Goal: Task Accomplishment & Management: Complete application form

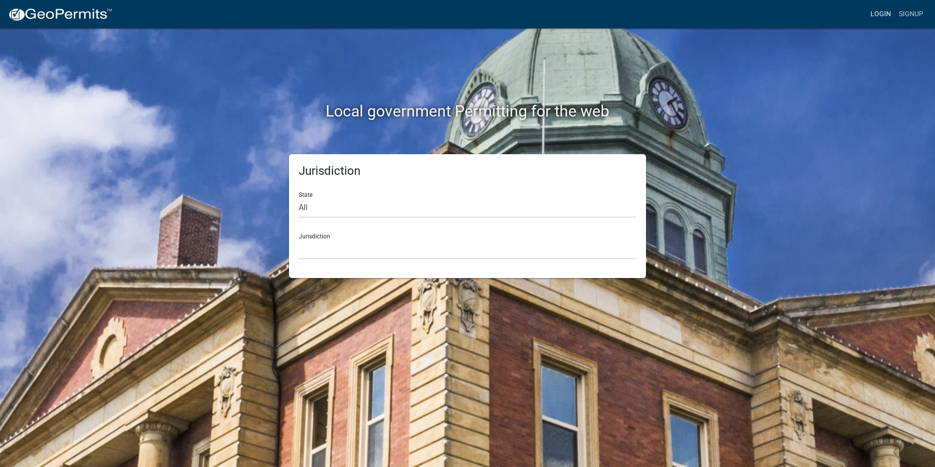
click at [883, 13] on link "Login" at bounding box center [881, 14] width 28 height 19
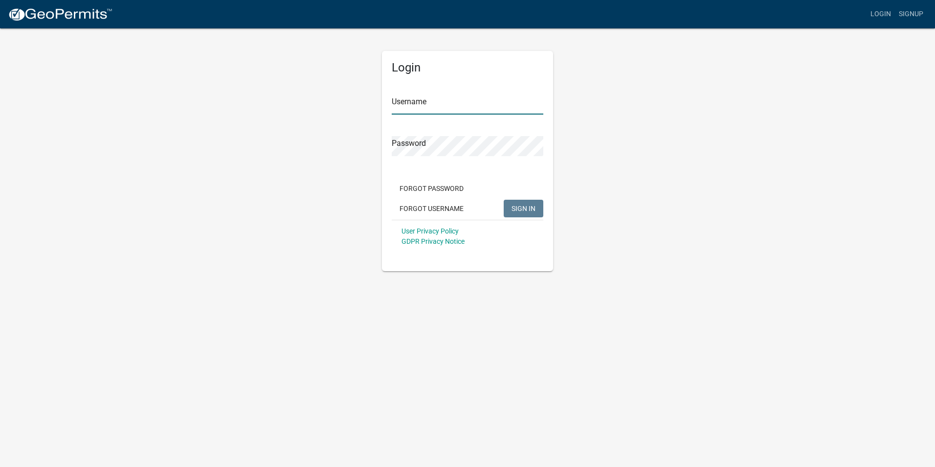
type input "Rockwell2012"
click at [516, 211] on span "SIGN IN" at bounding box center [524, 208] width 24 height 8
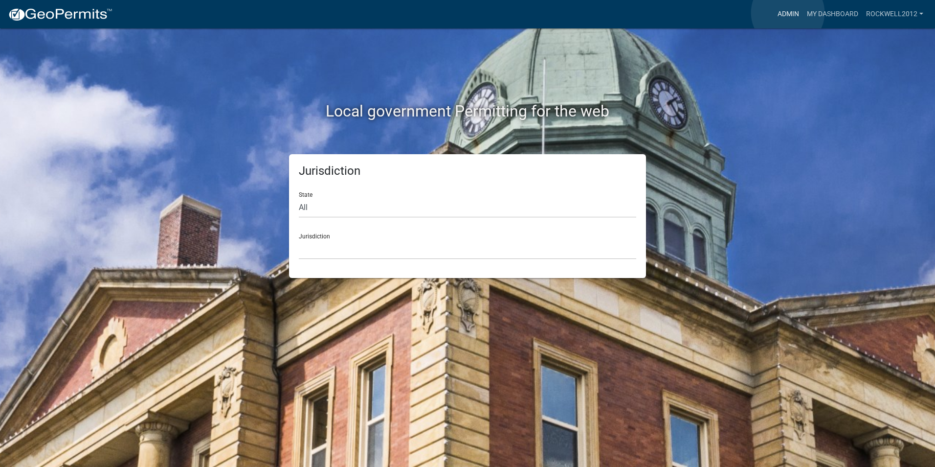
click at [788, 13] on link "Admin" at bounding box center [788, 14] width 29 height 19
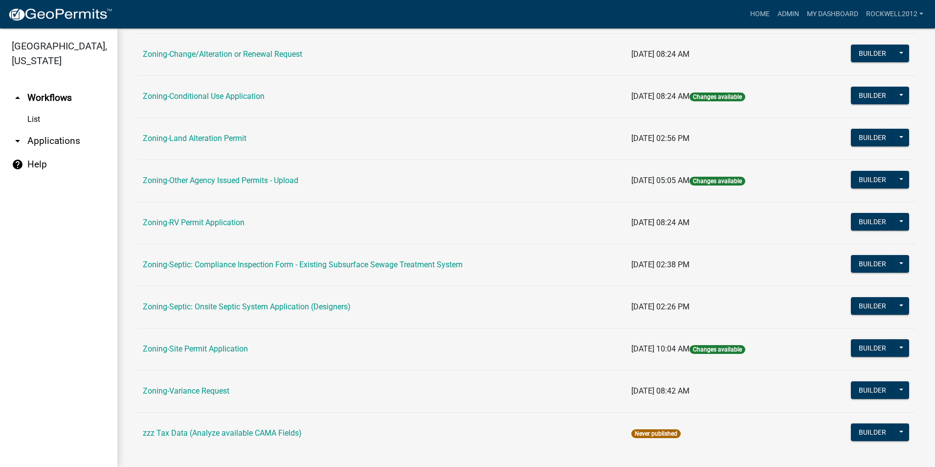
scroll to position [277, 0]
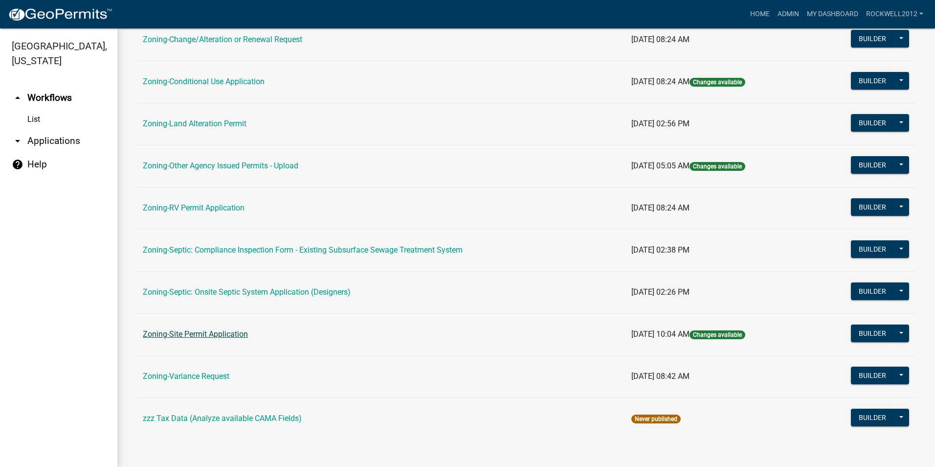
click at [212, 336] on link "Zoning-Site Permit Application" at bounding box center [195, 333] width 105 height 9
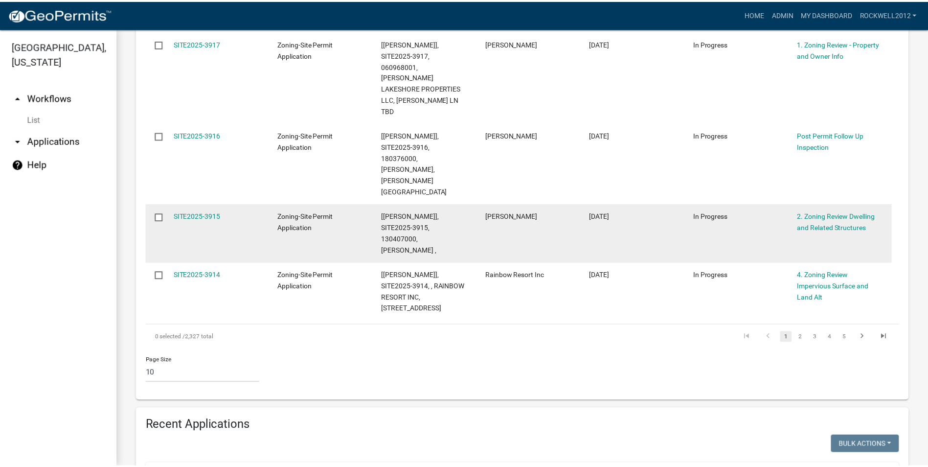
scroll to position [881, 0]
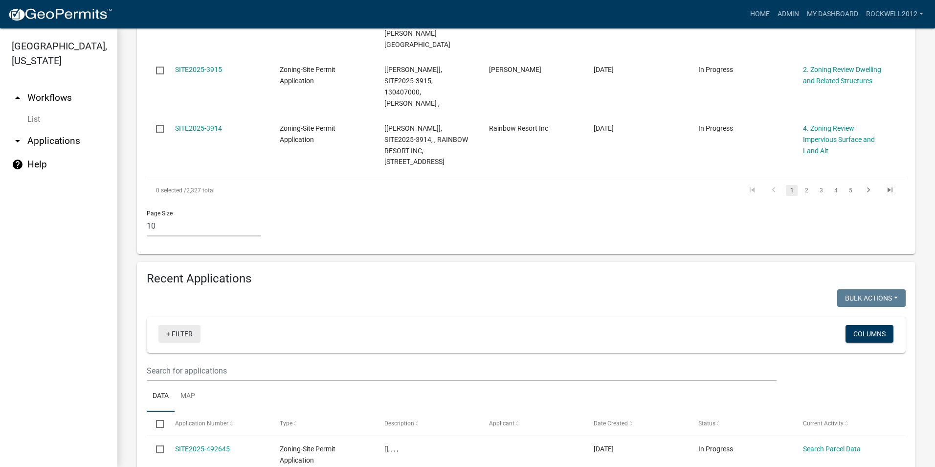
click at [181, 325] on link "+ Filter" at bounding box center [179, 334] width 42 height 18
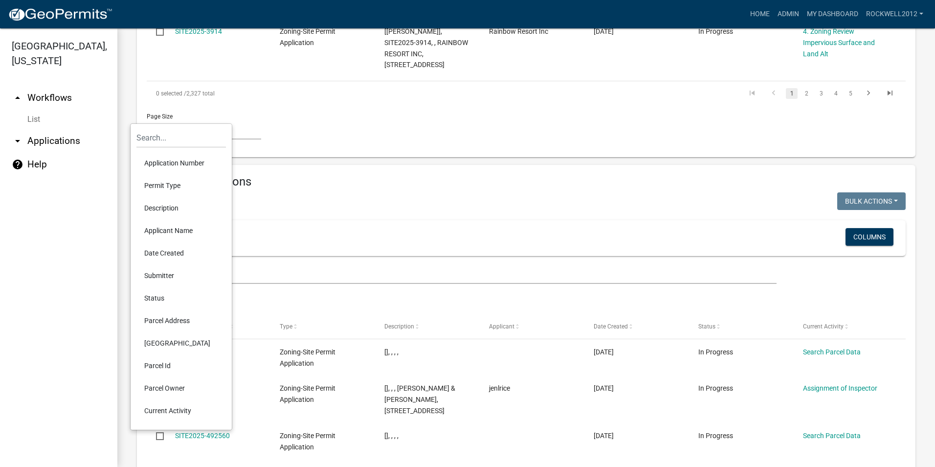
scroll to position [978, 0]
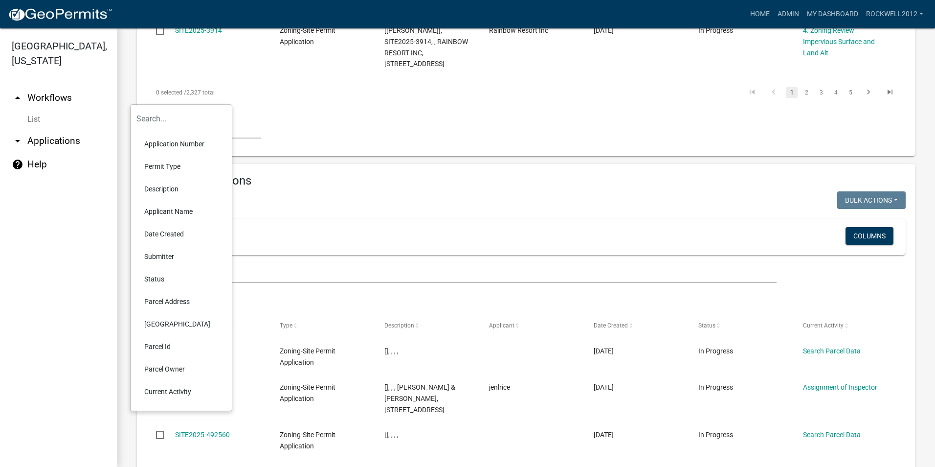
click at [173, 362] on li "Parcel Owner" at bounding box center [181, 369] width 90 height 23
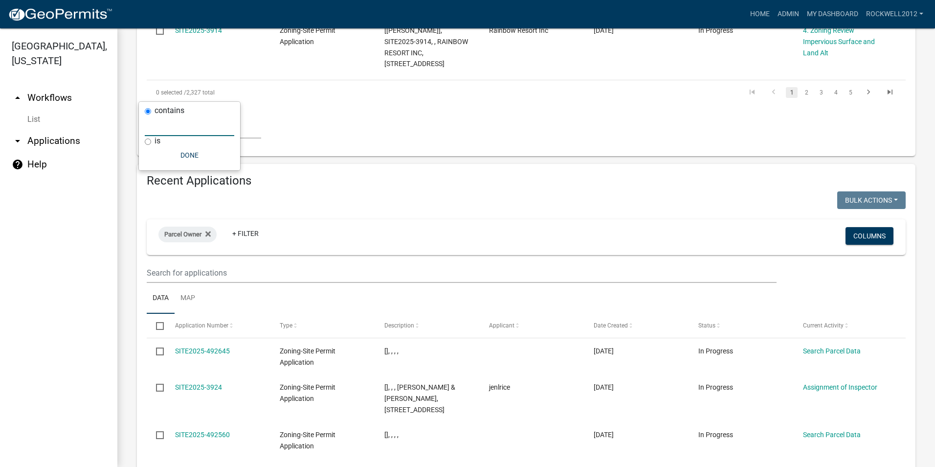
click at [174, 127] on input "text" at bounding box center [190, 126] width 90 height 20
type input "Ranstrom"
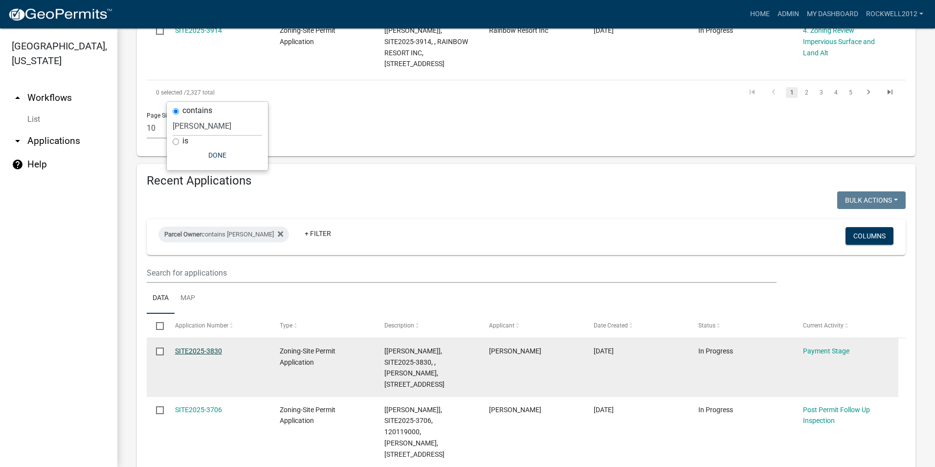
click at [201, 347] on link "SITE2025-3830" at bounding box center [198, 351] width 47 height 8
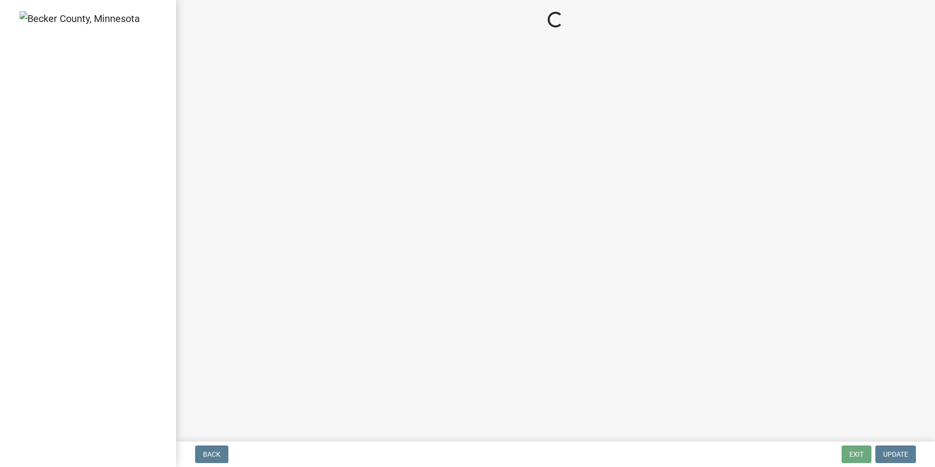
select select "3: 3"
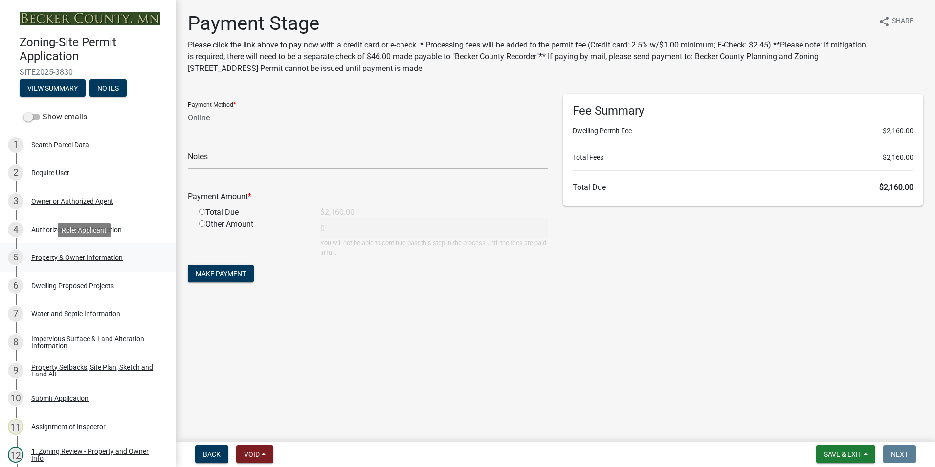
click at [70, 256] on div "Property & Owner Information" at bounding box center [76, 257] width 91 height 7
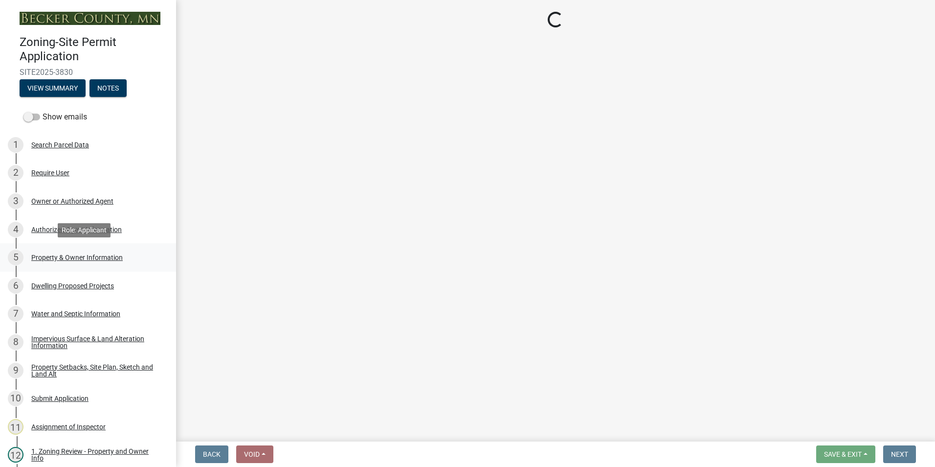
select select "85fc75ff-0121-4ad4-a39b-9ebe8e4a222b"
select select "f87eba17-8ed9-4ad8-aefc-fe36a3f3544b"
select select "393a978c-6bd5-4cb2-a6a0-db6feb8732b8"
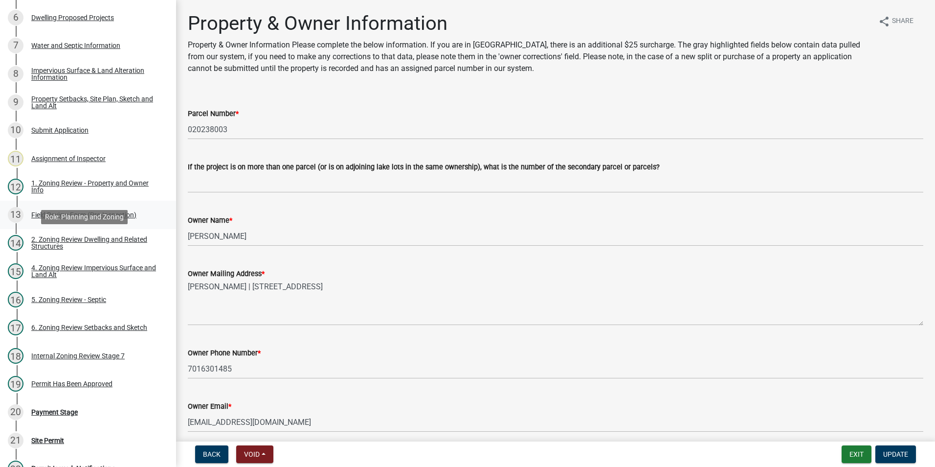
scroll to position [403, 0]
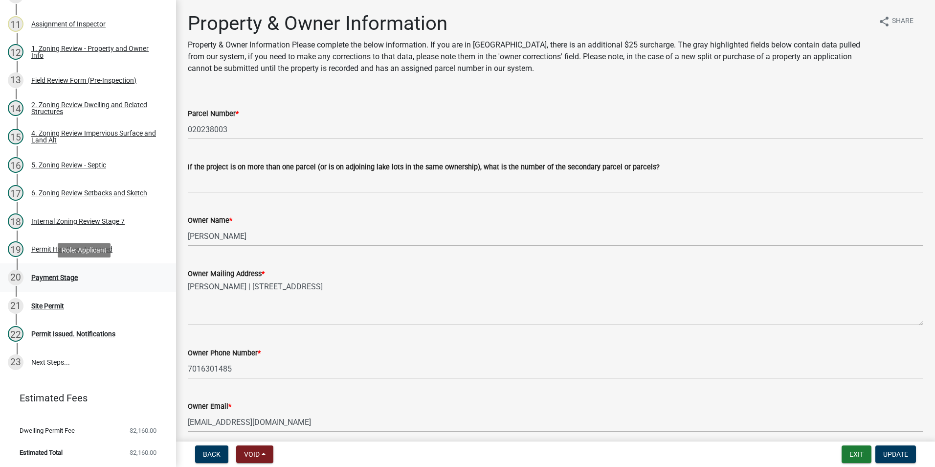
click at [42, 274] on div "Payment Stage" at bounding box center [54, 277] width 46 height 7
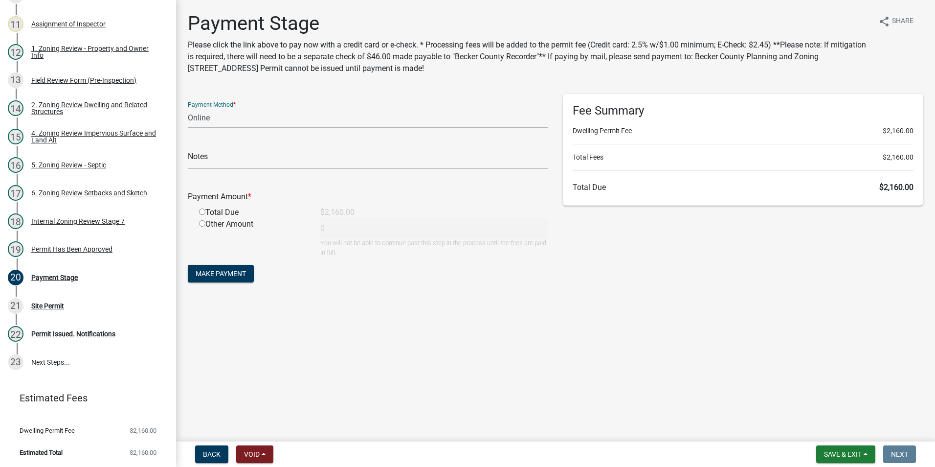
click at [201, 113] on select "Credit Card POS Check Cash Online" at bounding box center [368, 118] width 361 height 20
select select "1: 0"
click at [188, 108] on select "Credit Card POS Check Cash Online" at bounding box center [368, 118] width 361 height 20
click at [229, 153] on input "text" at bounding box center [368, 159] width 361 height 20
type input "3884"
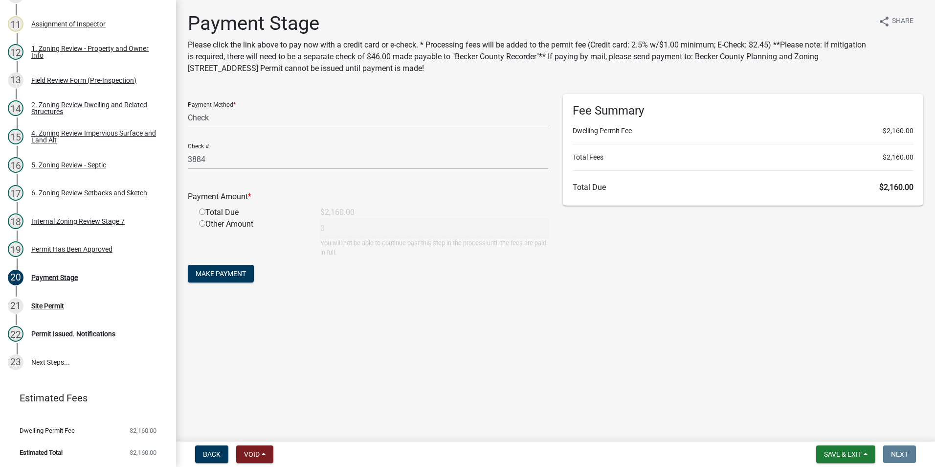
click at [201, 213] on input "radio" at bounding box center [202, 211] width 6 height 6
radio input "true"
type input "2160"
click at [223, 271] on span "Make Payment" at bounding box center [221, 274] width 50 height 8
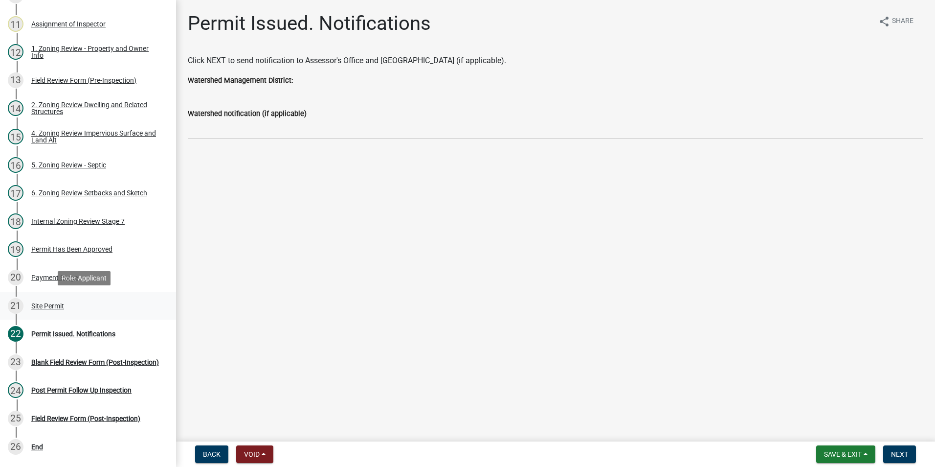
click at [39, 305] on div "Site Permit" at bounding box center [47, 305] width 33 height 7
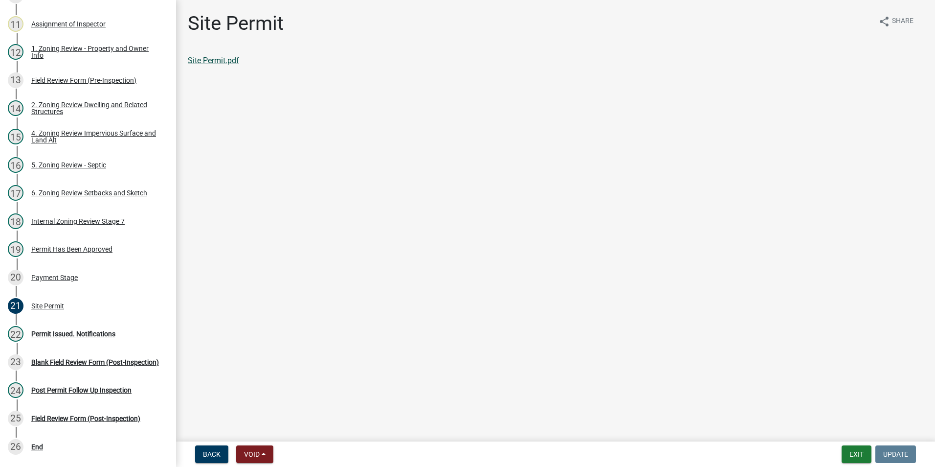
click at [210, 57] on link "Site Permit.pdf" at bounding box center [213, 60] width 51 height 9
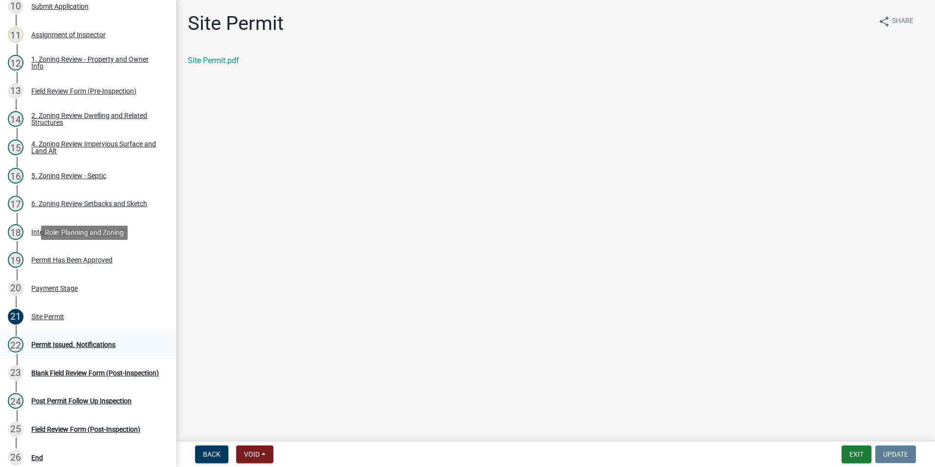
scroll to position [452, 0]
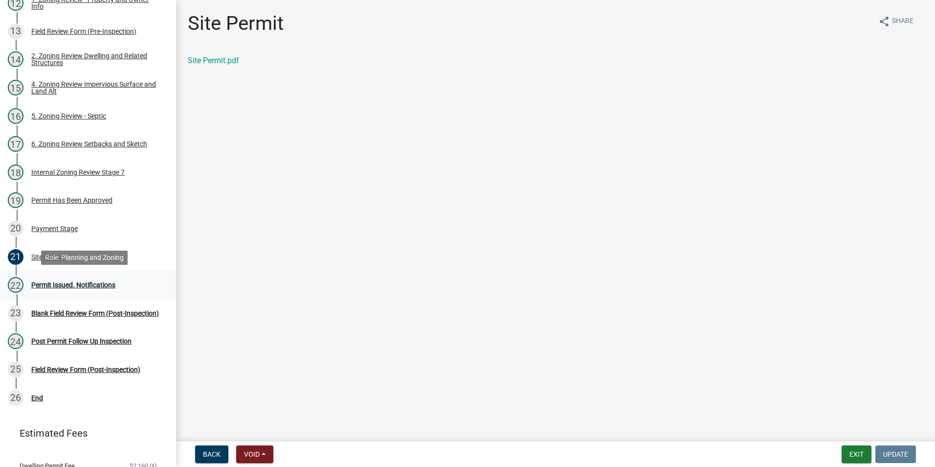
click at [62, 283] on div "Permit Issued. Notifications" at bounding box center [73, 284] width 84 height 7
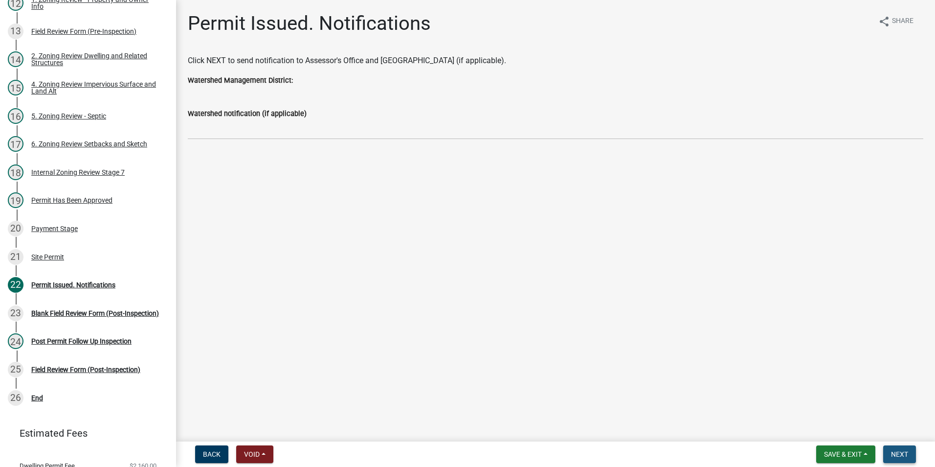
click at [896, 453] on span "Next" at bounding box center [899, 454] width 17 height 8
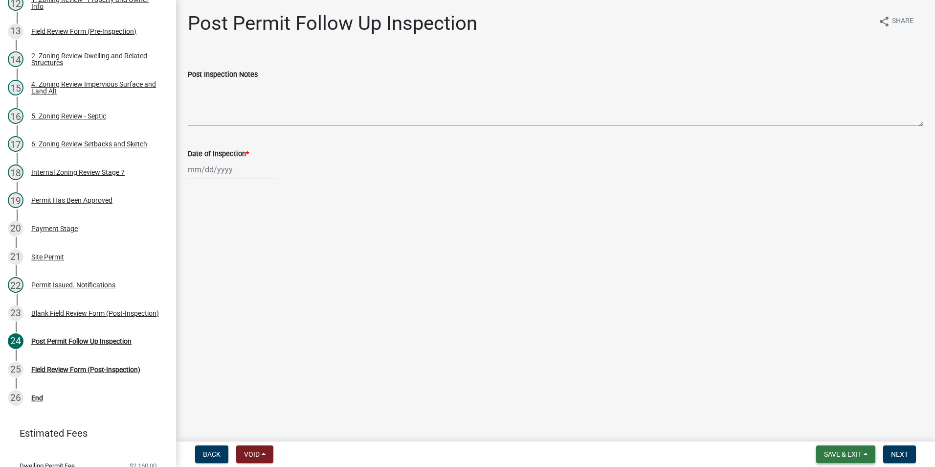
click at [850, 452] on span "Save & Exit" at bounding box center [843, 454] width 38 height 8
click at [829, 432] on button "Save & Exit" at bounding box center [836, 428] width 78 height 23
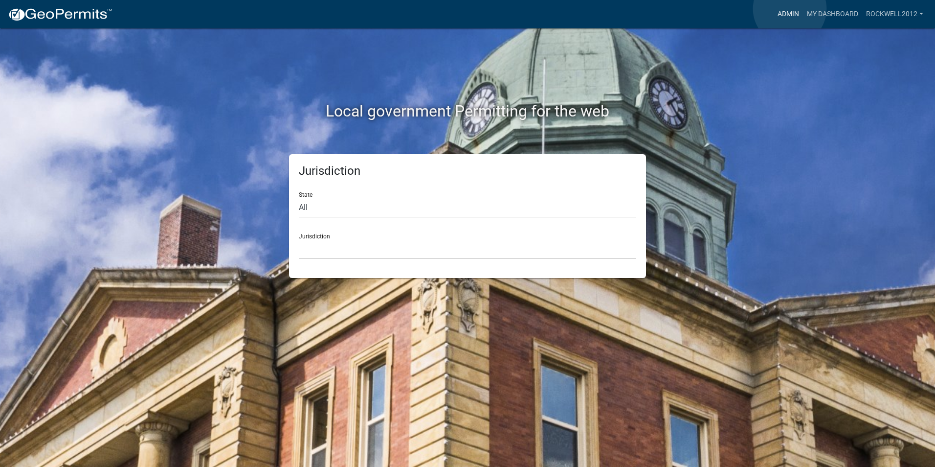
click at [790, 9] on link "Admin" at bounding box center [788, 14] width 29 height 19
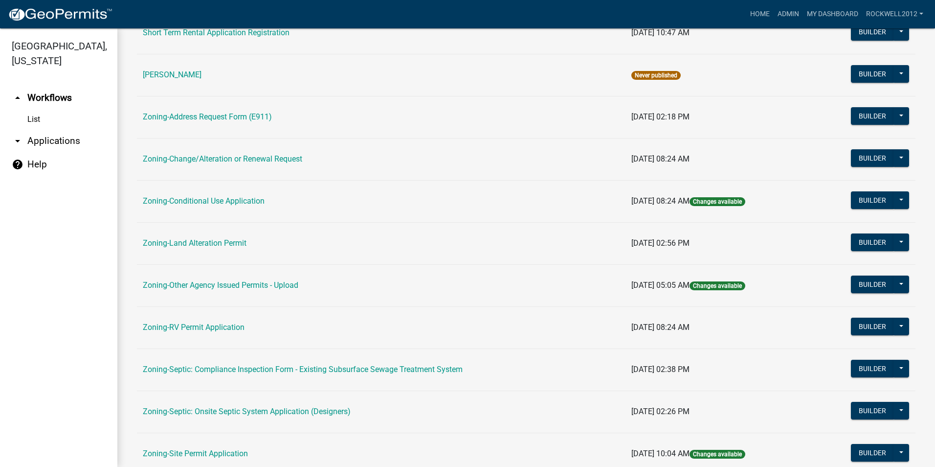
scroll to position [196, 0]
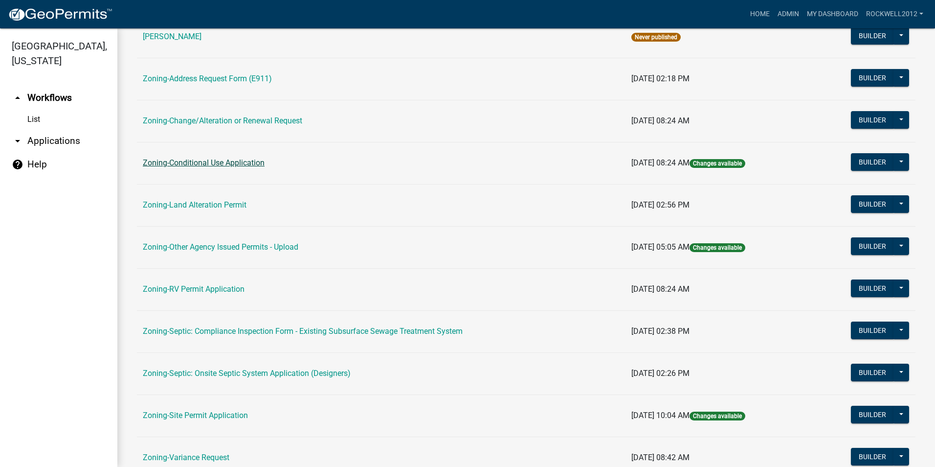
click at [221, 161] on link "Zoning-Conditional Use Application" at bounding box center [204, 162] width 122 height 9
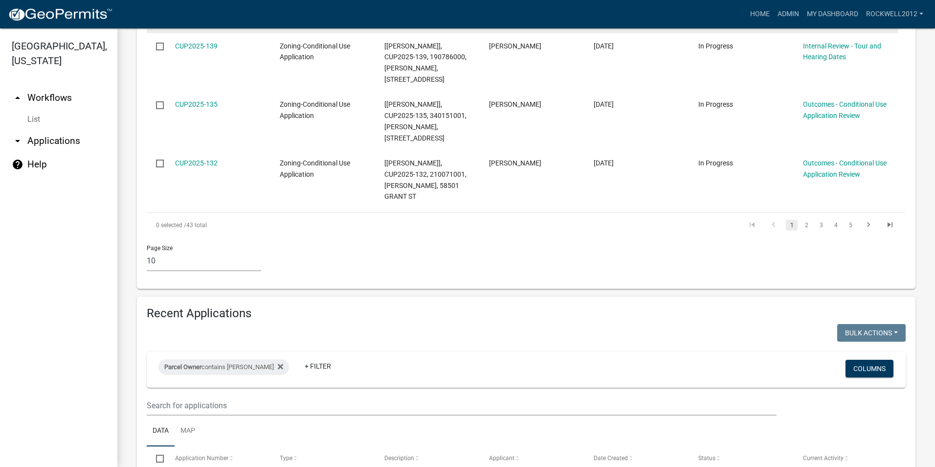
scroll to position [734, 0]
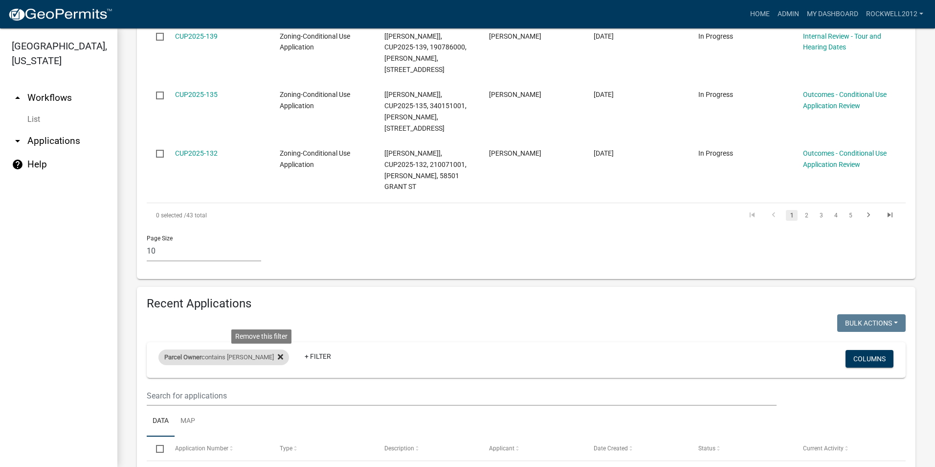
click at [274, 349] on fa-icon at bounding box center [278, 357] width 9 height 16
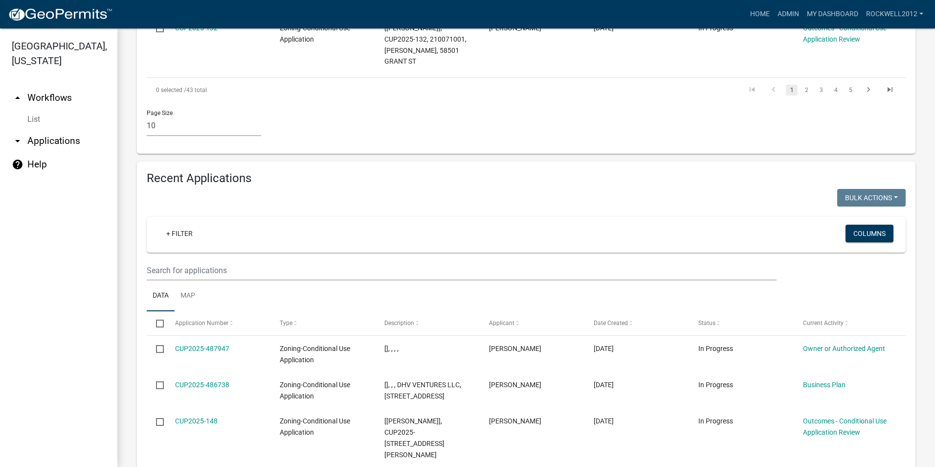
scroll to position [881, 0]
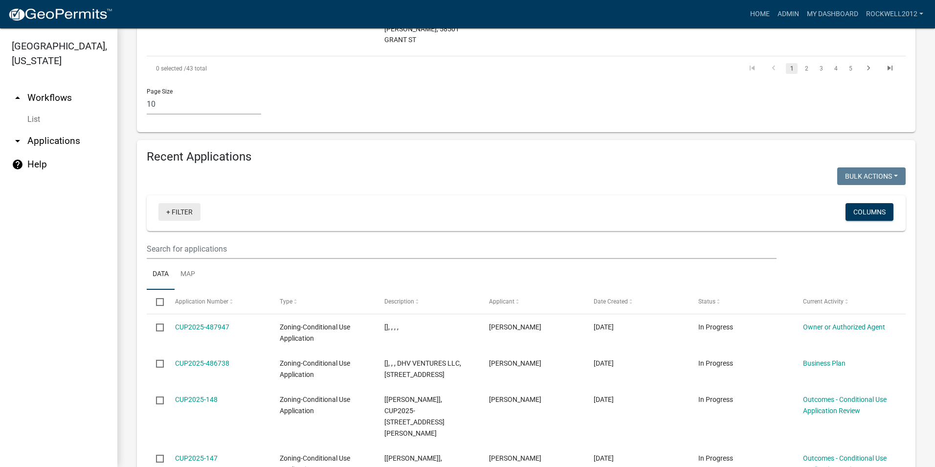
click at [178, 203] on link "+ Filter" at bounding box center [179, 212] width 42 height 18
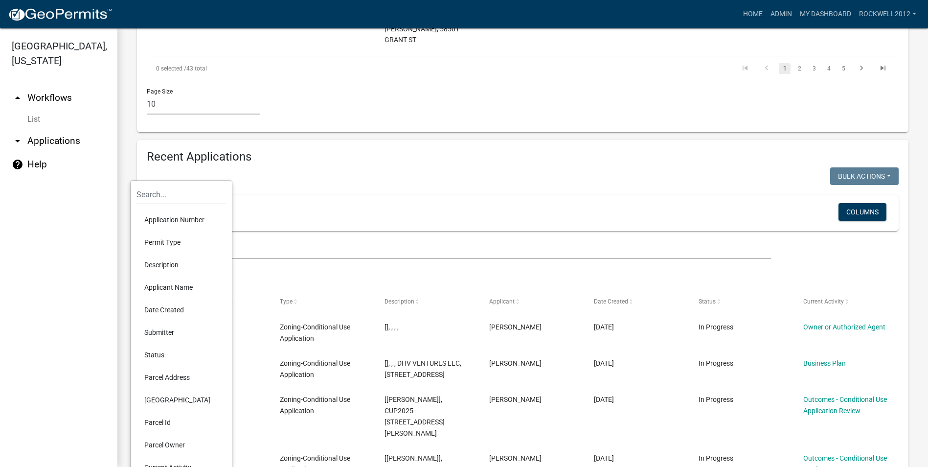
click at [163, 442] on li "Parcel Owner" at bounding box center [181, 444] width 90 height 23
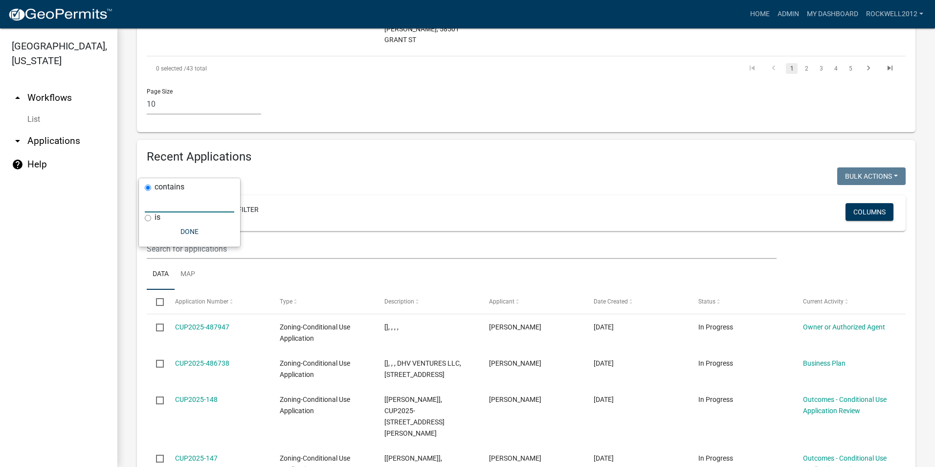
click at [154, 207] on input "text" at bounding box center [190, 202] width 90 height 20
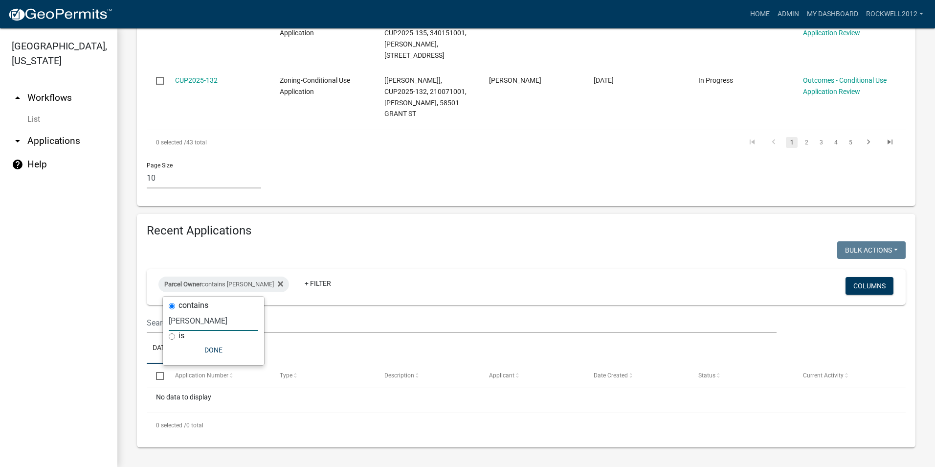
scroll to position [762, 0]
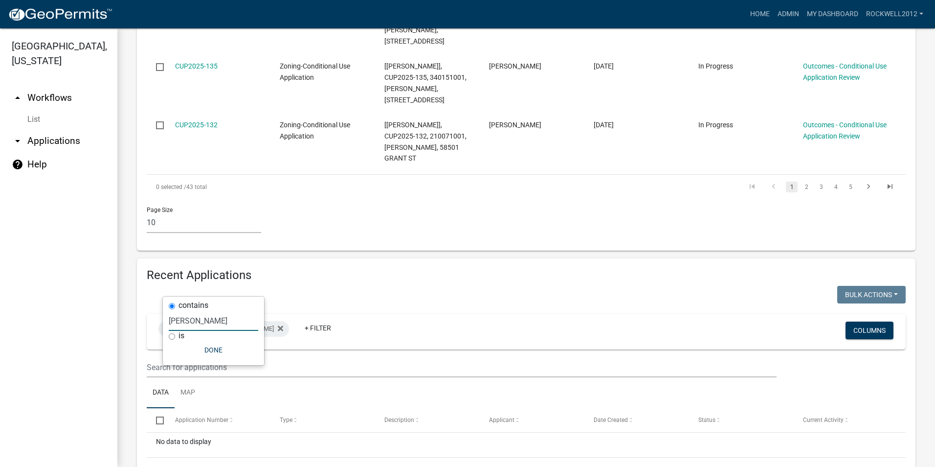
type input "[PERSON_NAME]"
click at [208, 348] on button "Done" at bounding box center [214, 350] width 90 height 18
click at [278, 325] on icon at bounding box center [280, 327] width 5 height 5
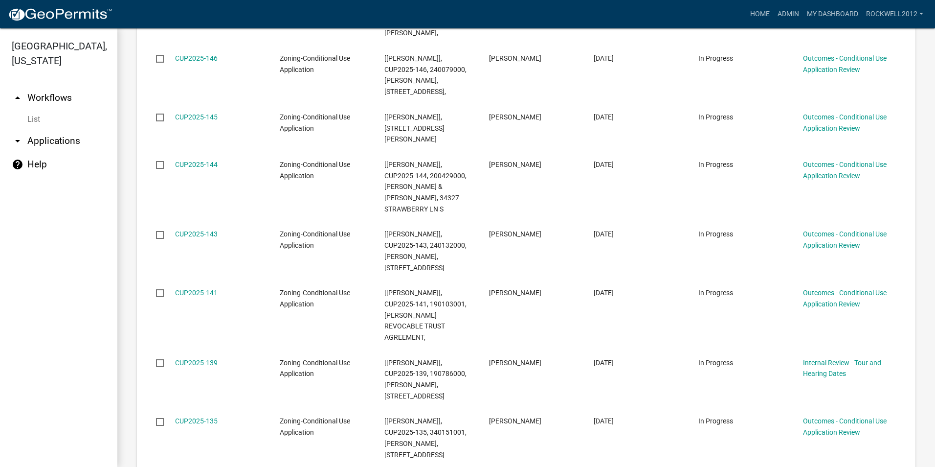
scroll to position [158, 0]
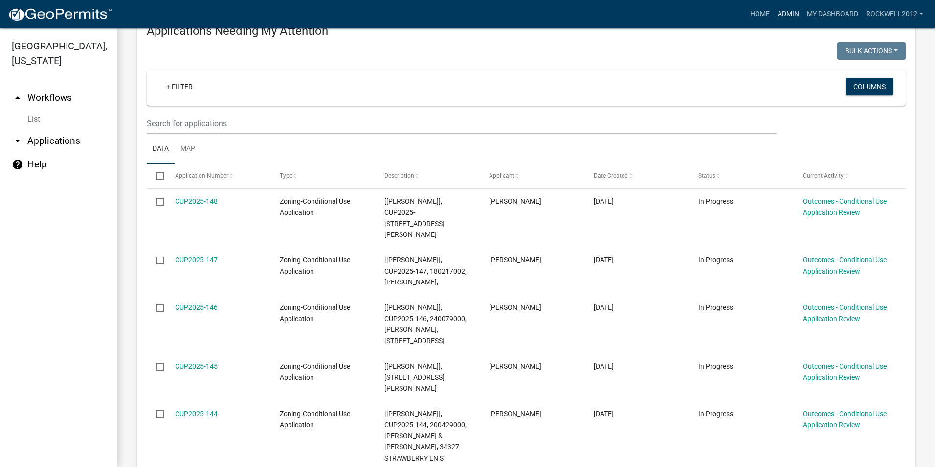
click at [789, 16] on link "Admin" at bounding box center [788, 14] width 29 height 19
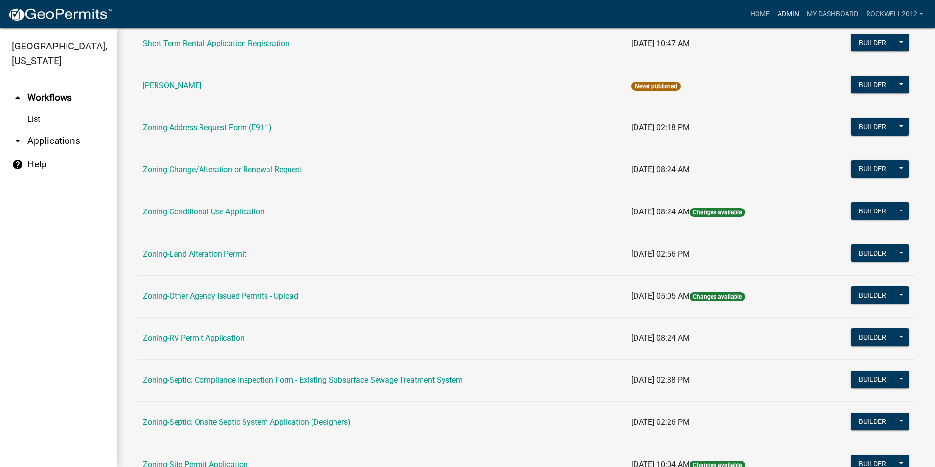
scroll to position [196, 0]
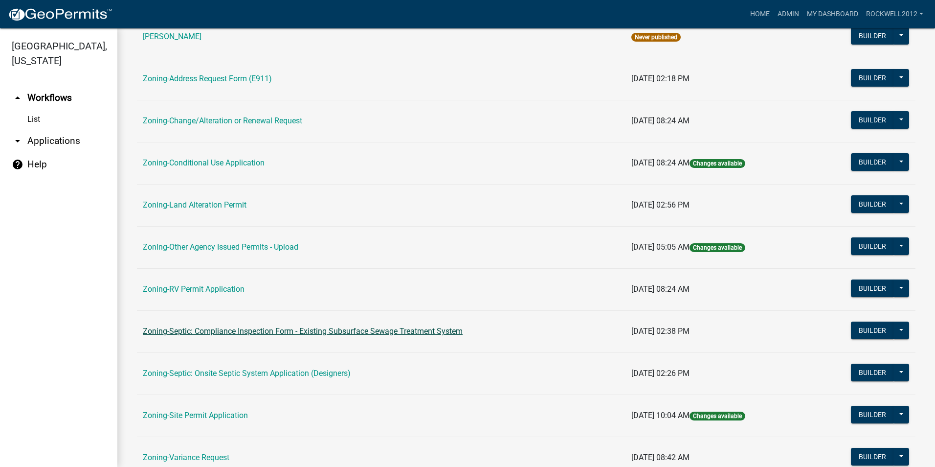
click at [380, 332] on link "Zoning-Septic: Compliance Inspection Form - Existing Subsurface Sewage Treatmen…" at bounding box center [303, 330] width 320 height 9
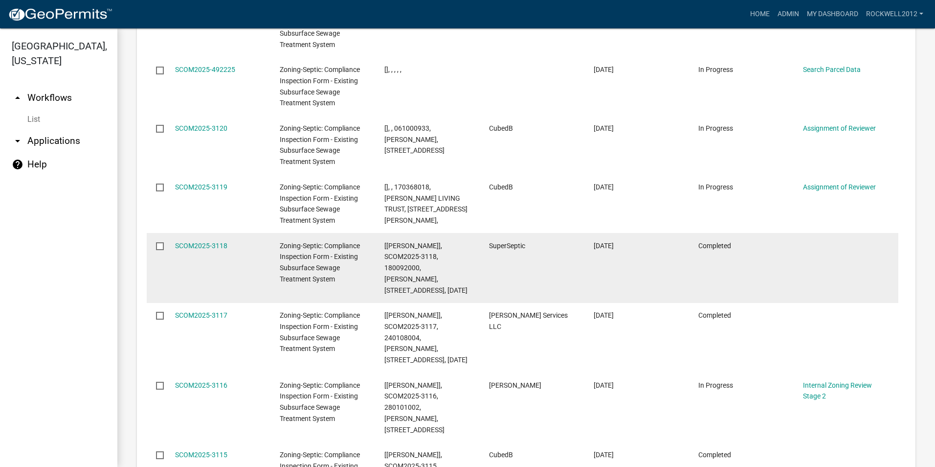
scroll to position [1272, 0]
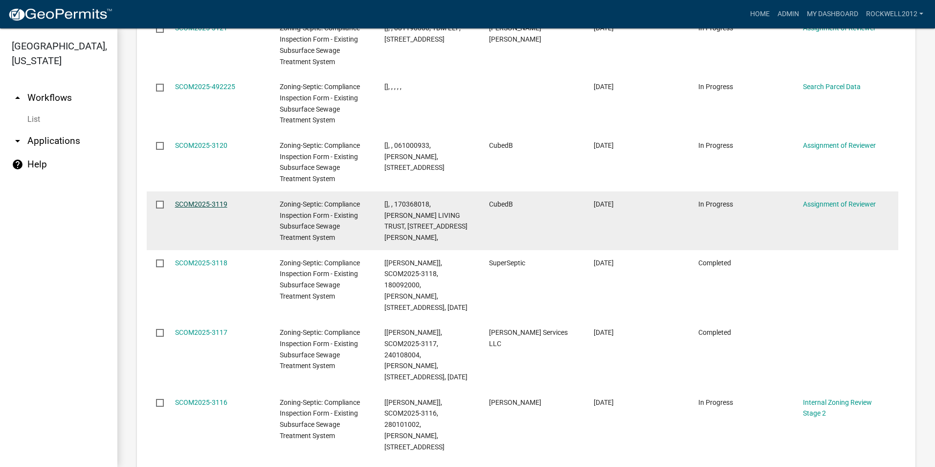
click at [200, 200] on link "SCOM2025-3119" at bounding box center [201, 204] width 52 height 8
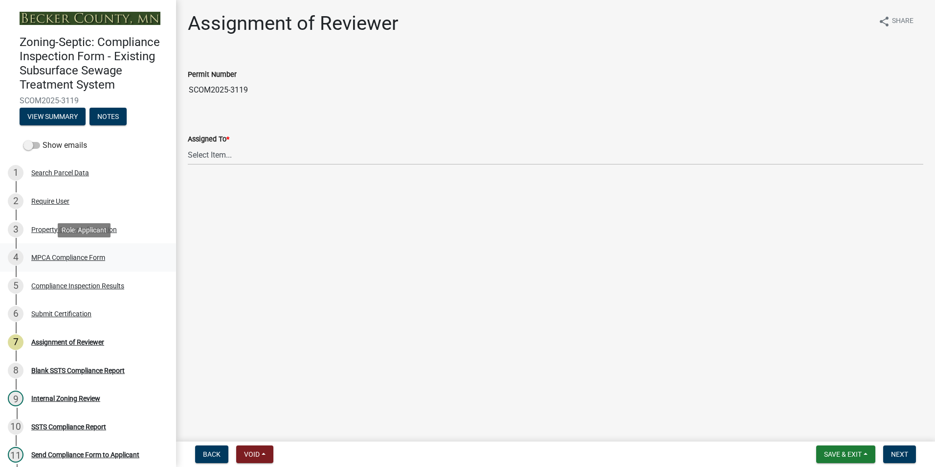
click at [67, 254] on div "MPCA Compliance Form" at bounding box center [68, 257] width 74 height 7
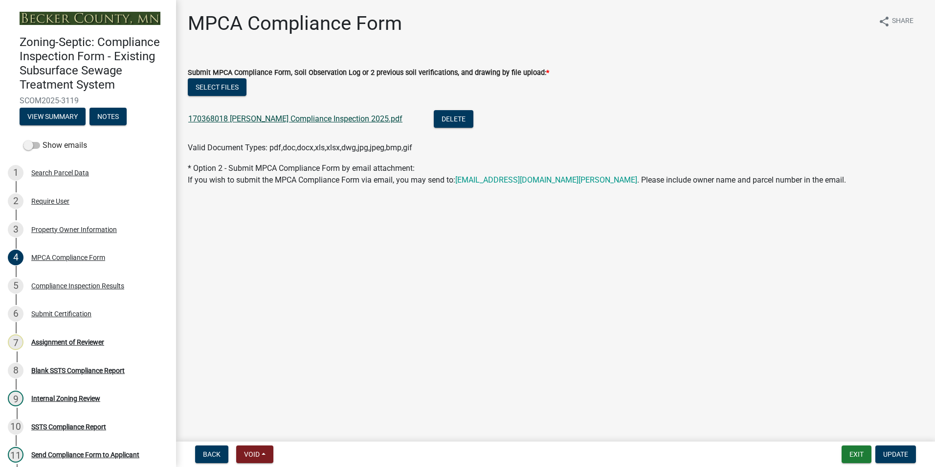
click at [295, 117] on link "170368018 [PERSON_NAME] Compliance Inspection 2025.pdf" at bounding box center [295, 118] width 214 height 9
click at [75, 343] on div "Assignment of Reviewer" at bounding box center [67, 342] width 73 height 7
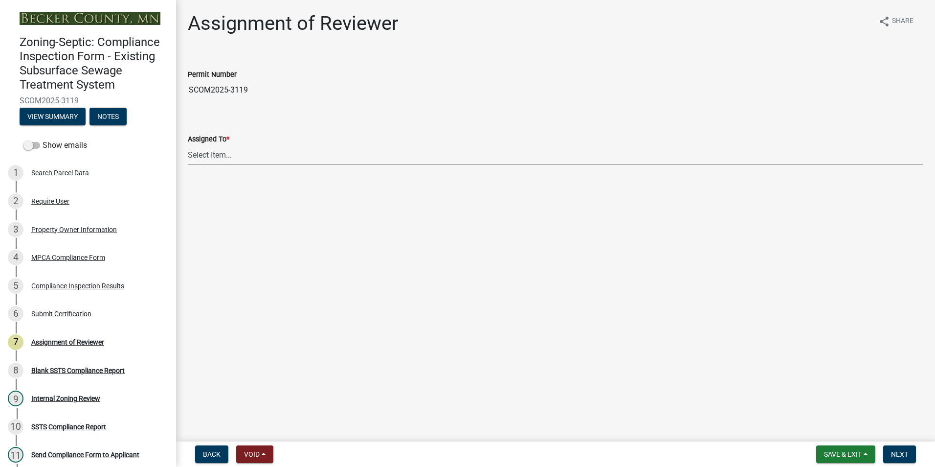
click at [215, 150] on select "Select Item... [PERSON_NAME] [PERSON_NAME] [PERSON_NAME] [PERSON_NAME] [PERSON_…" at bounding box center [556, 155] width 736 height 20
click at [188, 145] on select "Select Item... [PERSON_NAME] [PERSON_NAME] [PERSON_NAME] [PERSON_NAME] [PERSON_…" at bounding box center [556, 155] width 736 height 20
select select "0016247d-12af-40d0-8103-934796a3d230"
click at [904, 453] on span "Next" at bounding box center [899, 454] width 17 height 8
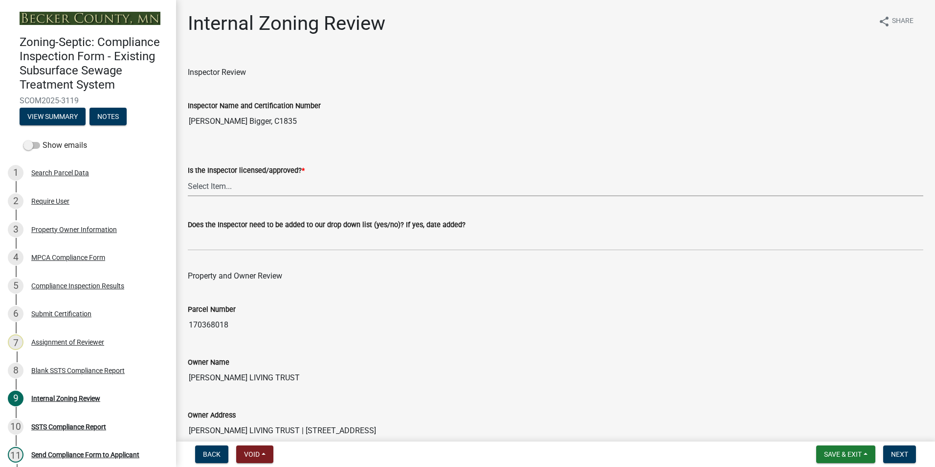
click at [210, 186] on select "Select Item... Yes No" at bounding box center [556, 186] width 736 height 20
click at [188, 176] on select "Select Item... Yes No" at bounding box center [556, 186] width 736 height 20
select select "7beb9ca5-c3cb-47d4-a805-1554d3173259"
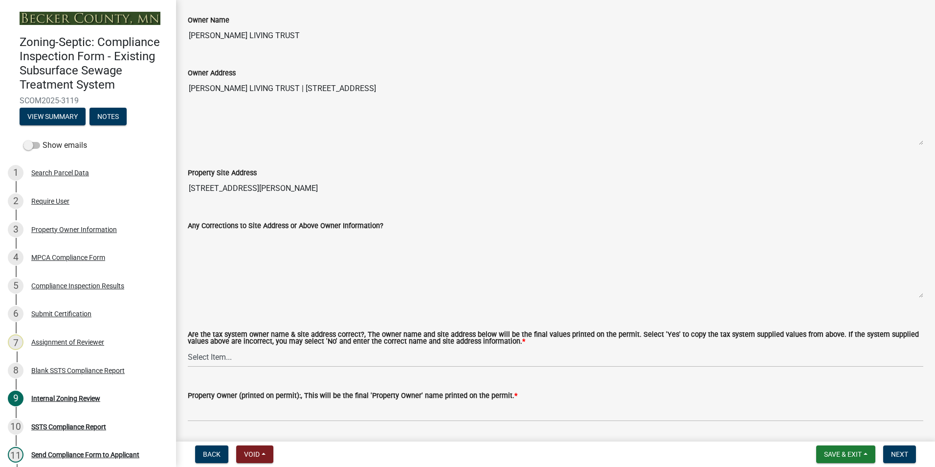
scroll to position [440, 0]
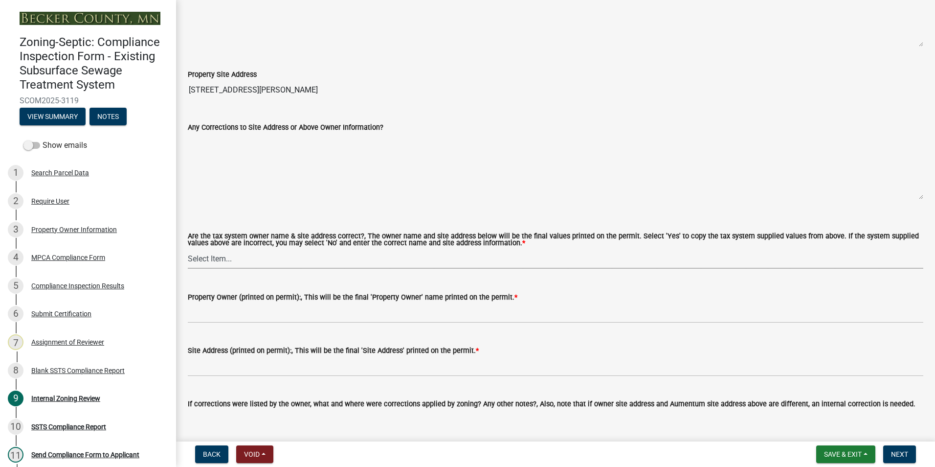
click at [215, 257] on select "Select Item... Yes No" at bounding box center [556, 259] width 736 height 20
click at [188, 249] on select "Select Item... Yes No" at bounding box center [556, 259] width 736 height 20
select select "f9f37200-9fc8-4e5e-9e7f-111cc9077d94"
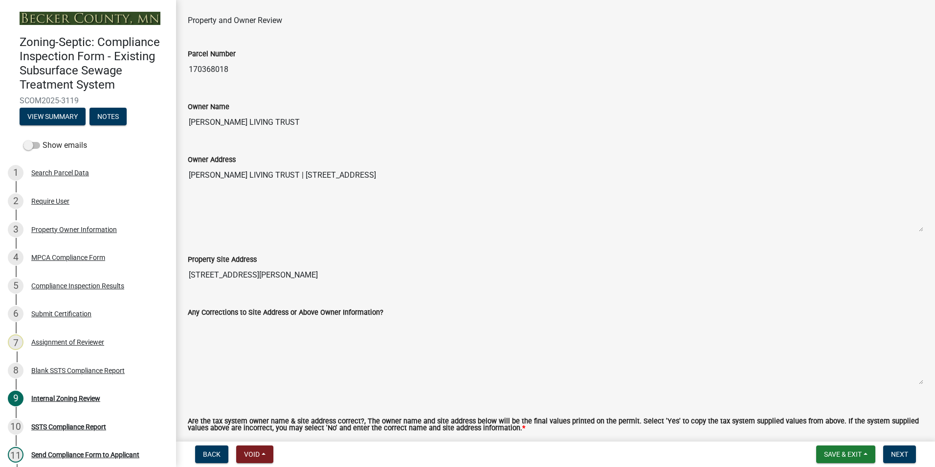
scroll to position [245, 0]
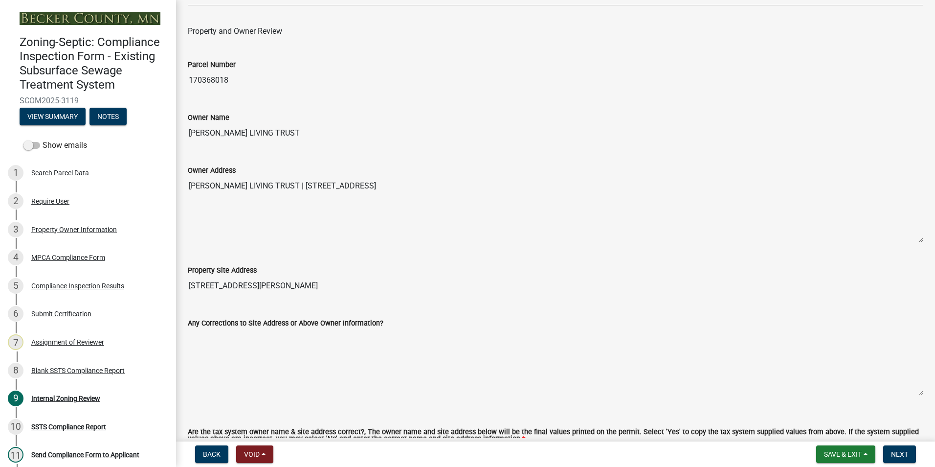
drag, startPoint x: 307, startPoint y: 127, endPoint x: 182, endPoint y: 112, distance: 125.6
click at [182, 112] on div "Owner Name [PERSON_NAME] LIVING TRUST" at bounding box center [556, 120] width 750 height 45
drag, startPoint x: 182, startPoint y: 112, endPoint x: 241, endPoint y: 133, distance: 62.8
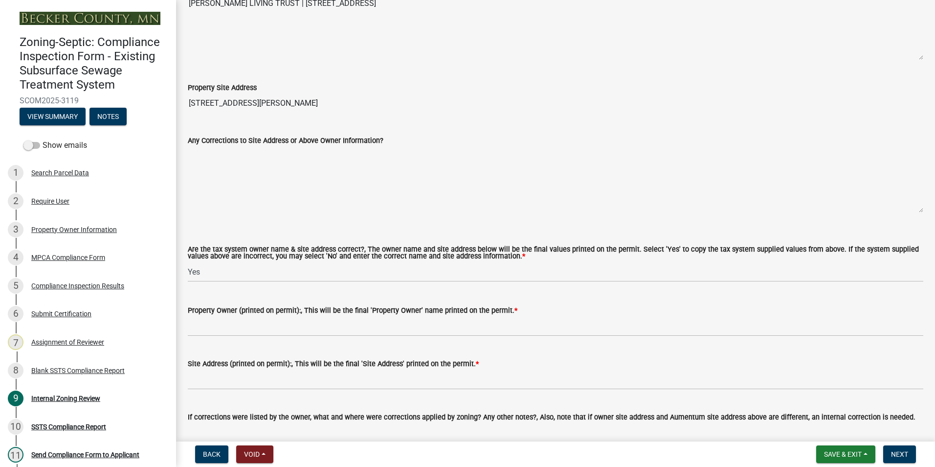
scroll to position [489, 0]
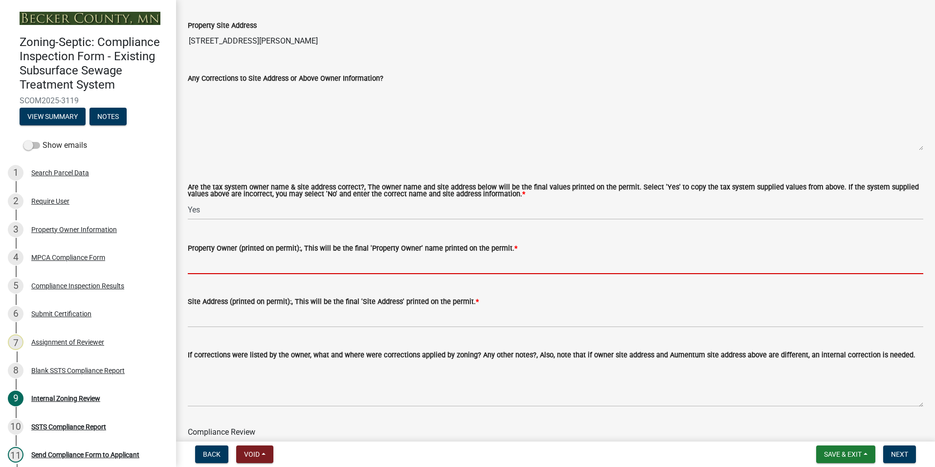
paste input "[PERSON_NAME] LIVING TRUST"
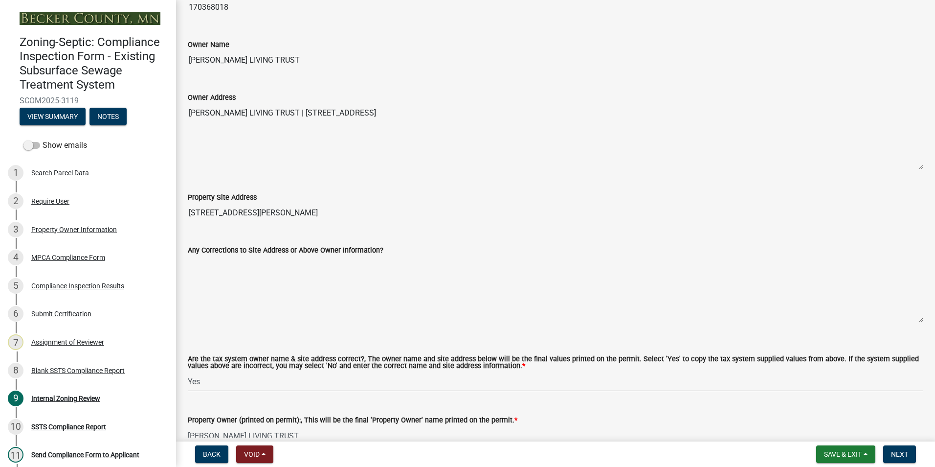
scroll to position [294, 0]
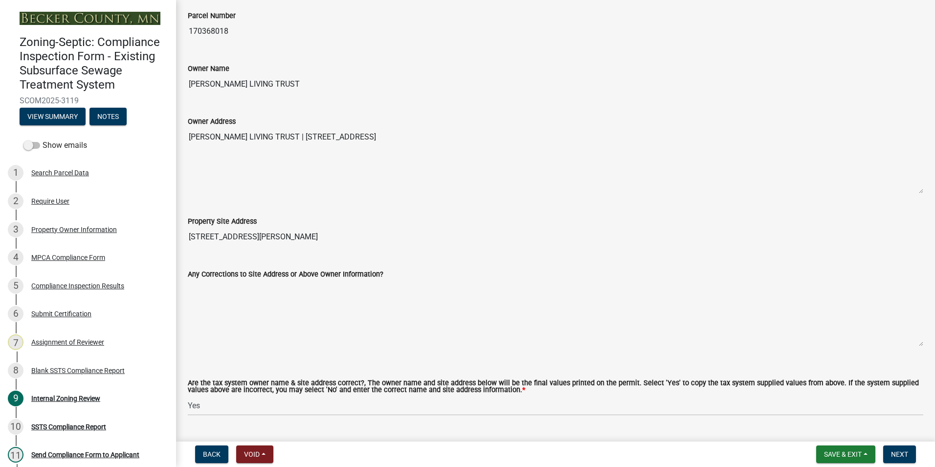
type input "[PERSON_NAME] LIVING TRUST"
drag, startPoint x: 267, startPoint y: 237, endPoint x: 185, endPoint y: 247, distance: 81.7
click at [185, 247] on div "Internal Zoning Review share Share Inspector Review Inspector Name and Certific…" at bounding box center [556, 322] width 750 height 1209
drag, startPoint x: 185, startPoint y: 247, endPoint x: 190, endPoint y: 233, distance: 14.4
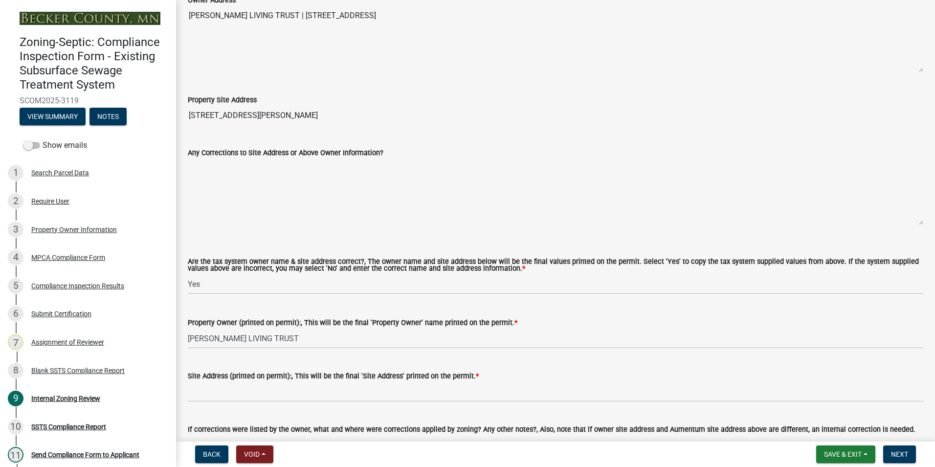
scroll to position [440, 0]
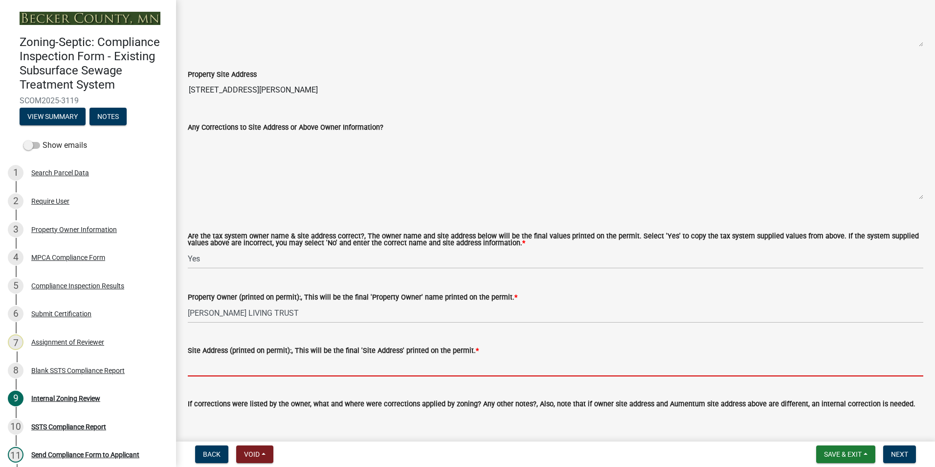
paste input "[STREET_ADDRESS][PERSON_NAME]"
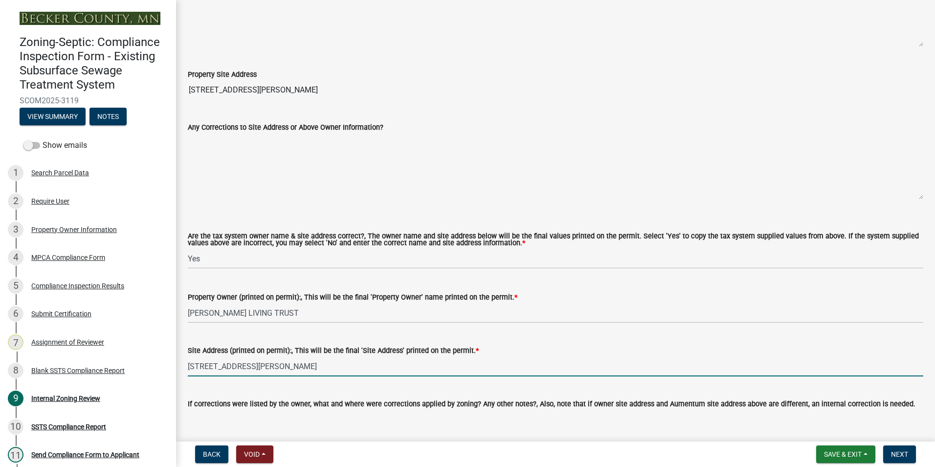
click at [272, 369] on input "[STREET_ADDRESS][PERSON_NAME]" at bounding box center [556, 366] width 736 height 20
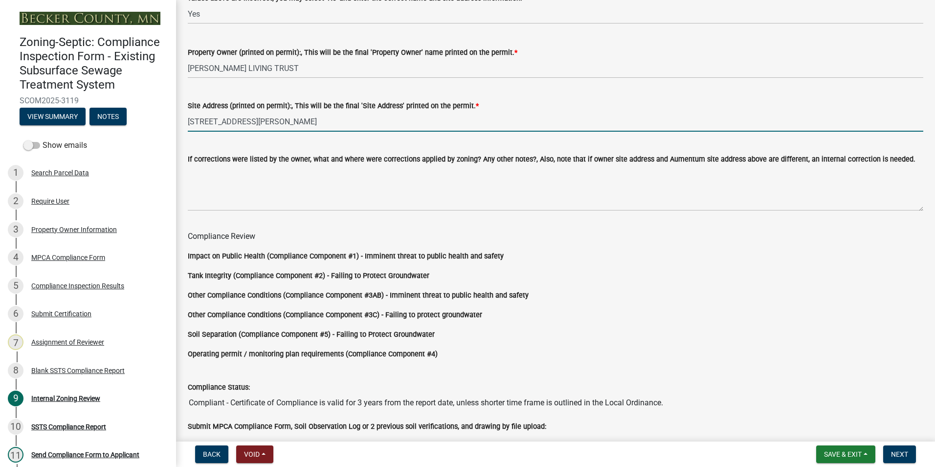
scroll to position [813, 0]
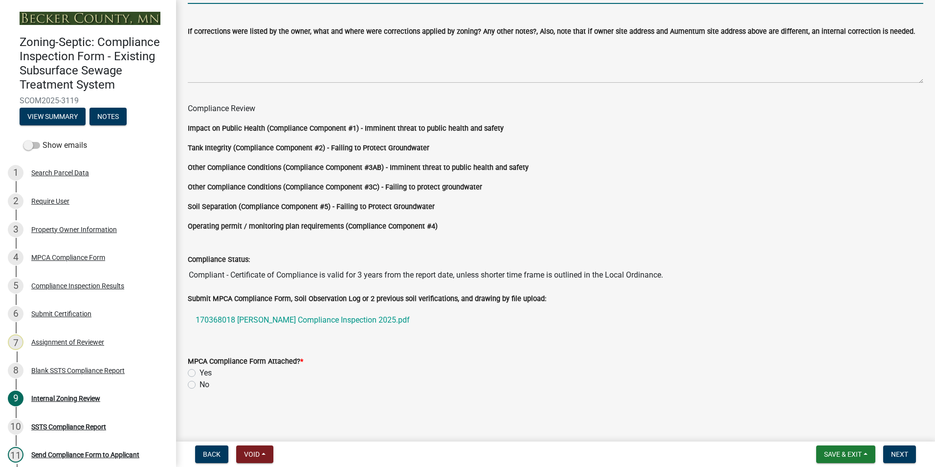
type input "[STREET_ADDRESS][PERSON_NAME]"
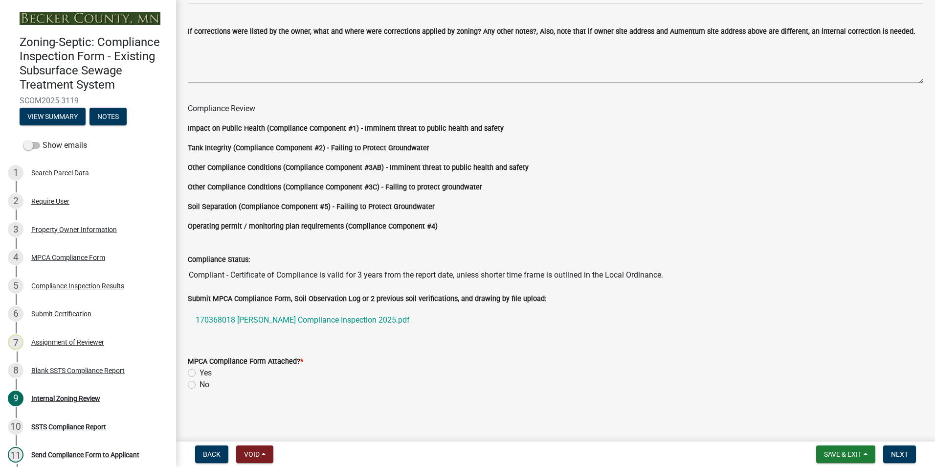
click at [200, 374] on label "Yes" at bounding box center [206, 373] width 12 height 12
click at [200, 373] on input "Yes" at bounding box center [203, 370] width 6 height 6
radio input "true"
click at [894, 450] on span "Next" at bounding box center [899, 454] width 17 height 8
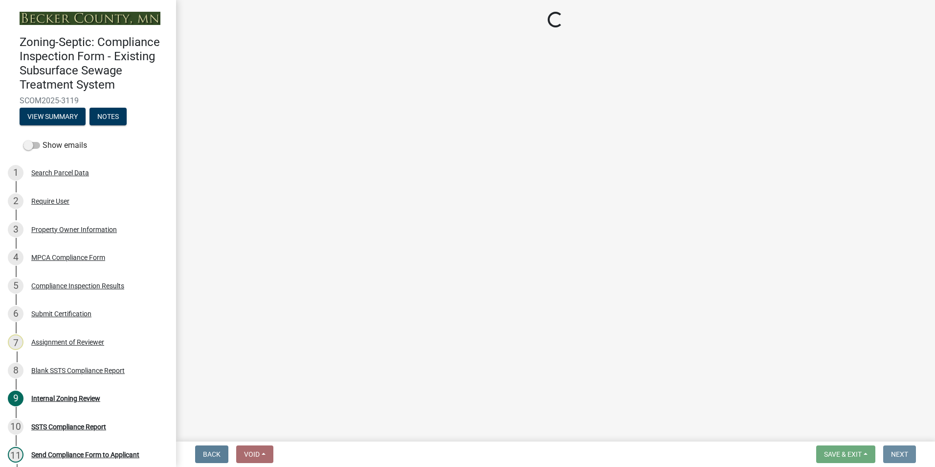
scroll to position [0, 0]
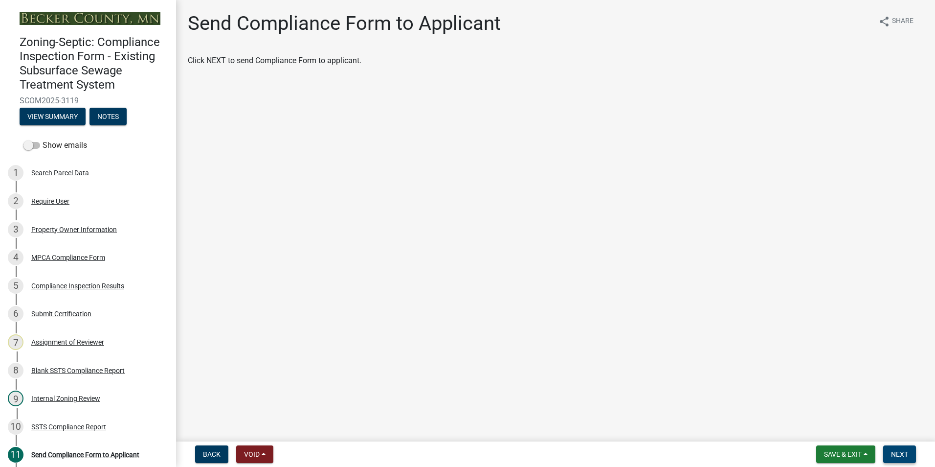
click at [893, 458] on button "Next" at bounding box center [899, 454] width 33 height 18
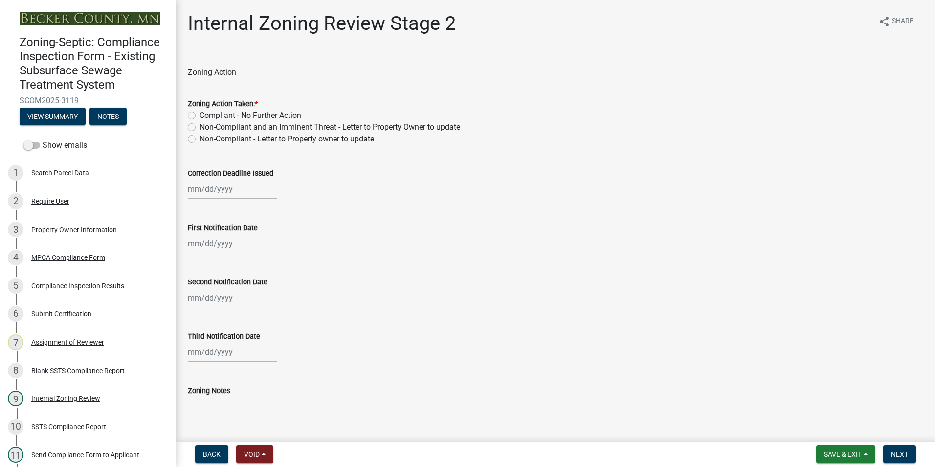
click at [200, 116] on label "Compliant - No Further Action" at bounding box center [251, 116] width 102 height 12
click at [200, 116] on input "Compliant - No Further Action" at bounding box center [203, 113] width 6 height 6
radio input "true"
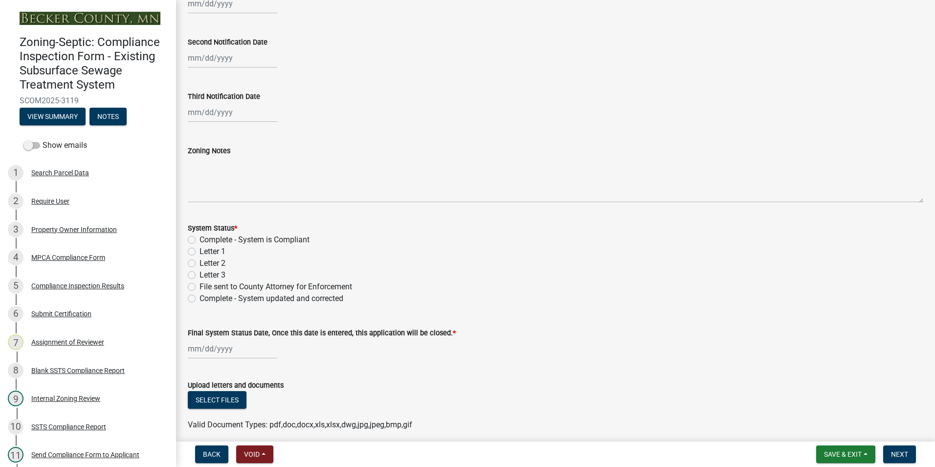
scroll to position [245, 0]
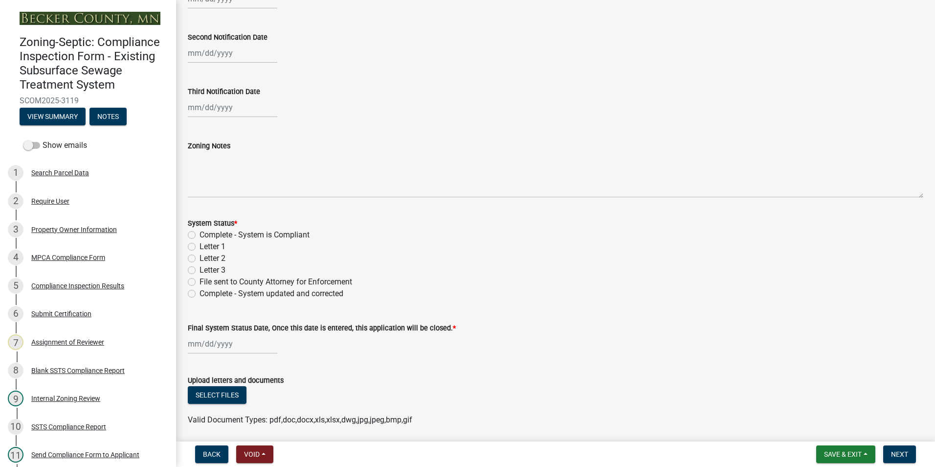
click at [200, 234] on label "Complete - System is Compliant" at bounding box center [255, 235] width 110 height 12
click at [200, 234] on input "Complete - System is Compliant" at bounding box center [203, 232] width 6 height 6
radio input "true"
click at [218, 345] on div at bounding box center [233, 344] width 90 height 20
select select "10"
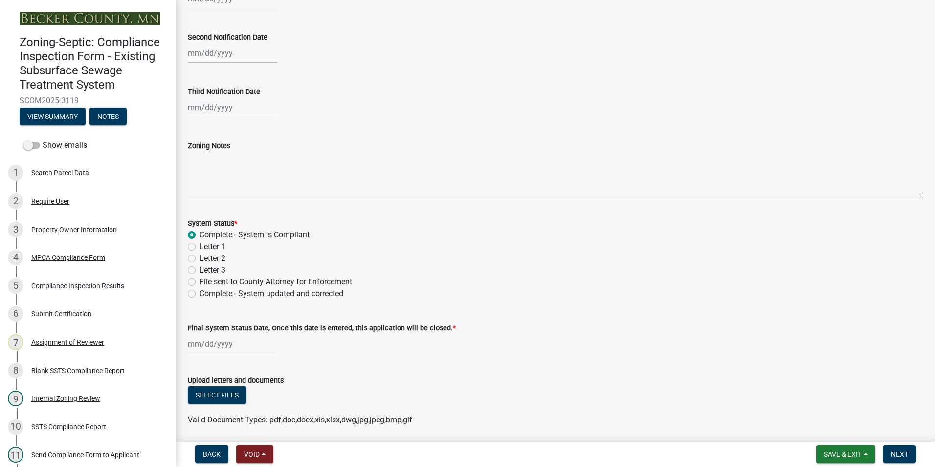
select select "2025"
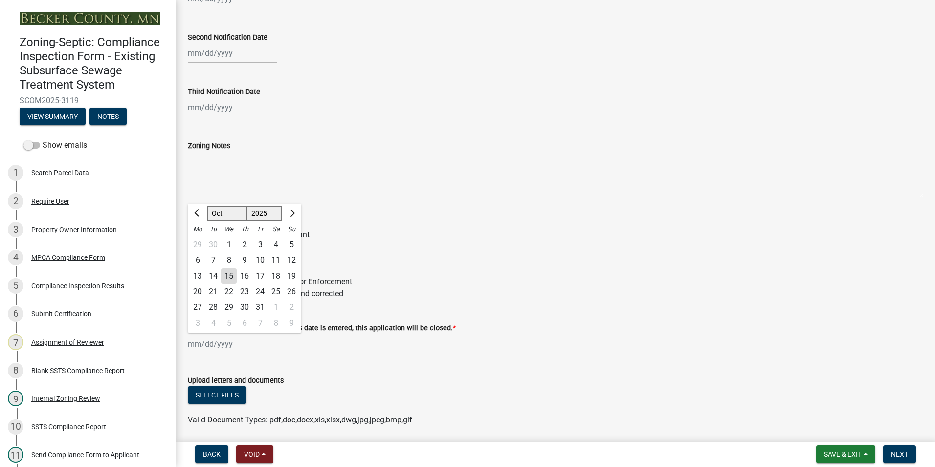
click at [227, 277] on div "15" at bounding box center [229, 276] width 16 height 16
type input "[DATE]"
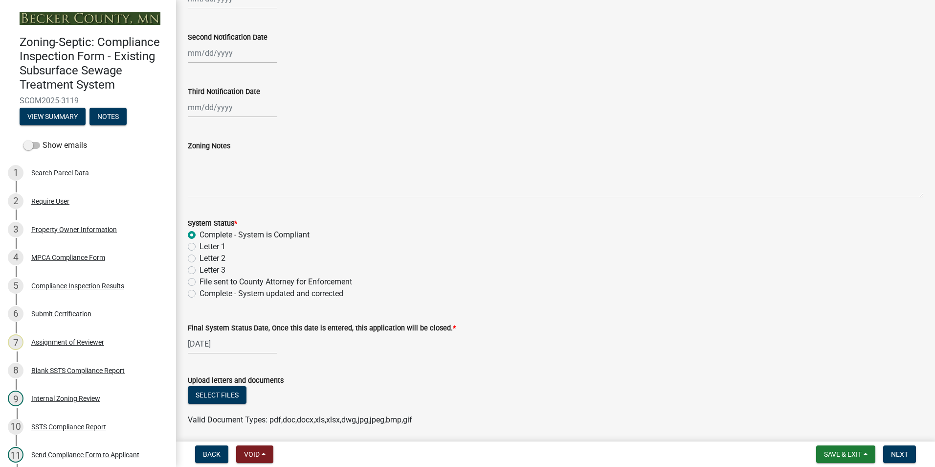
scroll to position [280, 0]
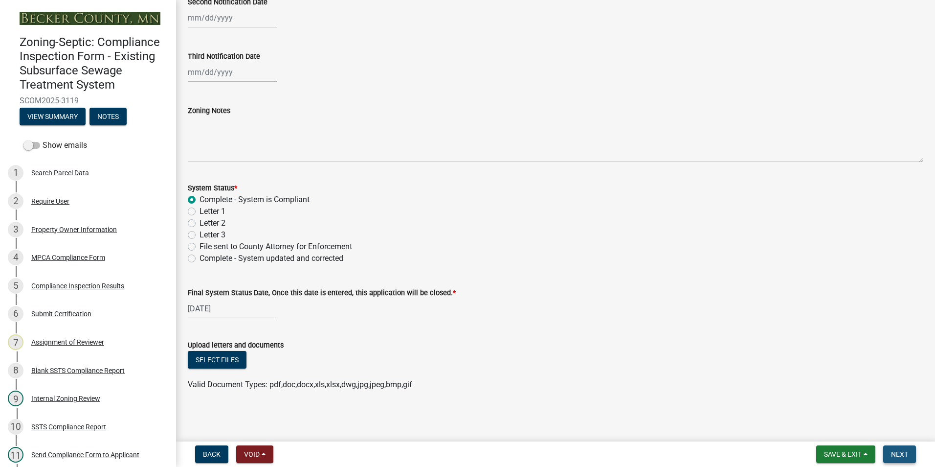
click at [897, 453] on span "Next" at bounding box center [899, 454] width 17 height 8
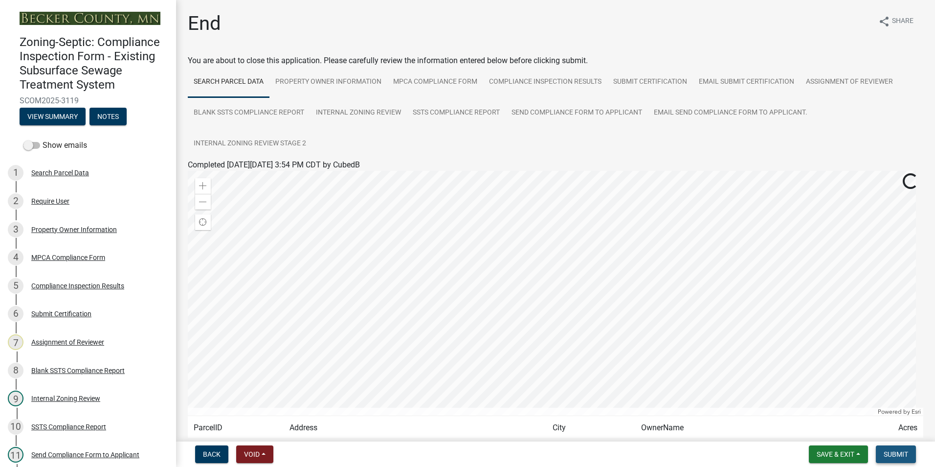
click at [897, 453] on span "Submit" at bounding box center [896, 454] width 24 height 8
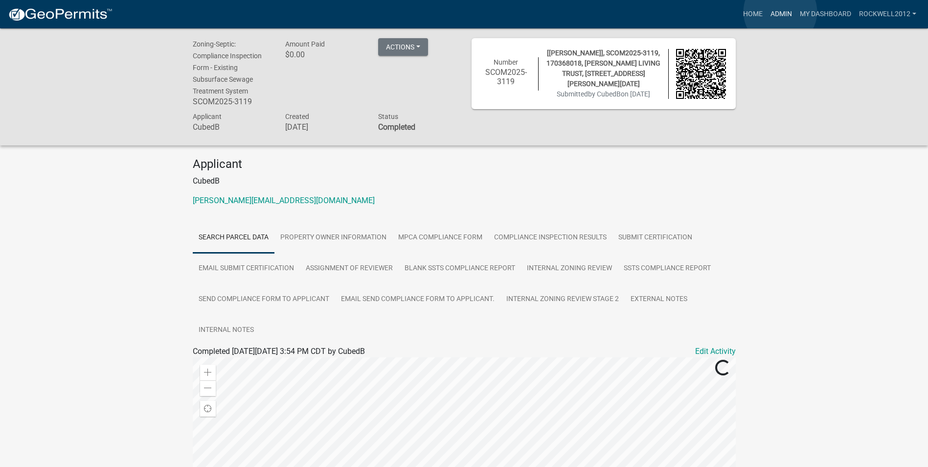
click at [780, 12] on link "Admin" at bounding box center [781, 14] width 29 height 19
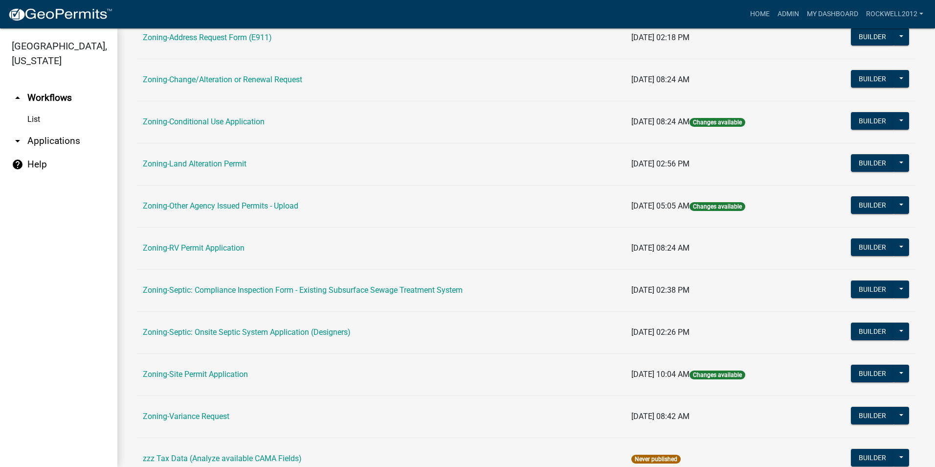
scroll to position [245, 0]
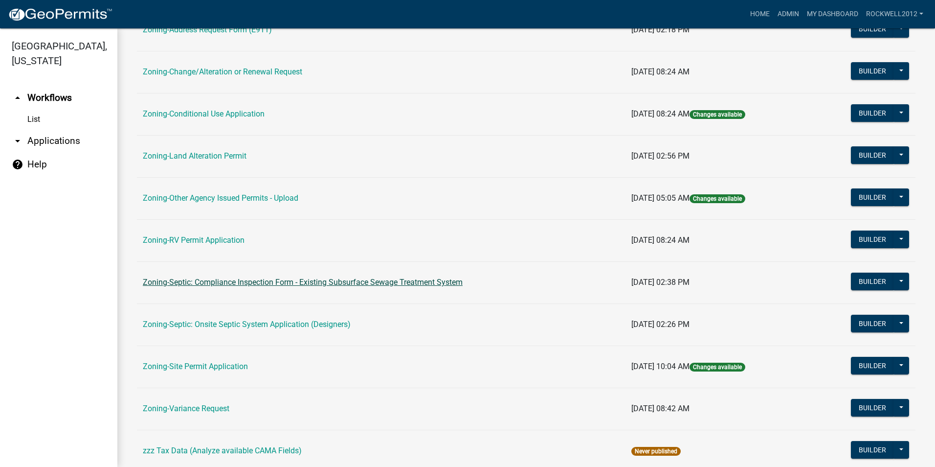
click at [391, 281] on link "Zoning-Septic: Compliance Inspection Form - Existing Subsurface Sewage Treatmen…" at bounding box center [303, 281] width 320 height 9
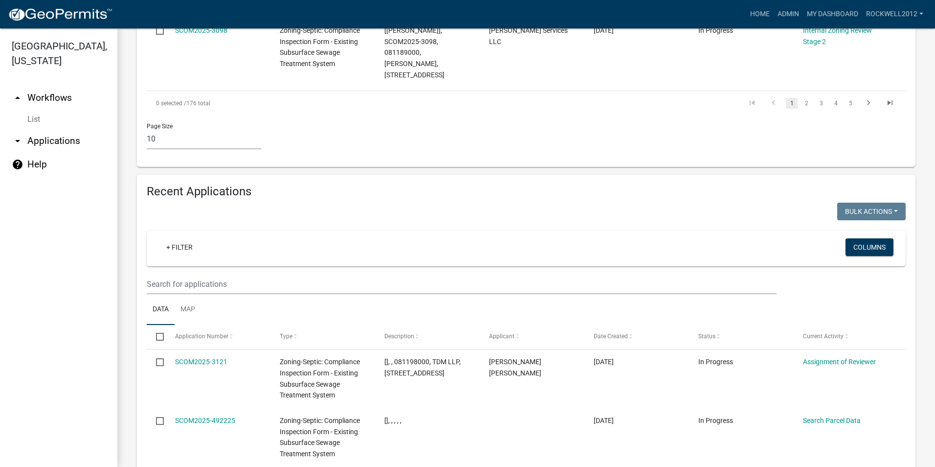
scroll to position [1027, 0]
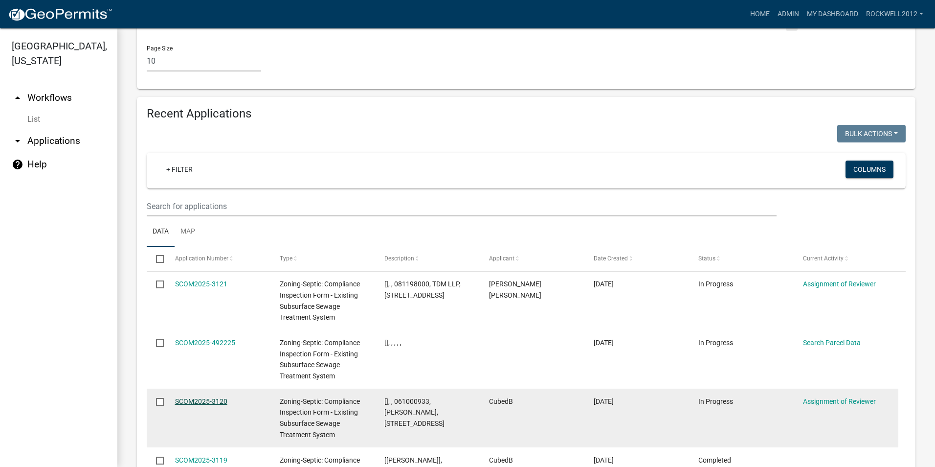
click at [196, 397] on link "SCOM2025-3120" at bounding box center [201, 401] width 52 height 8
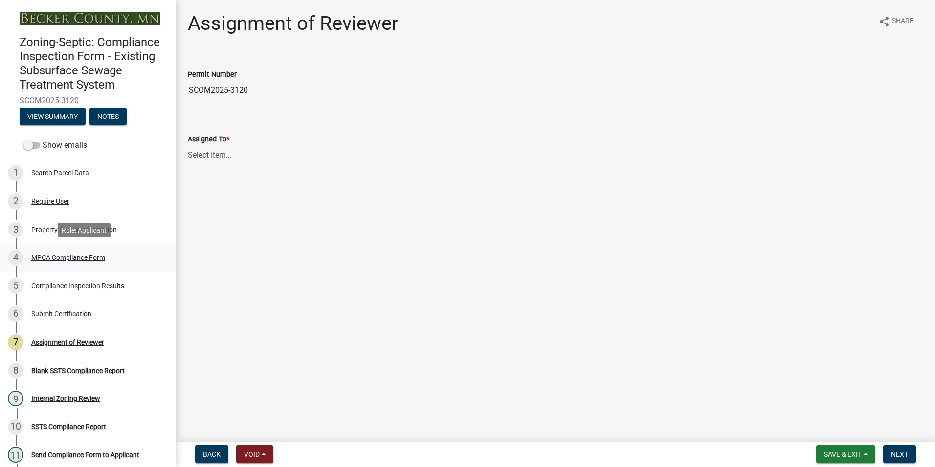
click at [64, 256] on div "MPCA Compliance Form" at bounding box center [68, 257] width 74 height 7
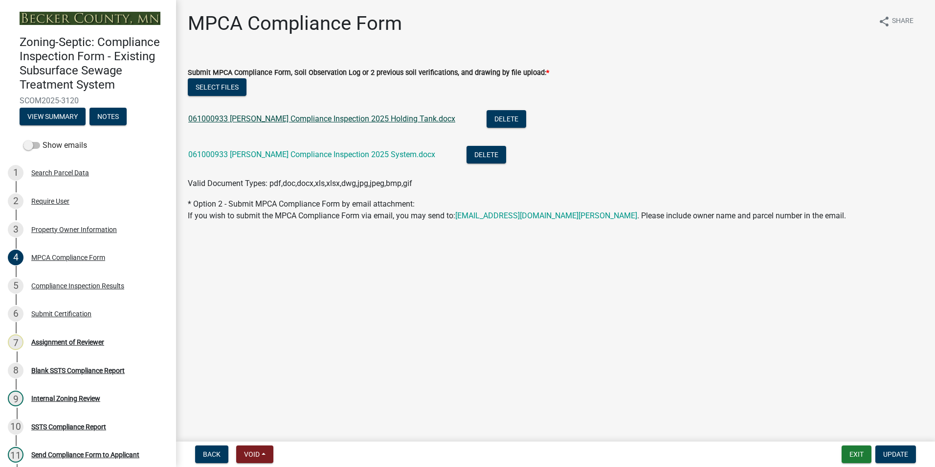
click at [303, 120] on link "061000933 [PERSON_NAME] Compliance Inspection 2025 Holding Tank.docx" at bounding box center [321, 118] width 267 height 9
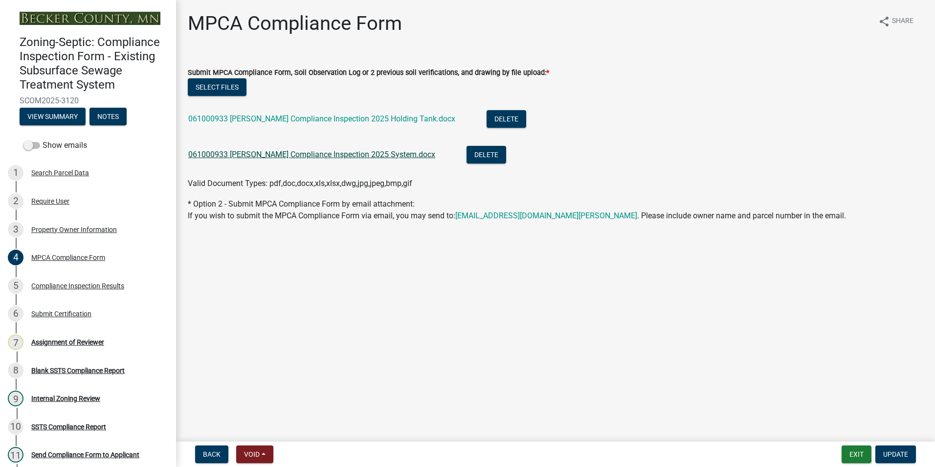
click at [299, 154] on link "061000933 [PERSON_NAME] Compliance Inspection 2025 System.docx" at bounding box center [311, 154] width 247 height 9
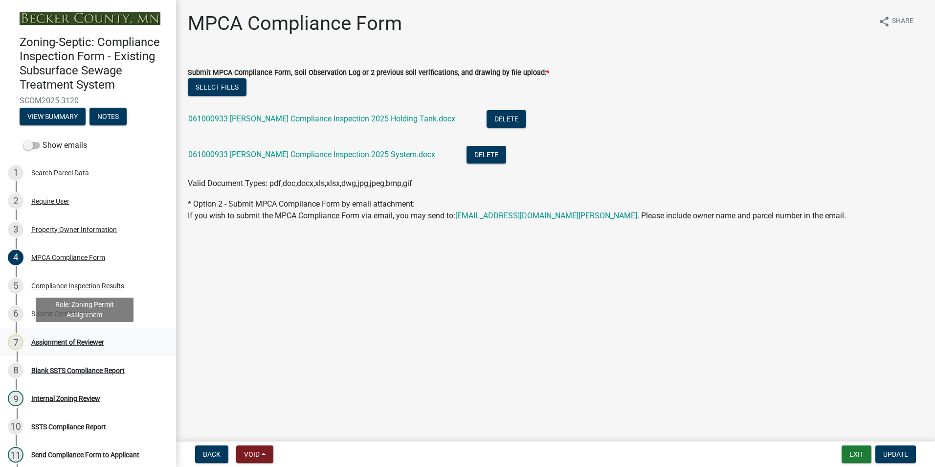
click at [81, 341] on div "Assignment of Reviewer" at bounding box center [67, 342] width 73 height 7
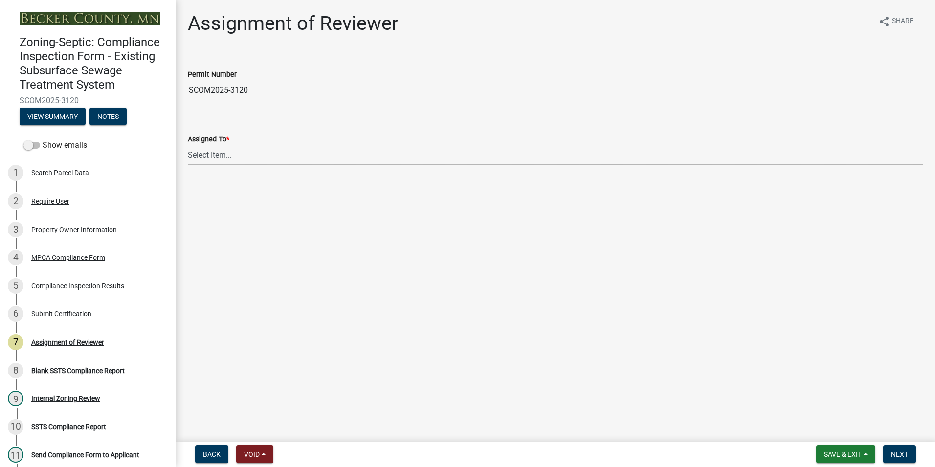
click at [210, 156] on select "Select Item... [PERSON_NAME] [PERSON_NAME] [PERSON_NAME] [PERSON_NAME] [PERSON_…" at bounding box center [556, 155] width 736 height 20
click at [188, 145] on select "Select Item... [PERSON_NAME] [PERSON_NAME] [PERSON_NAME] [PERSON_NAME] [PERSON_…" at bounding box center [556, 155] width 736 height 20
select select "0016247d-12af-40d0-8103-934796a3d230"
click at [903, 454] on span "Next" at bounding box center [899, 454] width 17 height 8
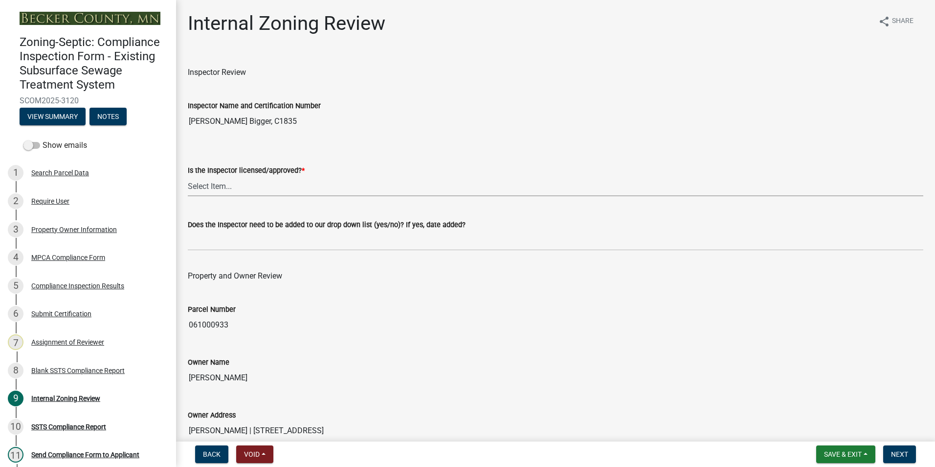
click at [213, 185] on select "Select Item... Yes No" at bounding box center [556, 186] width 736 height 20
click at [188, 176] on select "Select Item... Yes No" at bounding box center [556, 186] width 736 height 20
select select "7beb9ca5-c3cb-47d4-a805-1554d3173259"
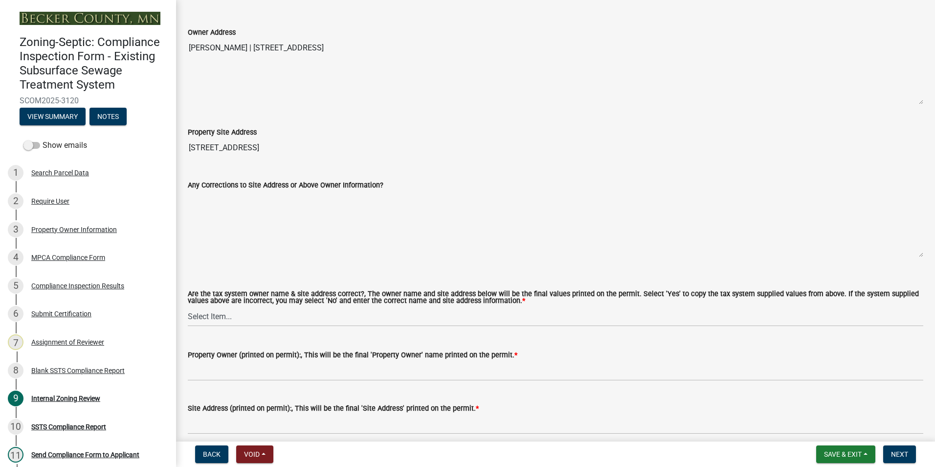
scroll to position [391, 0]
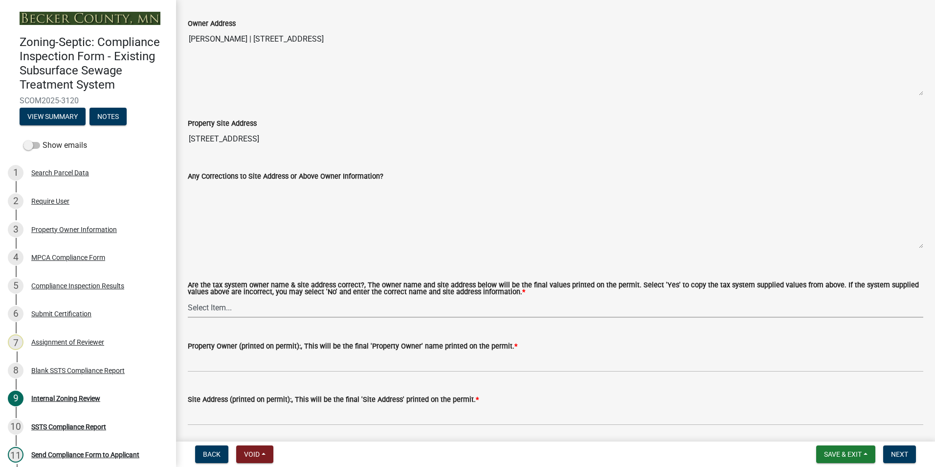
click at [209, 309] on select "Select Item... Yes No" at bounding box center [556, 307] width 736 height 20
click at [188, 298] on select "Select Item... Yes No" at bounding box center [556, 307] width 736 height 20
select select "f9f37200-9fc8-4e5e-9e7f-111cc9077d94"
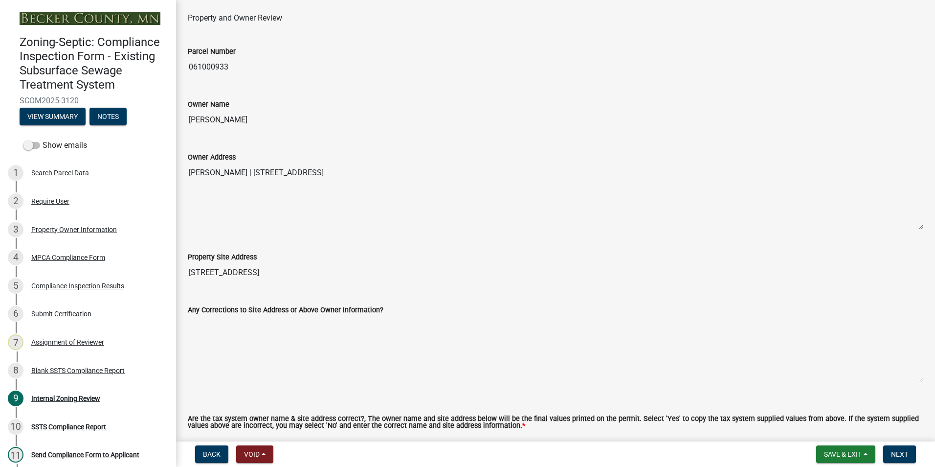
scroll to position [196, 0]
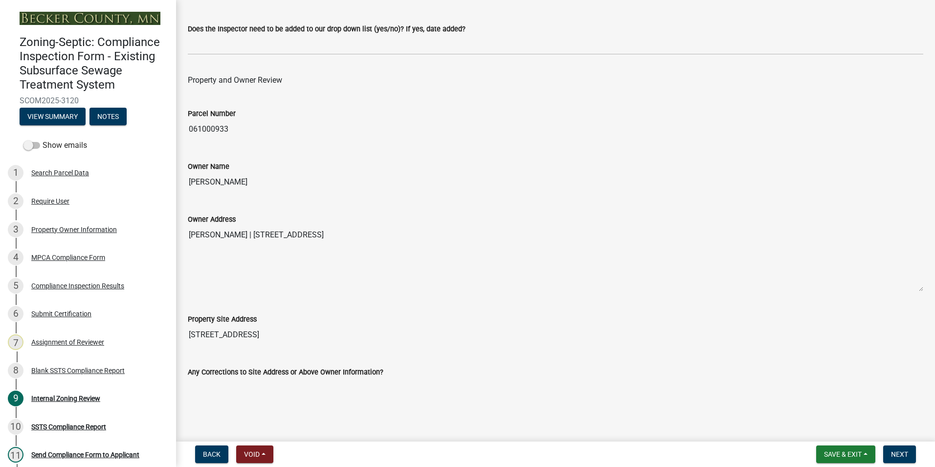
drag, startPoint x: 240, startPoint y: 182, endPoint x: 179, endPoint y: 177, distance: 61.4
click at [176, 177] on div "Internal Zoning Review share Share Inspector Review Inspector Name and Certific…" at bounding box center [555, 432] width 759 height 1232
drag, startPoint x: 179, startPoint y: 177, endPoint x: 217, endPoint y: 182, distance: 38.1
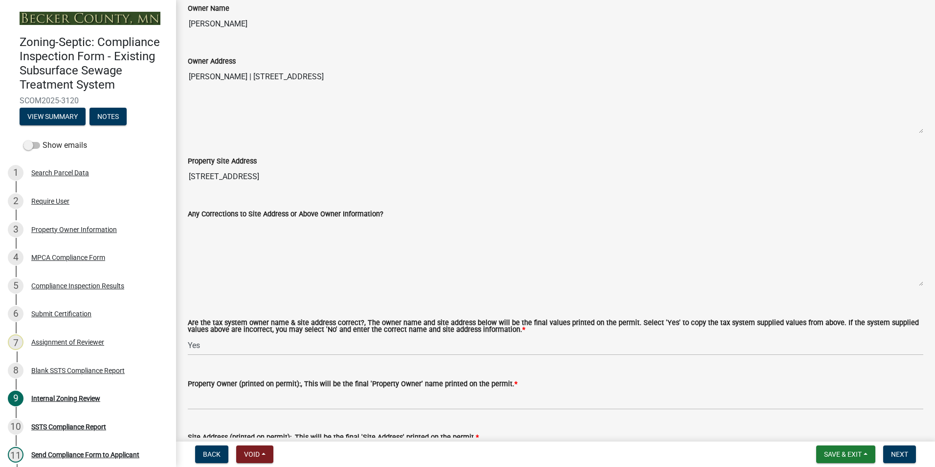
scroll to position [440, 0]
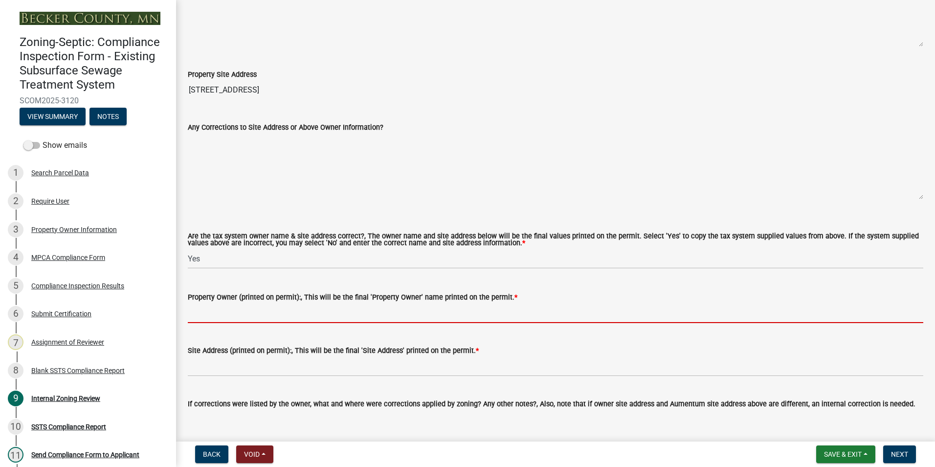
drag, startPoint x: 185, startPoint y: 316, endPoint x: 369, endPoint y: 311, distance: 184.0
click at [369, 311] on input "Property Owner (printed on permit):, This will be the final 'Property Owner' na…" at bounding box center [556, 313] width 736 height 20
paste input "[PERSON_NAME]"
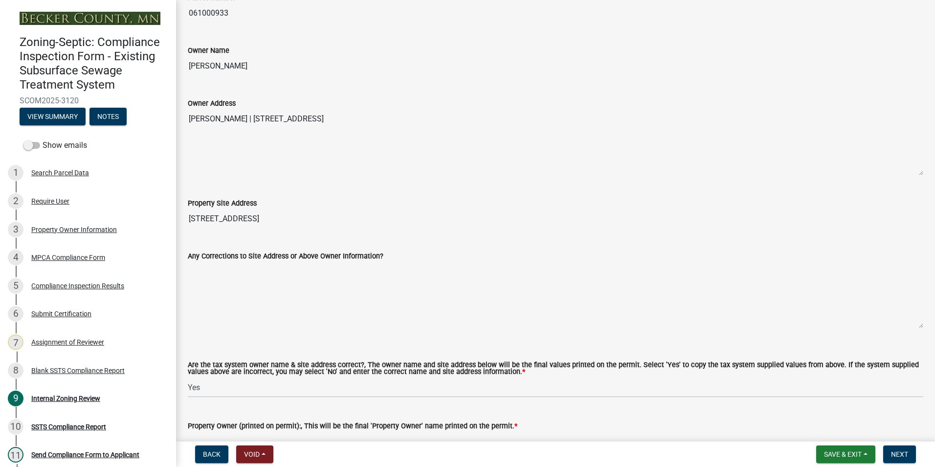
scroll to position [294, 0]
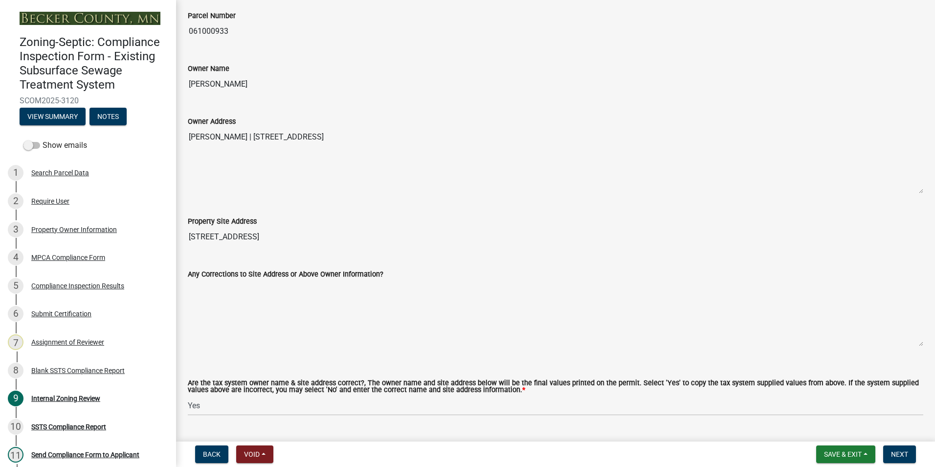
type input "[PERSON_NAME]"
drag, startPoint x: 305, startPoint y: 235, endPoint x: 185, endPoint y: 228, distance: 120.1
click at [185, 228] on div "Property Site Address [STREET_ADDRESS]" at bounding box center [556, 224] width 750 height 45
drag, startPoint x: 185, startPoint y: 228, endPoint x: 229, endPoint y: 239, distance: 45.8
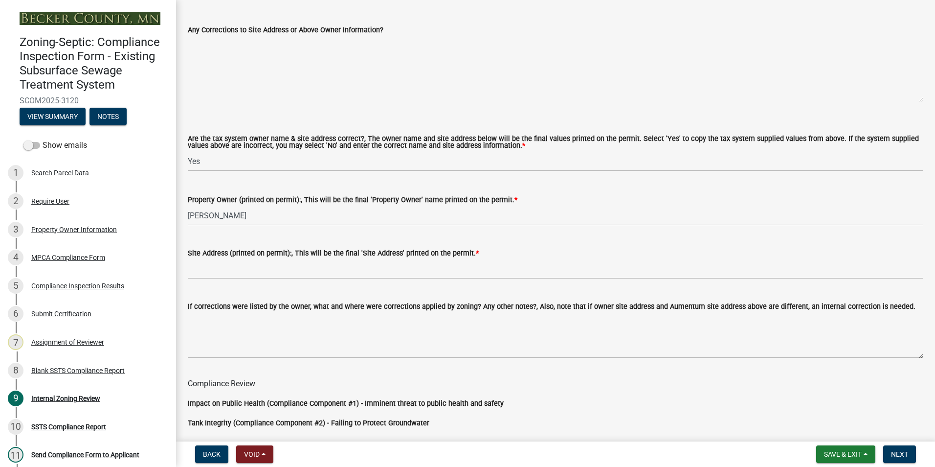
scroll to position [538, 0]
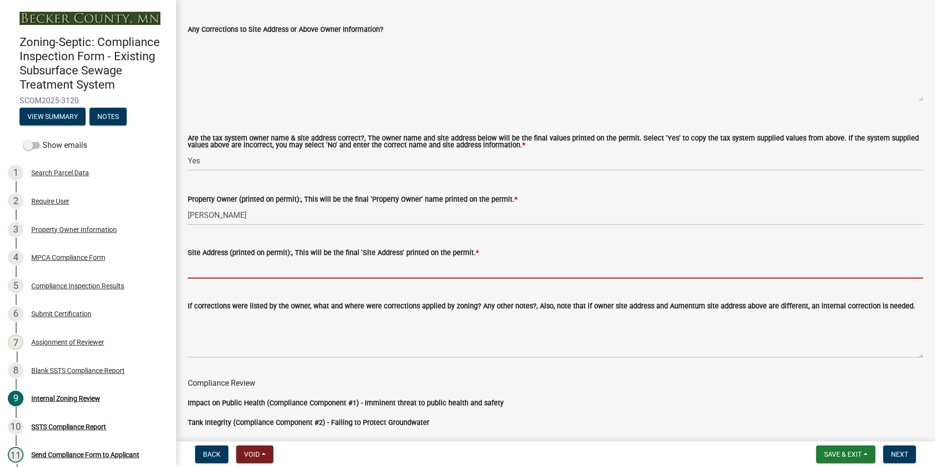
paste input "[STREET_ADDRESS]"
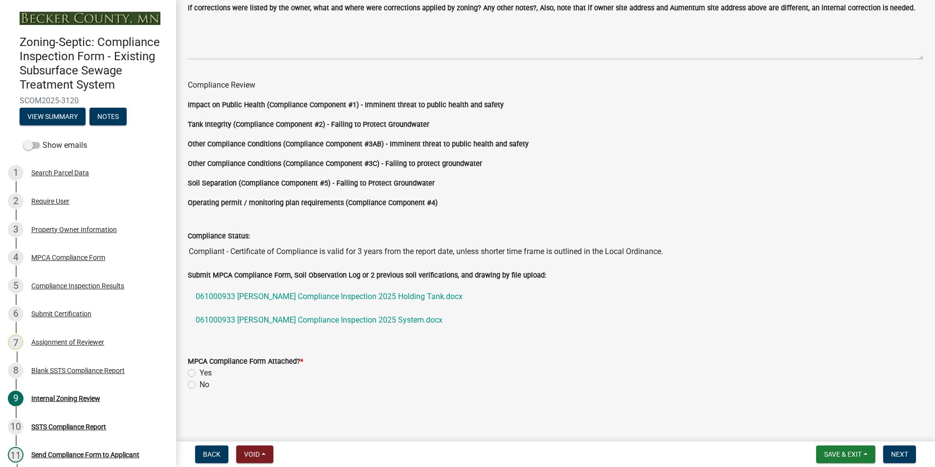
scroll to position [837, 0]
type input "[STREET_ADDRESS]"
click at [200, 371] on label "Yes" at bounding box center [206, 373] width 12 height 12
click at [200, 371] on input "Yes" at bounding box center [203, 370] width 6 height 6
radio input "true"
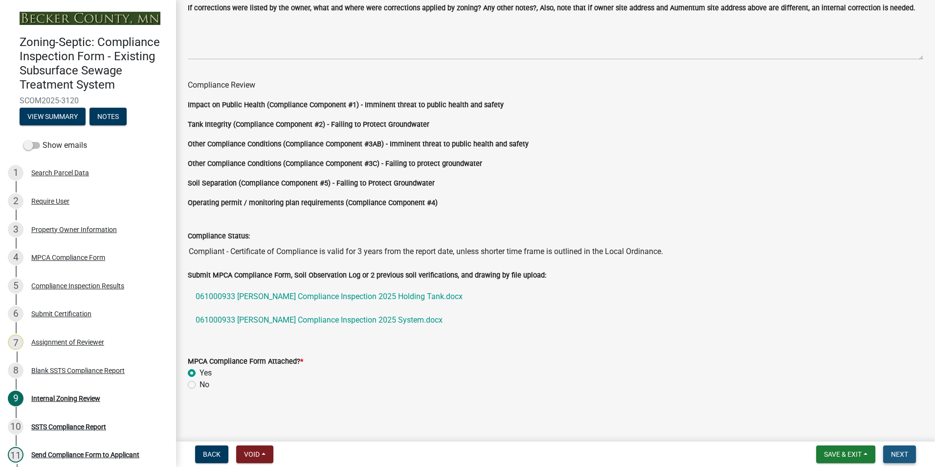
click at [897, 453] on span "Next" at bounding box center [899, 454] width 17 height 8
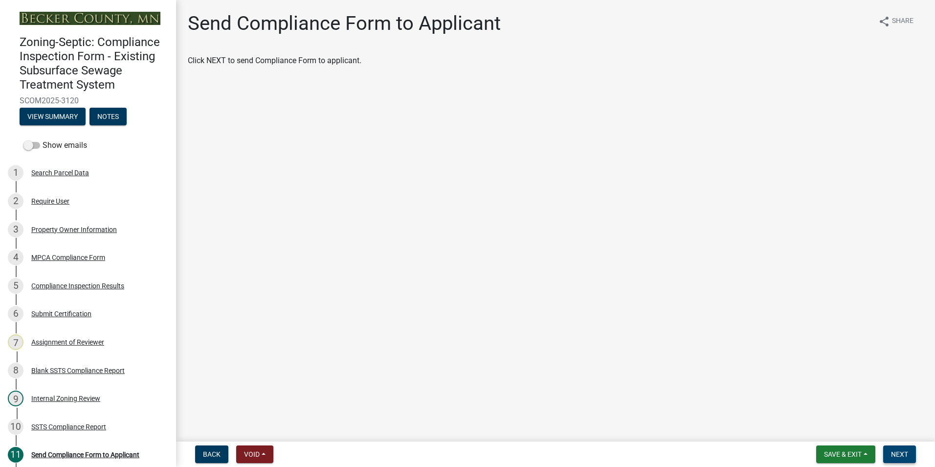
click at [897, 453] on span "Next" at bounding box center [899, 454] width 17 height 8
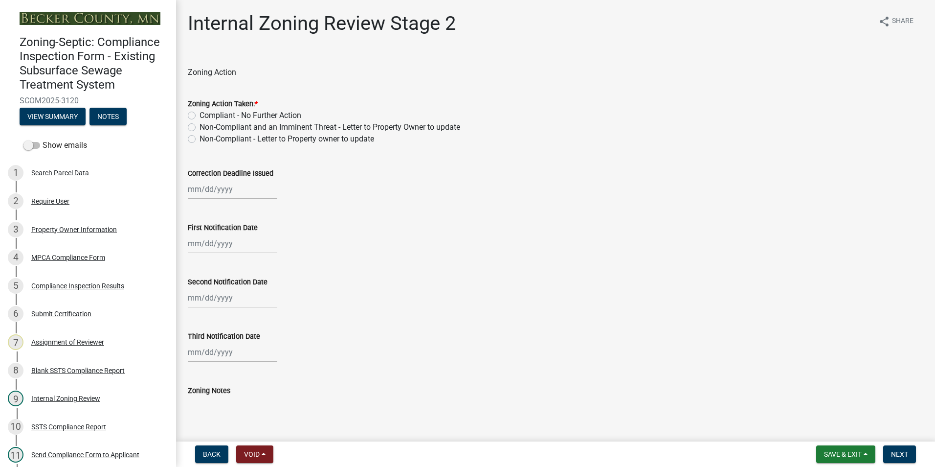
click at [200, 114] on label "Compliant - No Further Action" at bounding box center [251, 116] width 102 height 12
click at [200, 114] on input "Compliant - No Further Action" at bounding box center [203, 113] width 6 height 6
radio input "true"
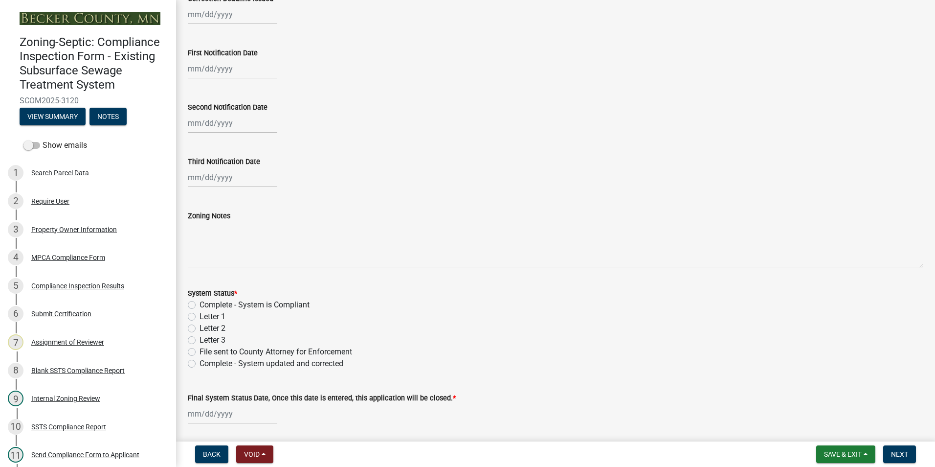
scroll to position [196, 0]
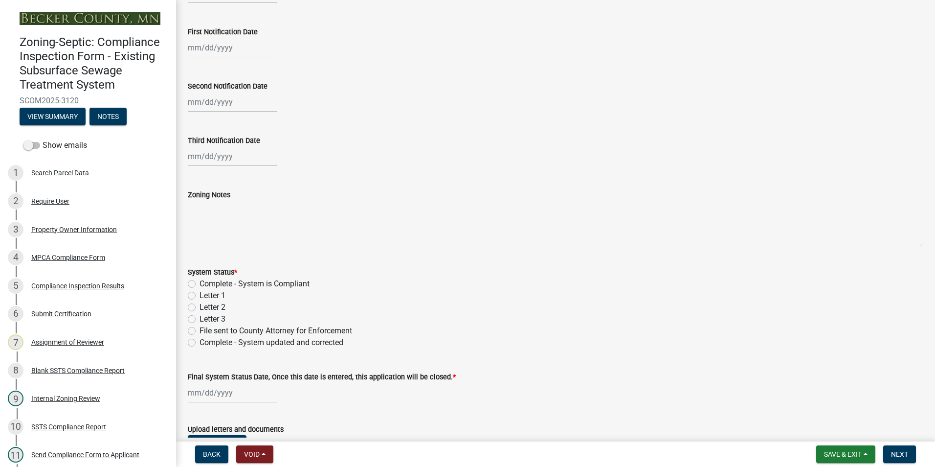
click at [200, 285] on label "Complete - System is Compliant" at bounding box center [255, 284] width 110 height 12
click at [200, 284] on input "Complete - System is Compliant" at bounding box center [203, 281] width 6 height 6
radio input "true"
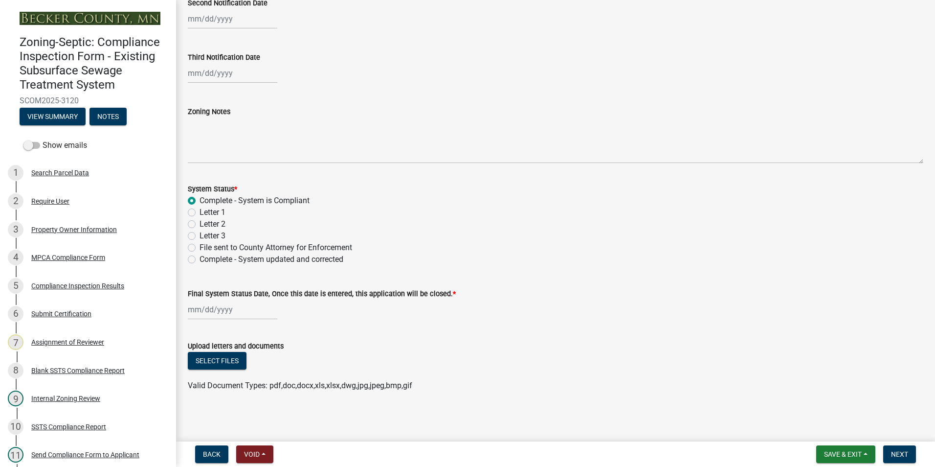
scroll to position [280, 0]
select select "10"
select select "2025"
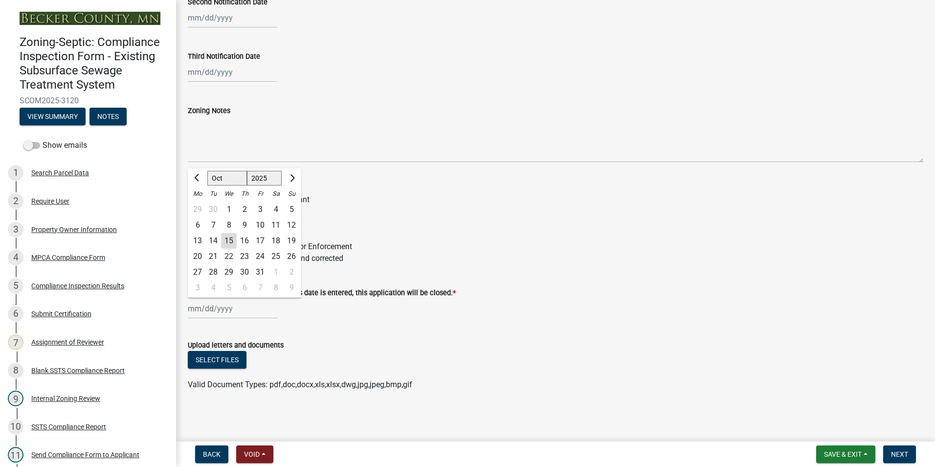
click at [220, 304] on div "[PERSON_NAME] Feb Mar Apr [PERSON_NAME][DATE] Oct Nov [DATE] 1526 1527 1528 152…" at bounding box center [233, 308] width 90 height 20
click at [228, 244] on div "15" at bounding box center [229, 241] width 16 height 16
type input "[DATE]"
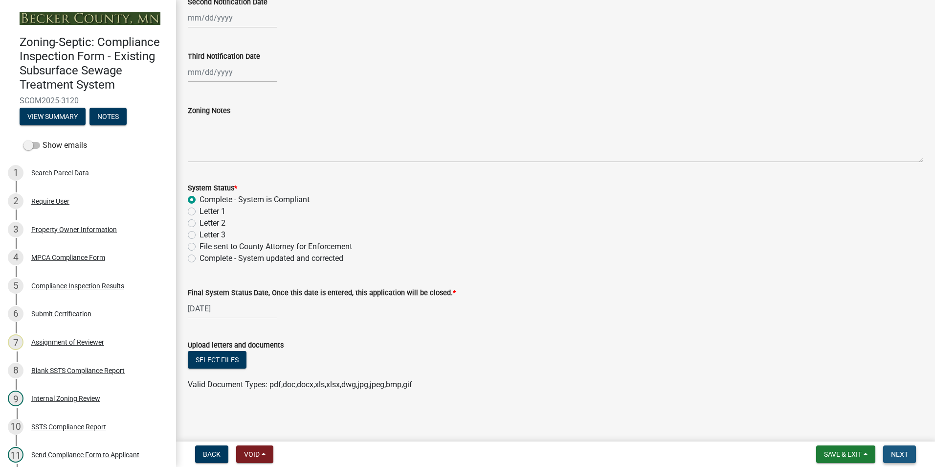
click at [898, 453] on span "Next" at bounding box center [899, 454] width 17 height 8
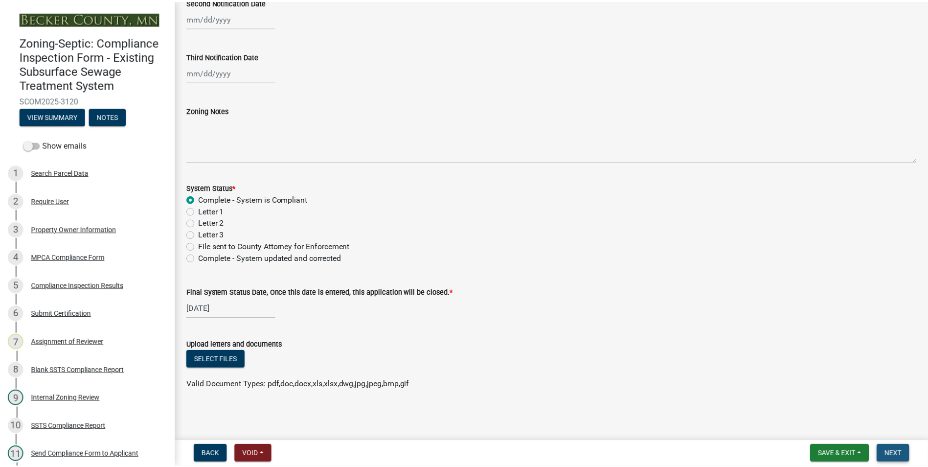
scroll to position [0, 0]
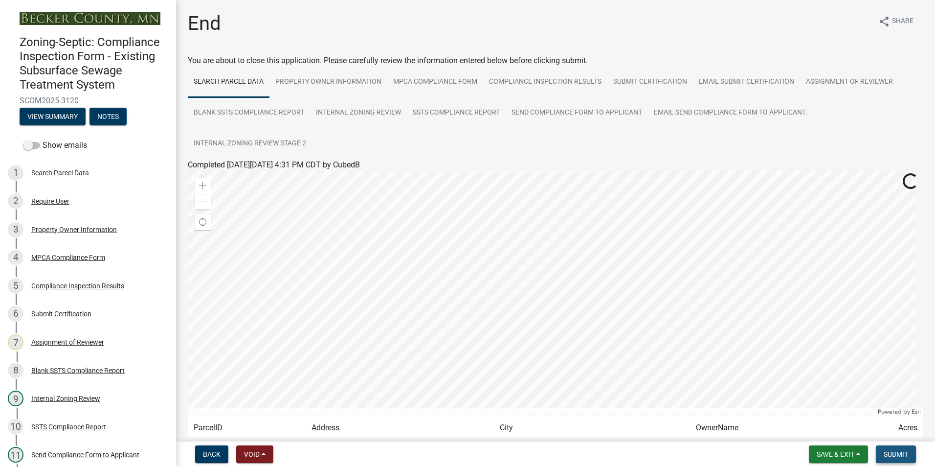
click at [894, 448] on button "Submit" at bounding box center [896, 454] width 40 height 18
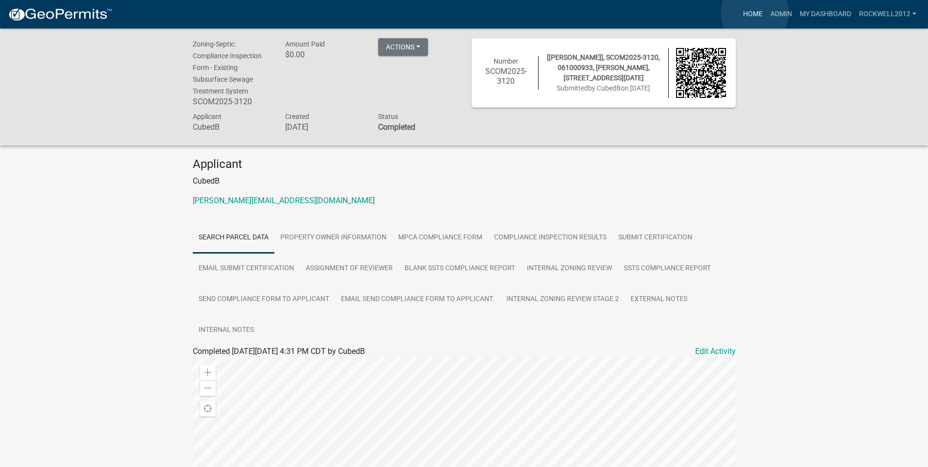
click at [755, 13] on link "Home" at bounding box center [752, 14] width 27 height 19
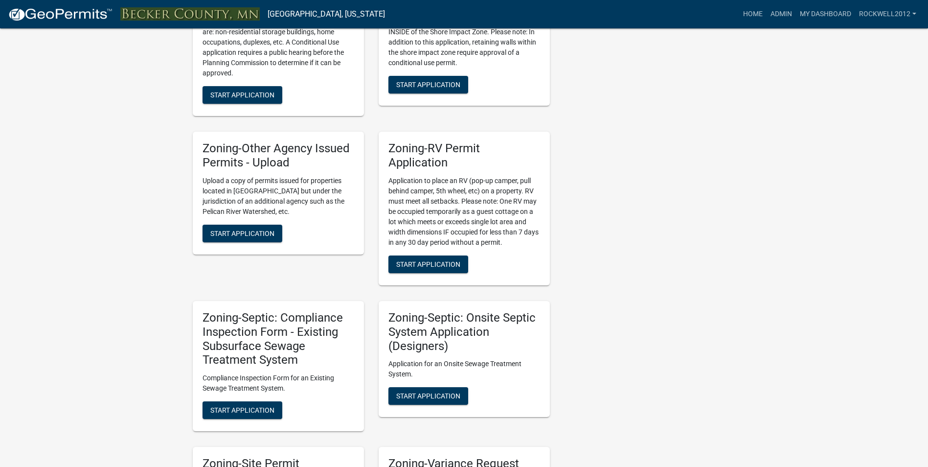
scroll to position [734, 0]
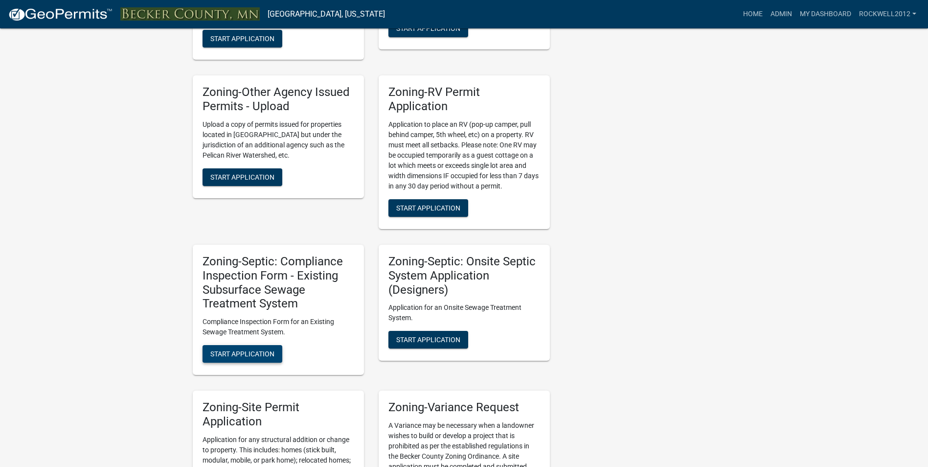
click at [243, 351] on span "Start Application" at bounding box center [242, 354] width 64 height 8
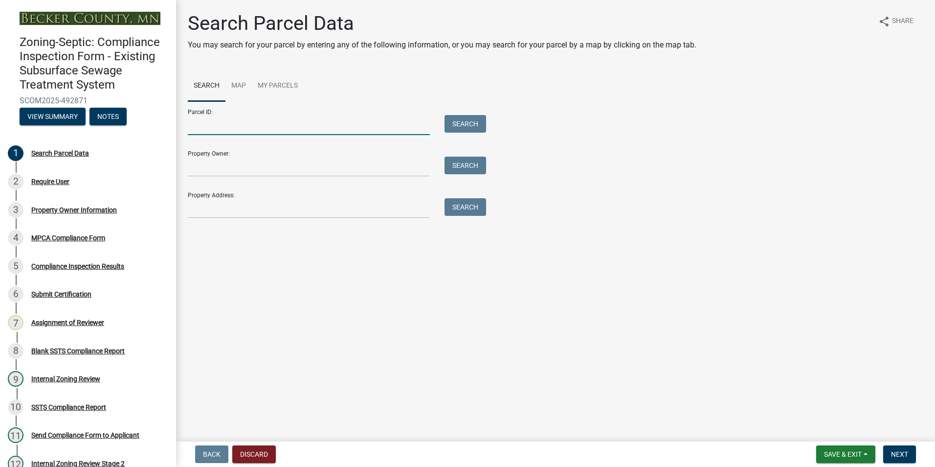
click at [213, 123] on input "Parcel ID:" at bounding box center [309, 125] width 242 height 20
type input "080176000"
click at [466, 124] on button "Search" at bounding box center [466, 124] width 42 height 18
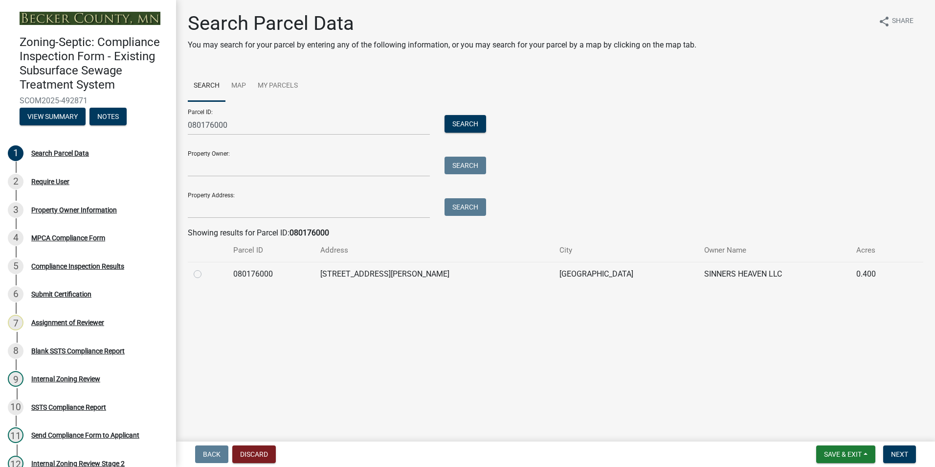
click at [205, 268] on label at bounding box center [205, 268] width 0 height 0
click at [205, 273] on input "radio" at bounding box center [208, 271] width 6 height 6
radio input "true"
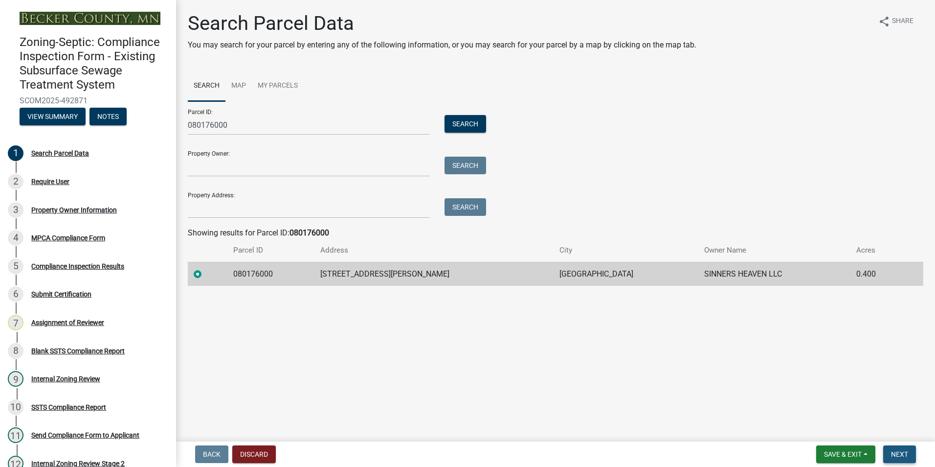
click at [904, 453] on span "Next" at bounding box center [899, 454] width 17 height 8
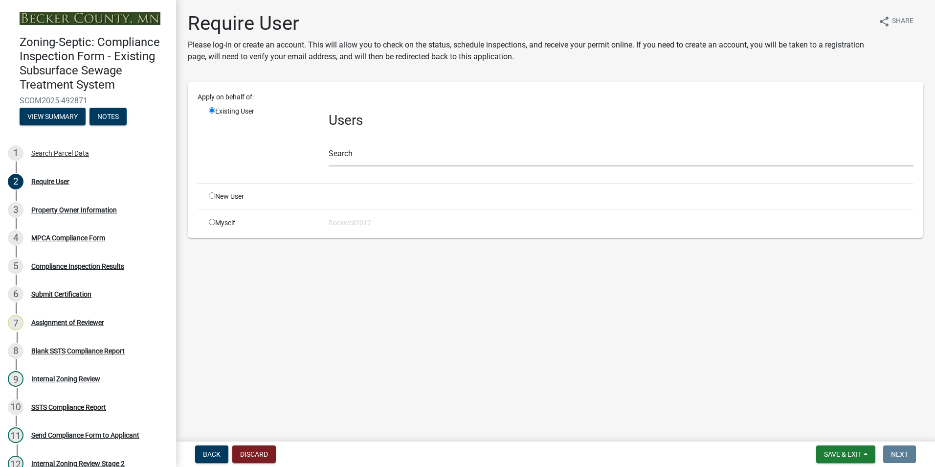
click at [359, 227] on div "Myself Rockwell2012" at bounding box center [562, 223] width 720 height 10
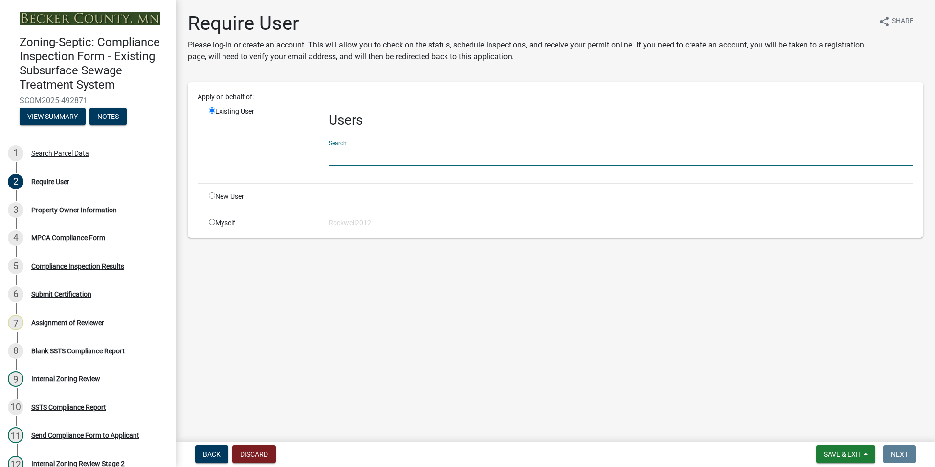
click at [341, 158] on input "text" at bounding box center [621, 156] width 585 height 20
type input "apply"
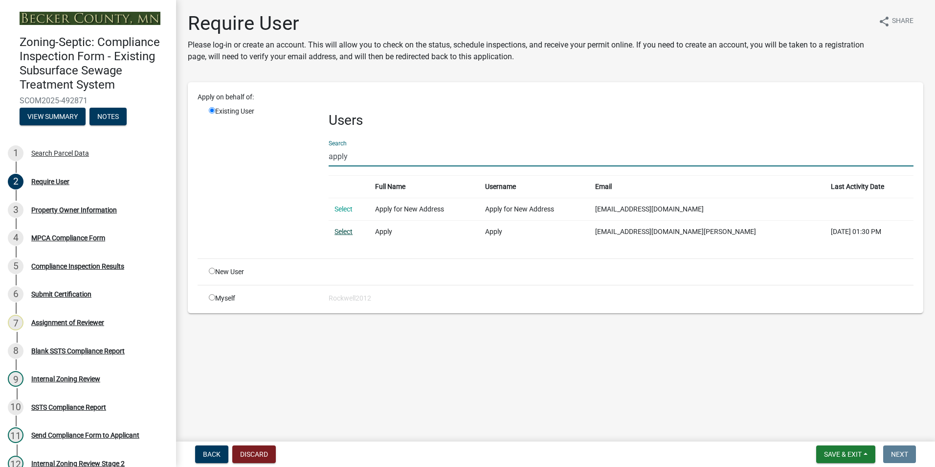
click at [345, 230] on link "Select" at bounding box center [344, 231] width 18 height 8
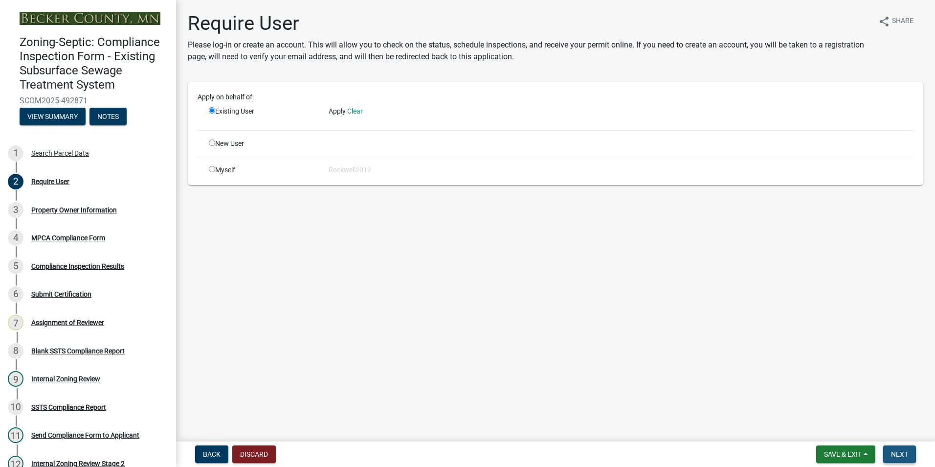
click at [898, 451] on span "Next" at bounding box center [899, 454] width 17 height 8
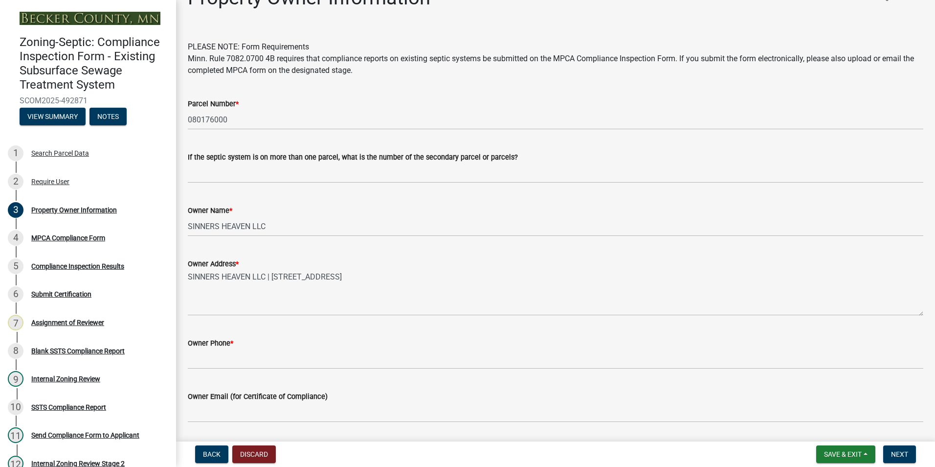
scroll to position [49, 0]
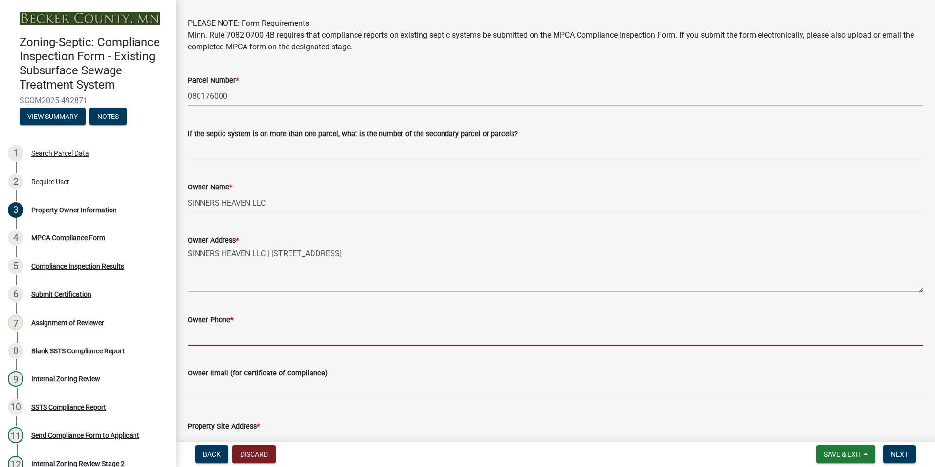
click at [211, 337] on input "Owner Phone *" at bounding box center [556, 335] width 736 height 20
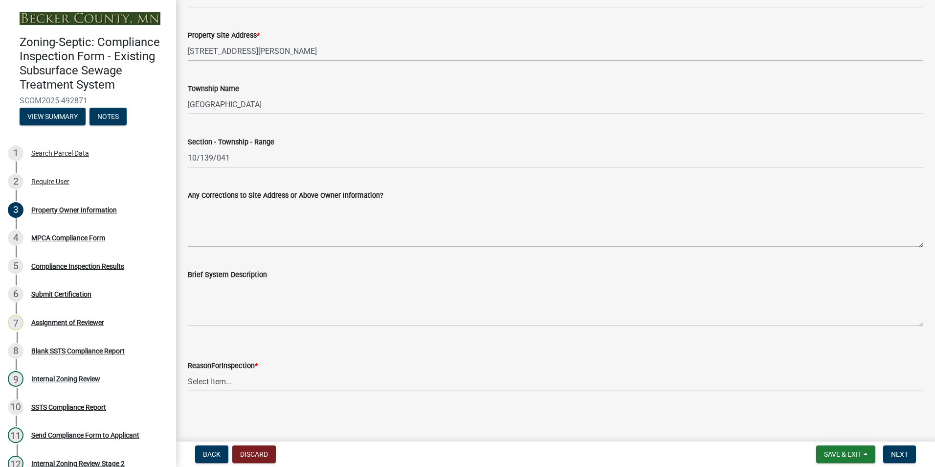
scroll to position [440, 0]
type input "2188211037"
click at [216, 382] on select "Select Item... Property Sale Lake Study Required for Permit Other" at bounding box center [556, 381] width 736 height 20
click at [188, 371] on select "Select Item... Property Sale Lake Study Required for Permit Other" at bounding box center [556, 381] width 736 height 20
select select "3e6c5637-c66b-418d-927c-69aaf39ab5a9"
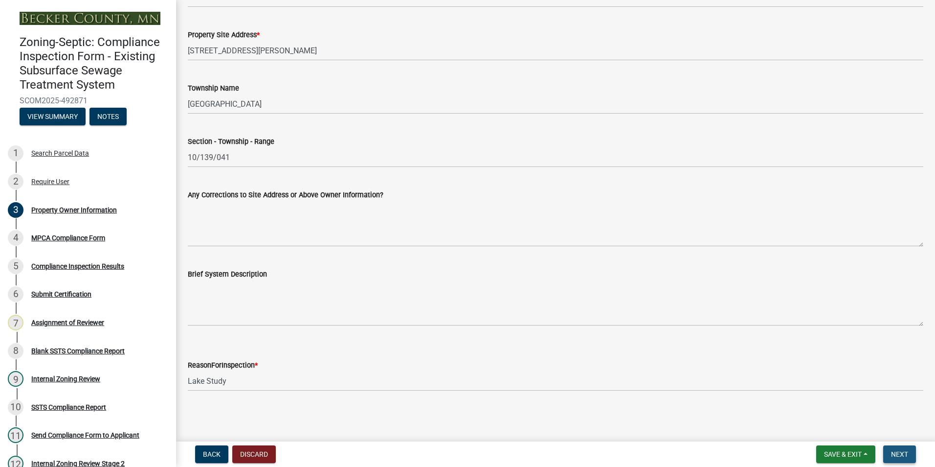
click at [900, 455] on span "Next" at bounding box center [899, 454] width 17 height 8
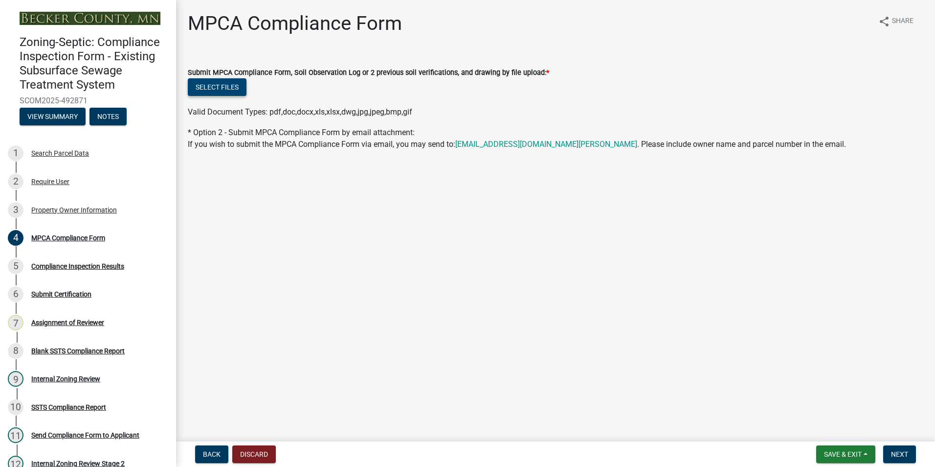
click at [226, 89] on button "Select files" at bounding box center [217, 87] width 59 height 18
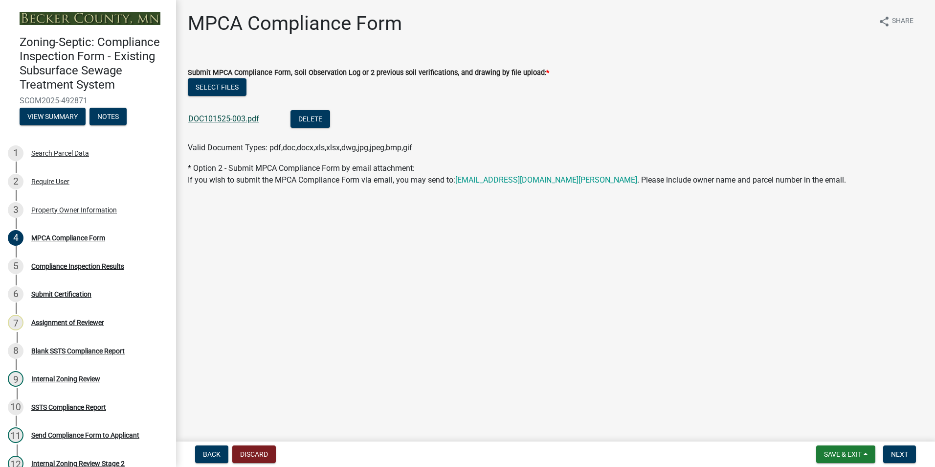
click at [229, 120] on link "DOC101525-003.pdf" at bounding box center [223, 118] width 71 height 9
click at [900, 453] on span "Next" at bounding box center [899, 454] width 17 height 8
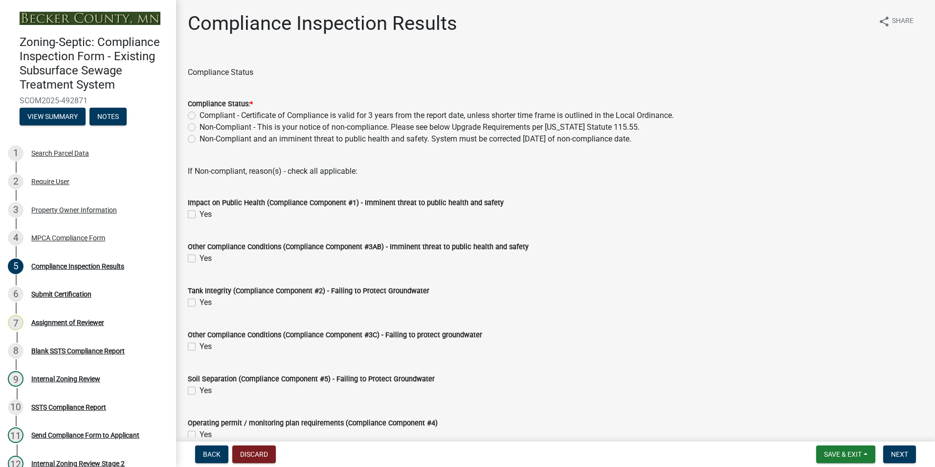
click at [200, 115] on label "Compliant - Certificate of Compliance is valid for 3 years from the report date…" at bounding box center [437, 116] width 475 height 12
click at [200, 115] on input "Compliant - Certificate of Compliance is valid for 3 years from the report date…" at bounding box center [203, 113] width 6 height 6
radio input "true"
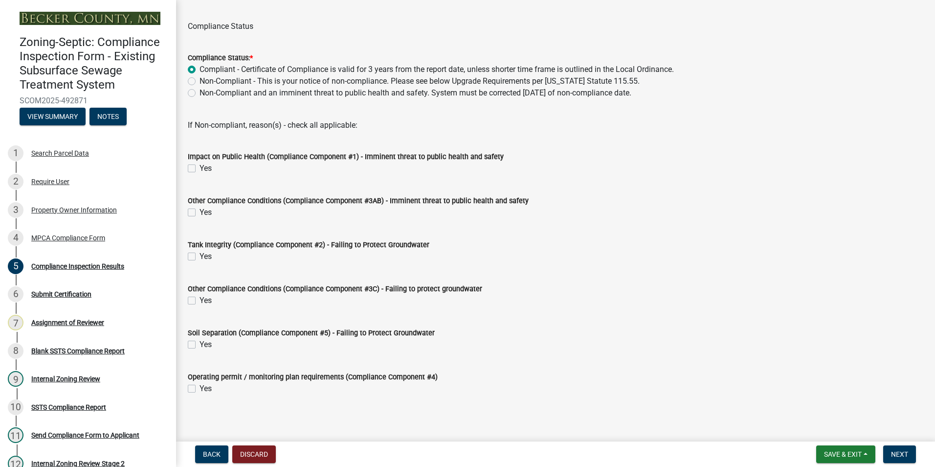
scroll to position [50, 0]
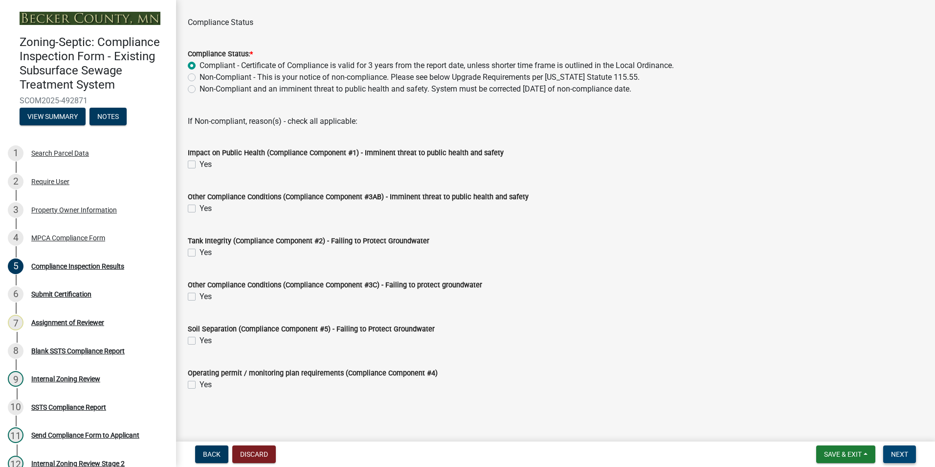
click at [899, 453] on span "Next" at bounding box center [899, 454] width 17 height 8
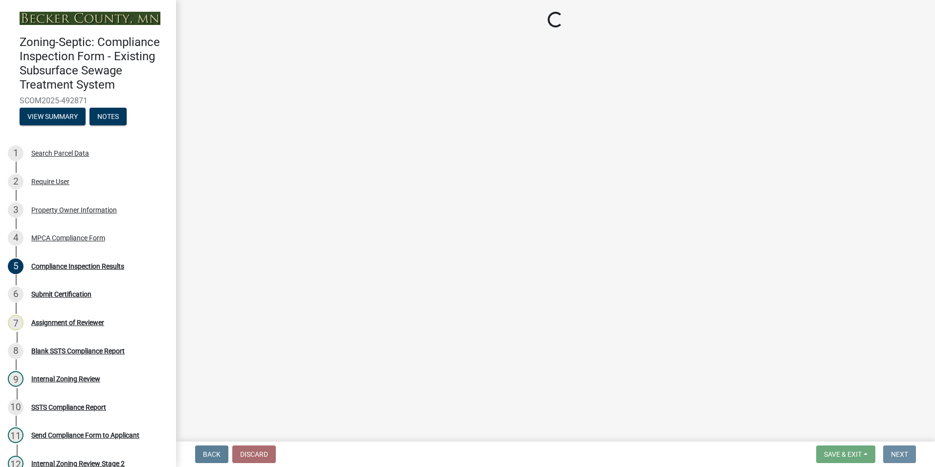
scroll to position [0, 0]
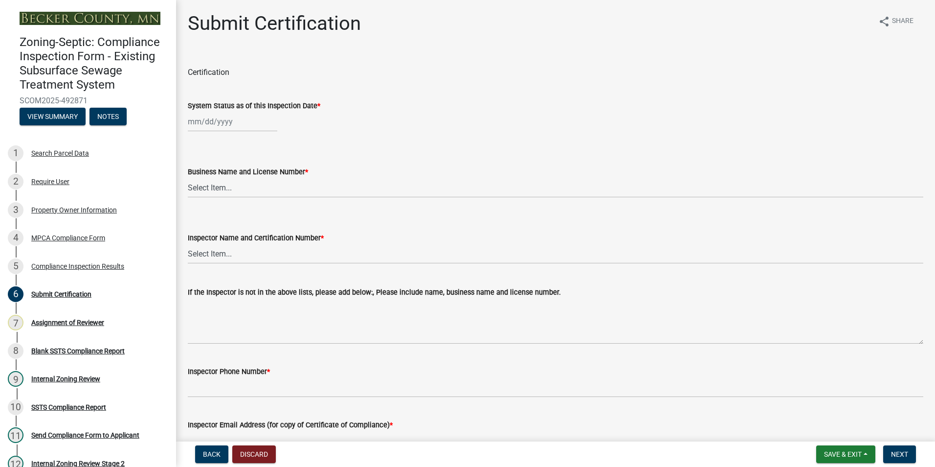
select select "10"
select select "2025"
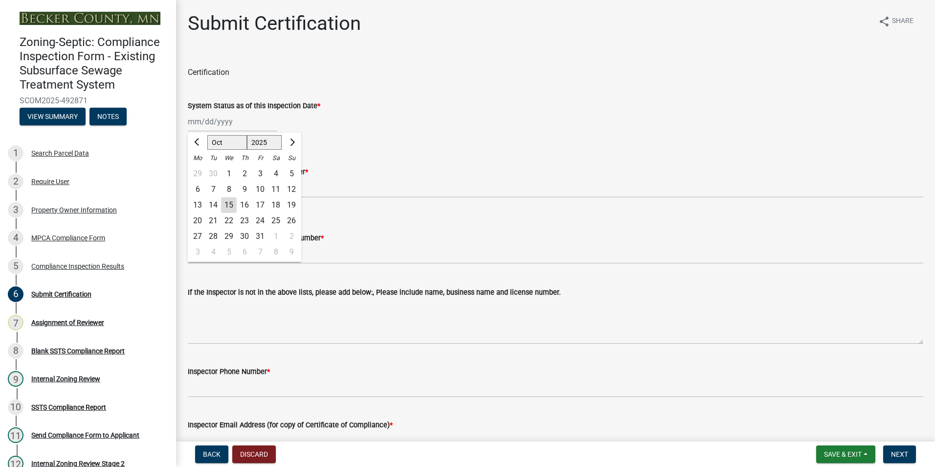
click at [204, 126] on div "[PERSON_NAME] Feb Mar Apr [PERSON_NAME][DATE] Oct Nov [DATE] 1526 1527 1528 152…" at bounding box center [233, 122] width 90 height 20
click at [198, 140] on span "Previous month" at bounding box center [197, 141] width 7 height 7
select select "8"
click at [246, 205] on div "14" at bounding box center [245, 205] width 16 height 16
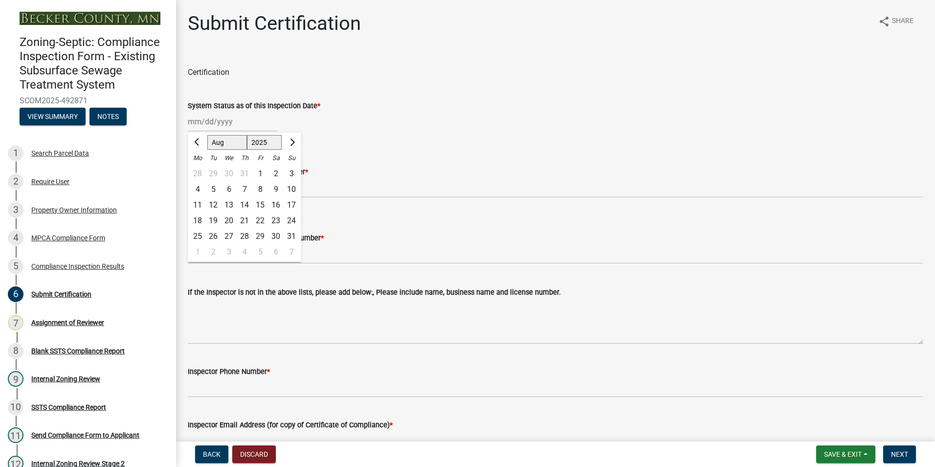
type input "[DATE]"
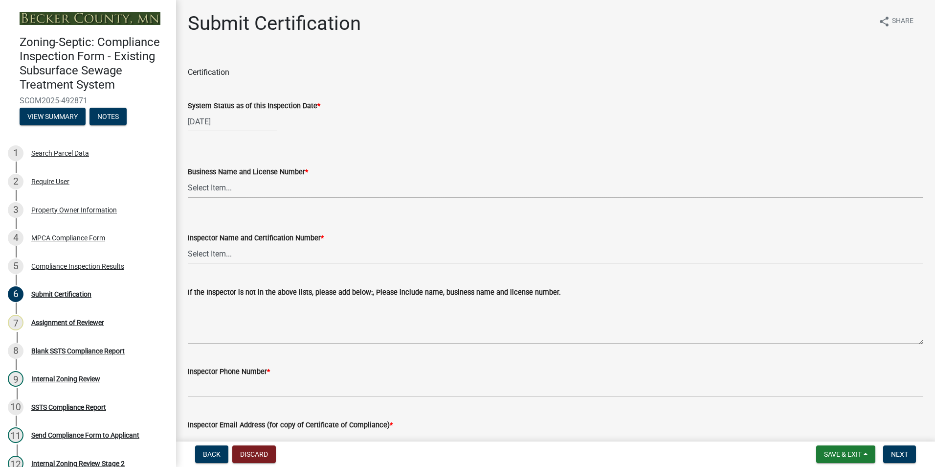
click at [220, 186] on select "Select Item... OTHER – Not listed (please add in next field and we will add to …" at bounding box center [556, 188] width 736 height 20
click at [188, 178] on select "Select Item... OTHER – Not listed (please add in next field and we will add to …" at bounding box center [556, 188] width 736 height 20
select select "7440d259-1201-4c64-ba99-166cf881d0bd"
click at [207, 255] on select "Select Item... OTHER – Not listed (please add in next field and we will add to …" at bounding box center [556, 254] width 736 height 20
click at [188, 244] on select "Select Item... OTHER – Not listed (please add in next field and we will add to …" at bounding box center [556, 254] width 736 height 20
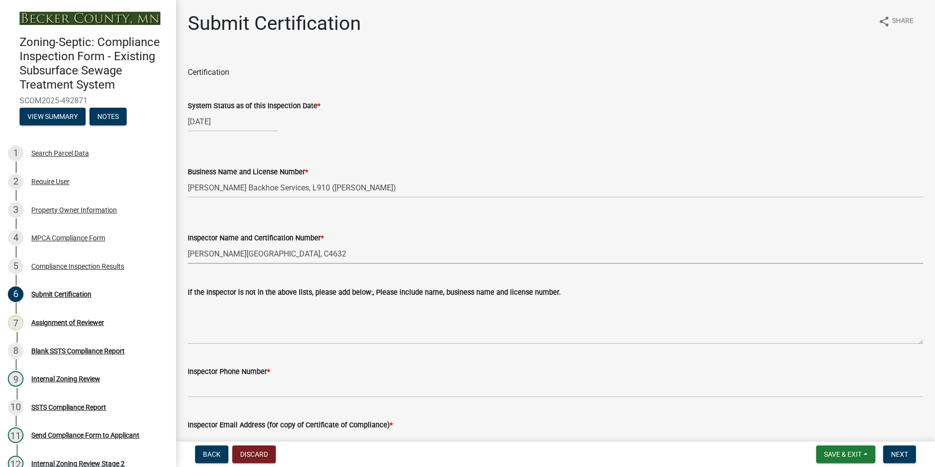
select select "a30454b6-1790-4cc5-bb29-370e5ff6fcb4"
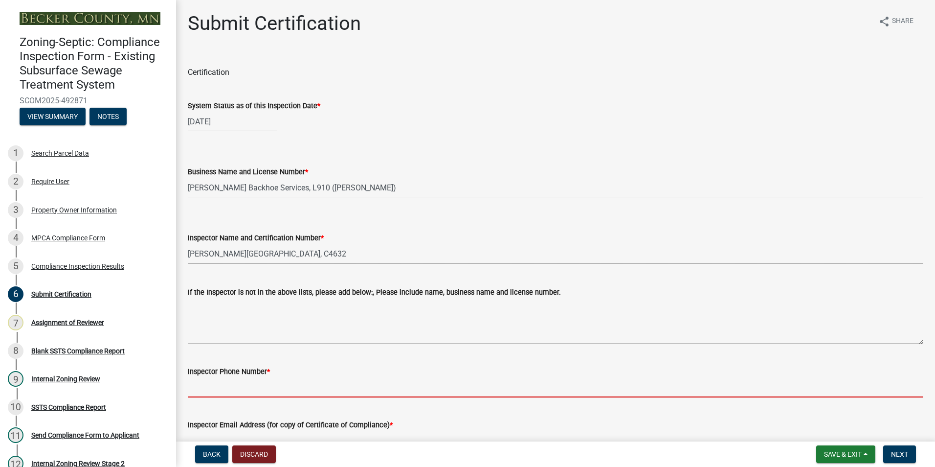
click at [208, 389] on input "Inspector Phone Number *" at bounding box center [556, 387] width 736 height 20
type input "[PHONE_NUMBER]"
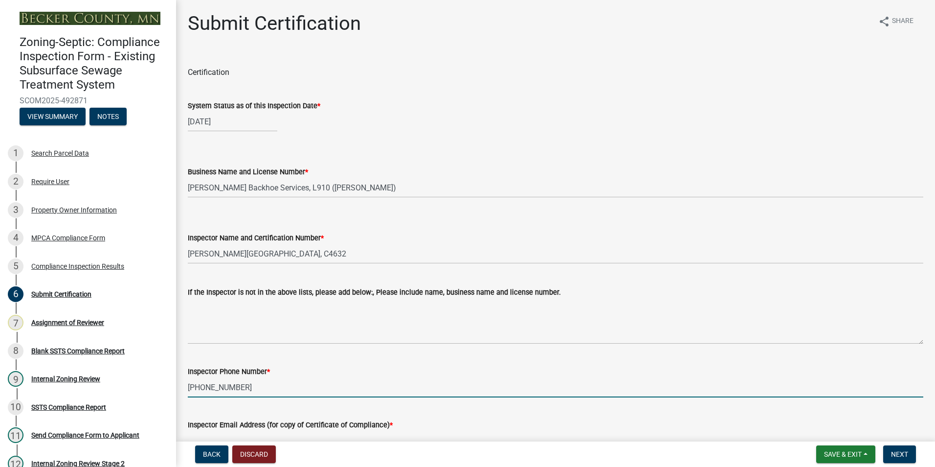
type input "NA"
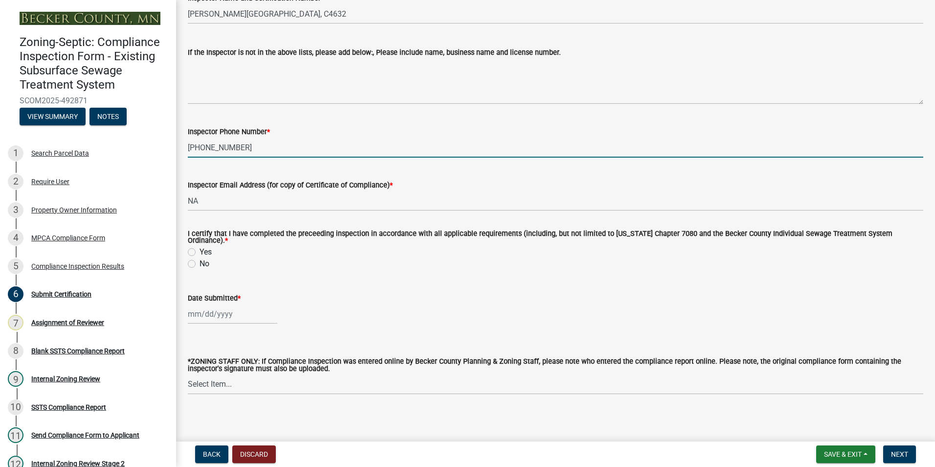
select select "10"
select select "2025"
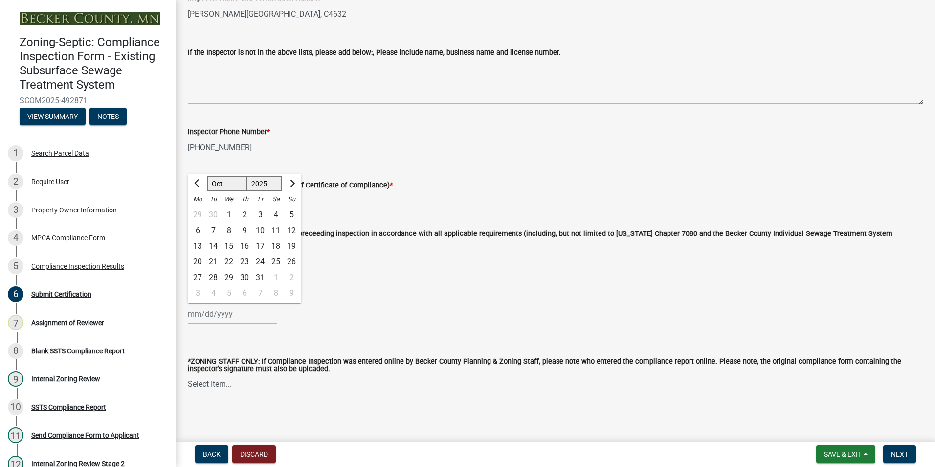
click at [332, 326] on wm-data-entity-input "Date Submitted * [PERSON_NAME] Apr May Jun [DATE] Aug Sep Oct Nov [DATE] 1526 1…" at bounding box center [556, 305] width 736 height 54
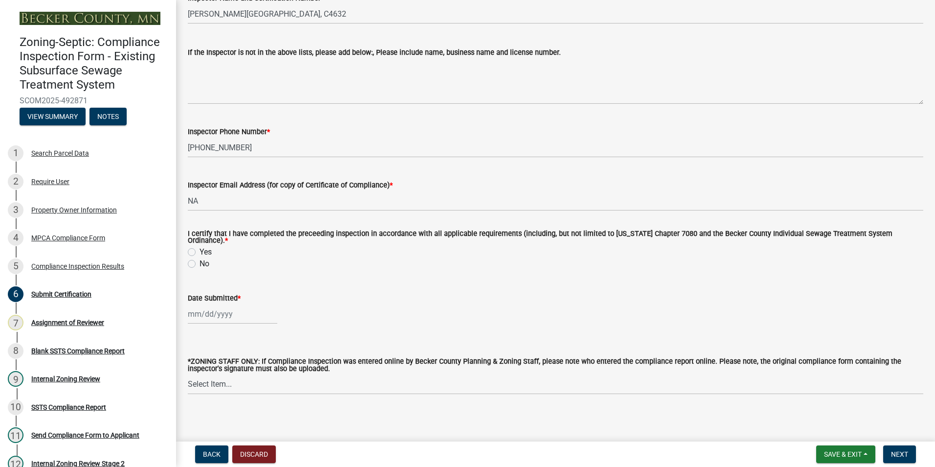
drag, startPoint x: 193, startPoint y: 246, endPoint x: 223, endPoint y: 278, distance: 44.0
click at [200, 246] on label "Yes" at bounding box center [206, 252] width 12 height 12
click at [200, 246] on input "Yes" at bounding box center [203, 249] width 6 height 6
radio input "true"
click at [207, 305] on div at bounding box center [233, 314] width 90 height 20
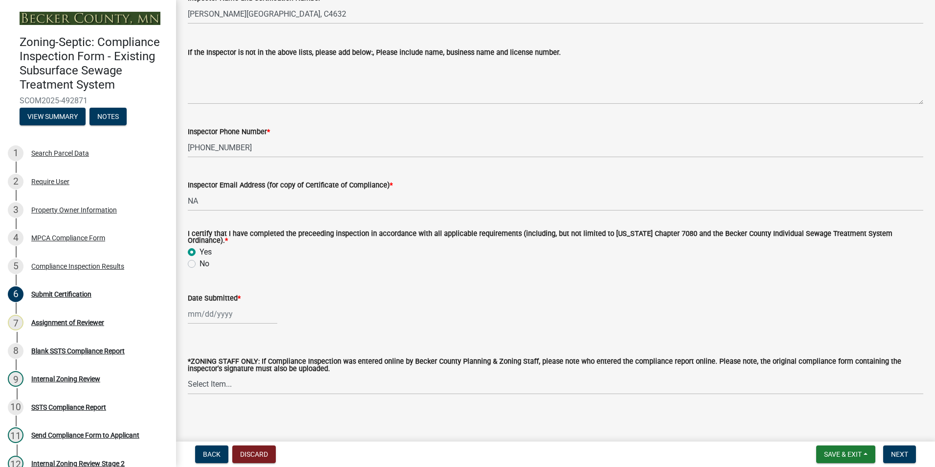
select select "10"
select select "2025"
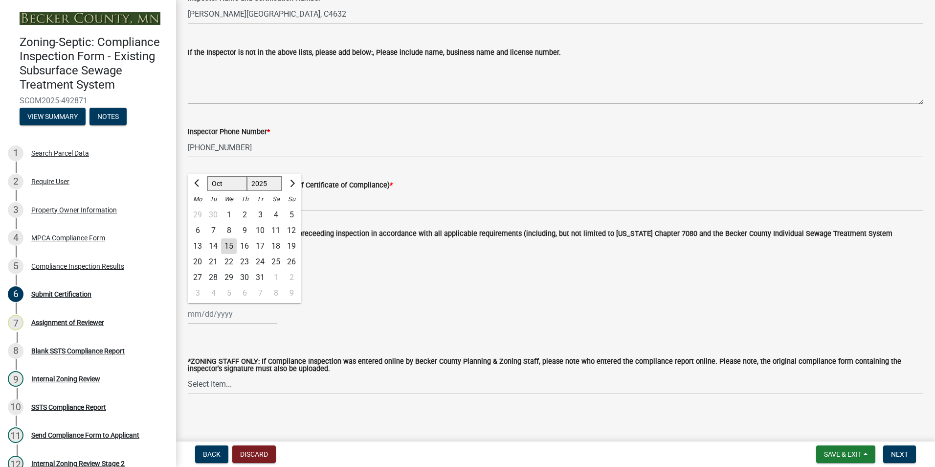
drag, startPoint x: 227, startPoint y: 240, endPoint x: 309, endPoint y: 293, distance: 97.3
click at [227, 240] on div "15" at bounding box center [229, 246] width 16 height 16
type input "[DATE]"
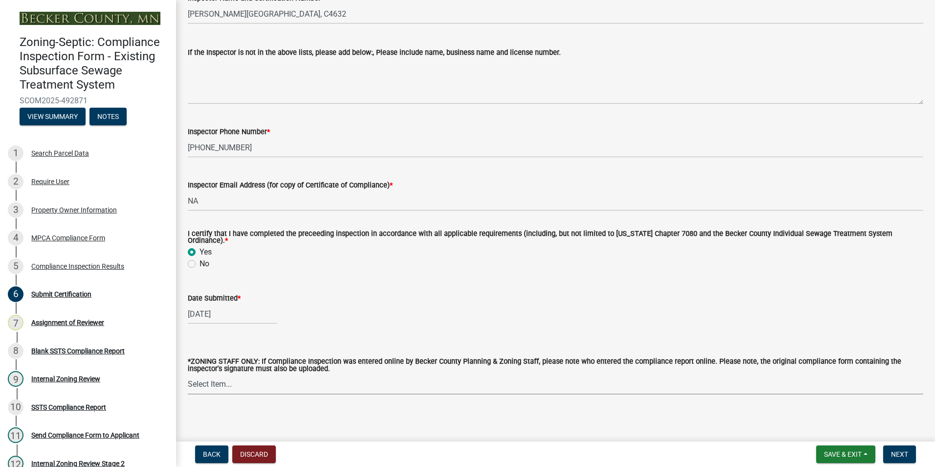
click at [208, 378] on select "Select Item... [PERSON_NAME] [PERSON_NAME] [PERSON_NAME] [PERSON_NAME] [PERSON_…" at bounding box center [556, 384] width 736 height 20
click at [188, 374] on select "Select Item... [PERSON_NAME] [PERSON_NAME] [PERSON_NAME] [PERSON_NAME] [PERSON_…" at bounding box center [556, 384] width 736 height 20
select select "0016247d-12af-40d0-8103-934796a3d230"
click at [893, 449] on button "Next" at bounding box center [899, 454] width 33 height 18
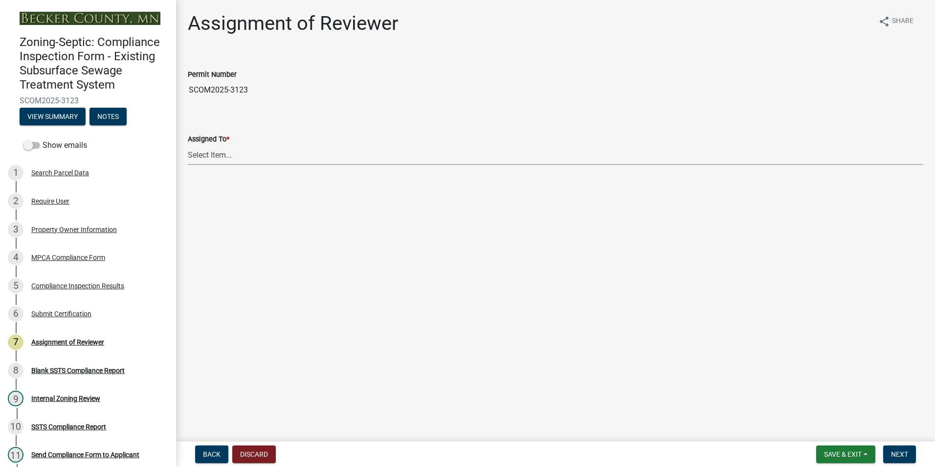
click at [204, 153] on select "Select Item... [PERSON_NAME] [PERSON_NAME] [PERSON_NAME] [PERSON_NAME] [PERSON_…" at bounding box center [556, 155] width 736 height 20
click at [188, 145] on select "Select Item... [PERSON_NAME] [PERSON_NAME] [PERSON_NAME] [PERSON_NAME] [PERSON_…" at bounding box center [556, 155] width 736 height 20
select select "0016247d-12af-40d0-8103-934796a3d230"
click at [897, 452] on span "Next" at bounding box center [899, 454] width 17 height 8
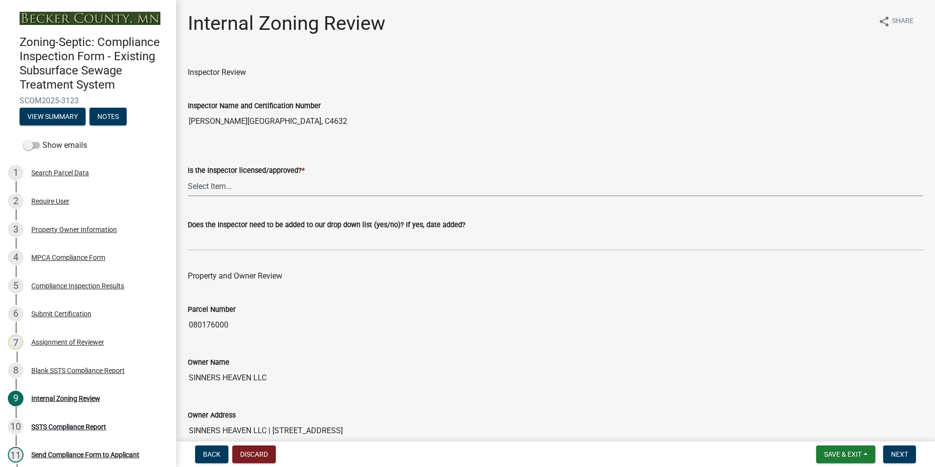
click at [211, 185] on select "Select Item... Yes No" at bounding box center [556, 186] width 736 height 20
click at [188, 176] on select "Select Item... Yes No" at bounding box center [556, 186] width 736 height 20
select select "7beb9ca5-c3cb-47d4-a805-1554d3173259"
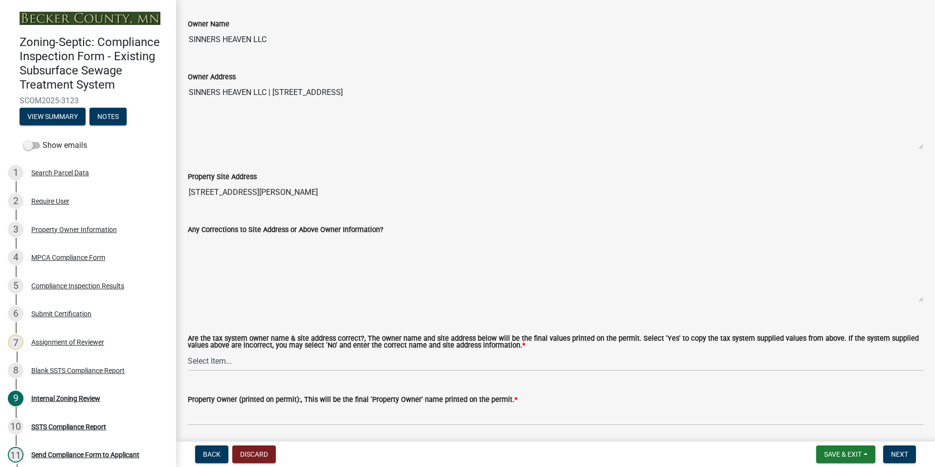
scroll to position [342, 0]
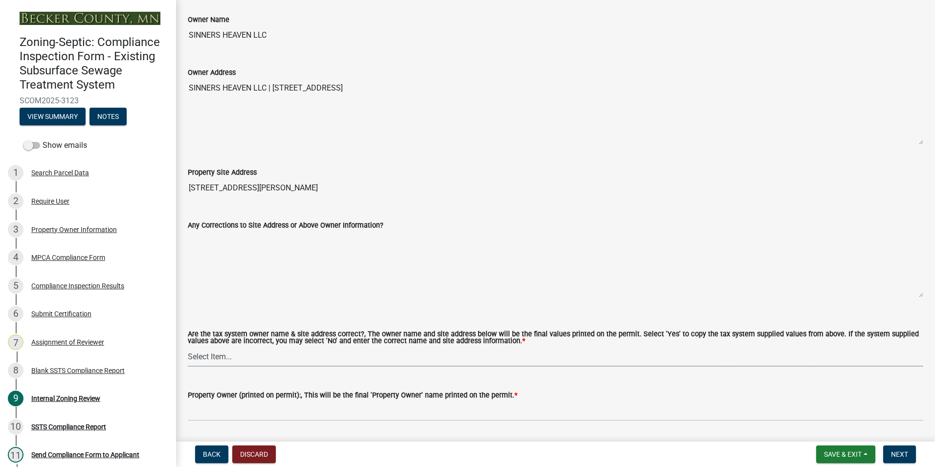
click at [201, 360] on select "Select Item... Yes No" at bounding box center [556, 356] width 736 height 20
click at [188, 347] on select "Select Item... Yes No" at bounding box center [556, 356] width 736 height 20
select select "f9f37200-9fc8-4e5e-9e7f-111cc9077d94"
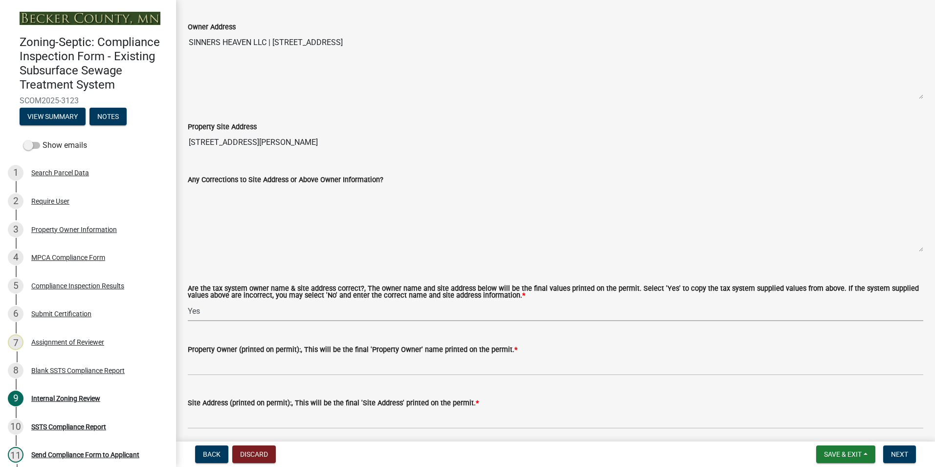
scroll to position [294, 0]
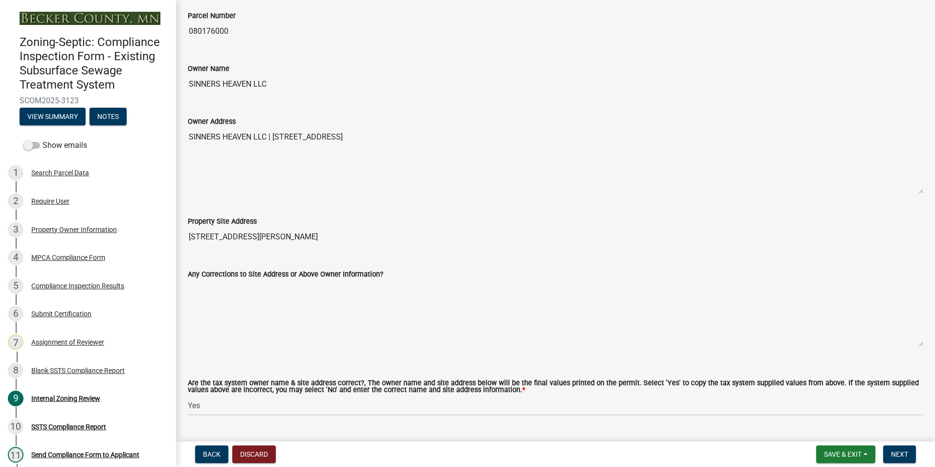
drag, startPoint x: 277, startPoint y: 81, endPoint x: 189, endPoint y: 82, distance: 88.1
click at [189, 82] on input "SINNERS HEAVEN LLC" at bounding box center [556, 84] width 736 height 20
drag, startPoint x: 189, startPoint y: 82, endPoint x: 226, endPoint y: 85, distance: 36.4
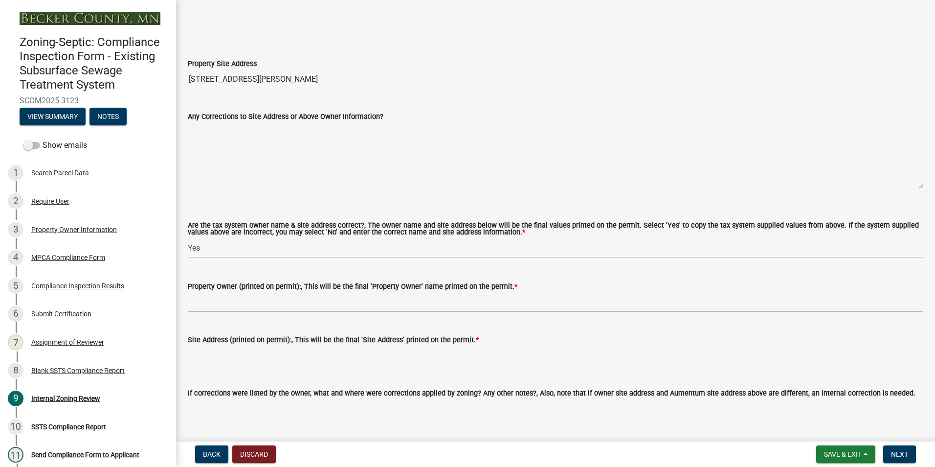
scroll to position [489, 0]
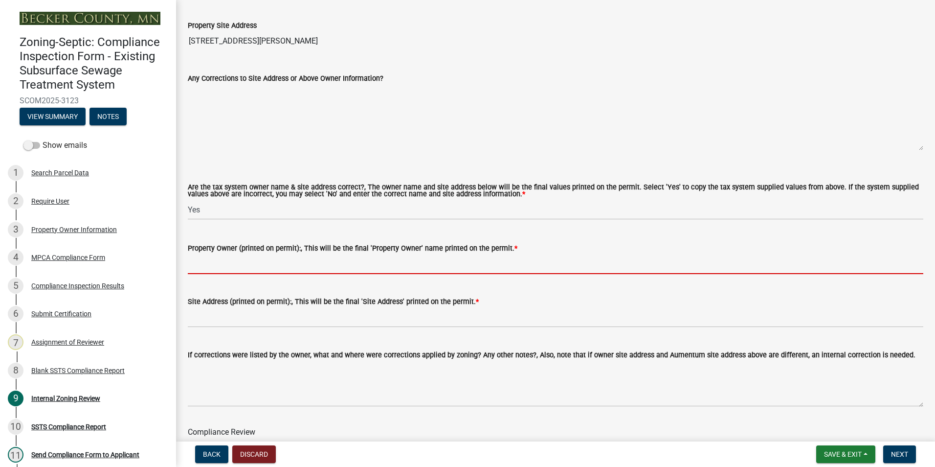
paste input "SINNERS HEAVEN LLC"
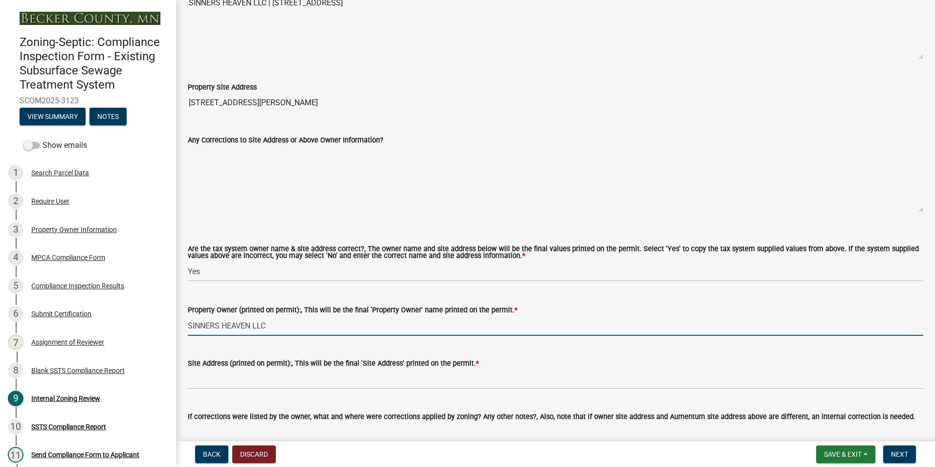
scroll to position [342, 0]
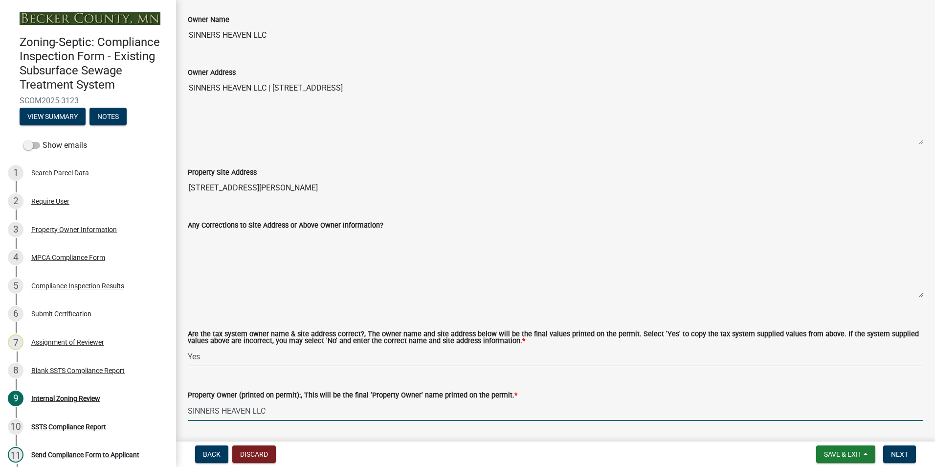
type input "SINNERS HEAVEN LLC"
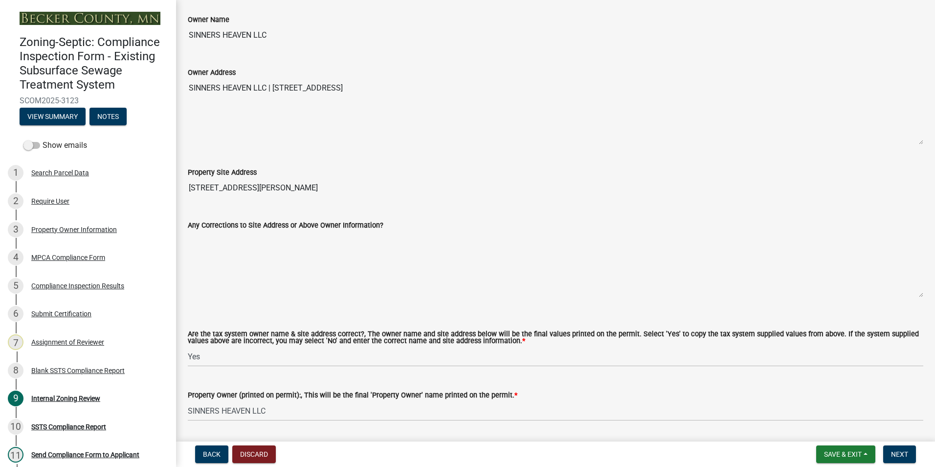
drag, startPoint x: 305, startPoint y: 188, endPoint x: 187, endPoint y: 188, distance: 118.4
click at [187, 188] on div "Property Site Address [STREET_ADDRESS][PERSON_NAME]" at bounding box center [556, 175] width 750 height 45
drag, startPoint x: 187, startPoint y: 188, endPoint x: 211, endPoint y: 190, distance: 24.0
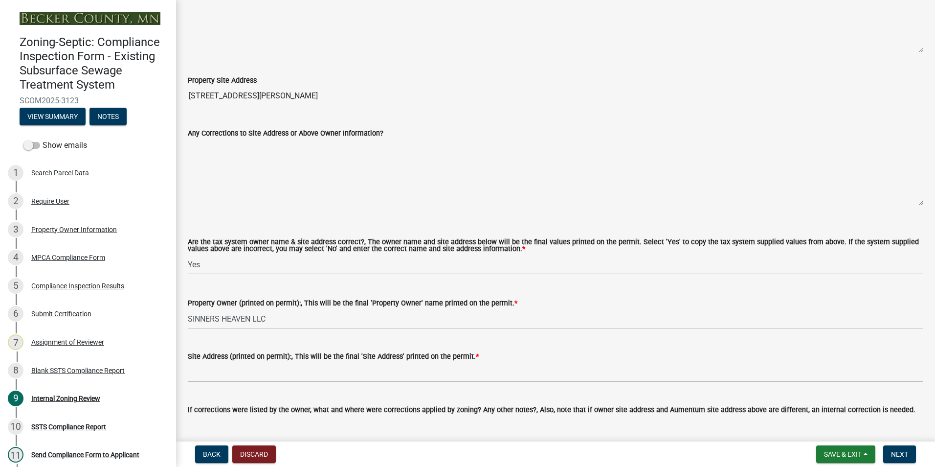
scroll to position [538, 0]
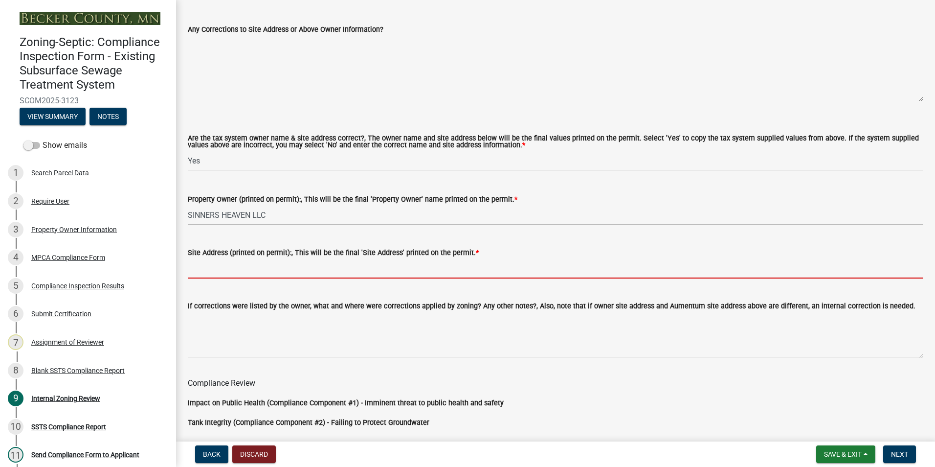
paste input "[STREET_ADDRESS][PERSON_NAME]"
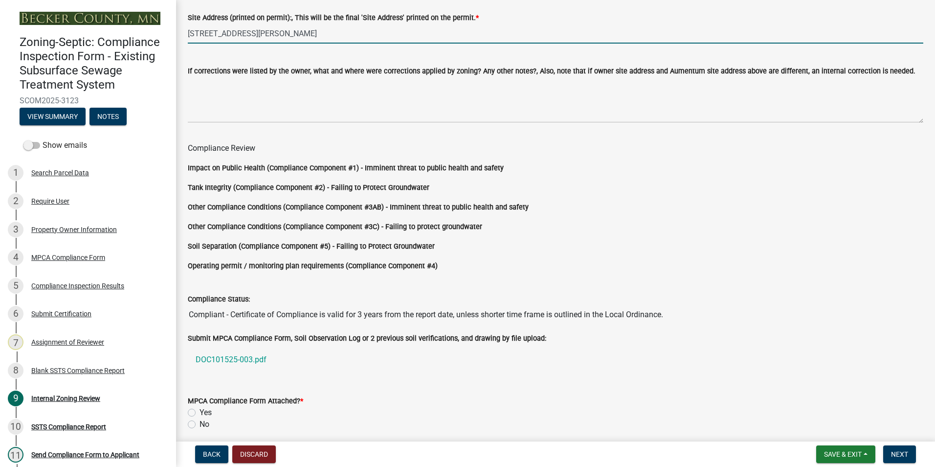
scroll to position [813, 0]
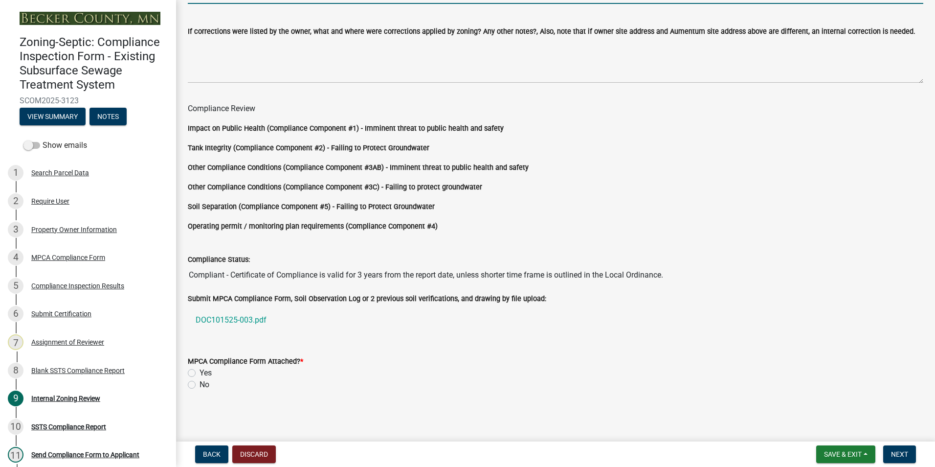
type input "[STREET_ADDRESS][PERSON_NAME]"
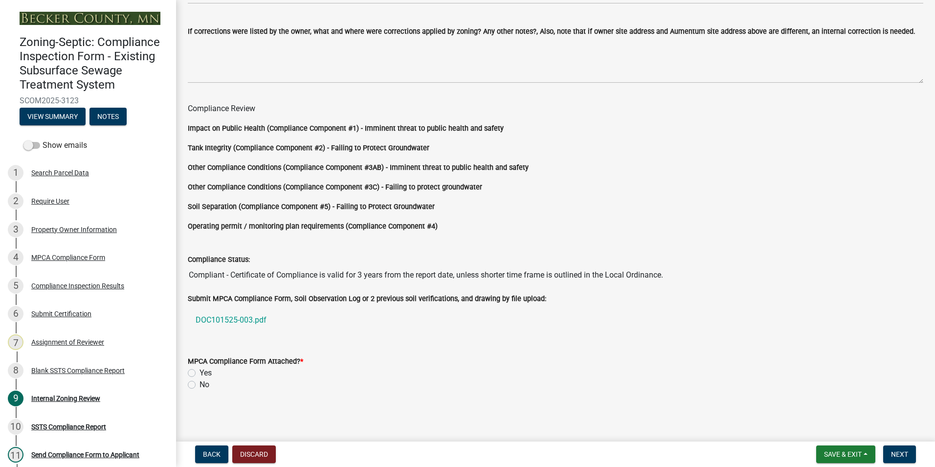
click at [200, 372] on label "Yes" at bounding box center [206, 373] width 12 height 12
click at [200, 372] on input "Yes" at bounding box center [203, 370] width 6 height 6
radio input "true"
click at [902, 457] on span "Next" at bounding box center [899, 454] width 17 height 8
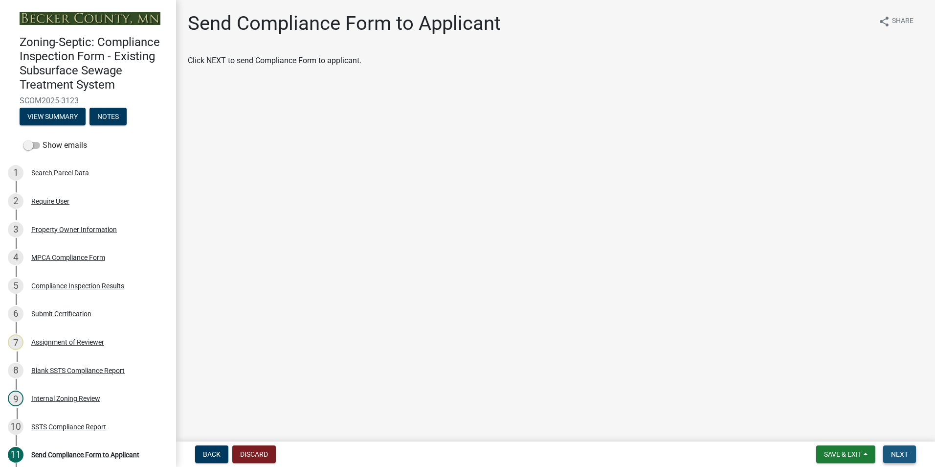
click at [895, 449] on button "Next" at bounding box center [899, 454] width 33 height 18
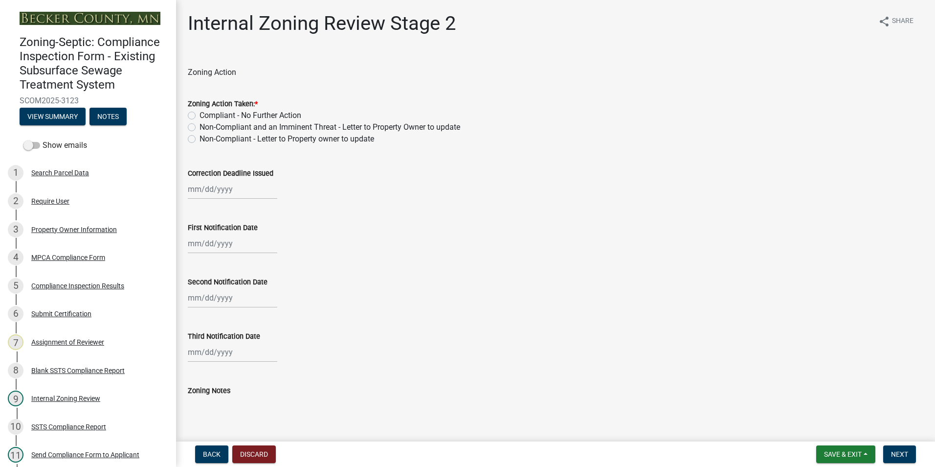
click at [200, 114] on label "Compliant - No Further Action" at bounding box center [251, 116] width 102 height 12
click at [200, 114] on input "Compliant - No Further Action" at bounding box center [203, 113] width 6 height 6
radio input "true"
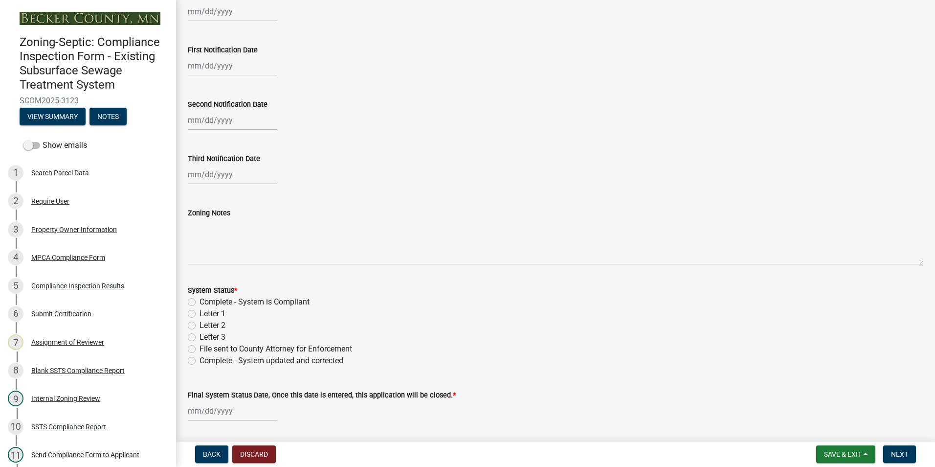
scroll to position [196, 0]
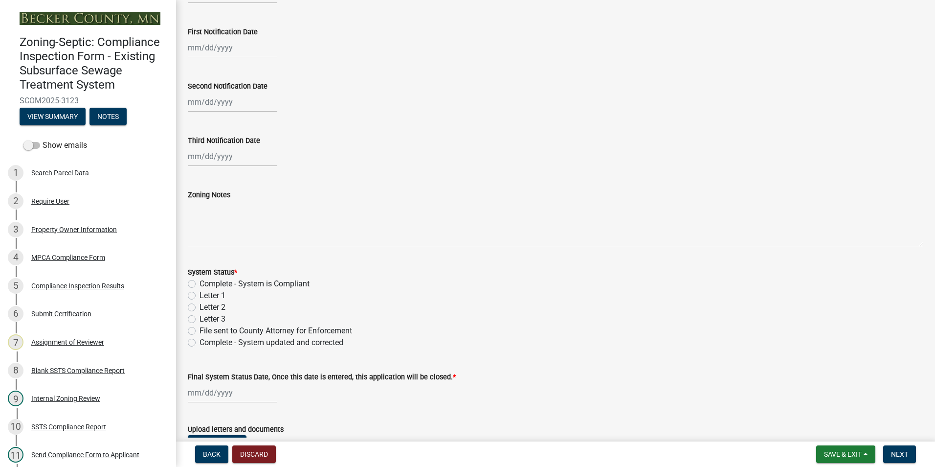
click at [200, 283] on label "Complete - System is Compliant" at bounding box center [255, 284] width 110 height 12
click at [200, 283] on input "Complete - System is Compliant" at bounding box center [203, 281] width 6 height 6
radio input "true"
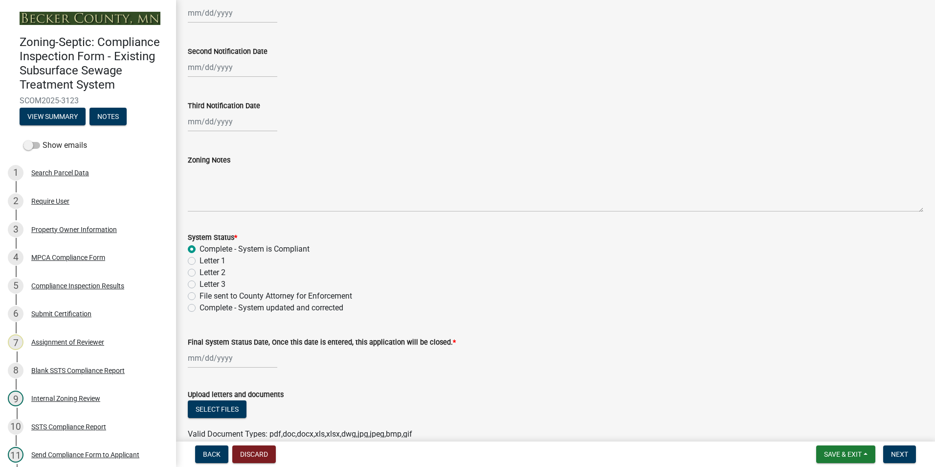
scroll to position [280, 0]
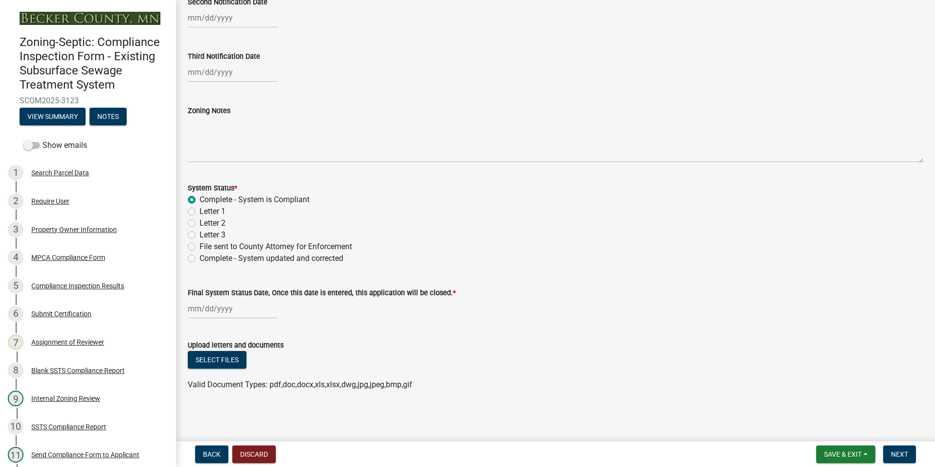
select select "10"
select select "2025"
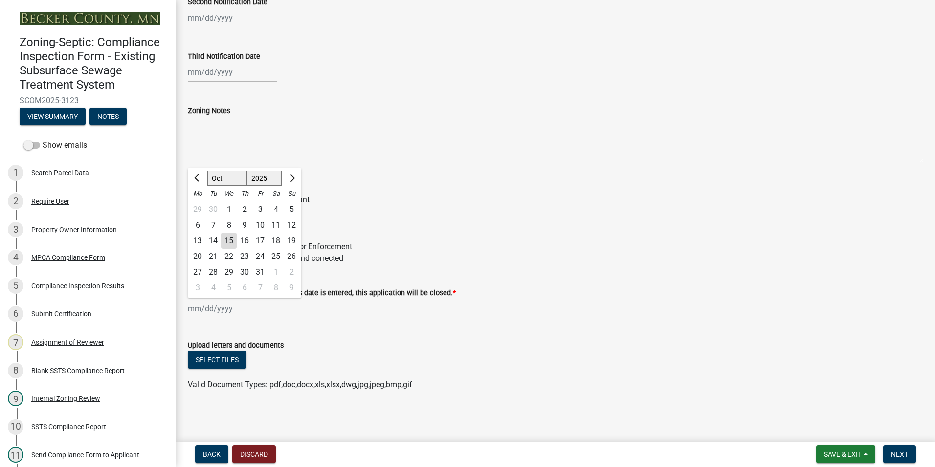
click at [216, 311] on div "[PERSON_NAME] Feb Mar Apr [PERSON_NAME][DATE] Oct Nov [DATE] 1526 1527 1528 152…" at bounding box center [233, 308] width 90 height 20
click at [228, 242] on div "15" at bounding box center [229, 241] width 16 height 16
type input "[DATE]"
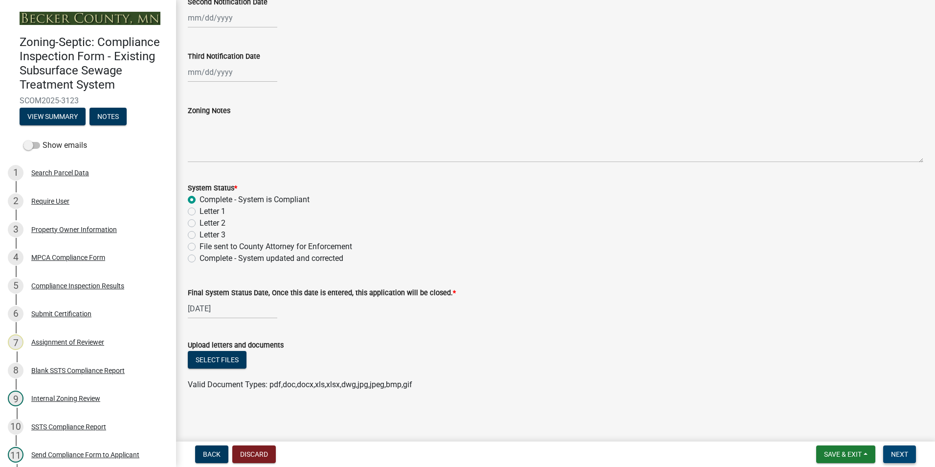
click at [899, 452] on span "Next" at bounding box center [899, 454] width 17 height 8
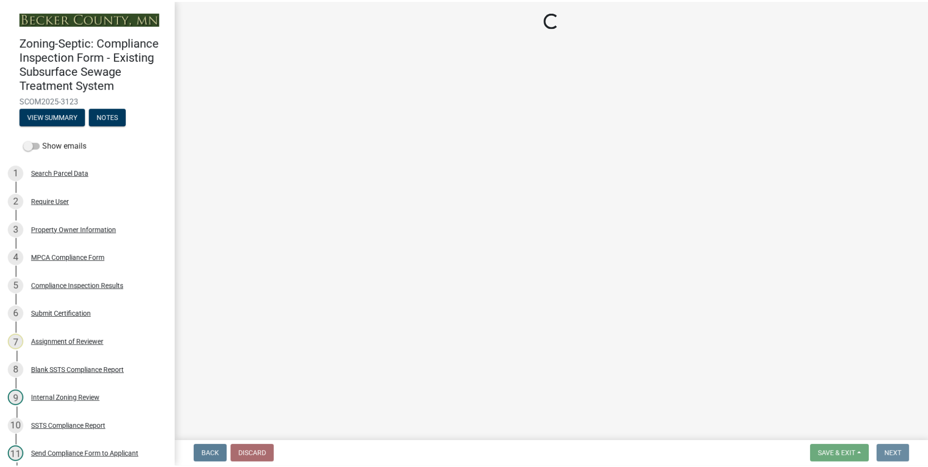
scroll to position [0, 0]
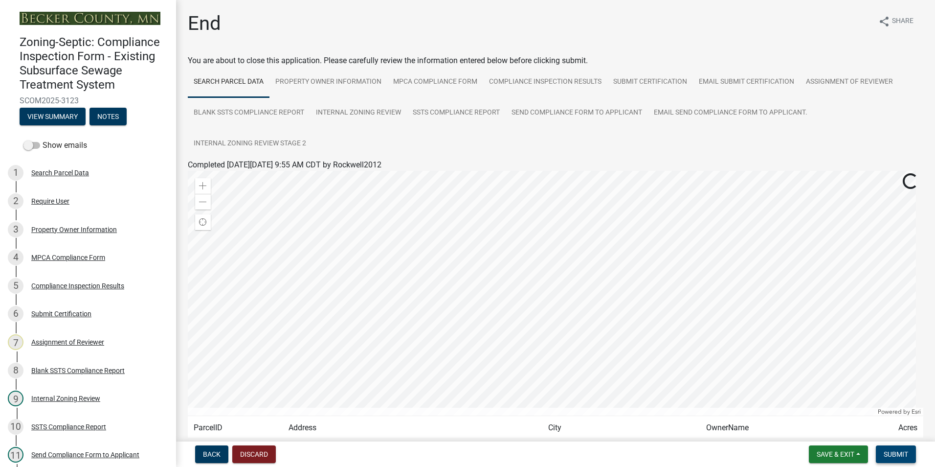
click at [903, 453] on span "Submit" at bounding box center [896, 454] width 24 height 8
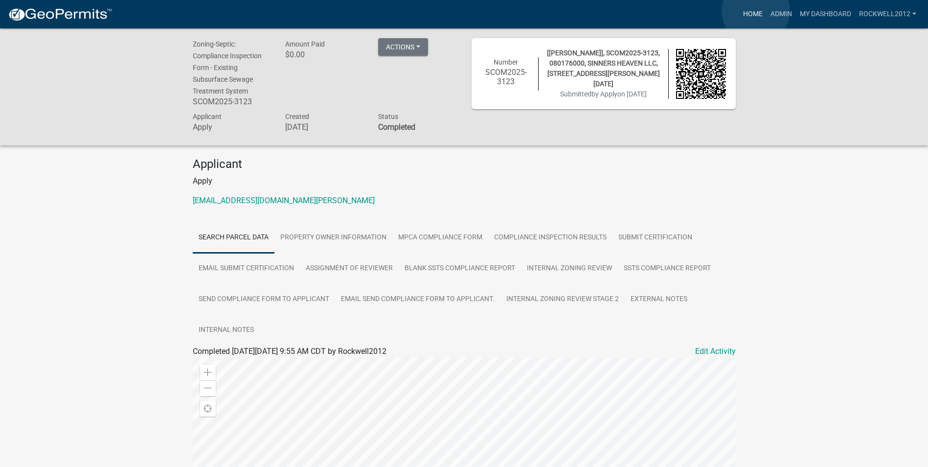
click at [755, 11] on link "Home" at bounding box center [752, 14] width 27 height 19
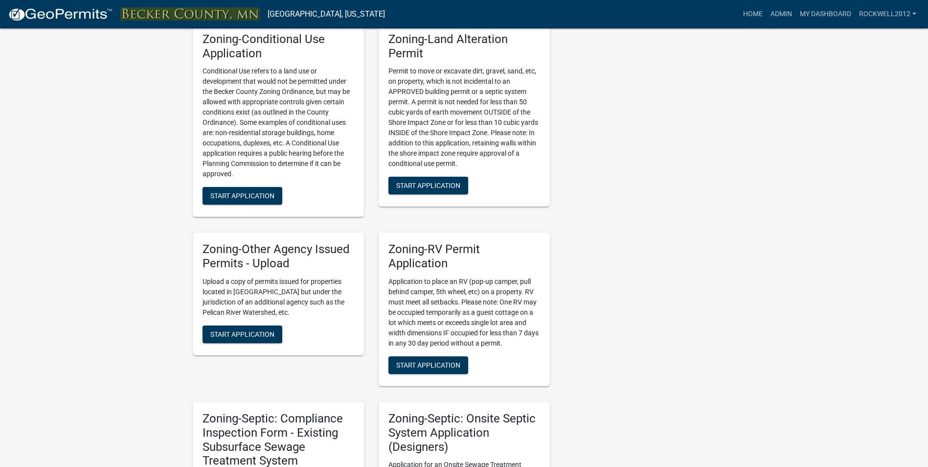
scroll to position [734, 0]
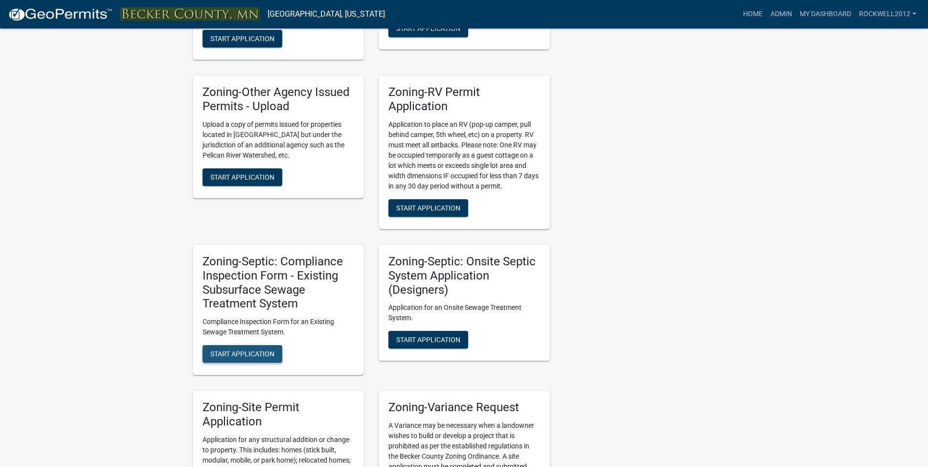
click at [240, 354] on span "Start Application" at bounding box center [242, 354] width 64 height 8
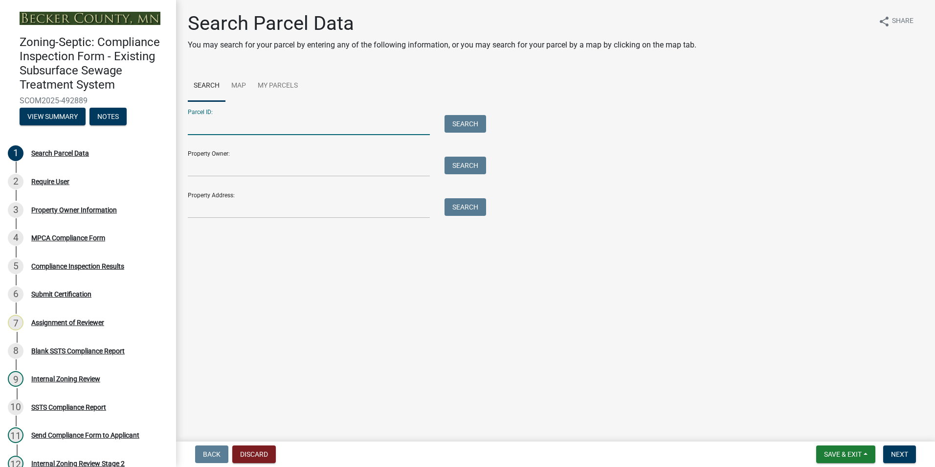
click at [214, 121] on input "Parcel ID:" at bounding box center [309, 125] width 242 height 20
type input "080984000"
click at [468, 121] on button "Search" at bounding box center [466, 124] width 42 height 18
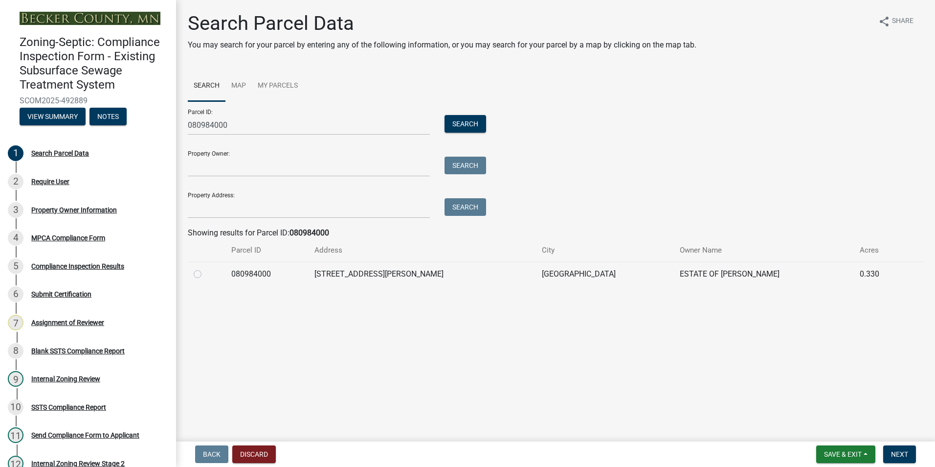
click at [205, 268] on label at bounding box center [205, 268] width 0 height 0
click at [205, 273] on input "radio" at bounding box center [208, 271] width 6 height 6
radio input "true"
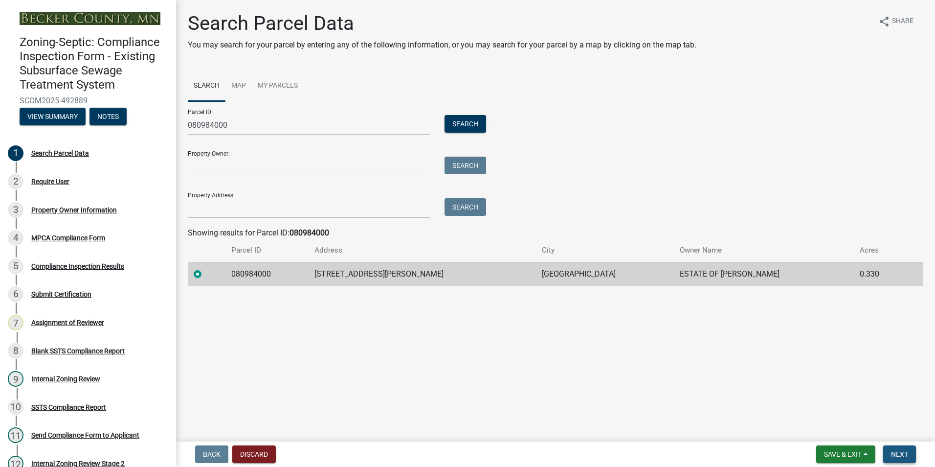
click at [901, 452] on span "Next" at bounding box center [899, 454] width 17 height 8
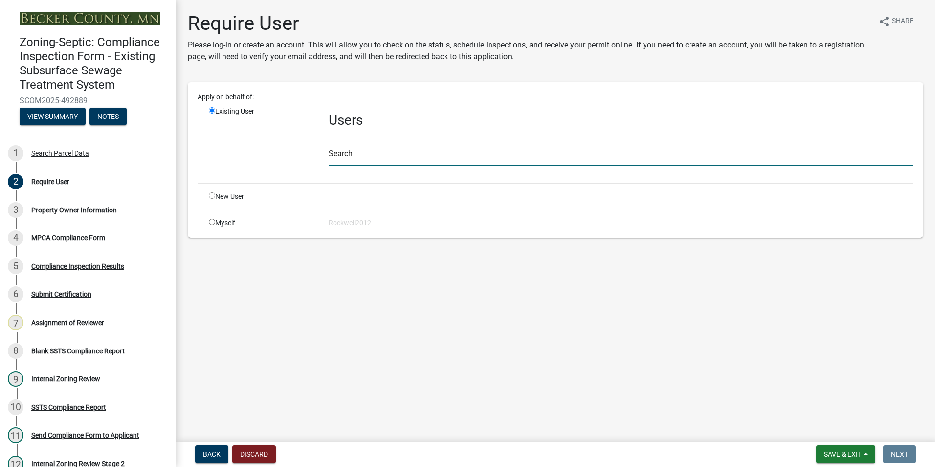
click at [357, 157] on input "text" at bounding box center [621, 156] width 585 height 20
type input "apply"
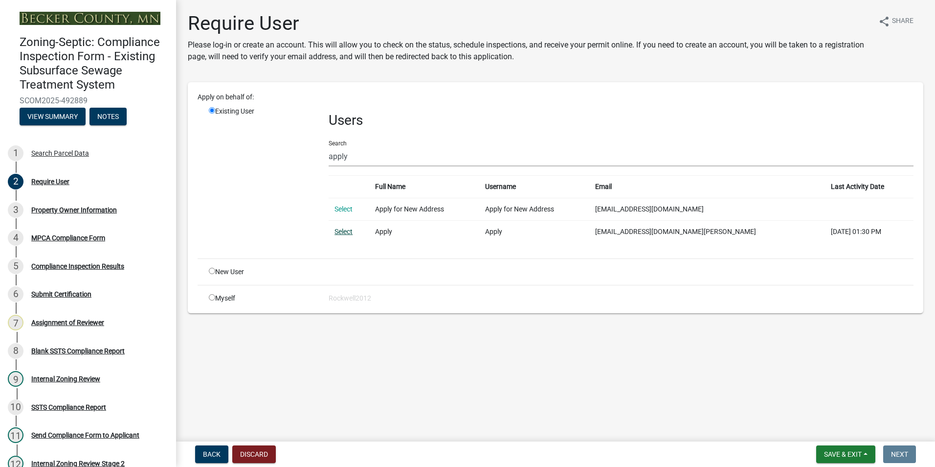
click at [347, 232] on link "Select" at bounding box center [344, 231] width 18 height 8
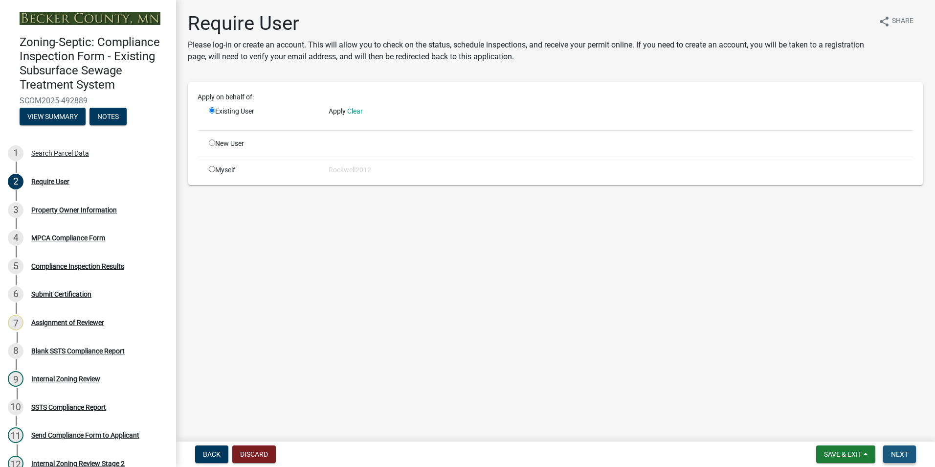
click at [901, 456] on span "Next" at bounding box center [899, 454] width 17 height 8
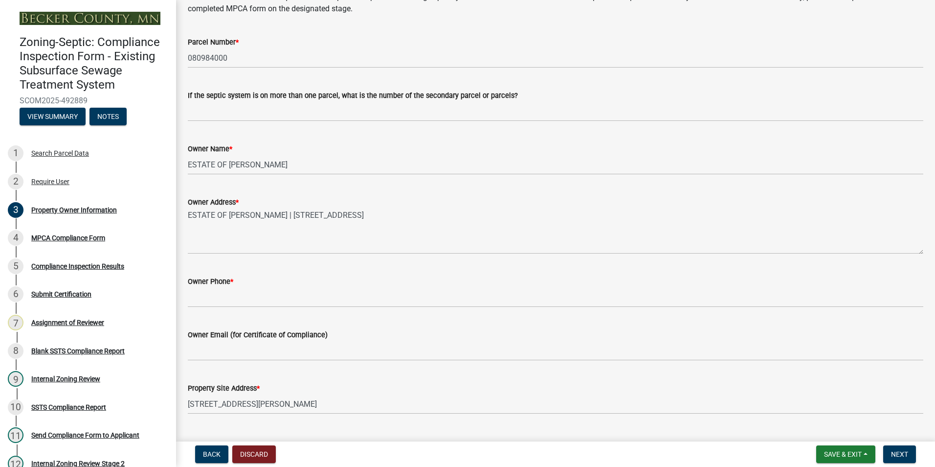
scroll to position [98, 0]
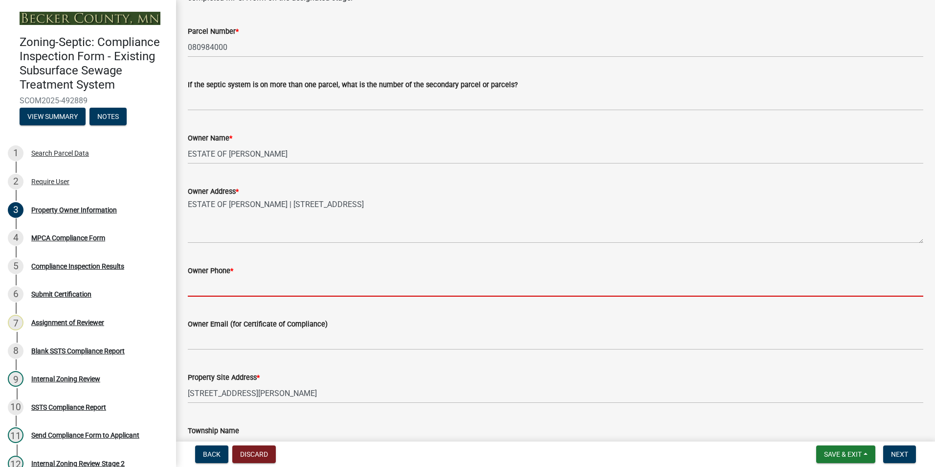
click at [212, 283] on input "Owner Phone *" at bounding box center [556, 286] width 736 height 20
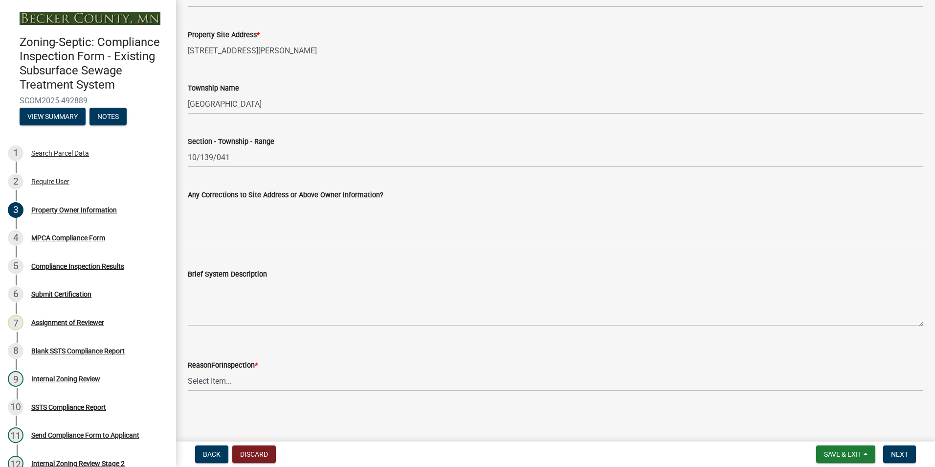
scroll to position [441, 0]
type input "NA"
click at [208, 381] on select "Select Item... Property Sale Lake Study Required for Permit Other" at bounding box center [556, 380] width 736 height 20
click at [188, 370] on select "Select Item... Property Sale Lake Study Required for Permit Other" at bounding box center [556, 380] width 736 height 20
select select "3e6c5637-c66b-418d-927c-69aaf39ab5a9"
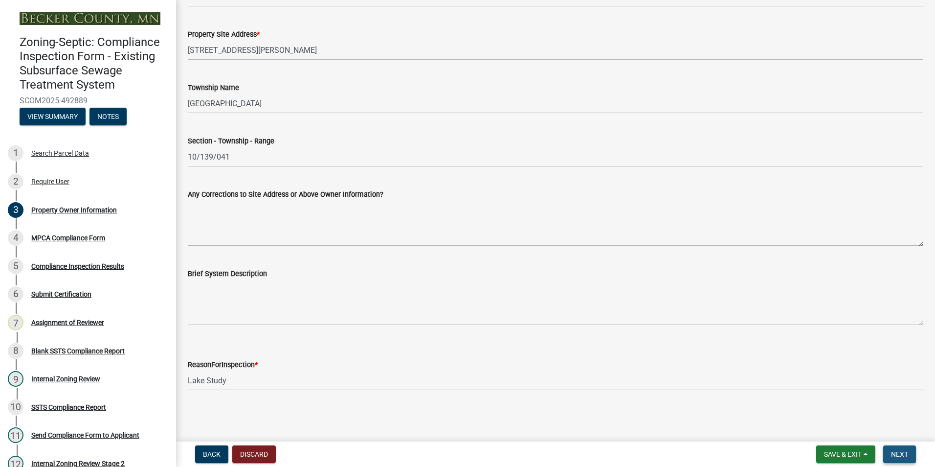
click at [892, 452] on span "Next" at bounding box center [899, 454] width 17 height 8
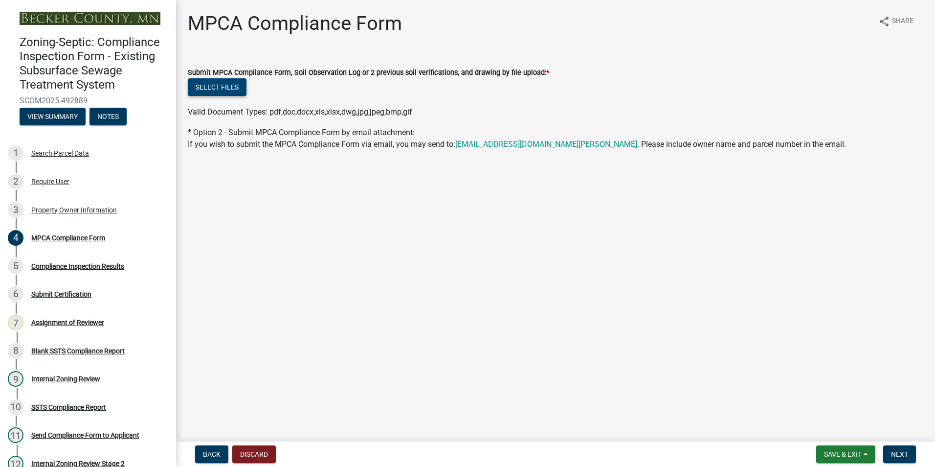
click at [218, 85] on button "Select files" at bounding box center [217, 87] width 59 height 18
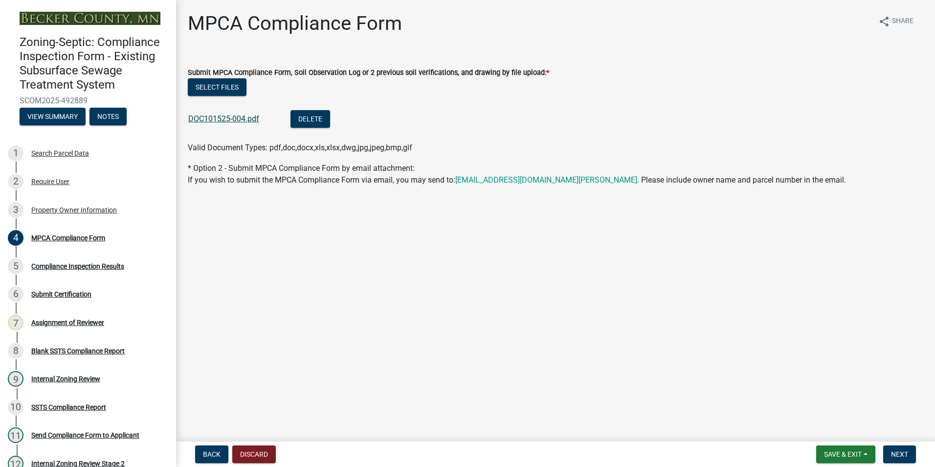
click at [222, 115] on link "DOC101525-004.pdf" at bounding box center [223, 118] width 71 height 9
click at [893, 452] on span "Next" at bounding box center [899, 454] width 17 height 8
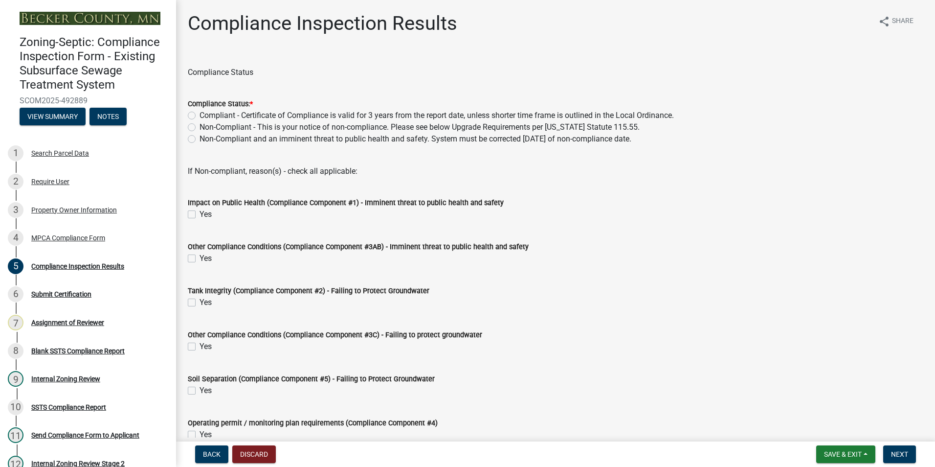
click at [200, 117] on label "Compliant - Certificate of Compliance is valid for 3 years from the report date…" at bounding box center [437, 116] width 475 height 12
click at [200, 116] on input "Compliant - Certificate of Compliance is valid for 3 years from the report date…" at bounding box center [203, 113] width 6 height 6
radio input "true"
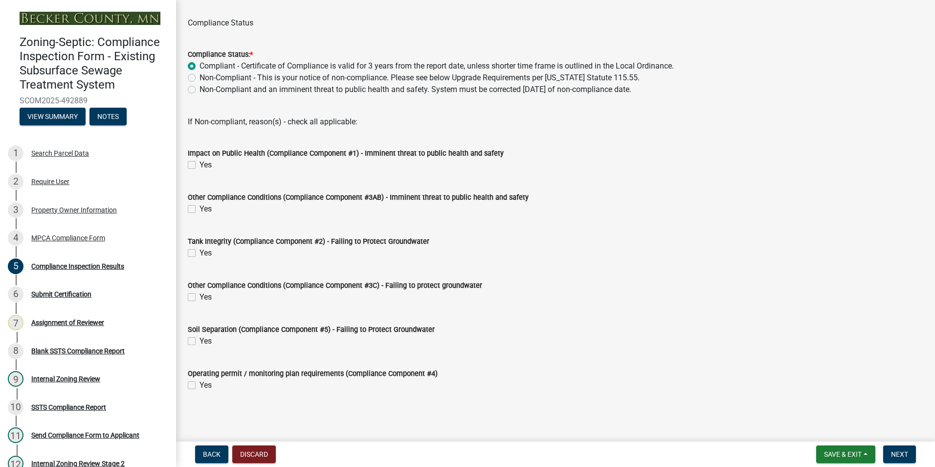
scroll to position [50, 0]
click at [898, 453] on span "Next" at bounding box center [899, 454] width 17 height 8
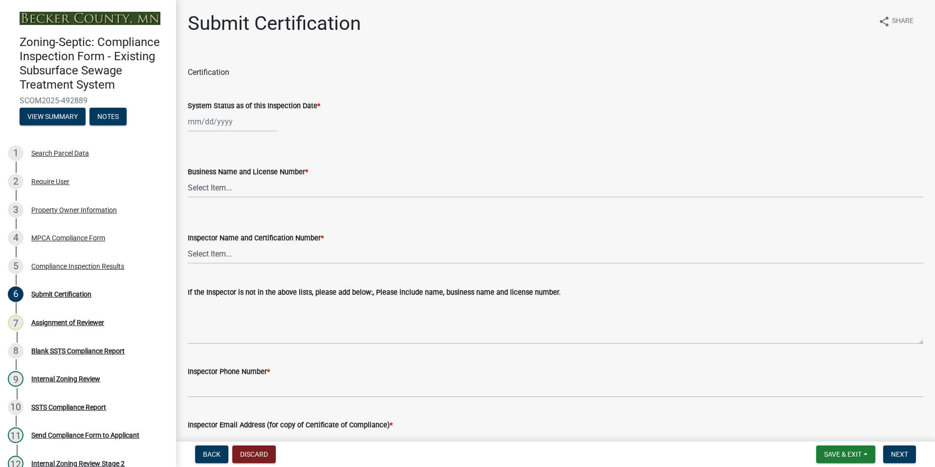
select select "10"
select select "2025"
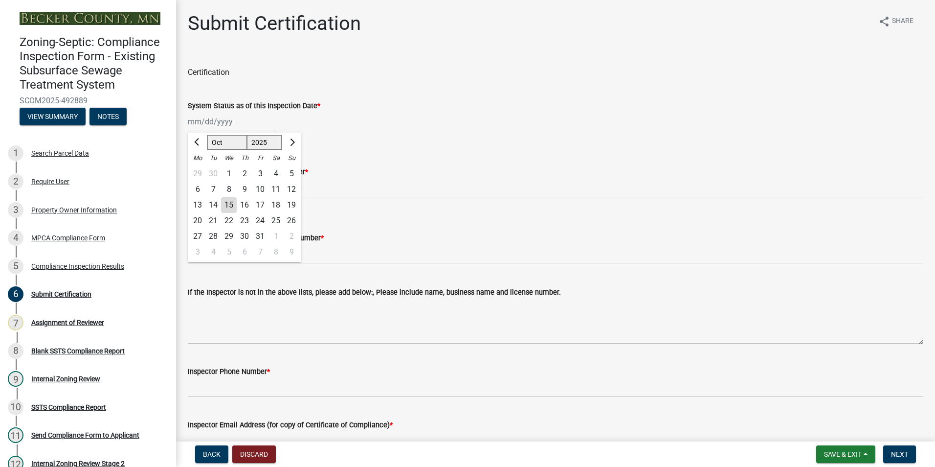
click at [205, 120] on div "[PERSON_NAME] Feb Mar Apr [PERSON_NAME][DATE] Oct Nov [DATE] 1526 1527 1528 152…" at bounding box center [233, 122] width 90 height 20
click at [194, 144] on button "Previous month" at bounding box center [198, 143] width 12 height 16
click at [195, 144] on button "Previous month" at bounding box center [198, 143] width 12 height 16
select select "8"
click at [259, 172] on div "1" at bounding box center [260, 174] width 16 height 16
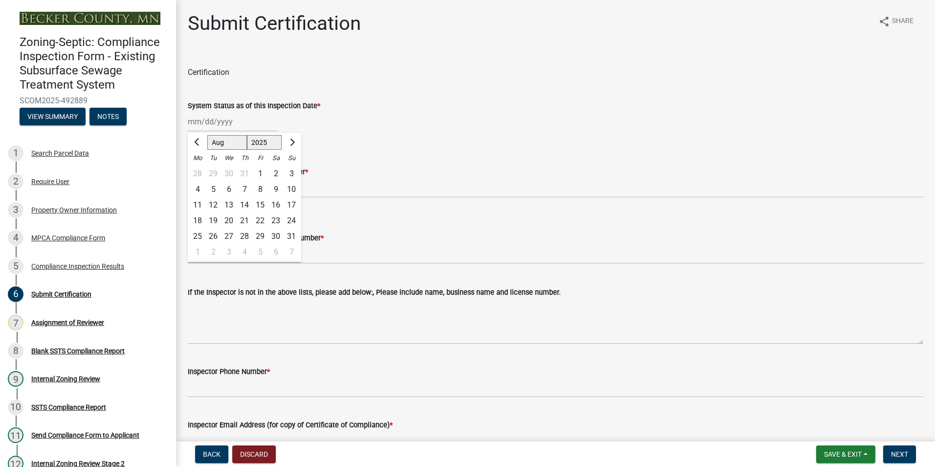
type input "[DATE]"
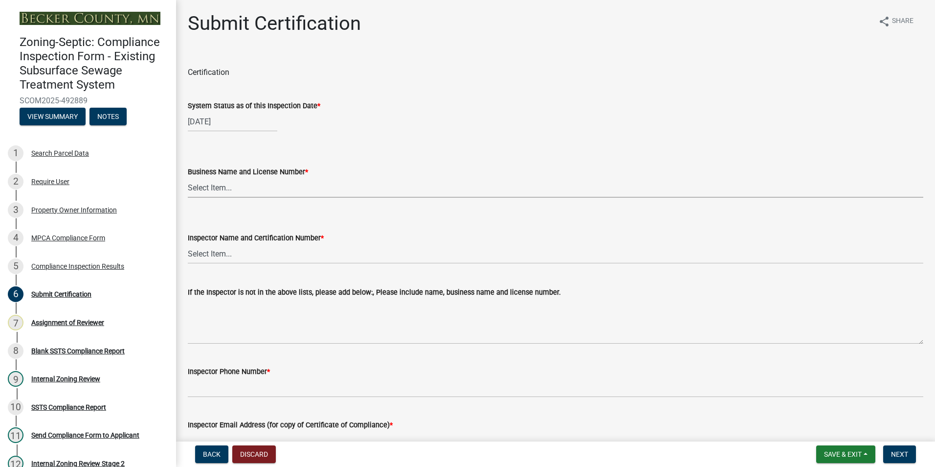
click at [215, 202] on wm-data-entity-input "Business Name and License Number * Select Item... OTHER – Not listed (please ad…" at bounding box center [556, 173] width 736 height 66
click at [188, 178] on select "Select Item... OTHER – Not listed (please add in next field and we will add to …" at bounding box center [556, 188] width 736 height 20
select select "7440d259-1201-4c64-ba99-166cf881d0bd"
click at [205, 251] on select "Select Item... OTHER – Not listed (please add in next field and we will add to …" at bounding box center [556, 254] width 736 height 20
click at [188, 244] on select "Select Item... OTHER – Not listed (please add in next field and we will add to …" at bounding box center [556, 254] width 736 height 20
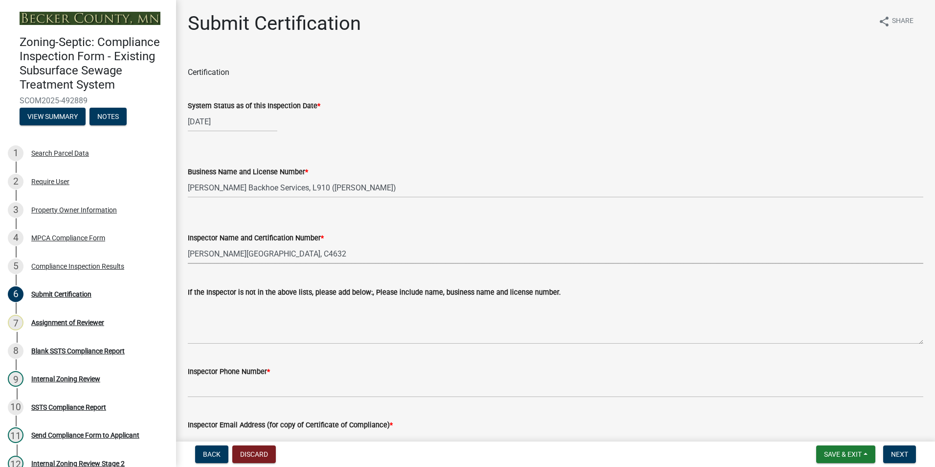
select select "a30454b6-1790-4cc5-bb29-370e5ff6fcb4"
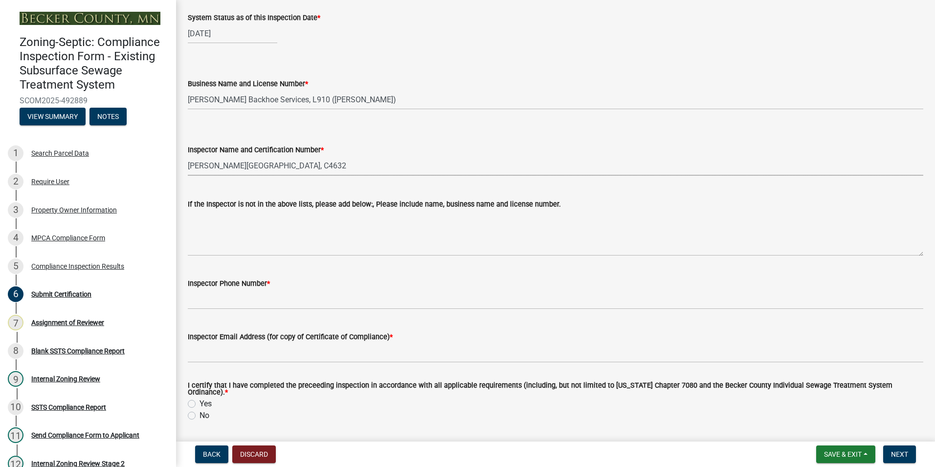
scroll to position [196, 0]
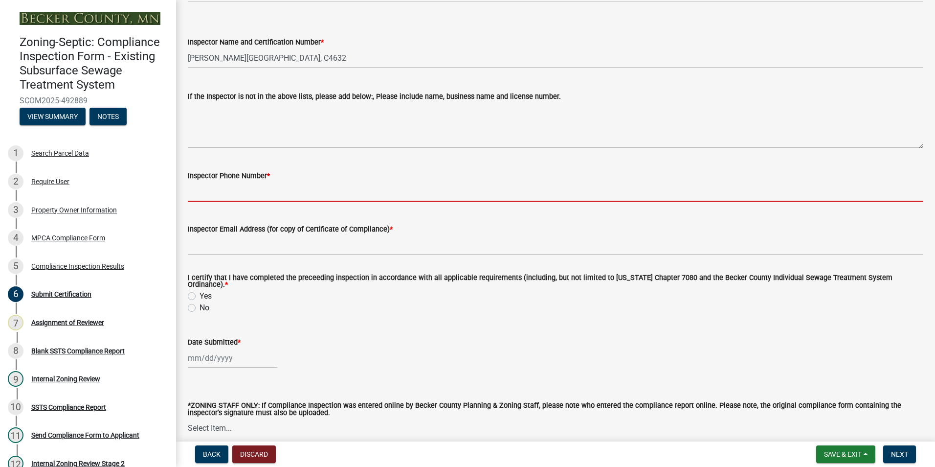
click at [213, 195] on input "Inspector Phone Number *" at bounding box center [556, 191] width 736 height 20
type input "[PHONE_NUMBER]"
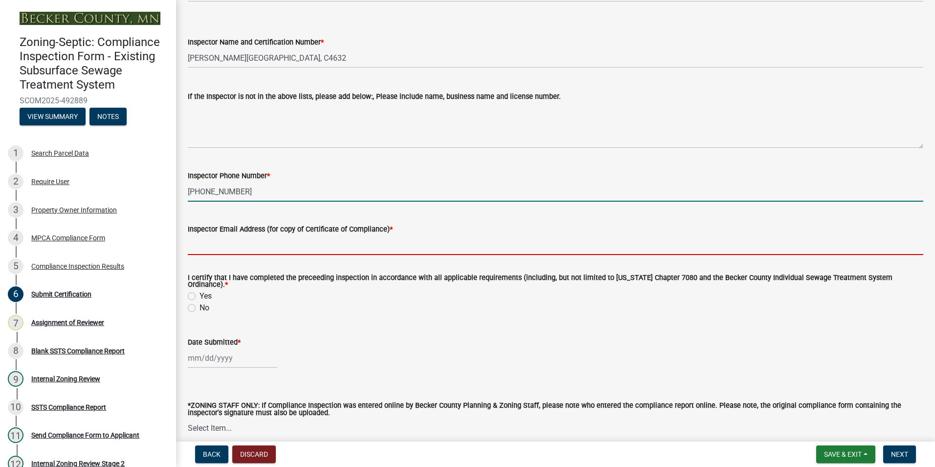
type input "NA"
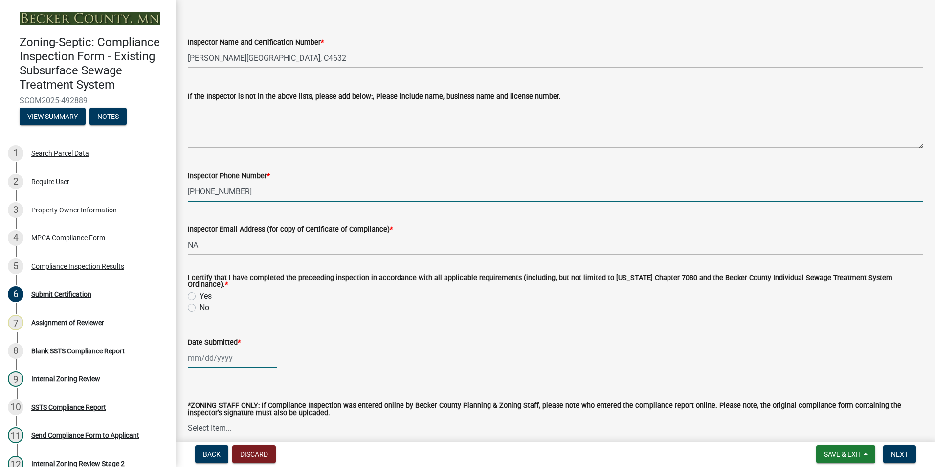
type input "[DATE]"
select select "0016247d-12af-40d0-8103-934796a3d230"
select select "10"
select select "2025"
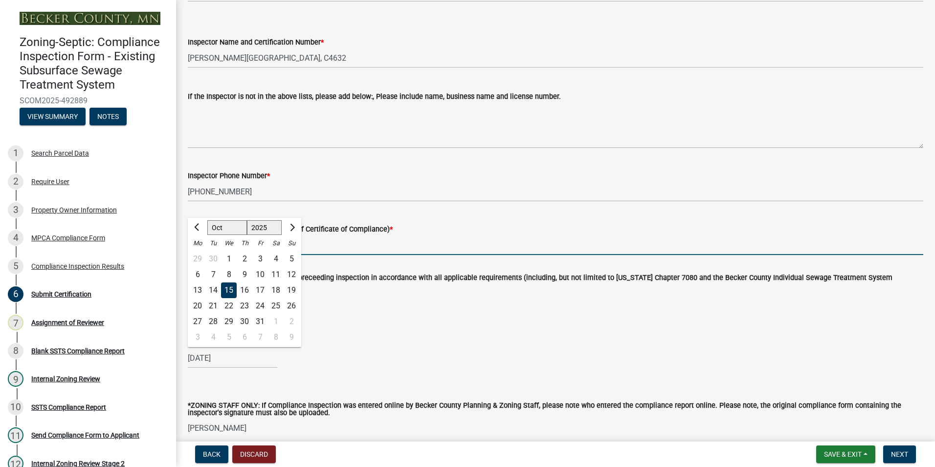
click at [355, 252] on input "NA" at bounding box center [556, 245] width 736 height 20
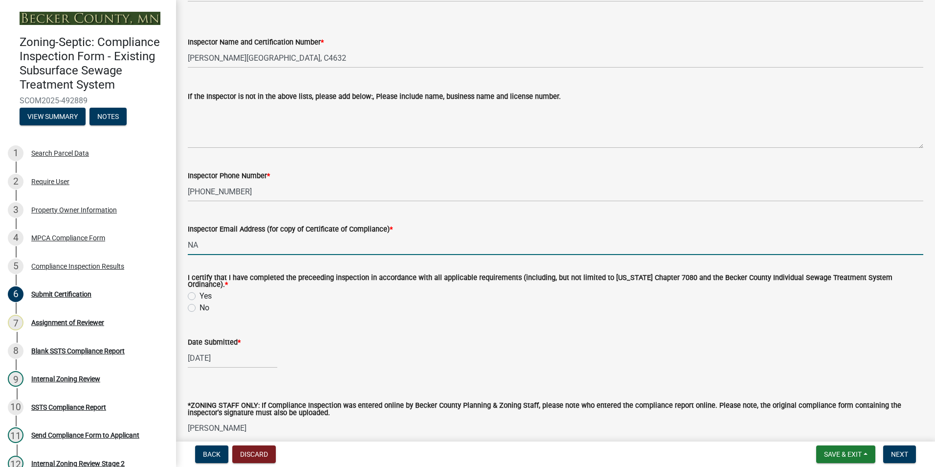
click at [452, 249] on input "NA" at bounding box center [556, 245] width 736 height 20
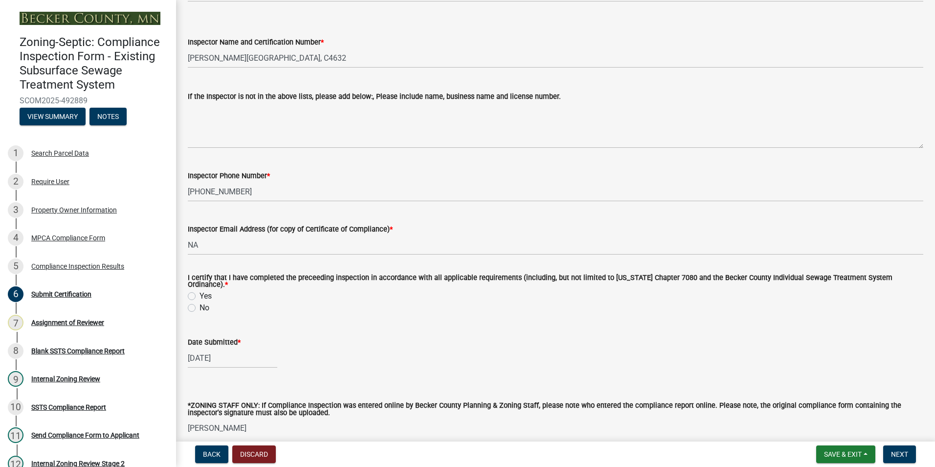
click at [200, 293] on label "Yes" at bounding box center [206, 296] width 12 height 12
click at [200, 293] on input "Yes" at bounding box center [203, 293] width 6 height 6
radio input "true"
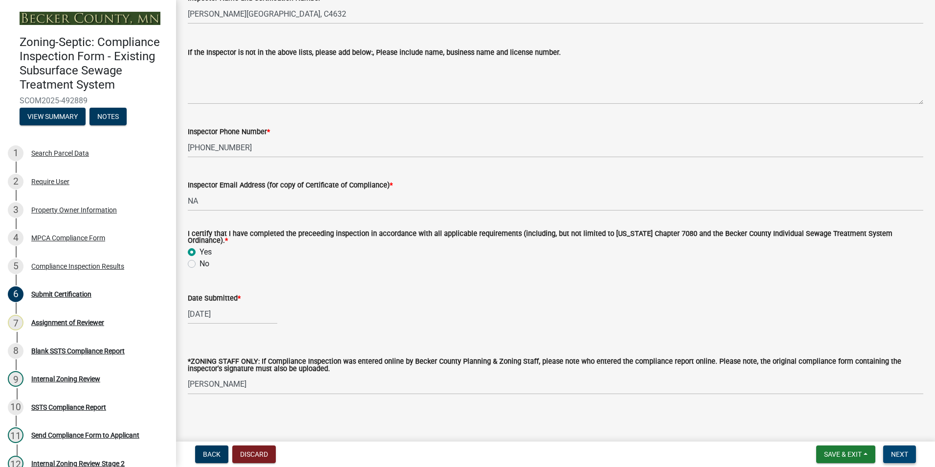
click at [895, 452] on span "Next" at bounding box center [899, 454] width 17 height 8
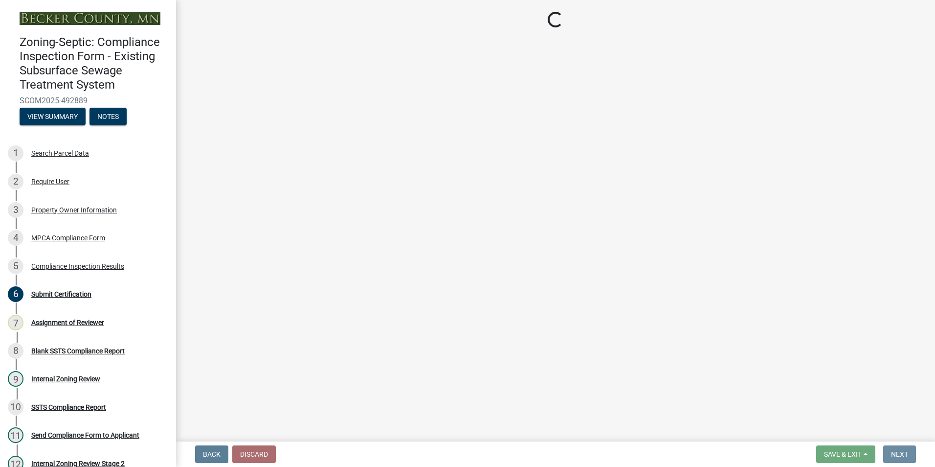
scroll to position [0, 0]
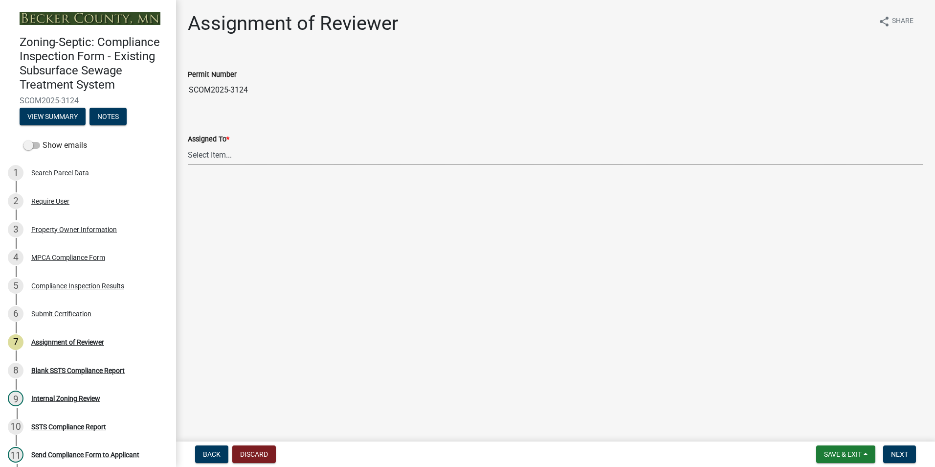
click at [200, 157] on select "Select Item... [PERSON_NAME] [PERSON_NAME] [PERSON_NAME] [PERSON_NAME] [PERSON_…" at bounding box center [556, 155] width 736 height 20
click at [188, 145] on select "Select Item... [PERSON_NAME] [PERSON_NAME] [PERSON_NAME] [PERSON_NAME] [PERSON_…" at bounding box center [556, 155] width 736 height 20
select select "0016247d-12af-40d0-8103-934796a3d230"
click at [899, 451] on span "Next" at bounding box center [899, 454] width 17 height 8
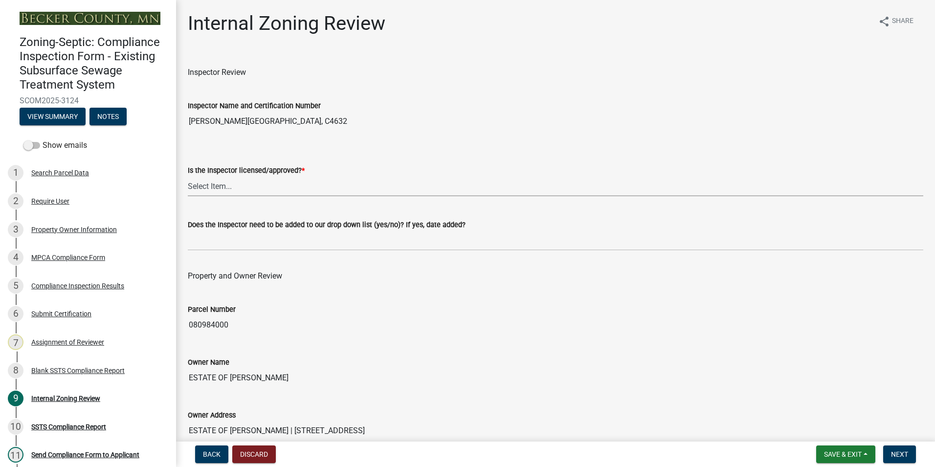
click at [211, 183] on select "Select Item... Yes No" at bounding box center [556, 186] width 736 height 20
click at [188, 176] on select "Select Item... Yes No" at bounding box center [556, 186] width 736 height 20
select select "7beb9ca5-c3cb-47d4-a805-1554d3173259"
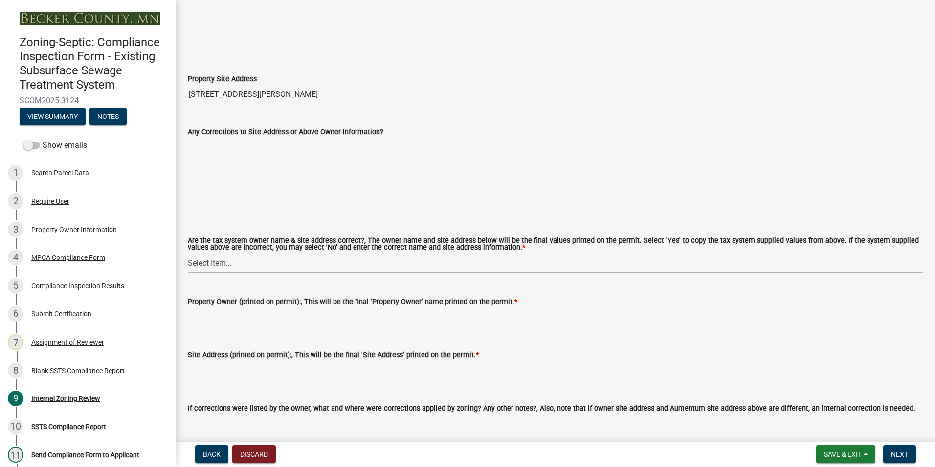
scroll to position [440, 0]
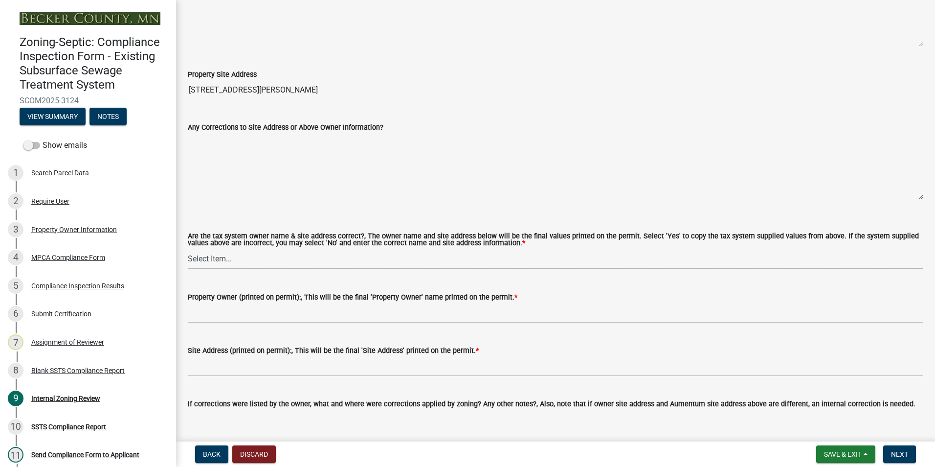
click at [210, 256] on select "Select Item... Yes No" at bounding box center [556, 259] width 736 height 20
click at [188, 249] on select "Select Item... Yes No" at bounding box center [556, 259] width 736 height 20
select select "f9f37200-9fc8-4e5e-9e7f-111cc9077d94"
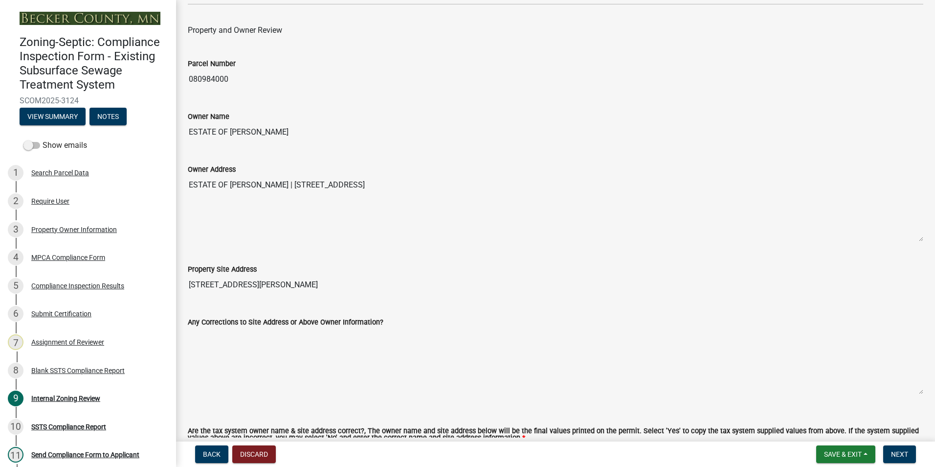
scroll to position [196, 0]
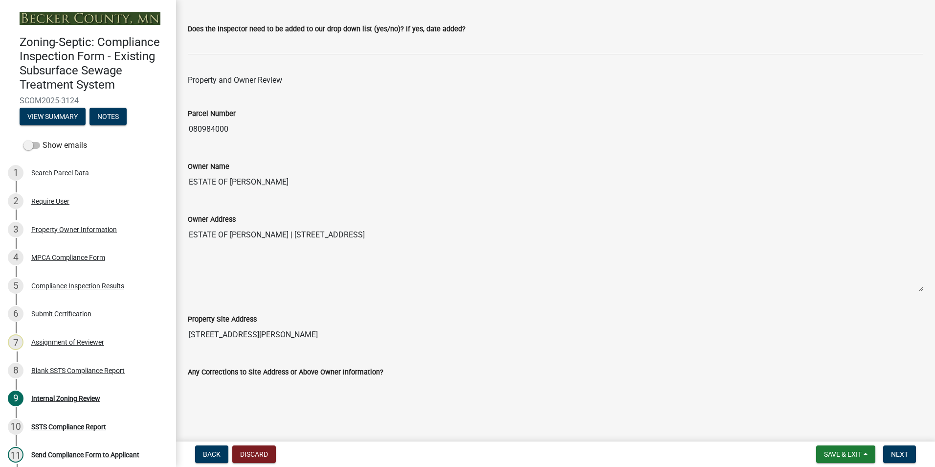
drag, startPoint x: 317, startPoint y: 181, endPoint x: 187, endPoint y: 183, distance: 130.2
click at [187, 183] on div "Owner Name ESTATE OF [PERSON_NAME]" at bounding box center [556, 169] width 750 height 45
drag, startPoint x: 187, startPoint y: 183, endPoint x: 236, endPoint y: 180, distance: 49.1
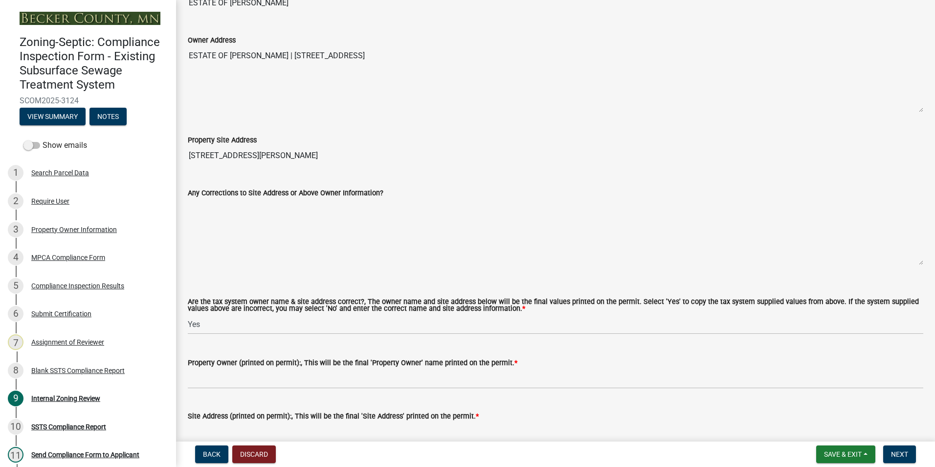
scroll to position [440, 0]
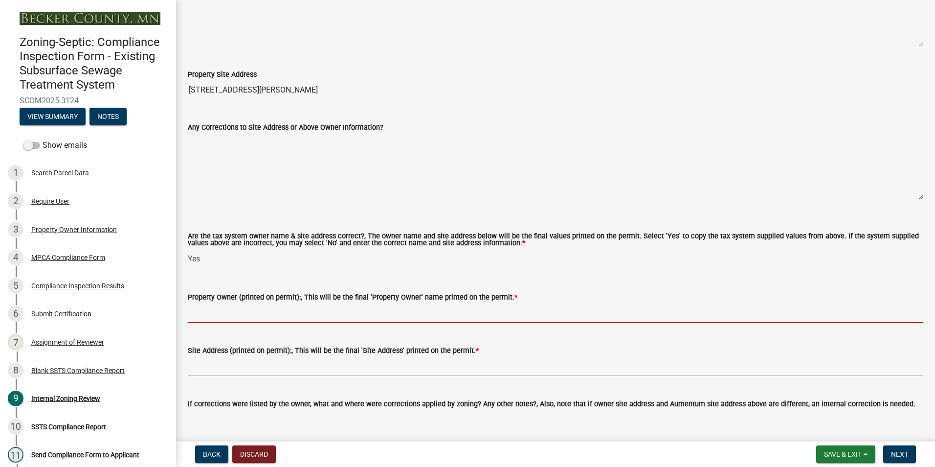
paste input "ESTATE OF [PERSON_NAME]"
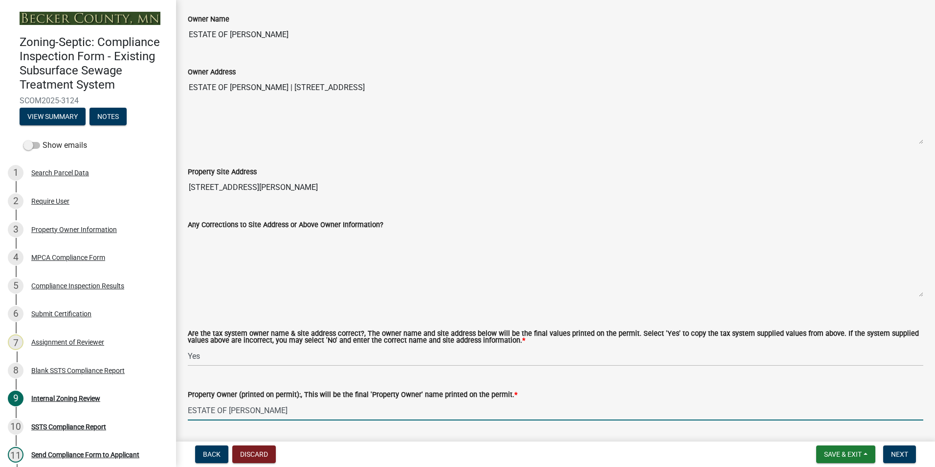
scroll to position [342, 0]
type input "ESTATE OF [PERSON_NAME]"
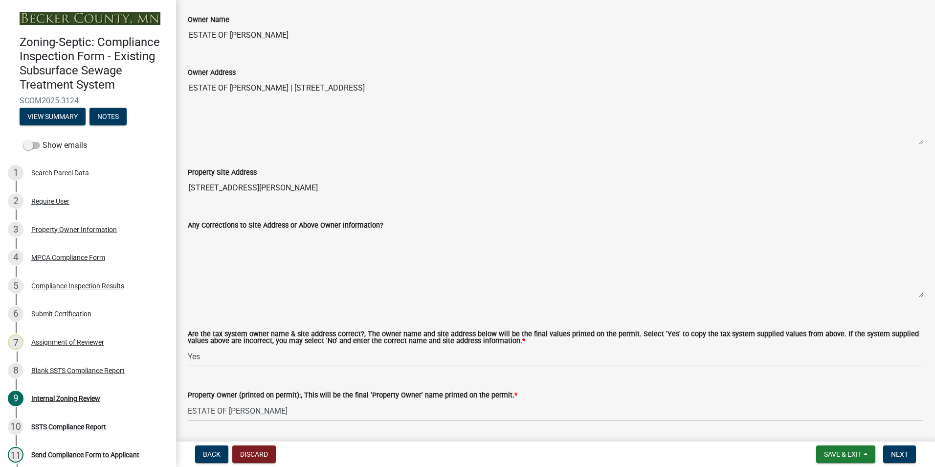
drag, startPoint x: 303, startPoint y: 189, endPoint x: 184, endPoint y: 180, distance: 119.2
click at [182, 180] on div "Property Site Address [STREET_ADDRESS][PERSON_NAME]" at bounding box center [556, 175] width 750 height 45
drag, startPoint x: 184, startPoint y: 180, endPoint x: 216, endPoint y: 188, distance: 32.4
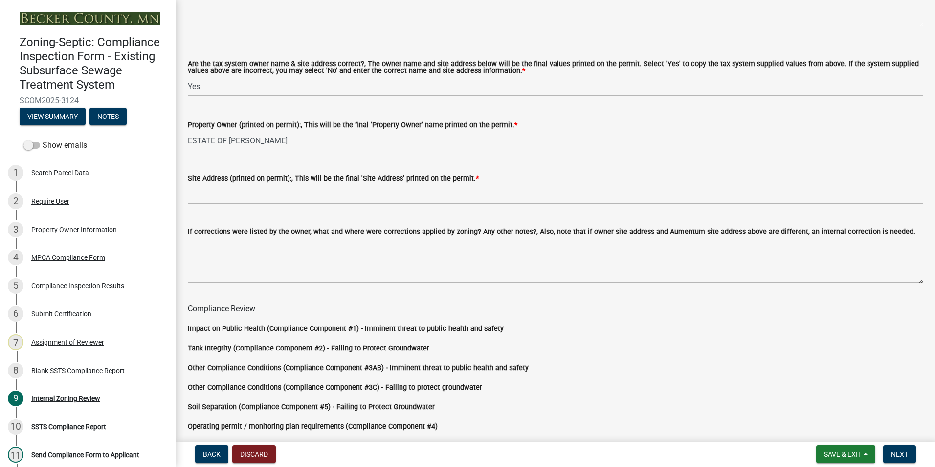
scroll to position [734, 0]
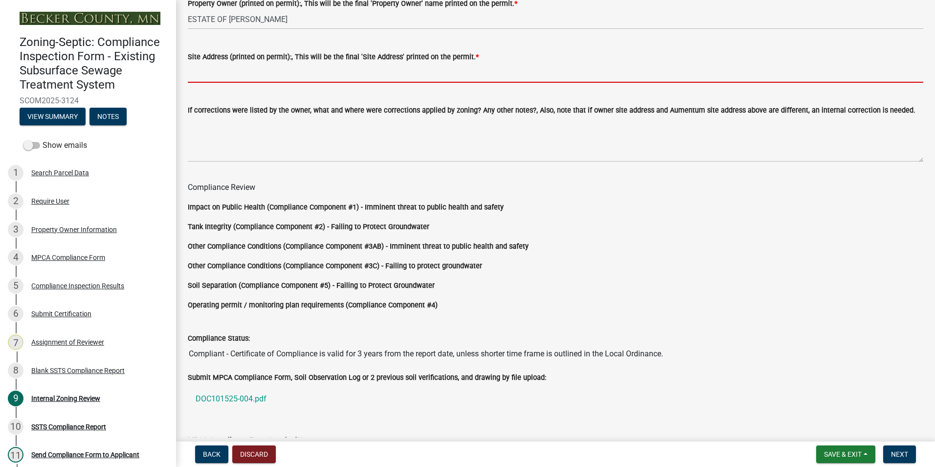
paste input "[STREET_ADDRESS][PERSON_NAME]"
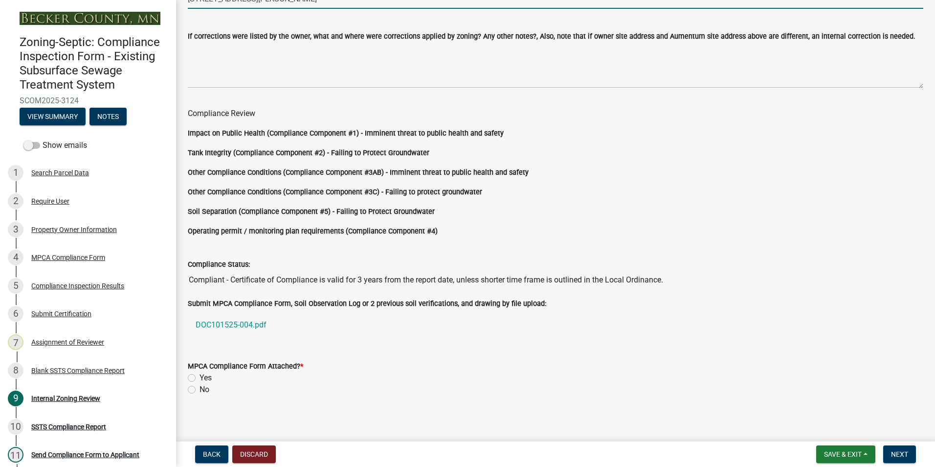
scroll to position [813, 0]
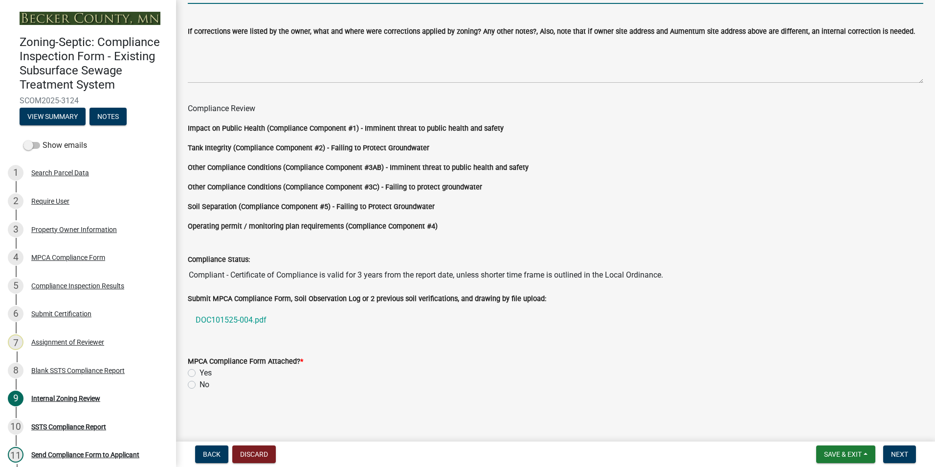
type input "[STREET_ADDRESS][PERSON_NAME]"
click at [197, 370] on div "Yes" at bounding box center [556, 373] width 736 height 12
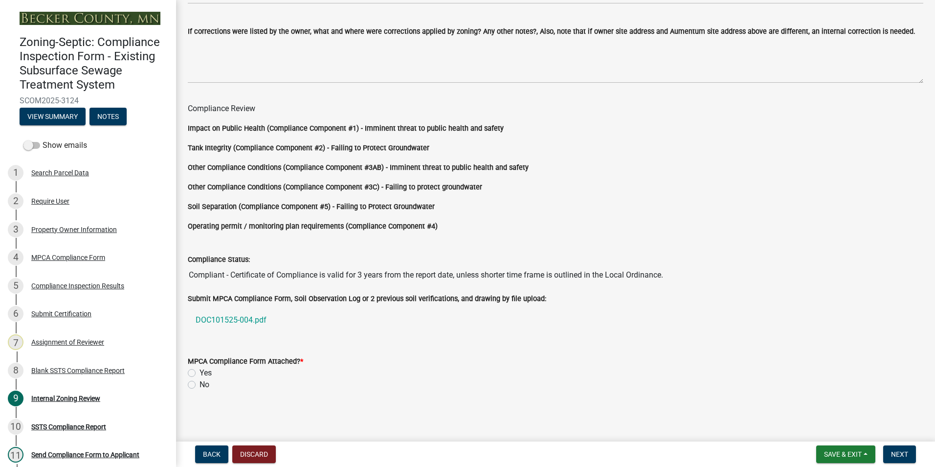
click at [200, 370] on label "Yes" at bounding box center [206, 373] width 12 height 12
click at [200, 370] on input "Yes" at bounding box center [203, 370] width 6 height 6
radio input "true"
click at [889, 452] on button "Next" at bounding box center [899, 454] width 33 height 18
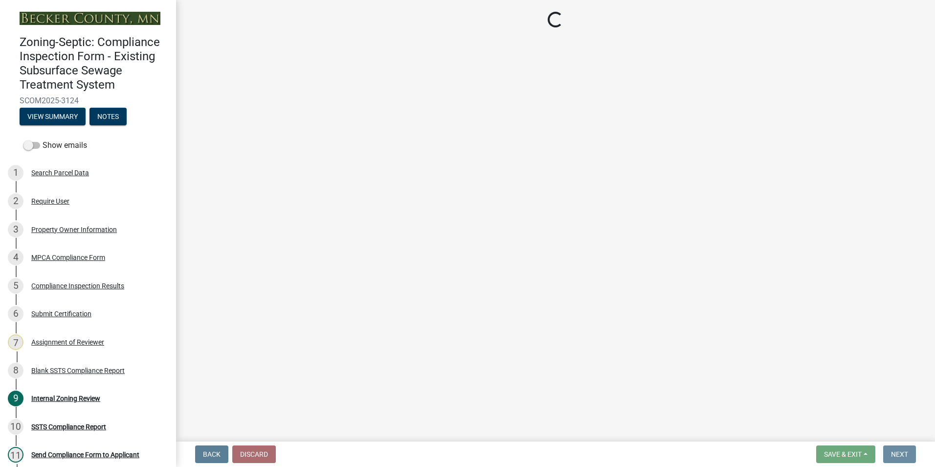
scroll to position [0, 0]
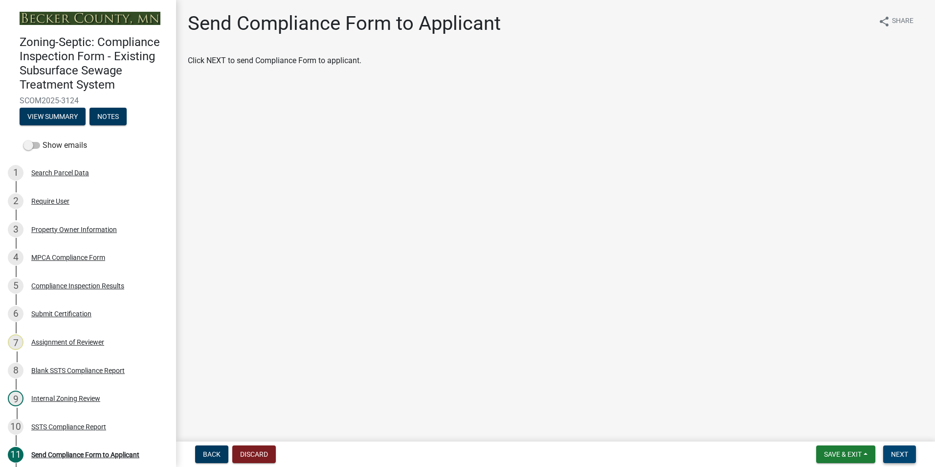
click at [896, 453] on span "Next" at bounding box center [899, 454] width 17 height 8
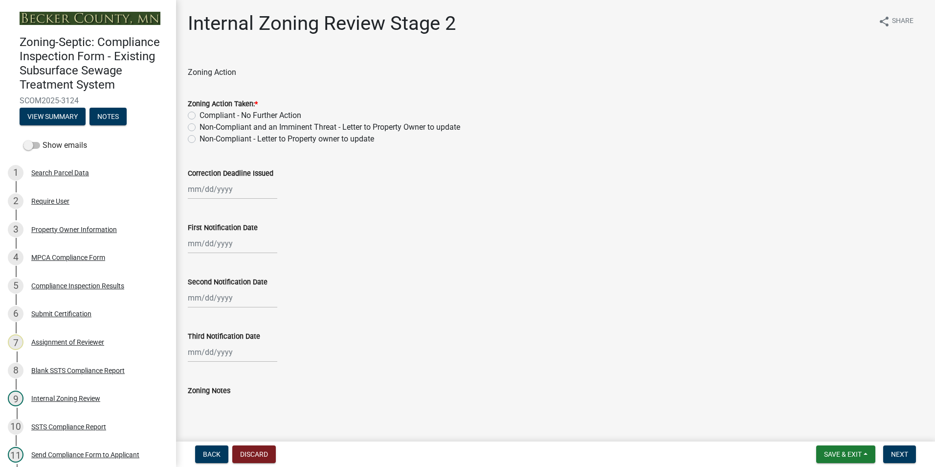
click at [200, 116] on label "Compliant - No Further Action" at bounding box center [251, 116] width 102 height 12
click at [200, 116] on input "Compliant - No Further Action" at bounding box center [203, 113] width 6 height 6
radio input "true"
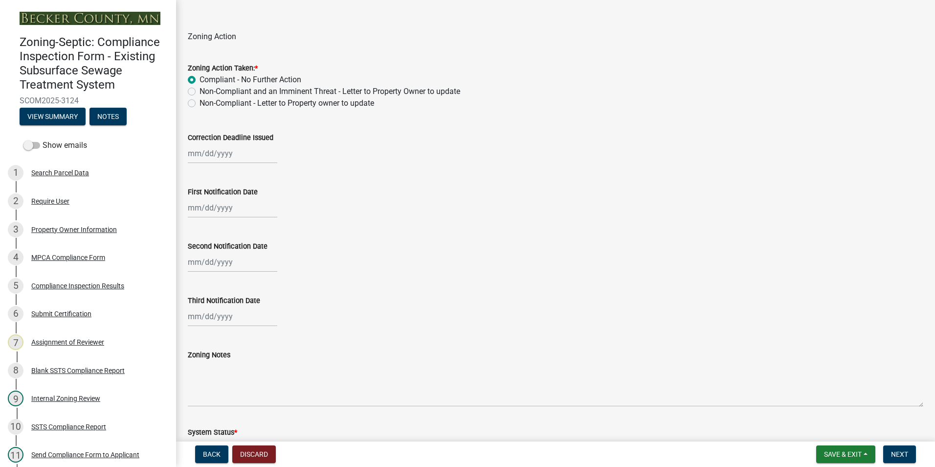
scroll to position [245, 0]
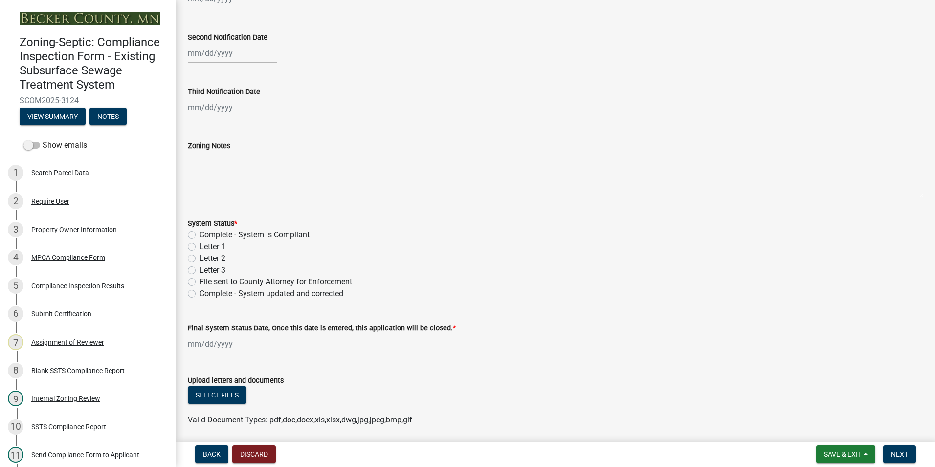
click at [200, 231] on label "Complete - System is Compliant" at bounding box center [255, 235] width 110 height 12
click at [200, 231] on input "Complete - System is Compliant" at bounding box center [203, 232] width 6 height 6
radio input "true"
select select "10"
select select "2025"
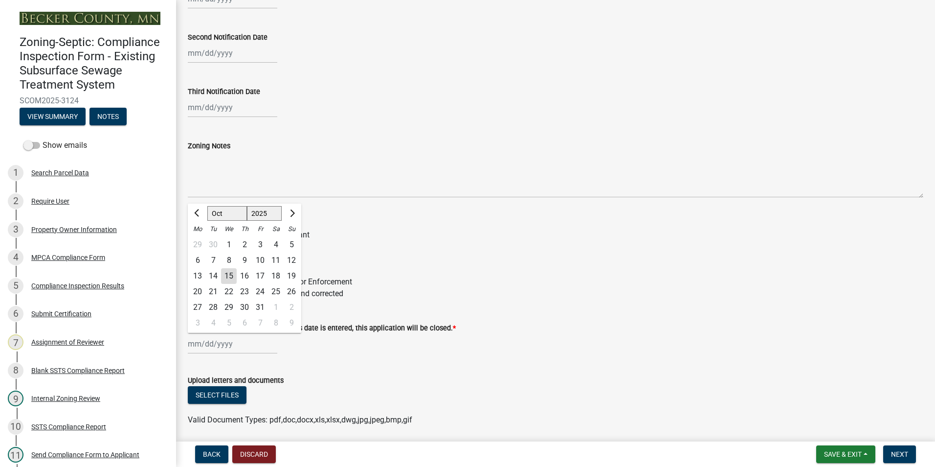
click at [216, 343] on div "[PERSON_NAME] Feb Mar Apr [PERSON_NAME][DATE] Oct Nov [DATE] 1526 1527 1528 152…" at bounding box center [233, 344] width 90 height 20
click at [231, 274] on div "15" at bounding box center [229, 276] width 16 height 16
type input "[DATE]"
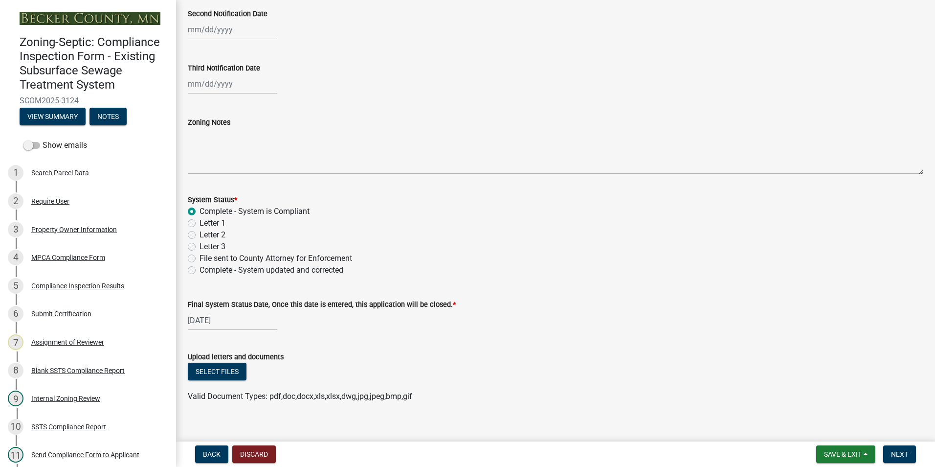
scroll to position [280, 0]
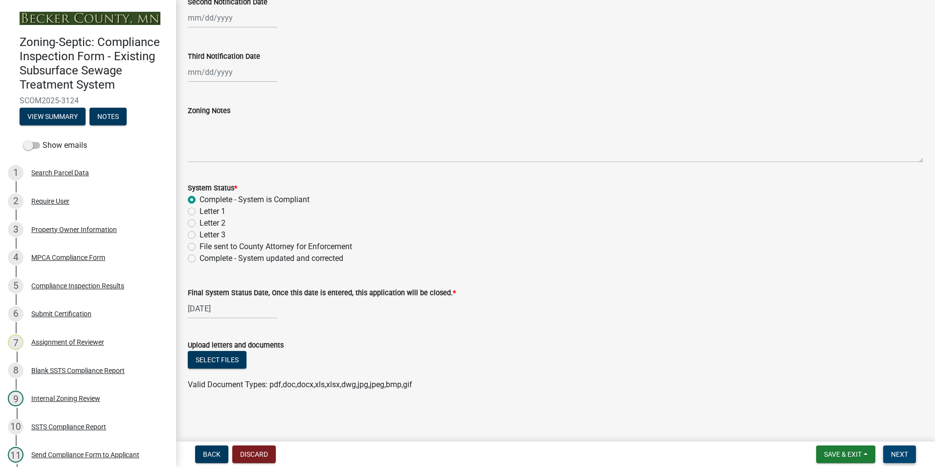
click at [895, 448] on button "Next" at bounding box center [899, 454] width 33 height 18
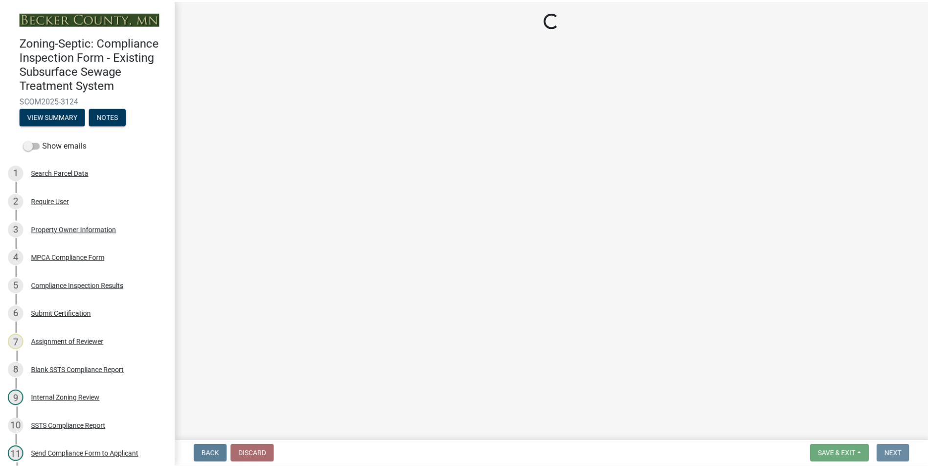
scroll to position [0, 0]
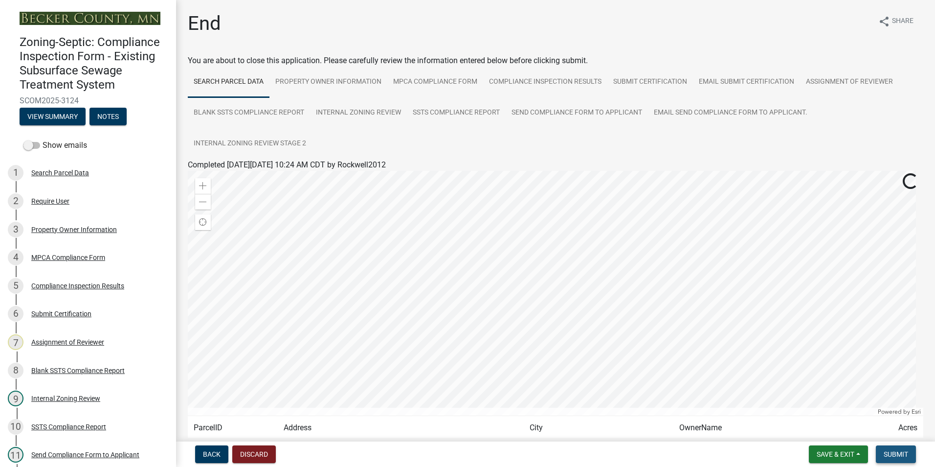
click at [894, 451] on span "Submit" at bounding box center [896, 454] width 24 height 8
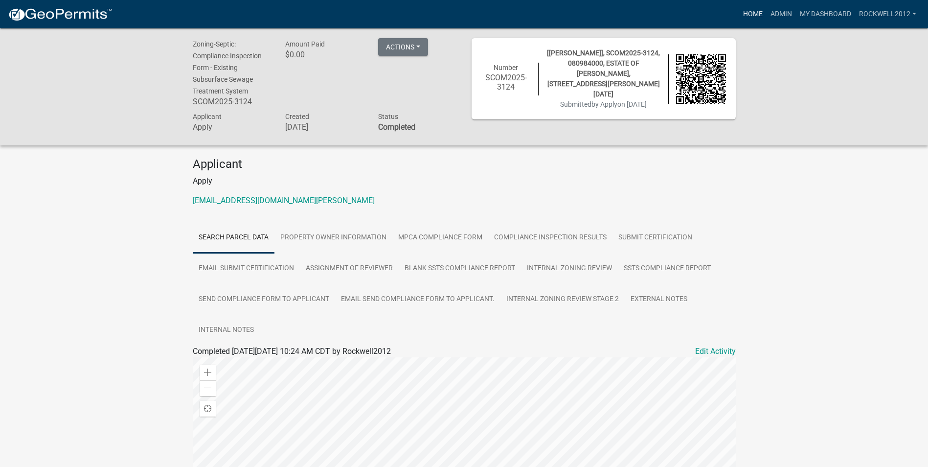
click at [755, 11] on link "Home" at bounding box center [752, 14] width 27 height 19
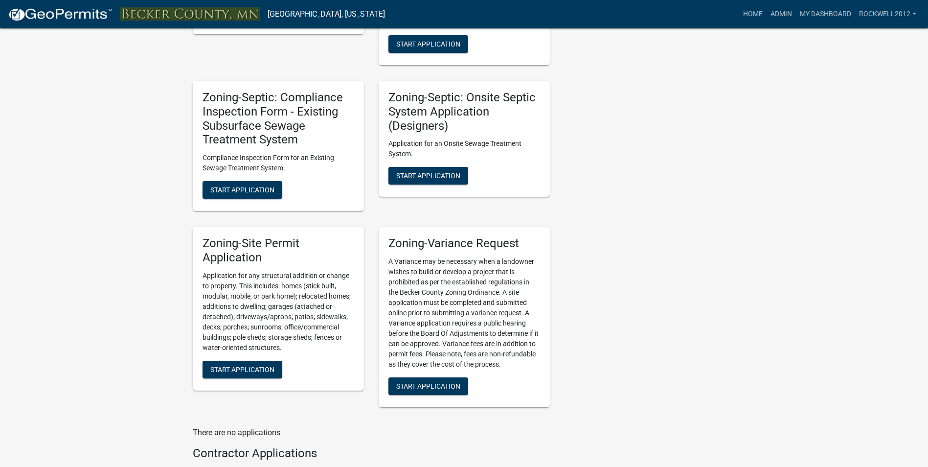
scroll to position [929, 0]
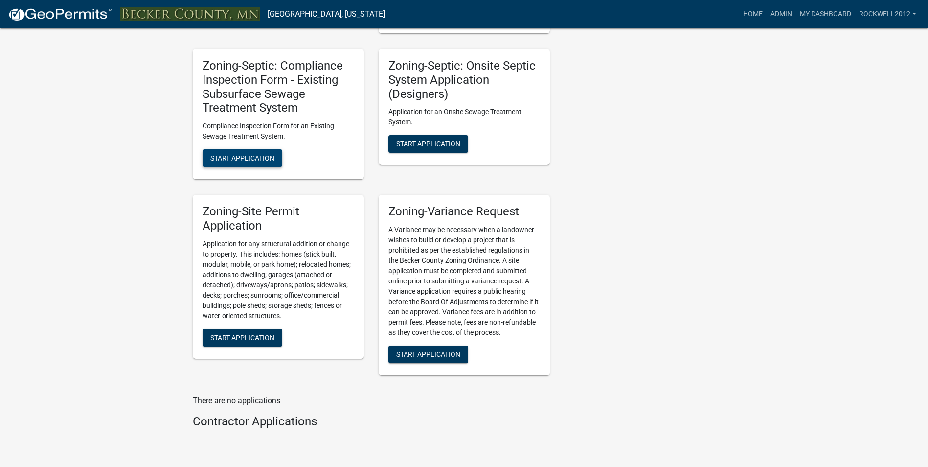
click at [241, 153] on button "Start Application" at bounding box center [243, 158] width 80 height 18
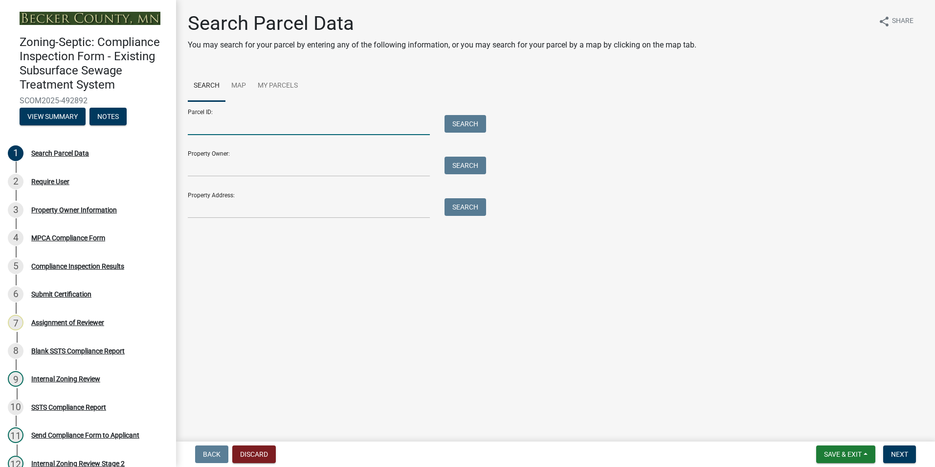
click at [209, 123] on input "Parcel ID:" at bounding box center [309, 125] width 242 height 20
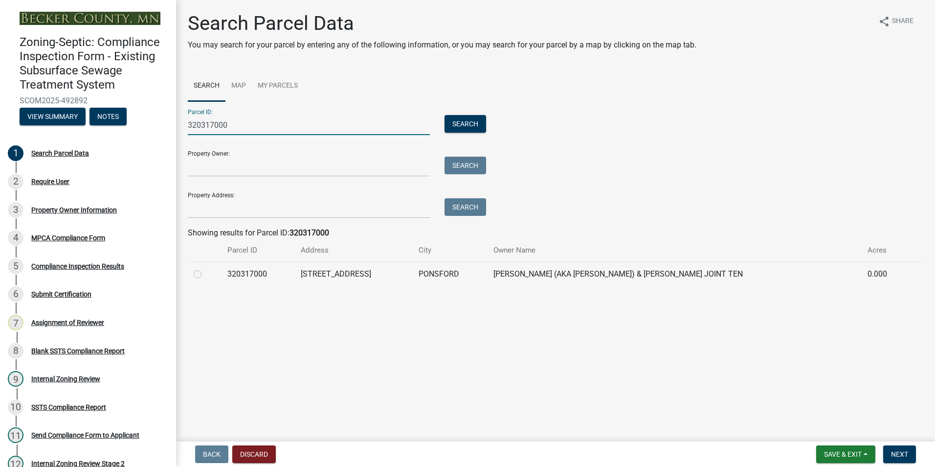
type input "320317000"
click at [205, 268] on label at bounding box center [205, 268] width 0 height 0
click at [205, 274] on input "radio" at bounding box center [208, 271] width 6 height 6
radio input "true"
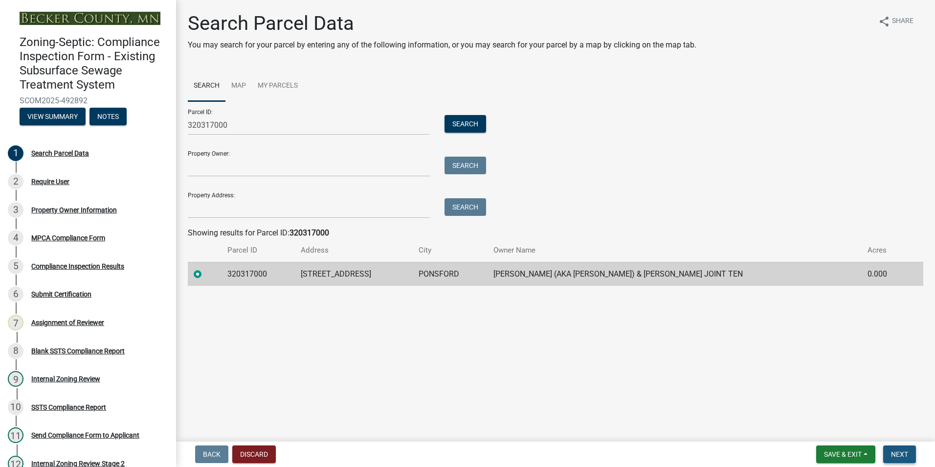
click at [902, 452] on span "Next" at bounding box center [899, 454] width 17 height 8
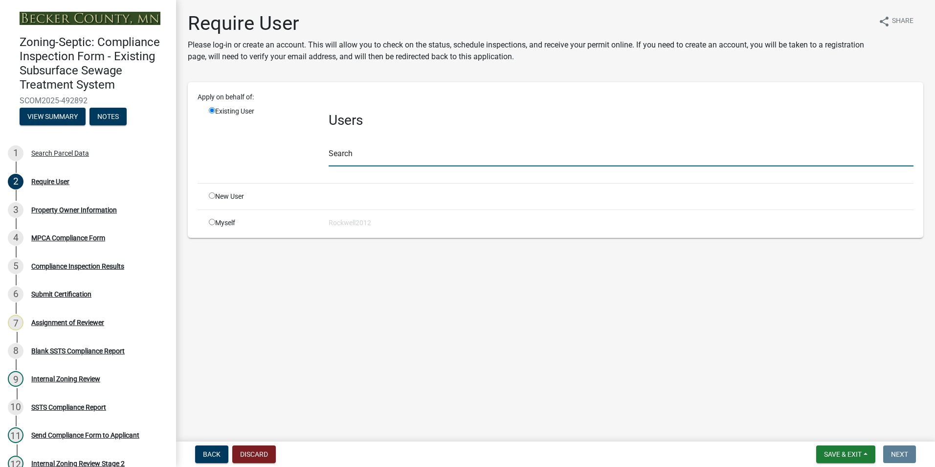
click at [347, 152] on input "text" at bounding box center [621, 156] width 585 height 20
type input "apply"
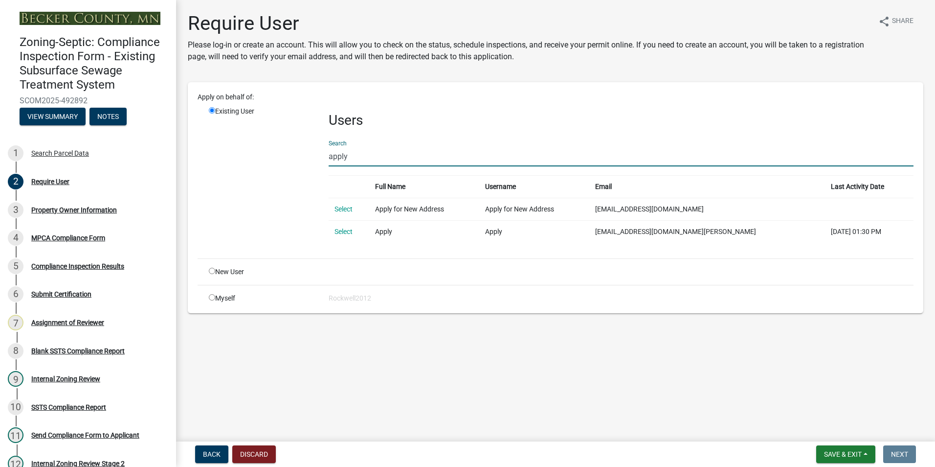
click at [348, 230] on link "Select" at bounding box center [344, 231] width 18 height 8
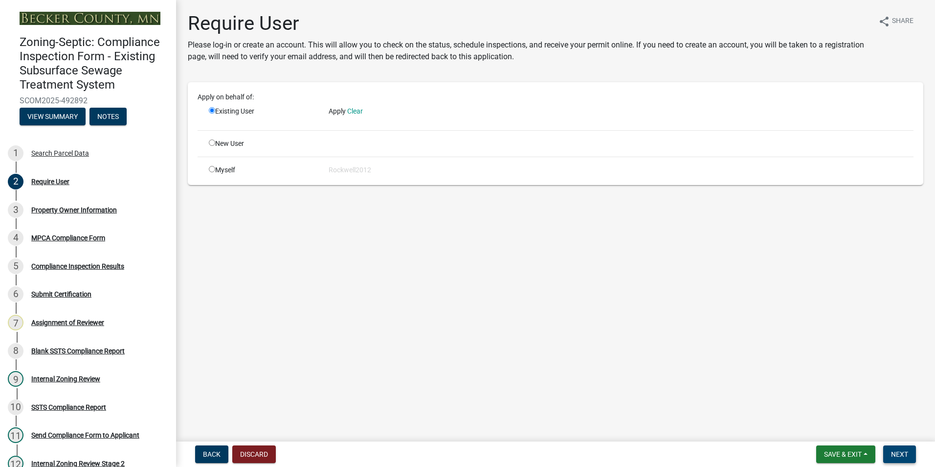
click at [900, 450] on span "Next" at bounding box center [899, 454] width 17 height 8
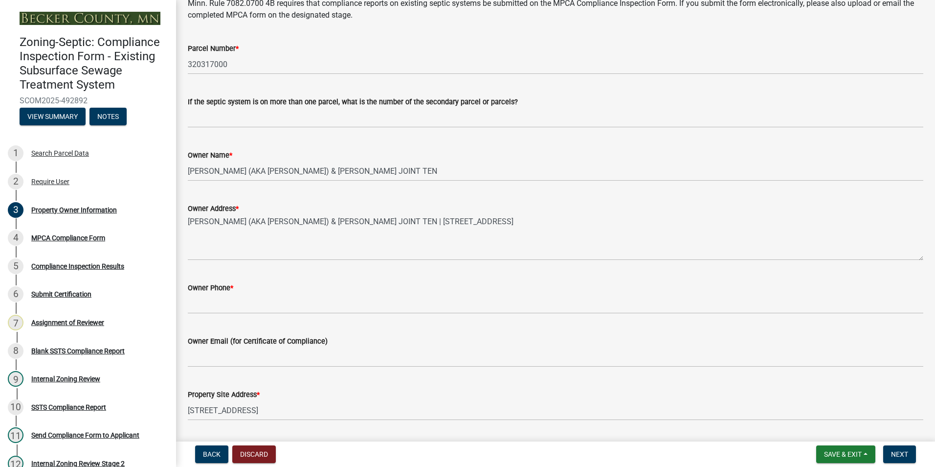
scroll to position [98, 0]
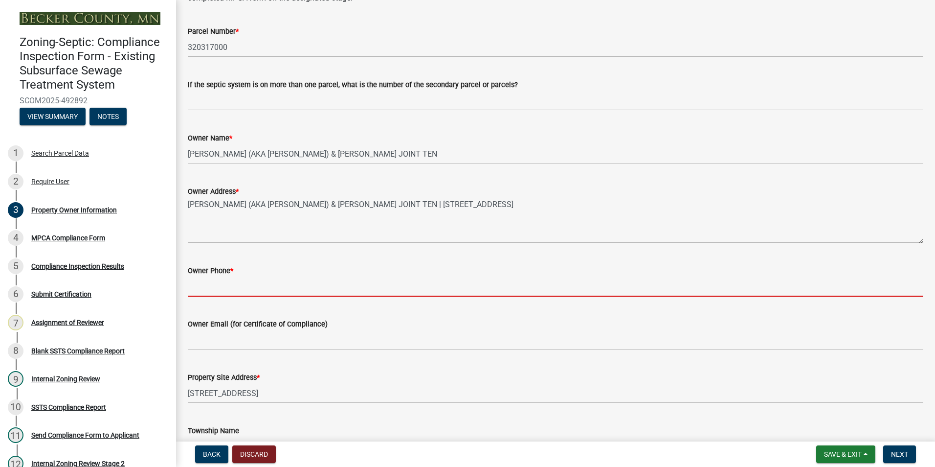
click at [199, 284] on input "Owner Phone *" at bounding box center [556, 286] width 736 height 20
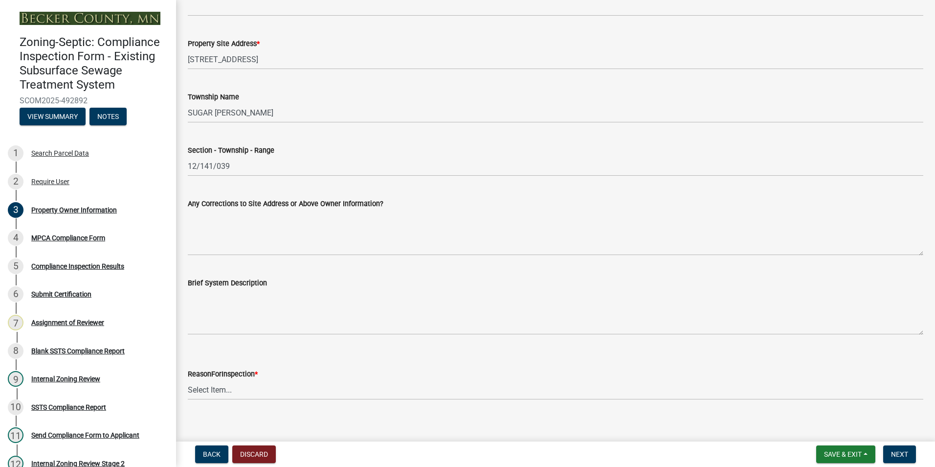
scroll to position [441, 0]
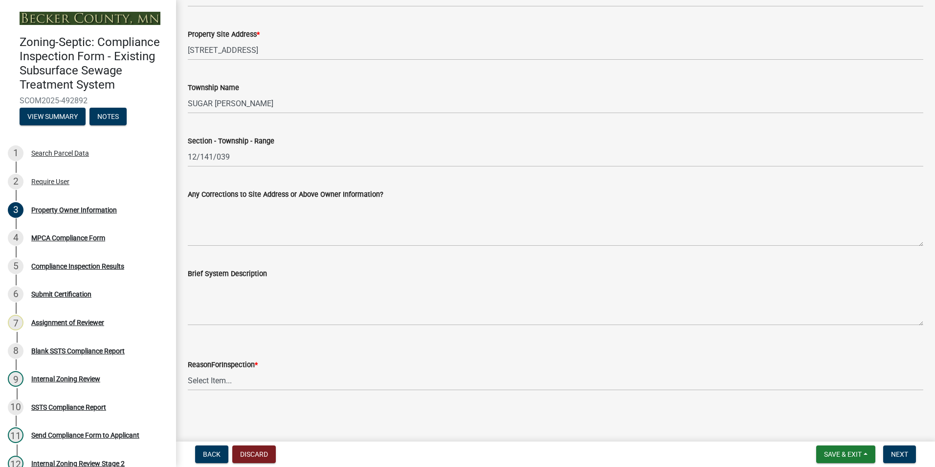
type input "na"
click at [211, 381] on select "Select Item... Property Sale Lake Study Required for Permit Other" at bounding box center [556, 380] width 736 height 20
click at [188, 370] on select "Select Item... Property Sale Lake Study Required for Permit Other" at bounding box center [556, 380] width 736 height 20
select select "f3f0038b-aa04-4259-a0f5-ef7dfd239d26"
click at [890, 457] on button "Next" at bounding box center [899, 454] width 33 height 18
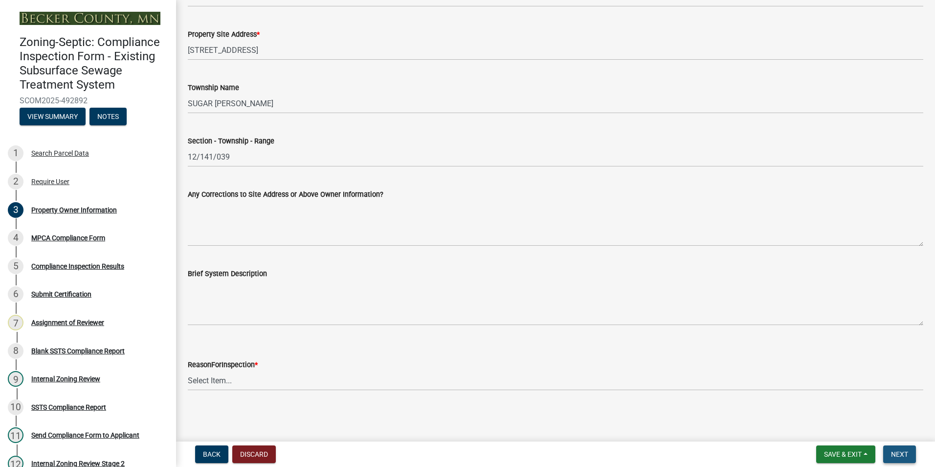
scroll to position [0, 0]
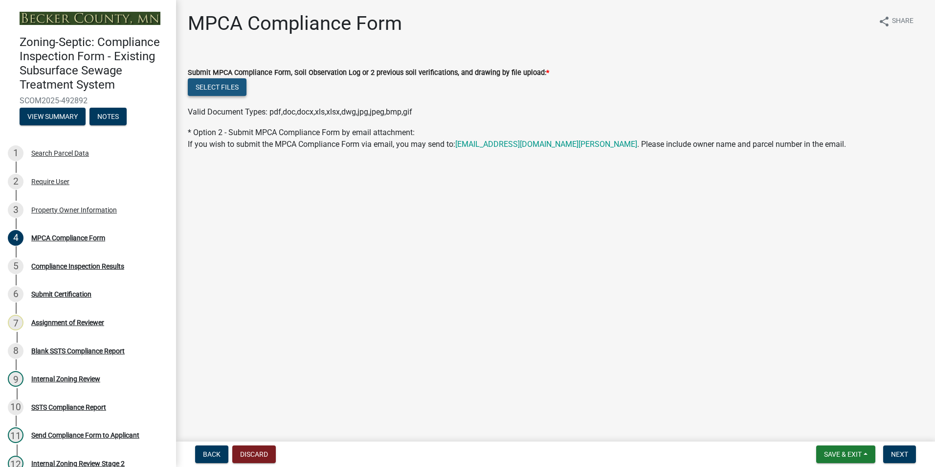
click at [218, 82] on button "Select files" at bounding box center [217, 87] width 59 height 18
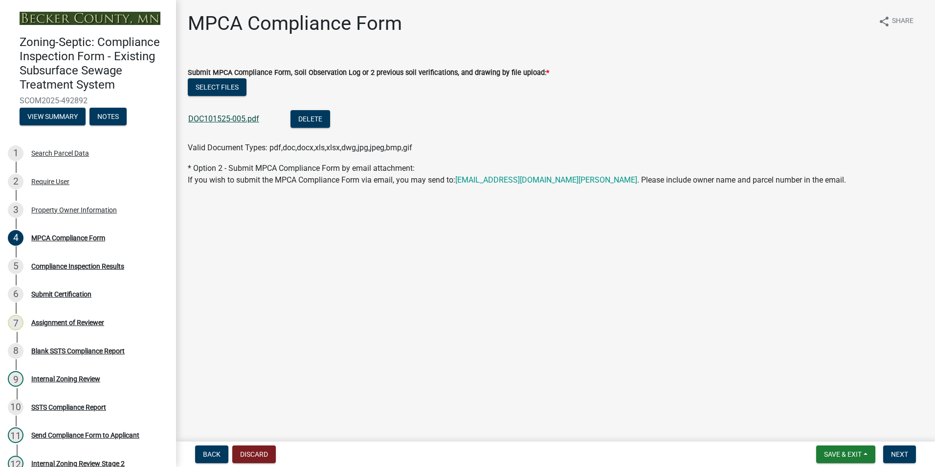
click at [238, 117] on link "DOC101525-005.pdf" at bounding box center [223, 118] width 71 height 9
click at [905, 455] on span "Next" at bounding box center [899, 454] width 17 height 8
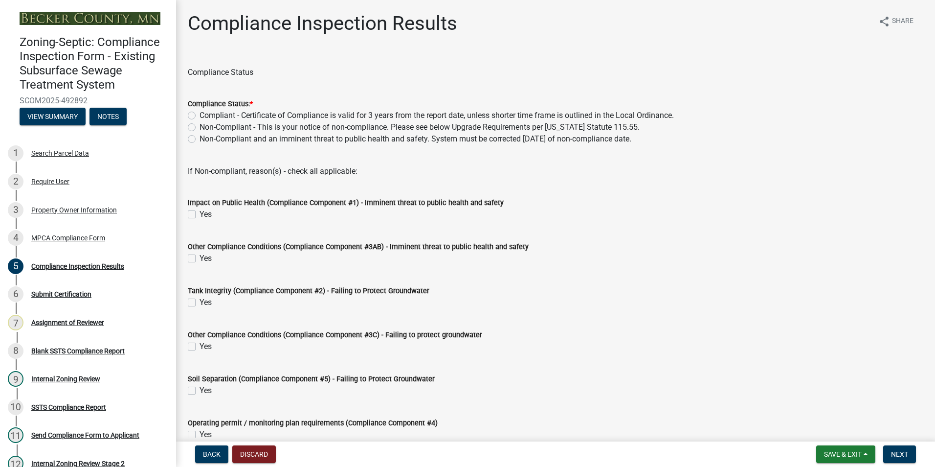
click at [200, 114] on label "Compliant - Certificate of Compliance is valid for 3 years from the report date…" at bounding box center [437, 116] width 475 height 12
click at [200, 114] on input "Compliant - Certificate of Compliance is valid for 3 years from the report date…" at bounding box center [203, 113] width 6 height 6
radio input "true"
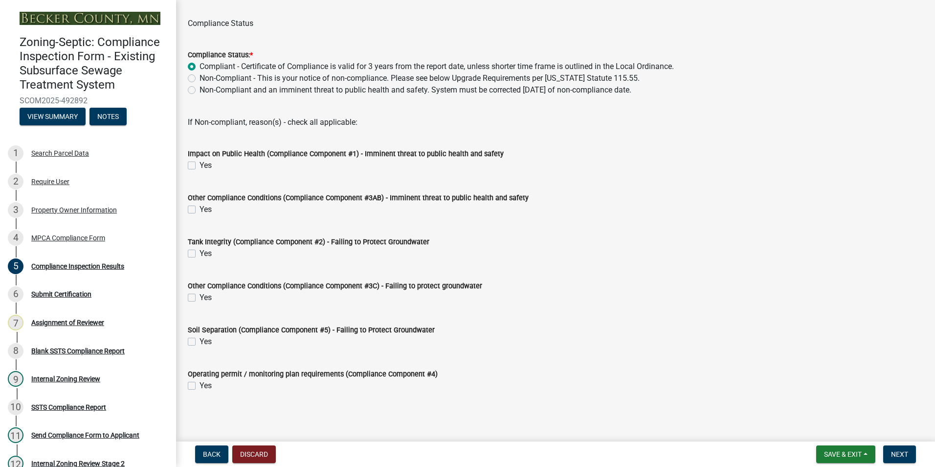
scroll to position [50, 0]
click at [896, 453] on span "Next" at bounding box center [899, 454] width 17 height 8
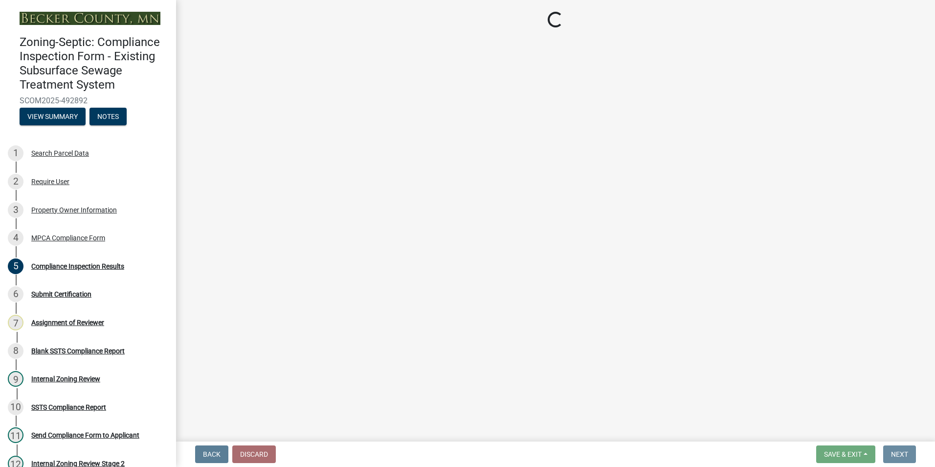
scroll to position [0, 0]
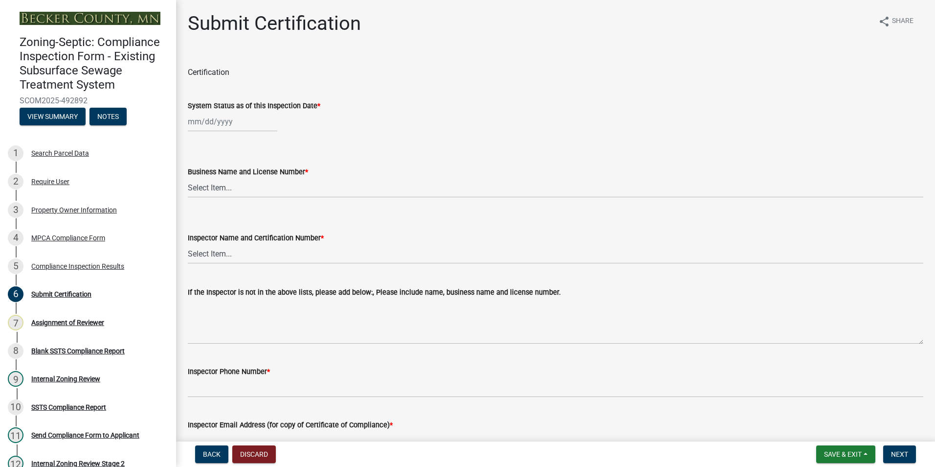
select select "10"
select select "2025"
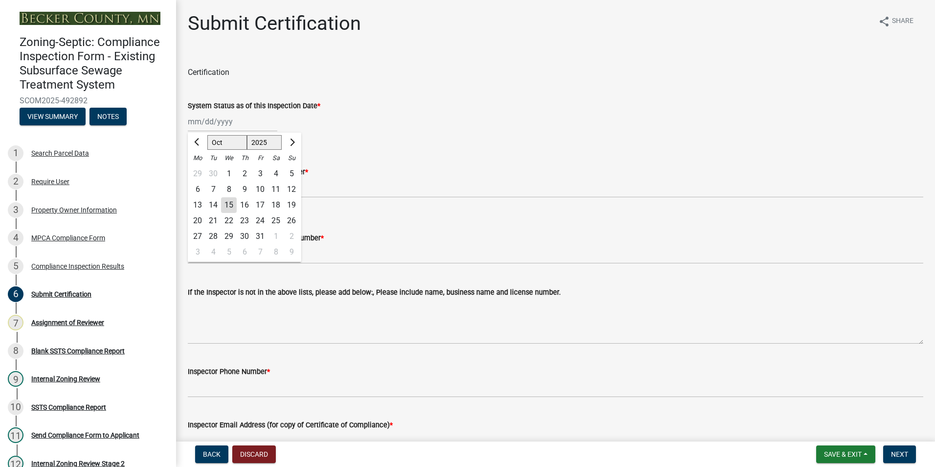
click at [210, 123] on div "[PERSON_NAME] Feb Mar Apr [PERSON_NAME][DATE] Oct Nov [DATE] 1526 1527 1528 152…" at bounding box center [233, 122] width 90 height 20
click at [197, 145] on button "Previous month" at bounding box center [198, 143] width 12 height 16
select select "9"
click at [259, 190] on div "12" at bounding box center [260, 189] width 16 height 16
type input "[DATE]"
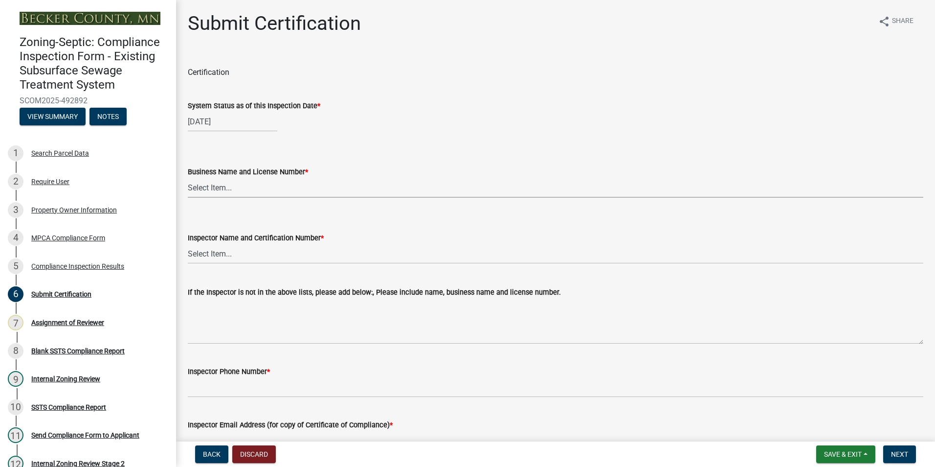
click at [203, 186] on select "Select Item... OTHER – Not listed (please add in next field and we will add to …" at bounding box center [556, 188] width 736 height 20
click at [188, 178] on select "Select Item... OTHER – Not listed (please add in next field and we will add to …" at bounding box center [556, 188] width 736 height 20
select select "36a3fc21-eefc-4efb-af84-a7a45b4acb09"
click at [207, 254] on select "Select Item... OTHER – Not listed (please add in next field and we will add to …" at bounding box center [556, 254] width 736 height 20
click at [188, 244] on select "Select Item... OTHER – Not listed (please add in next field and we will add to …" at bounding box center [556, 254] width 736 height 20
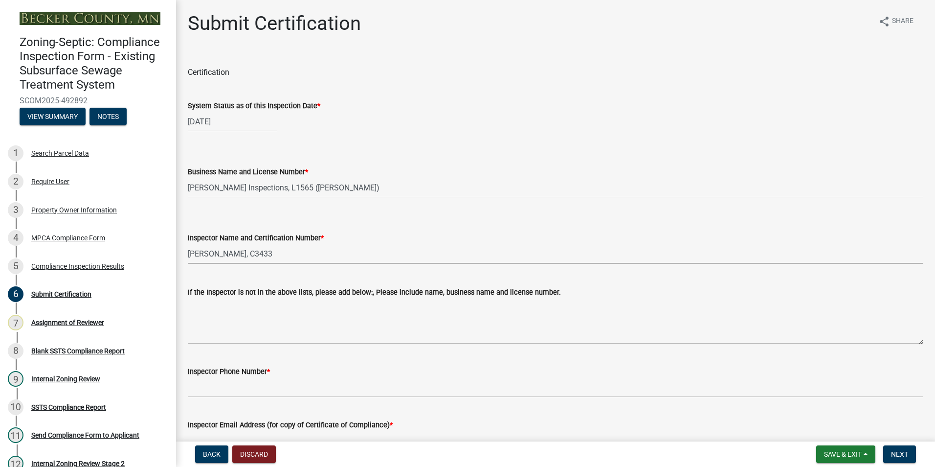
select select "075128f1-442e-439c-bfab-4022f42f8470"
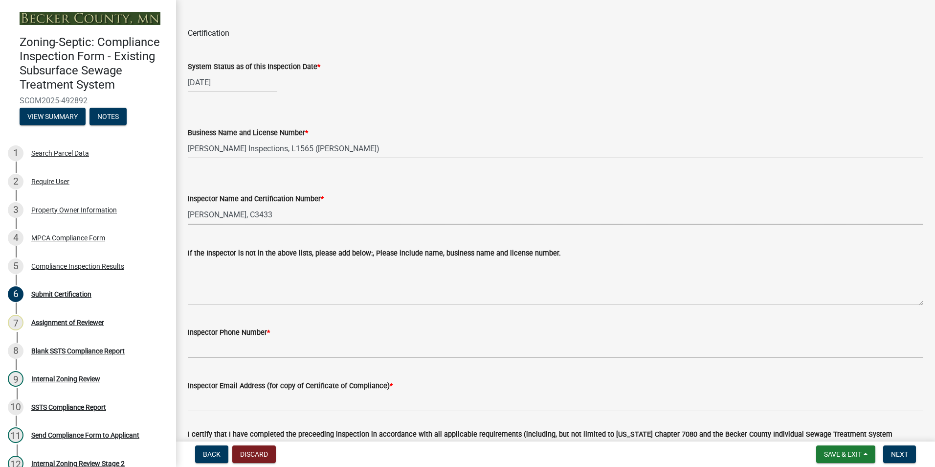
scroll to position [98, 0]
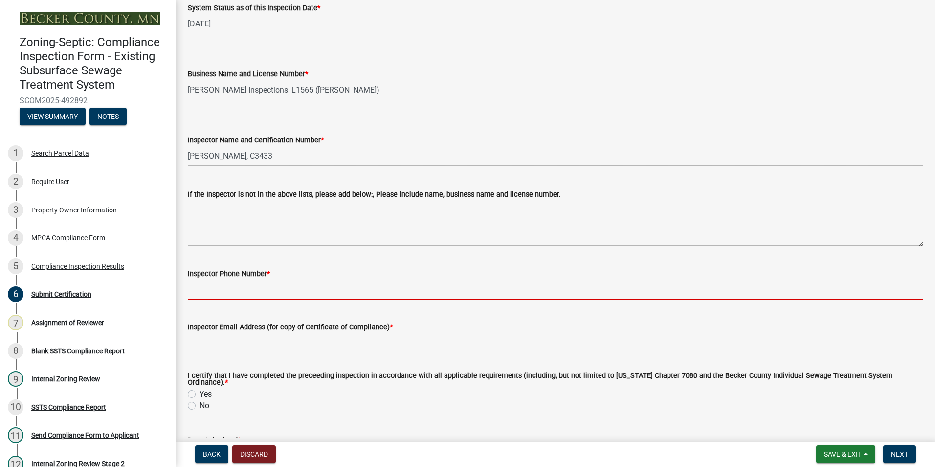
click at [194, 291] on input "Inspector Phone Number *" at bounding box center [556, 289] width 736 height 20
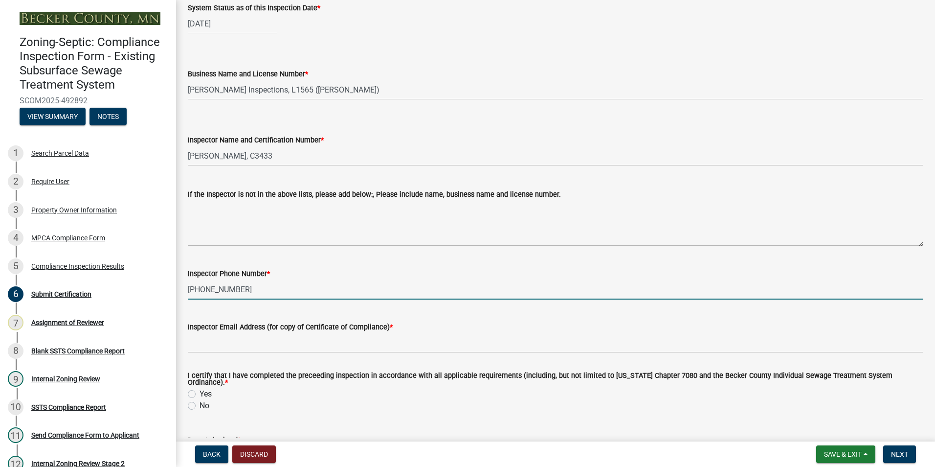
type input "[PHONE_NUMBER]"
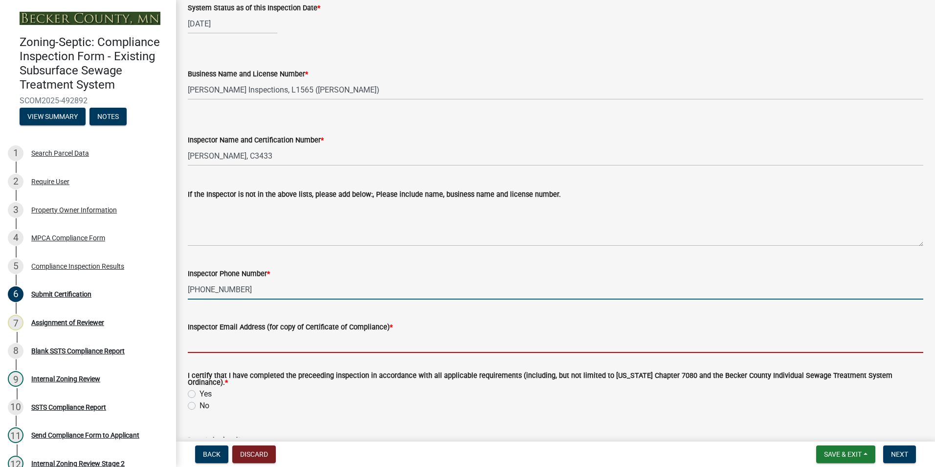
click at [207, 343] on input "Inspector Email Address (for copy of Certificate of Compliance) *" at bounding box center [556, 343] width 736 height 20
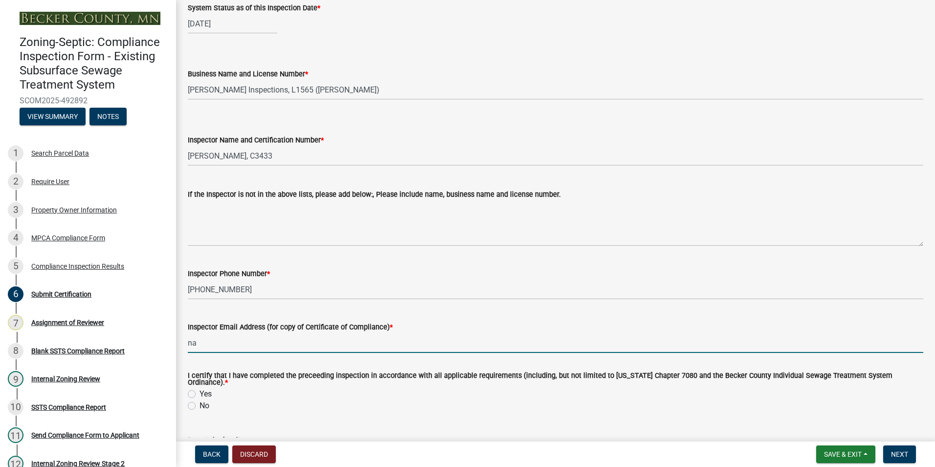
type input "NA"
type input "[DATE]"
select select "0016247d-12af-40d0-8103-934796a3d230"
select select "10"
select select "2025"
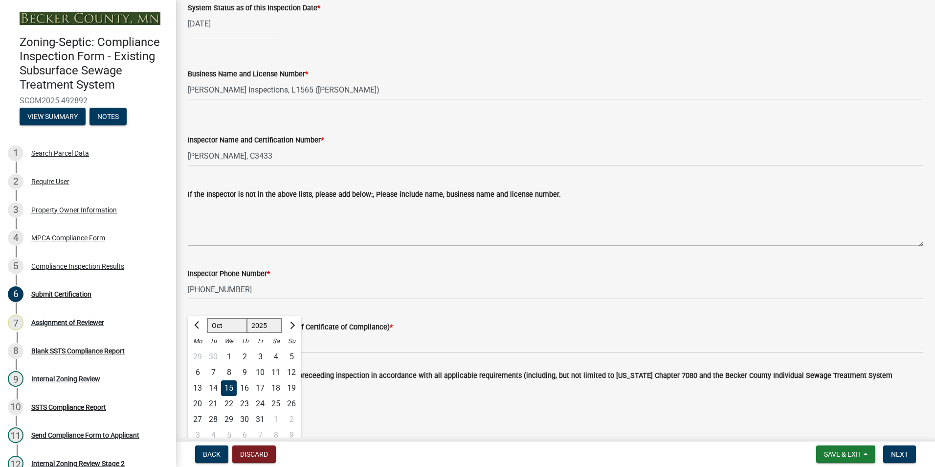
click at [470, 324] on div "Inspector Email Address (for copy of Certificate of Compliance) *" at bounding box center [556, 327] width 736 height 12
click at [194, 385] on div "I certify that I have completed the preceeding inspection in accordance with al…" at bounding box center [556, 391] width 736 height 39
click at [200, 388] on label "Yes" at bounding box center [206, 394] width 12 height 12
click at [200, 388] on input "Yes" at bounding box center [203, 391] width 6 height 6
radio input "true"
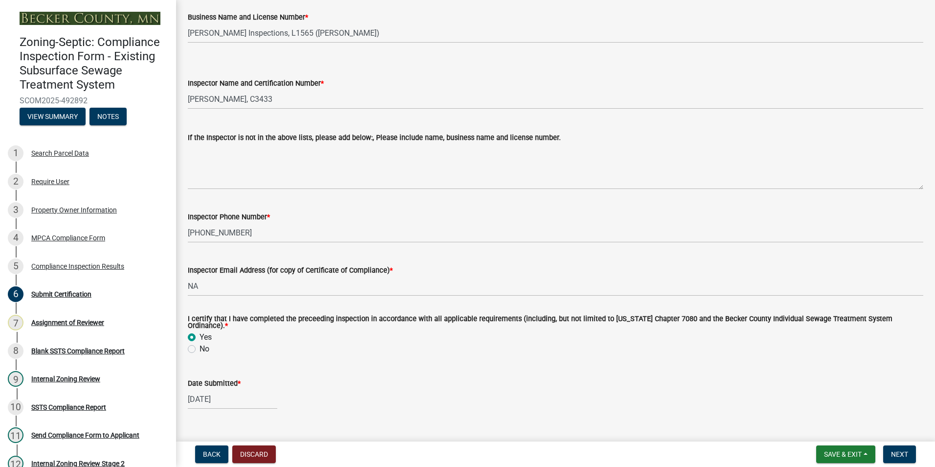
scroll to position [240, 0]
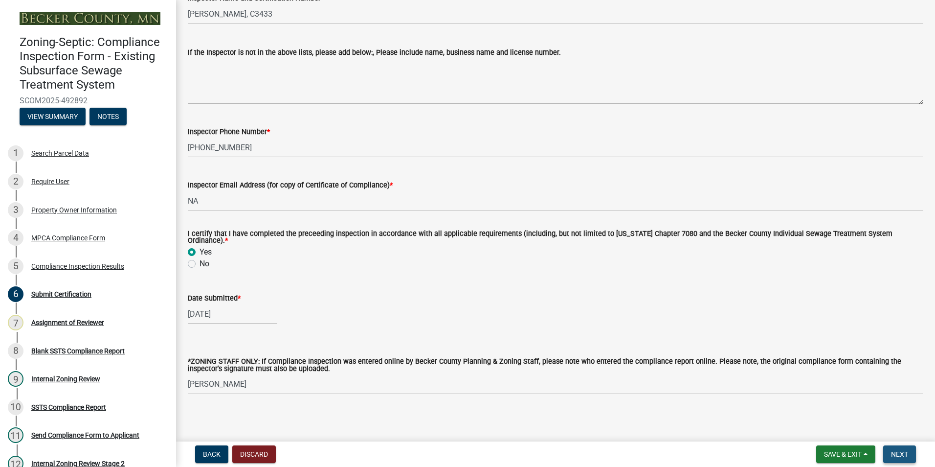
click at [897, 457] on span "Next" at bounding box center [899, 454] width 17 height 8
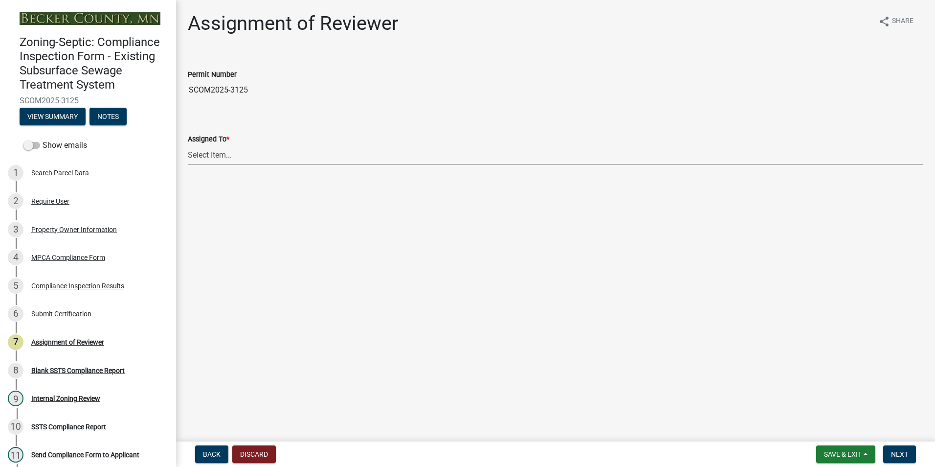
click at [219, 155] on select "Select Item... [PERSON_NAME] [PERSON_NAME] [PERSON_NAME] [PERSON_NAME] [PERSON_…" at bounding box center [556, 155] width 736 height 20
click at [188, 145] on select "Select Item... [PERSON_NAME] [PERSON_NAME] [PERSON_NAME] [PERSON_NAME] [PERSON_…" at bounding box center [556, 155] width 736 height 20
select select "0016247d-12af-40d0-8103-934796a3d230"
click at [901, 448] on button "Next" at bounding box center [899, 454] width 33 height 18
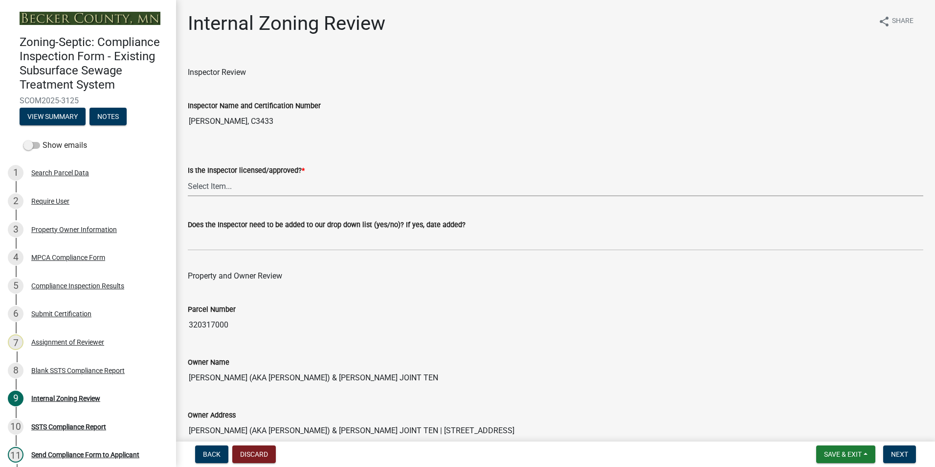
click at [218, 181] on select "Select Item... Yes No" at bounding box center [556, 186] width 736 height 20
click at [188, 176] on select "Select Item... Yes No" at bounding box center [556, 186] width 736 height 20
select select "7beb9ca5-c3cb-47d4-a805-1554d3173259"
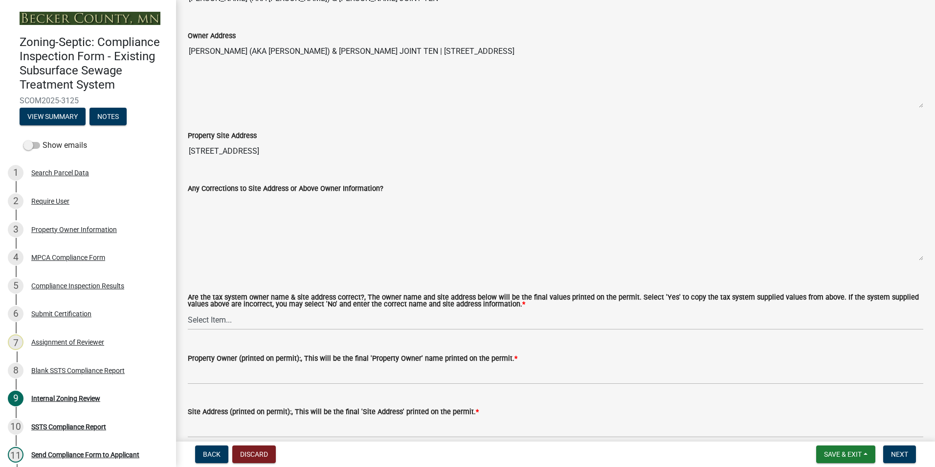
scroll to position [391, 0]
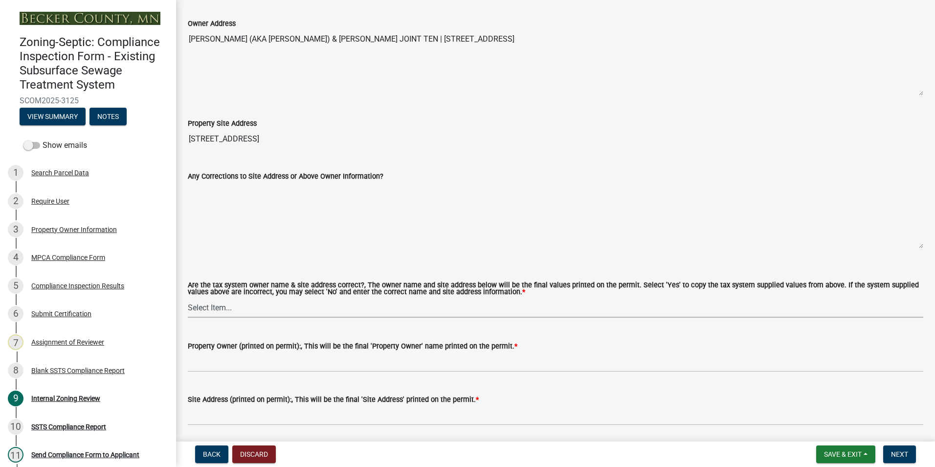
click at [202, 305] on select "Select Item... Yes No" at bounding box center [556, 307] width 736 height 20
click at [188, 298] on select "Select Item... Yes No" at bounding box center [556, 307] width 736 height 20
select select "f9f37200-9fc8-4e5e-9e7f-111cc9077d94"
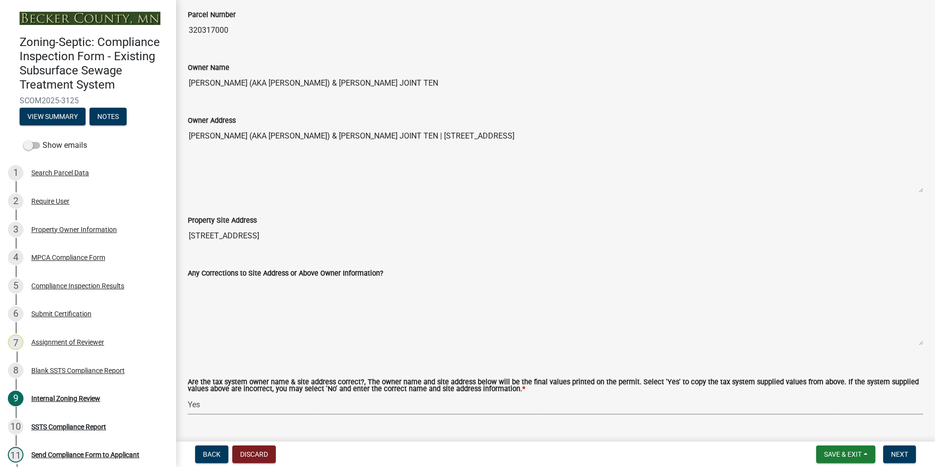
scroll to position [294, 0]
drag, startPoint x: 464, startPoint y: 84, endPoint x: 189, endPoint y: 87, distance: 274.5
click at [189, 87] on input "[PERSON_NAME] (AKA [PERSON_NAME]) & [PERSON_NAME] JOINT TEN" at bounding box center [556, 84] width 736 height 20
drag, startPoint x: 189, startPoint y: 87, endPoint x: 221, endPoint y: 84, distance: 31.5
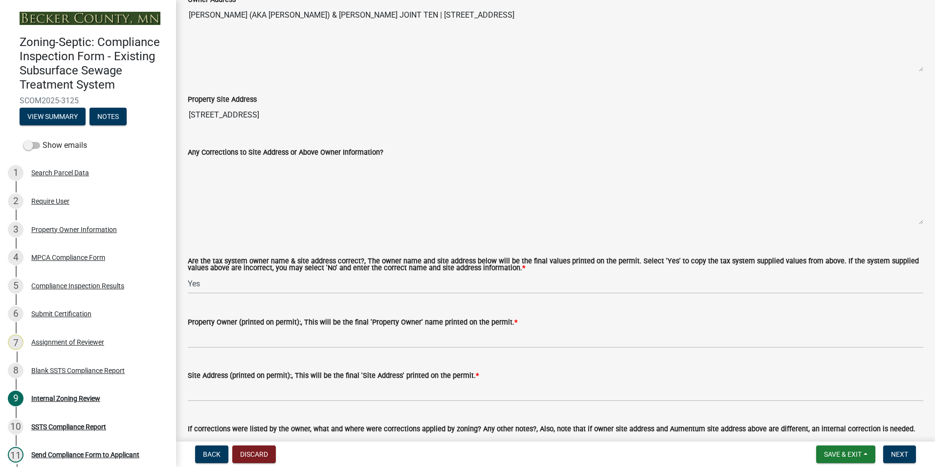
scroll to position [587, 0]
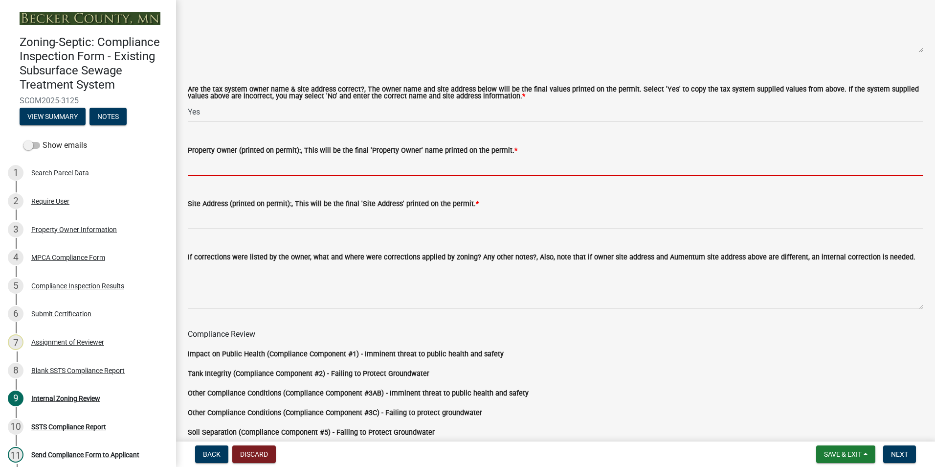
paste input "[PERSON_NAME] (AKA [PERSON_NAME]) & [PERSON_NAME] JOINT TEN"
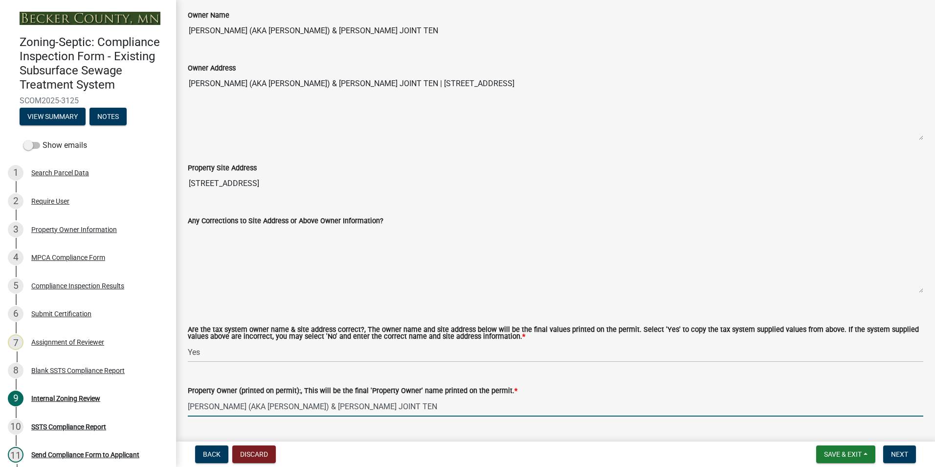
scroll to position [342, 0]
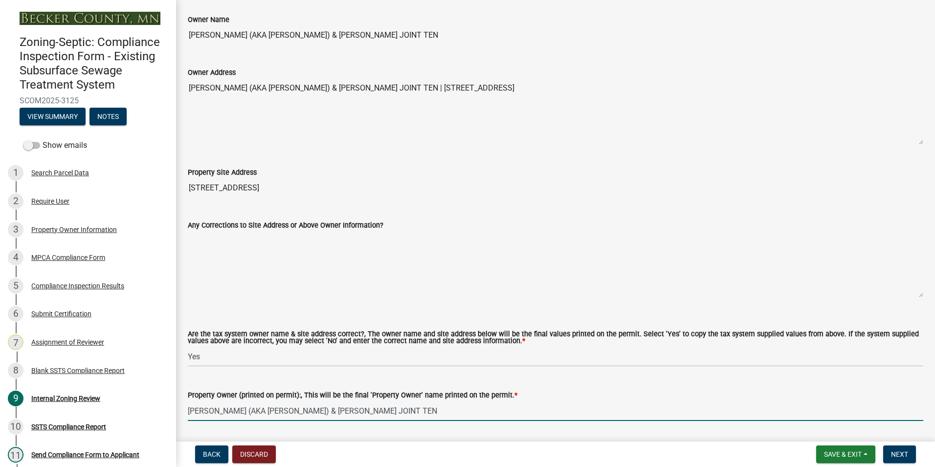
type input "[PERSON_NAME] (AKA [PERSON_NAME]) & [PERSON_NAME] JOINT TEN"
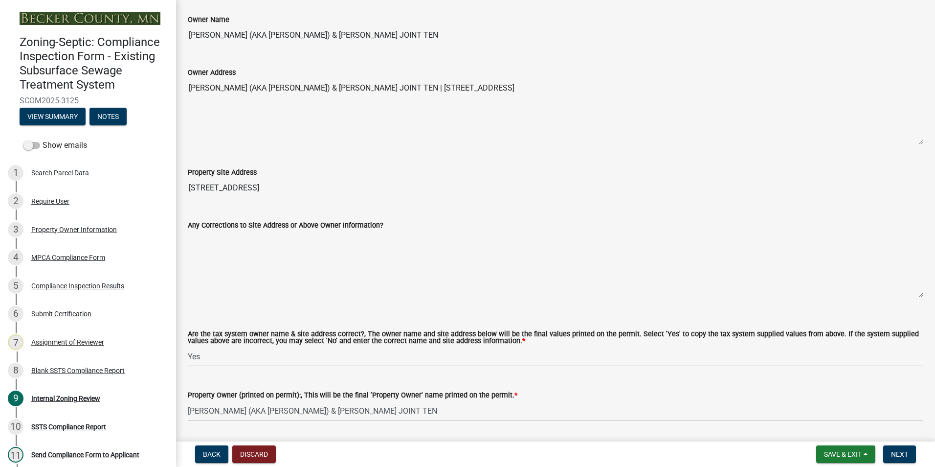
drag, startPoint x: 326, startPoint y: 184, endPoint x: 182, endPoint y: 179, distance: 143.9
click at [182, 179] on div "Property Site Address [STREET_ADDRESS]" at bounding box center [556, 175] width 750 height 45
drag, startPoint x: 182, startPoint y: 179, endPoint x: 243, endPoint y: 187, distance: 60.8
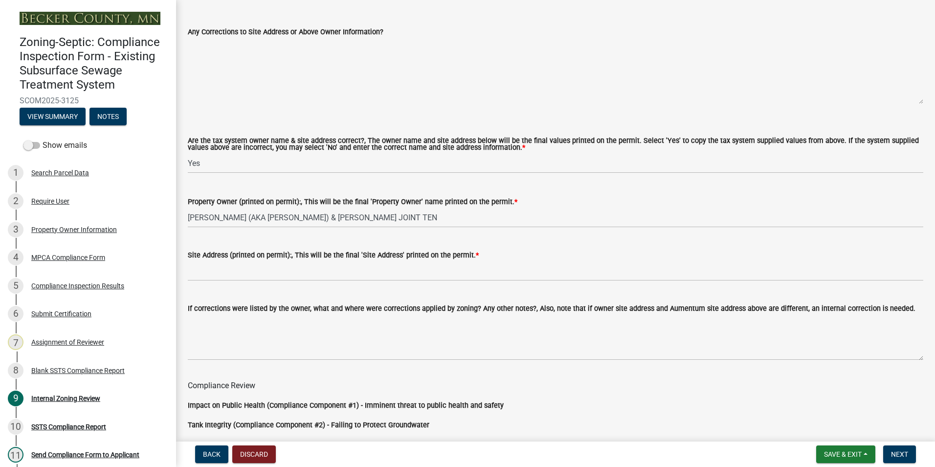
scroll to position [538, 0]
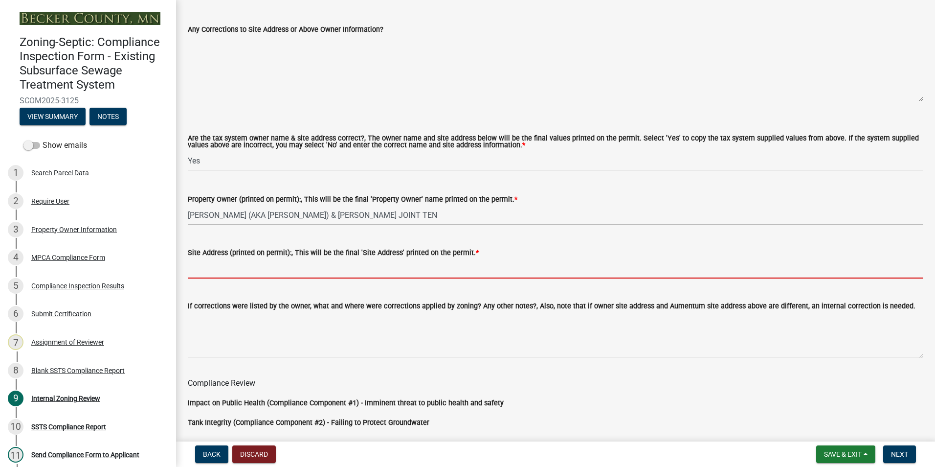
paste input "[STREET_ADDRESS]"
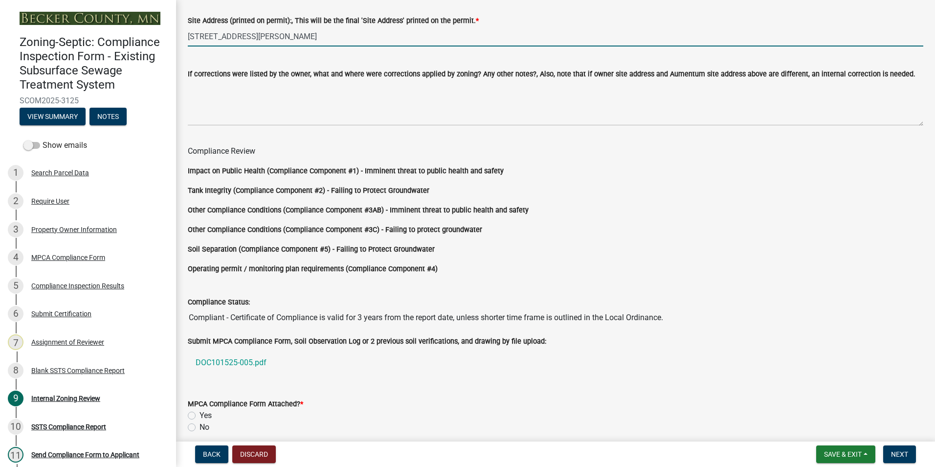
scroll to position [813, 0]
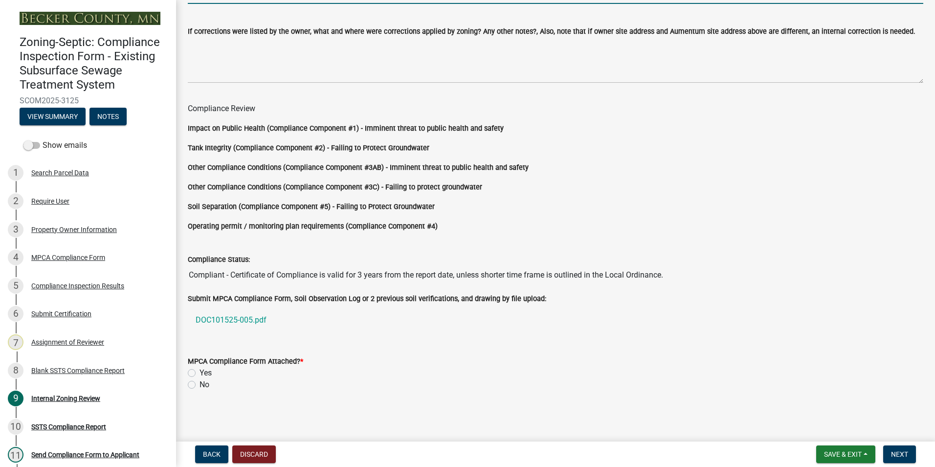
type input "[STREET_ADDRESS][PERSON_NAME]"
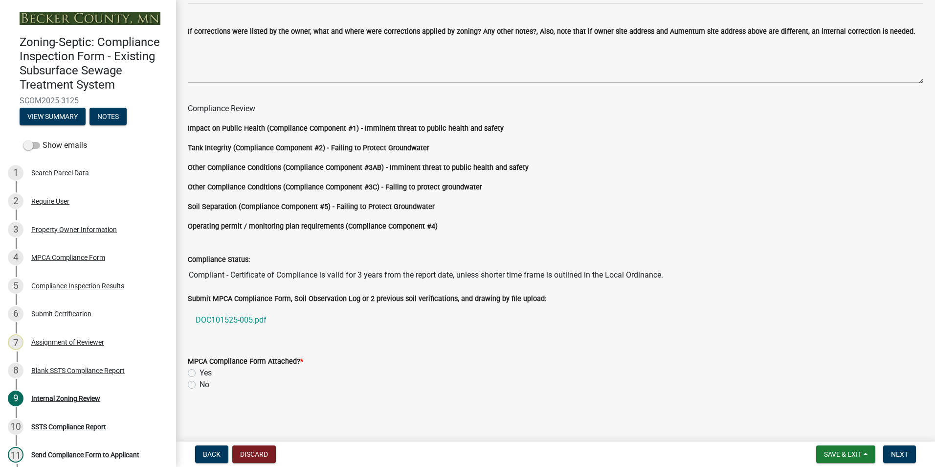
click at [200, 371] on label "Yes" at bounding box center [206, 373] width 12 height 12
click at [200, 371] on input "Yes" at bounding box center [203, 370] width 6 height 6
radio input "true"
click at [898, 453] on span "Next" at bounding box center [899, 454] width 17 height 8
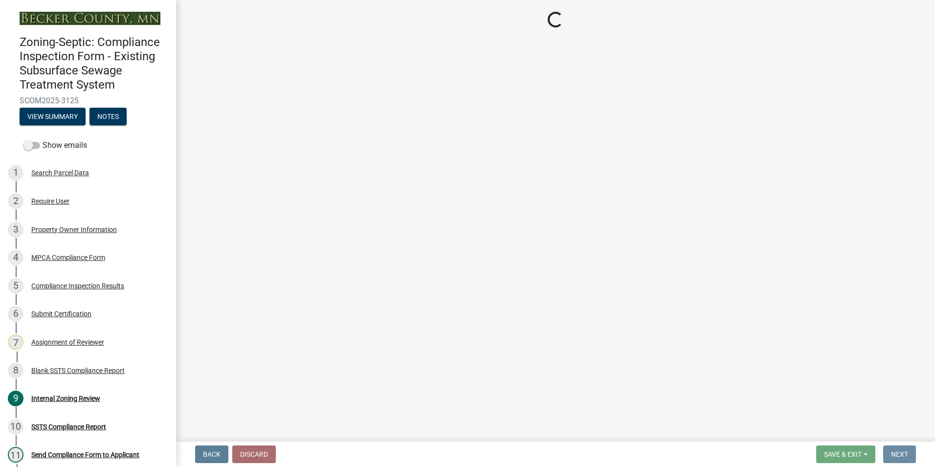
scroll to position [0, 0]
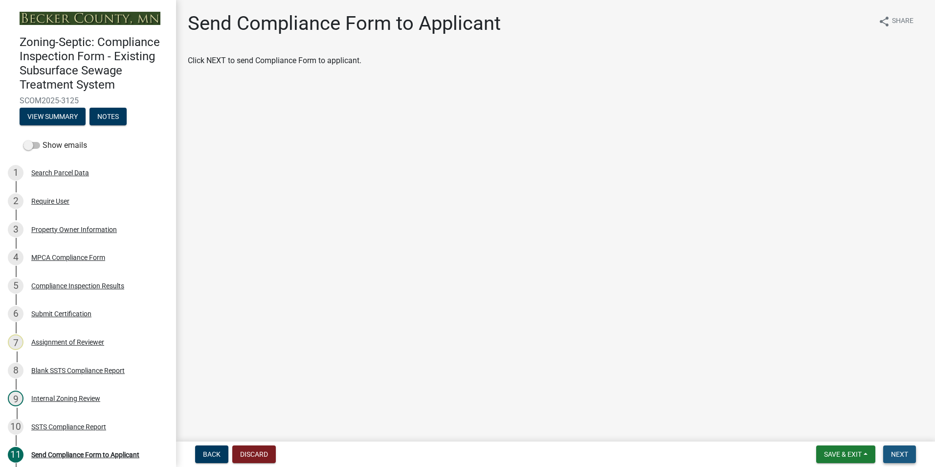
click at [907, 452] on span "Next" at bounding box center [899, 454] width 17 height 8
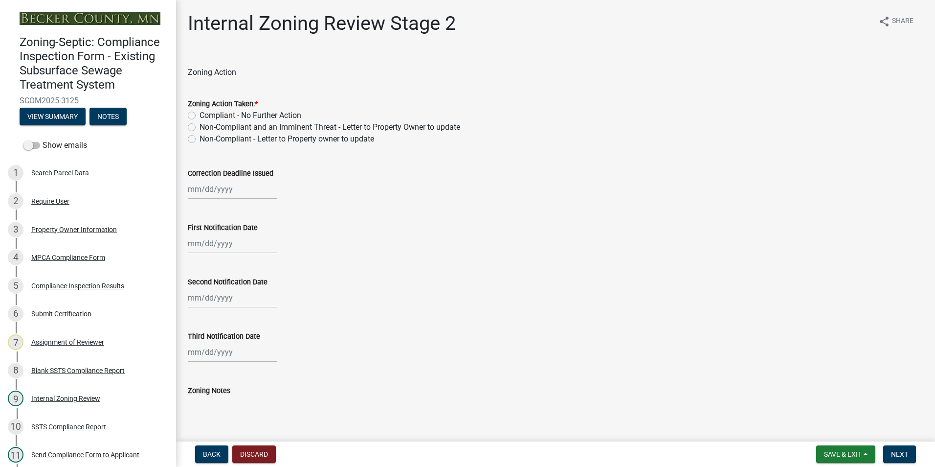
click at [200, 113] on label "Compliant - No Further Action" at bounding box center [251, 116] width 102 height 12
click at [200, 113] on input "Compliant - No Further Action" at bounding box center [203, 113] width 6 height 6
radio input "true"
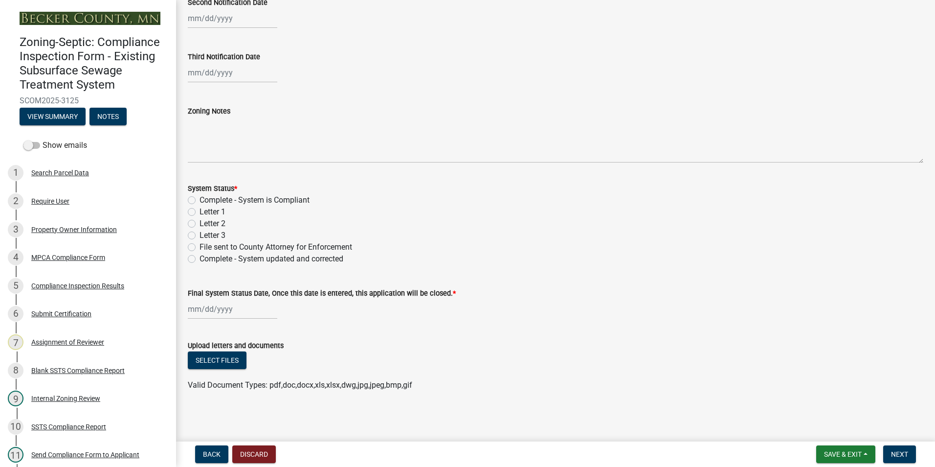
scroll to position [280, 0]
click at [200, 199] on label "Complete - System is Compliant" at bounding box center [255, 200] width 110 height 12
click at [200, 199] on input "Complete - System is Compliant" at bounding box center [203, 197] width 6 height 6
radio input "true"
click at [220, 311] on div at bounding box center [233, 308] width 90 height 20
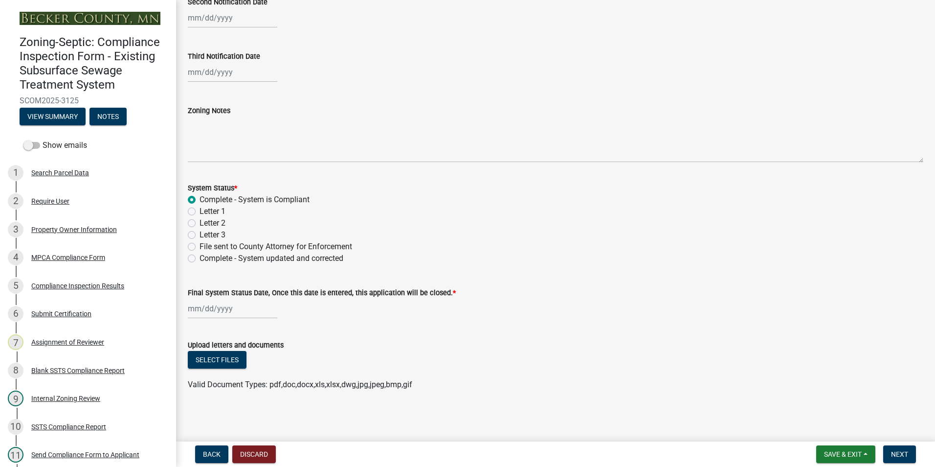
select select "10"
select select "2025"
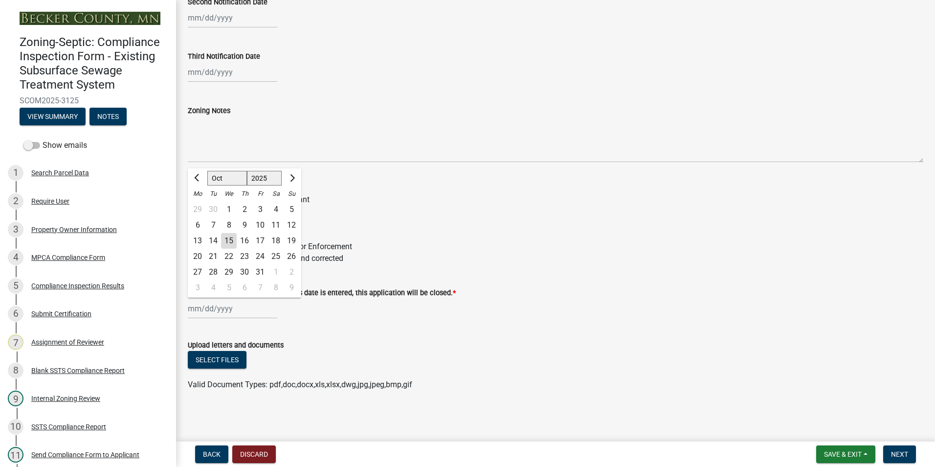
click at [239, 243] on div "13 14 15 16 17 18 19" at bounding box center [244, 241] width 113 height 16
click at [229, 242] on div "15" at bounding box center [229, 241] width 16 height 16
type input "[DATE]"
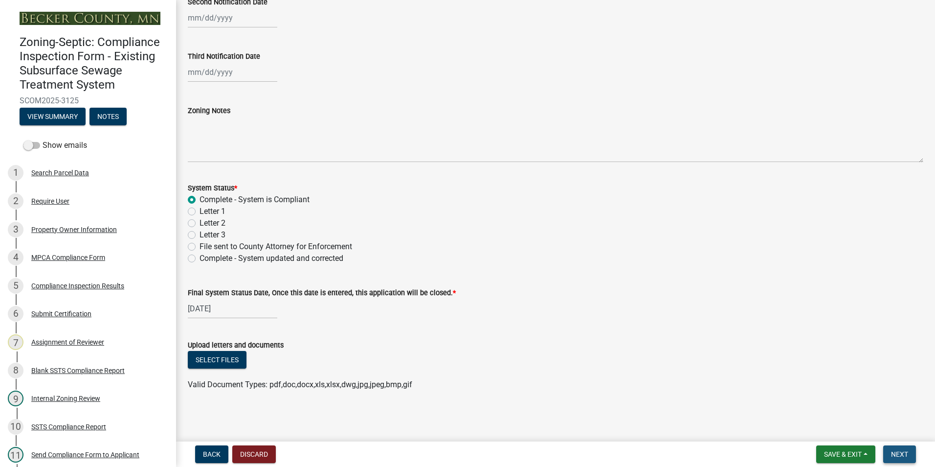
click at [899, 456] on span "Next" at bounding box center [899, 454] width 17 height 8
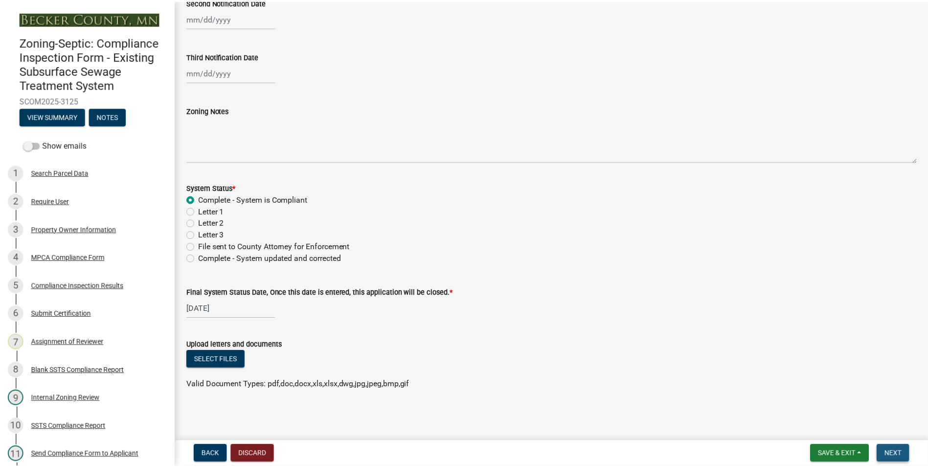
scroll to position [0, 0]
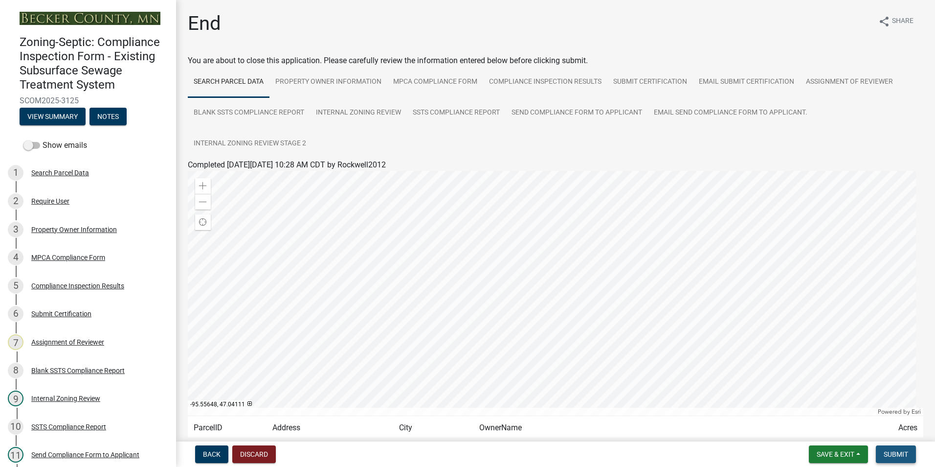
click at [901, 455] on span "Submit" at bounding box center [896, 454] width 24 height 8
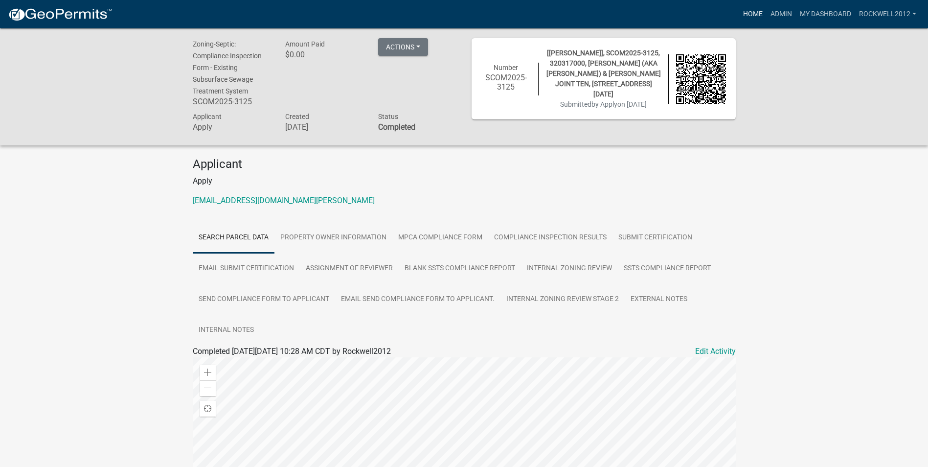
click at [751, 11] on link "Home" at bounding box center [752, 14] width 27 height 19
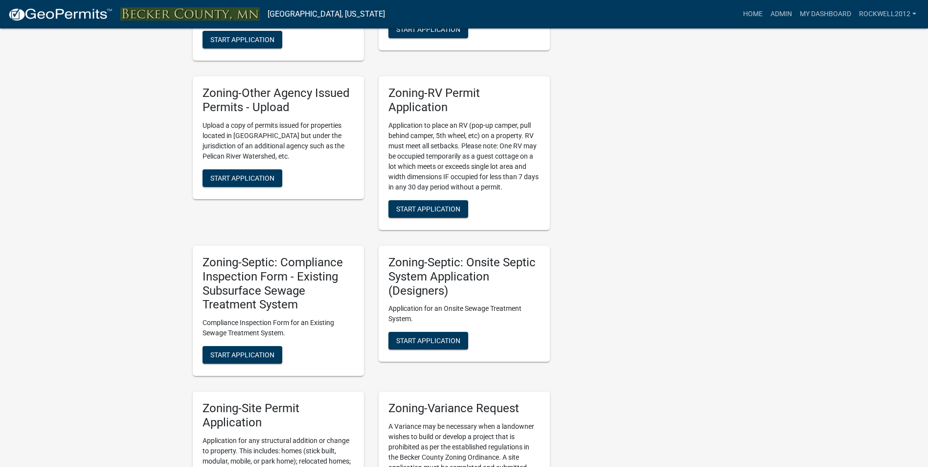
scroll to position [734, 0]
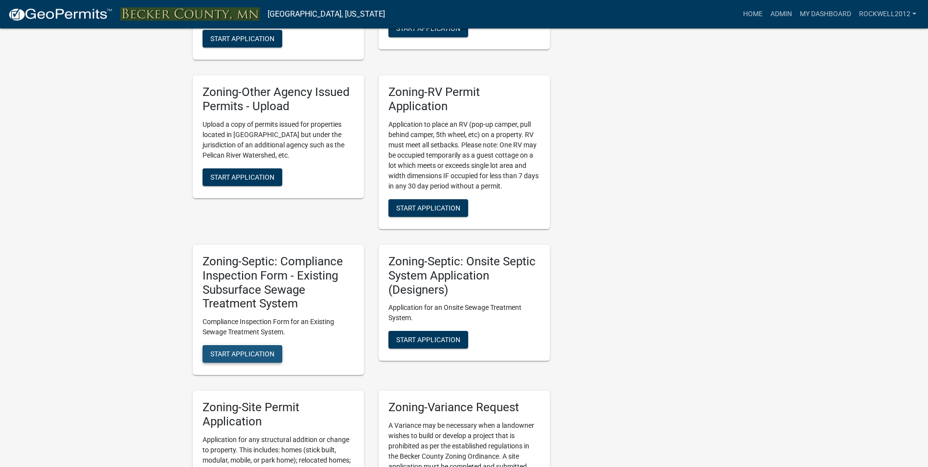
click at [237, 349] on button "Start Application" at bounding box center [243, 354] width 80 height 18
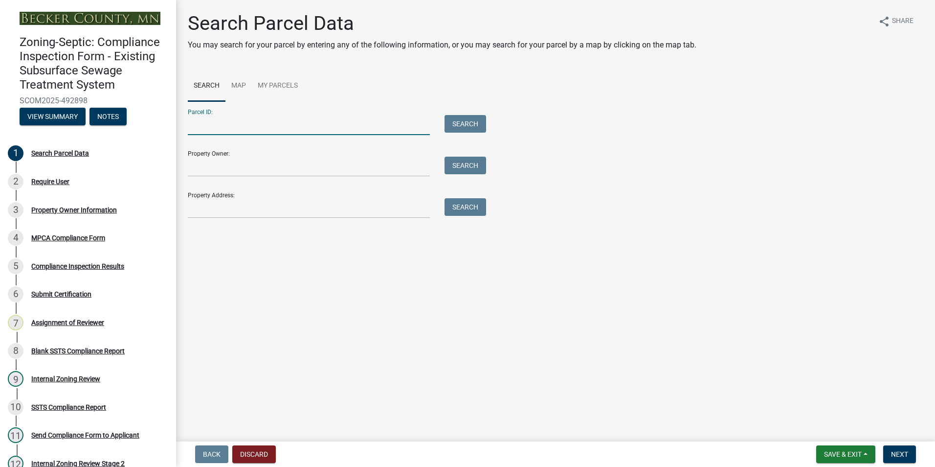
click at [215, 128] on input "Parcel ID:" at bounding box center [309, 125] width 242 height 20
type input "320316000"
click at [458, 123] on button "Search" at bounding box center [466, 124] width 42 height 18
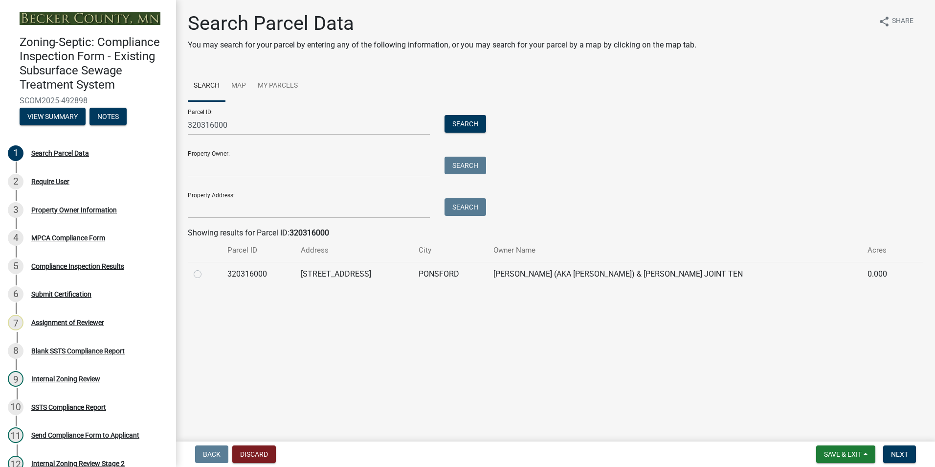
click at [205, 268] on label at bounding box center [205, 268] width 0 height 0
click at [205, 274] on input "radio" at bounding box center [208, 271] width 6 height 6
radio input "true"
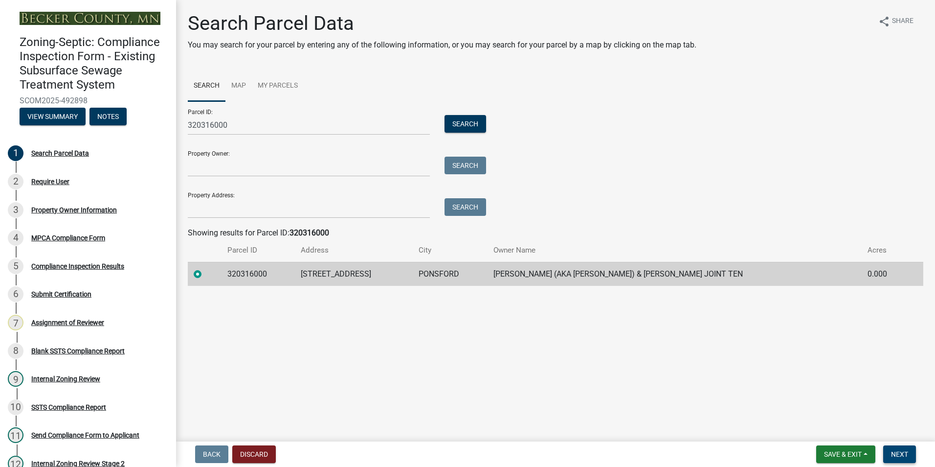
click at [895, 450] on span "Next" at bounding box center [899, 454] width 17 height 8
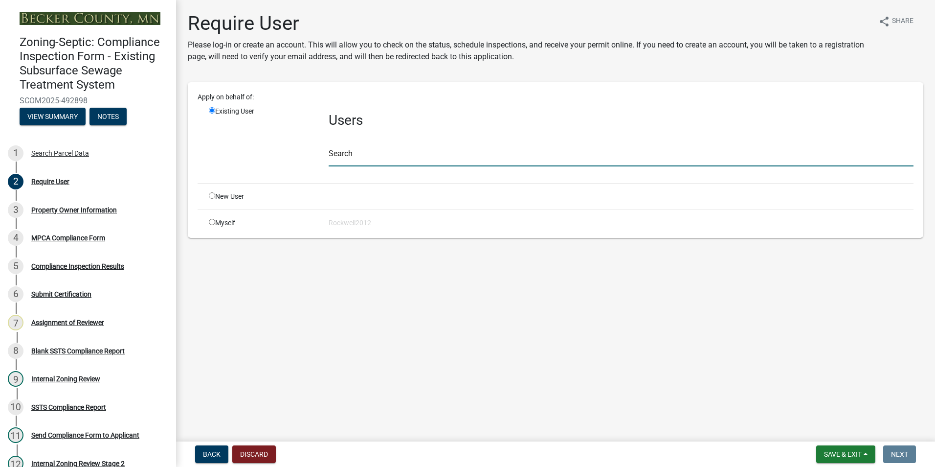
click at [339, 151] on input "text" at bounding box center [621, 156] width 585 height 20
type input "apply"
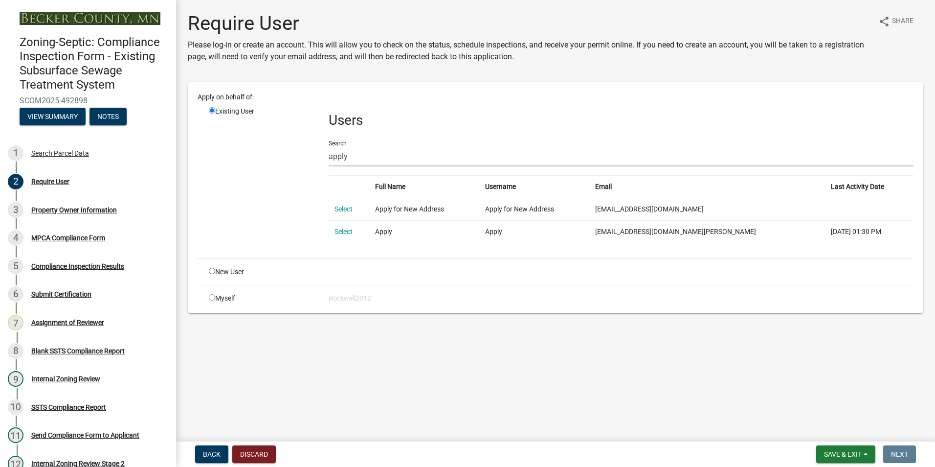
click at [342, 230] on link "Select" at bounding box center [344, 231] width 18 height 8
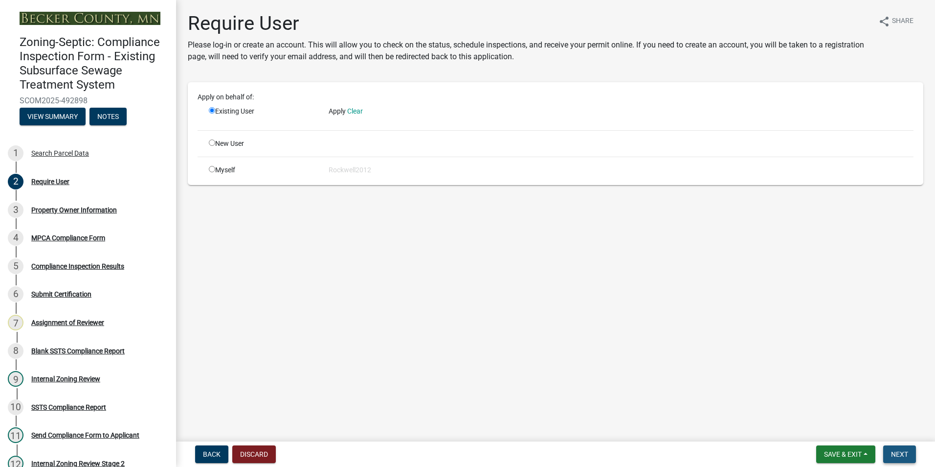
click at [902, 456] on span "Next" at bounding box center [899, 454] width 17 height 8
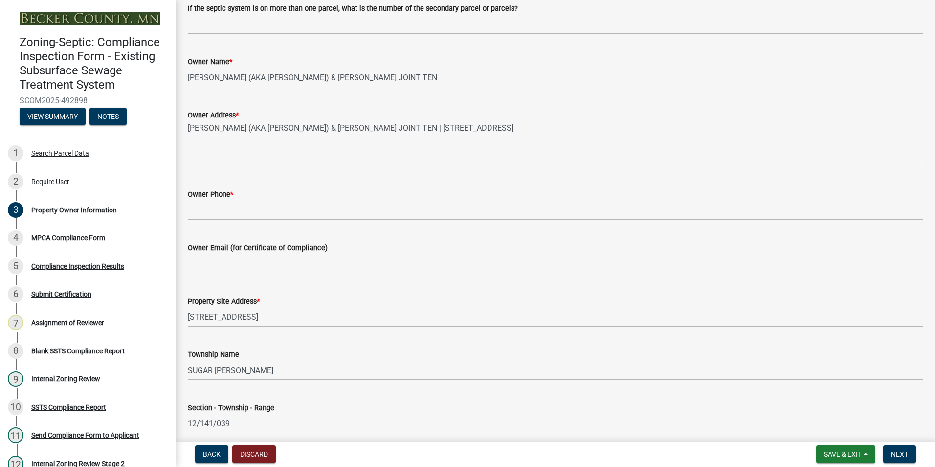
scroll to position [196, 0]
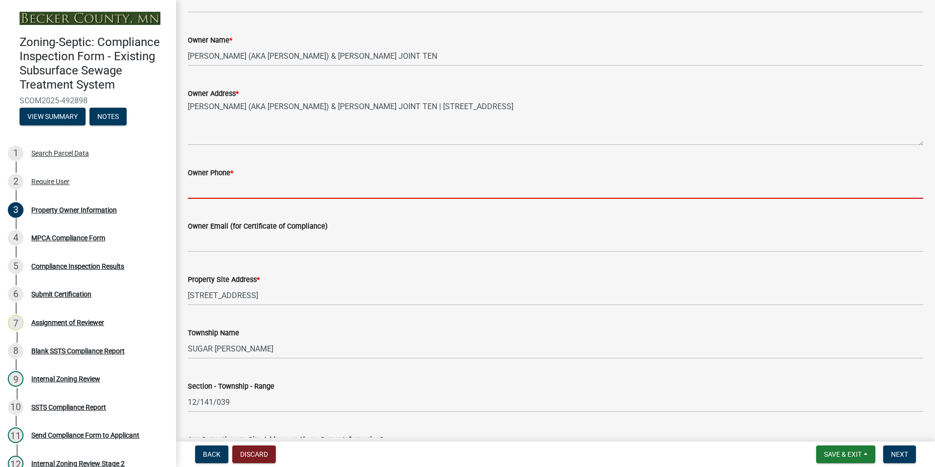
click at [204, 191] on input "Owner Phone *" at bounding box center [556, 189] width 736 height 20
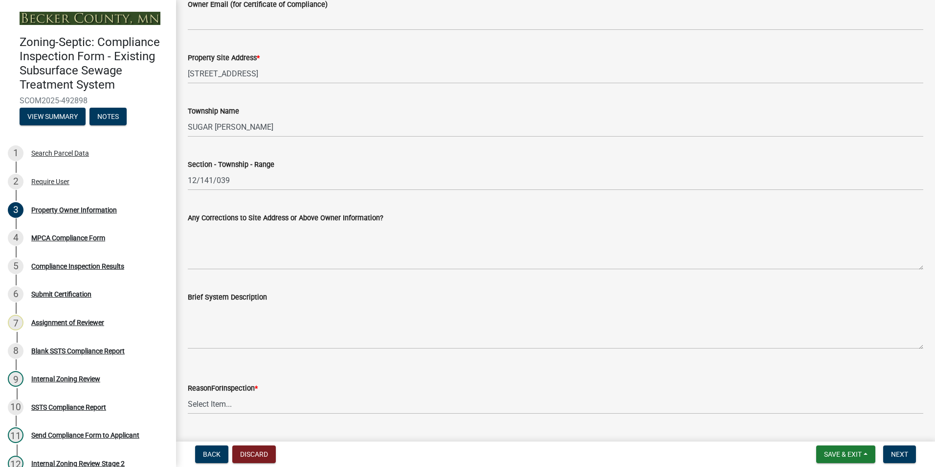
scroll to position [441, 0]
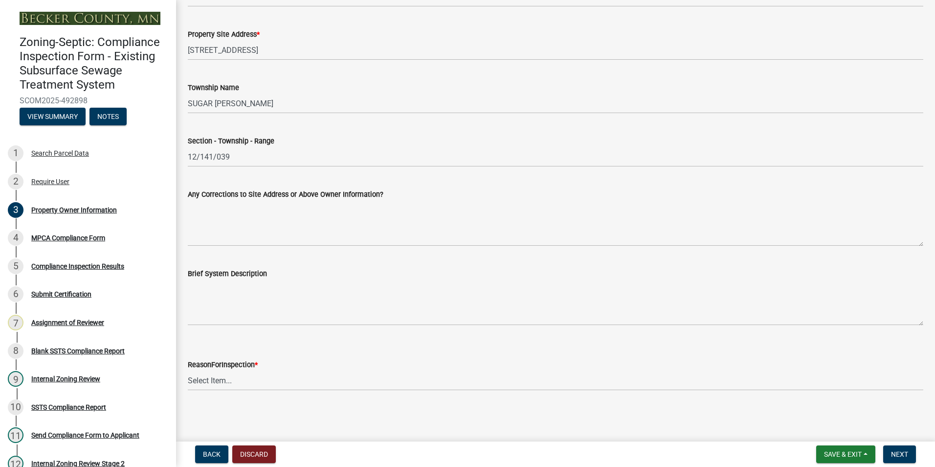
type input "NA"
click at [209, 379] on select "Select Item... Property Sale Lake Study Required for Permit Other" at bounding box center [556, 380] width 736 height 20
click at [188, 370] on select "Select Item... Property Sale Lake Study Required for Permit Other" at bounding box center [556, 380] width 736 height 20
select select "f3f0038b-aa04-4259-a0f5-ef7dfd239d26"
click at [893, 453] on span "Next" at bounding box center [899, 454] width 17 height 8
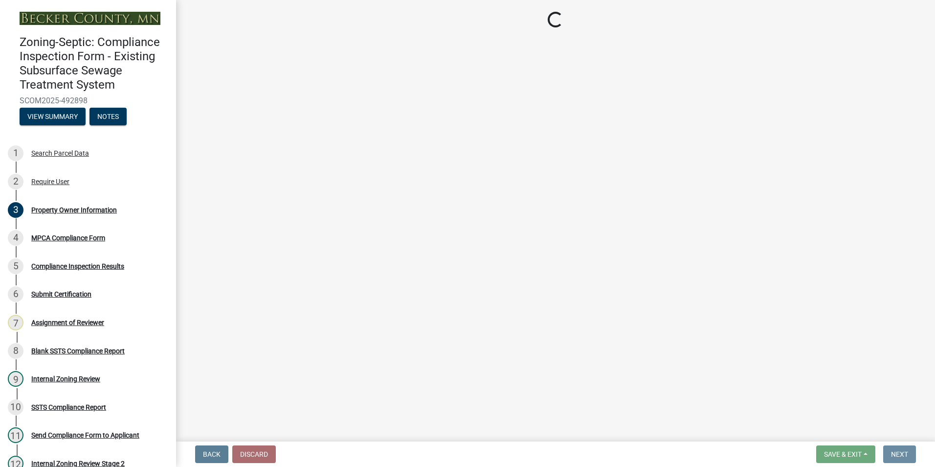
scroll to position [0, 0]
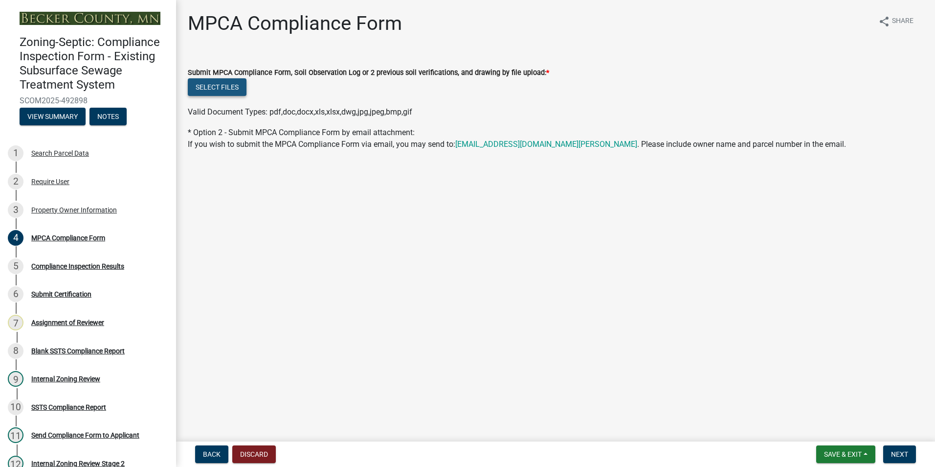
click at [217, 86] on button "Select files" at bounding box center [217, 87] width 59 height 18
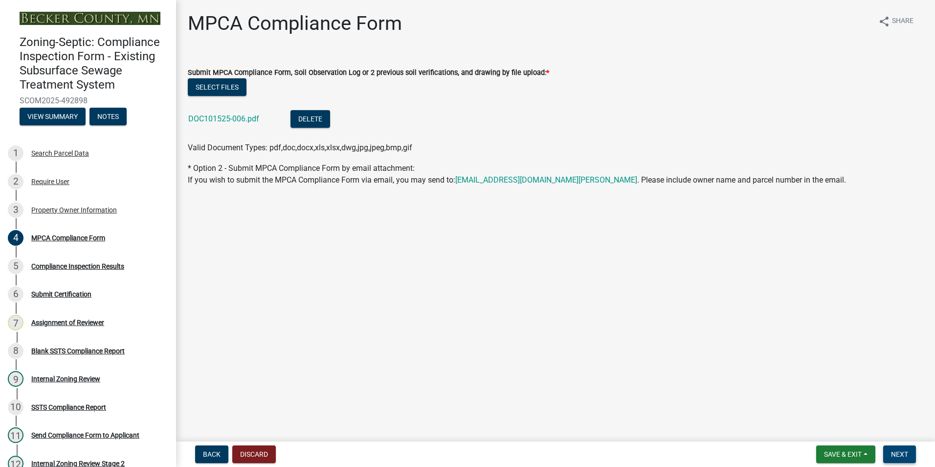
click at [896, 452] on span "Next" at bounding box center [899, 454] width 17 height 8
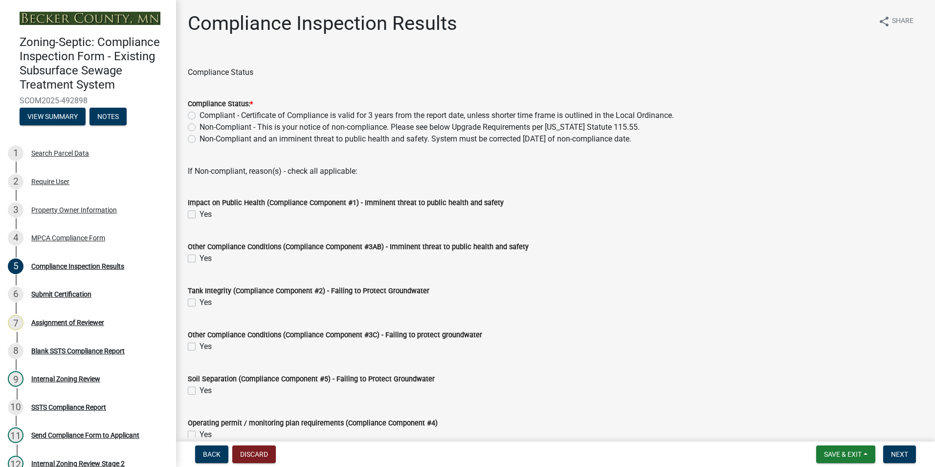
click at [200, 114] on label "Compliant - Certificate of Compliance is valid for 3 years from the report date…" at bounding box center [437, 116] width 475 height 12
click at [200, 114] on input "Compliant - Certificate of Compliance is valid for 3 years from the report date…" at bounding box center [203, 113] width 6 height 6
radio input "true"
click at [894, 453] on span "Next" at bounding box center [899, 454] width 17 height 8
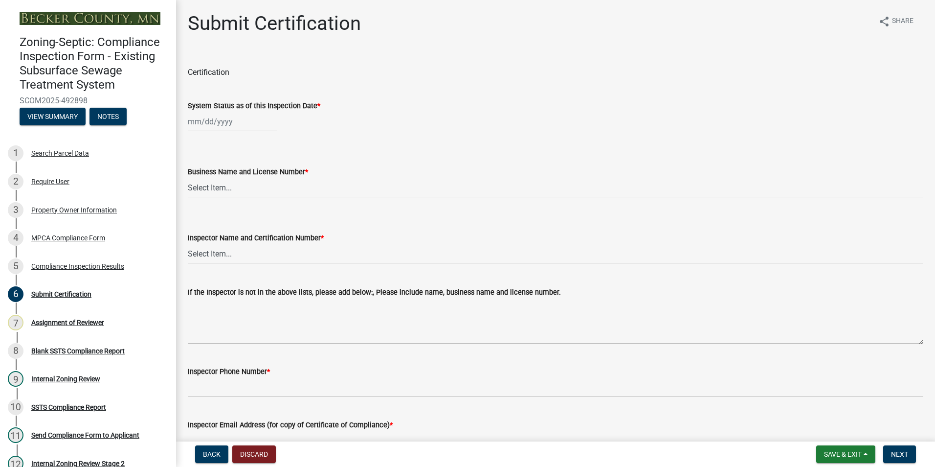
select select "10"
select select "2025"
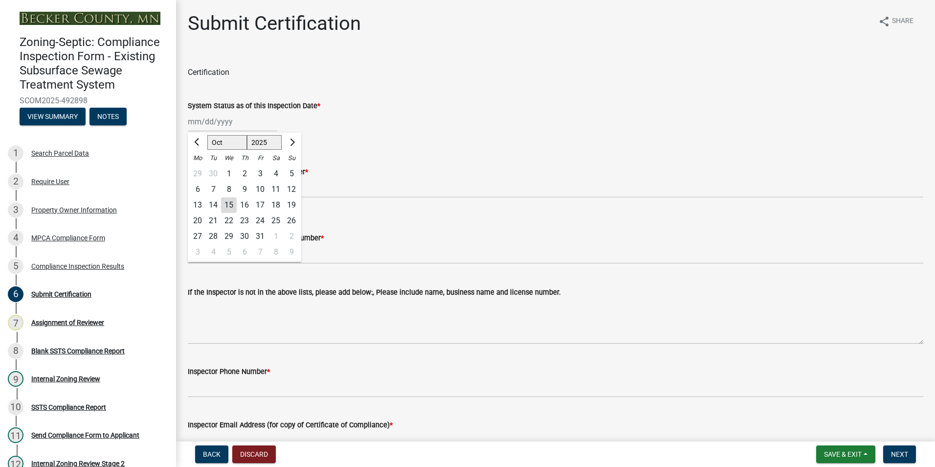
click at [194, 122] on div "[PERSON_NAME] Feb Mar Apr [PERSON_NAME][DATE] Oct Nov [DATE] 1526 1527 1528 152…" at bounding box center [233, 122] width 90 height 20
click at [199, 141] on span "Previous month" at bounding box center [197, 141] width 7 height 7
select select "9"
click at [260, 192] on div "12" at bounding box center [260, 189] width 16 height 16
type input "[DATE]"
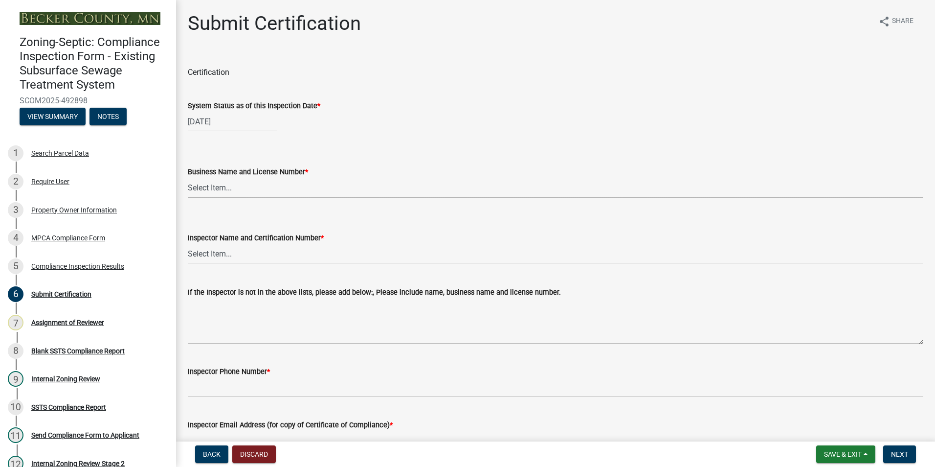
click at [204, 184] on select "Select Item... OTHER – Not listed (please add in next field and we will add to …" at bounding box center [556, 188] width 736 height 20
click at [188, 178] on select "Select Item... OTHER – Not listed (please add in next field and we will add to …" at bounding box center [556, 188] width 736 height 20
select select "36a3fc21-eefc-4efb-af84-a7a45b4acb09"
click at [214, 250] on select "Select Item... OTHER – Not listed (please add in next field and we will add to …" at bounding box center [556, 254] width 736 height 20
click at [188, 244] on select "Select Item... OTHER – Not listed (please add in next field and we will add to …" at bounding box center [556, 254] width 736 height 20
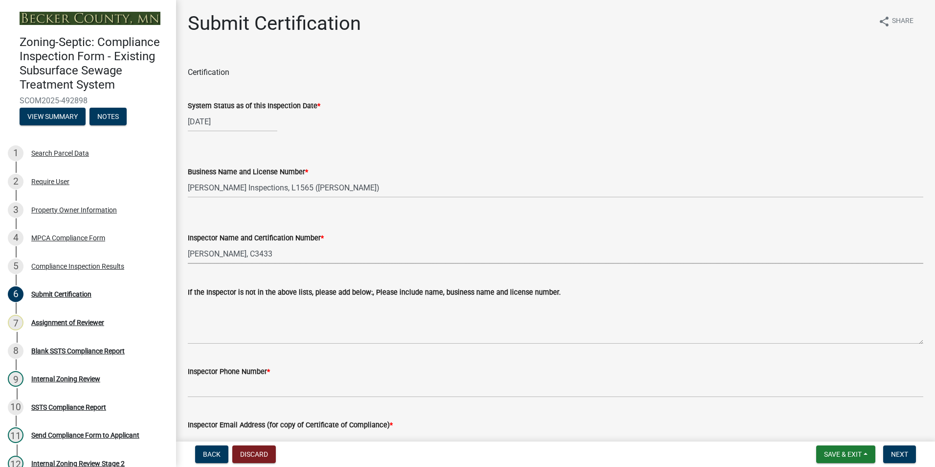
select select "075128f1-442e-439c-bfab-4022f42f8470"
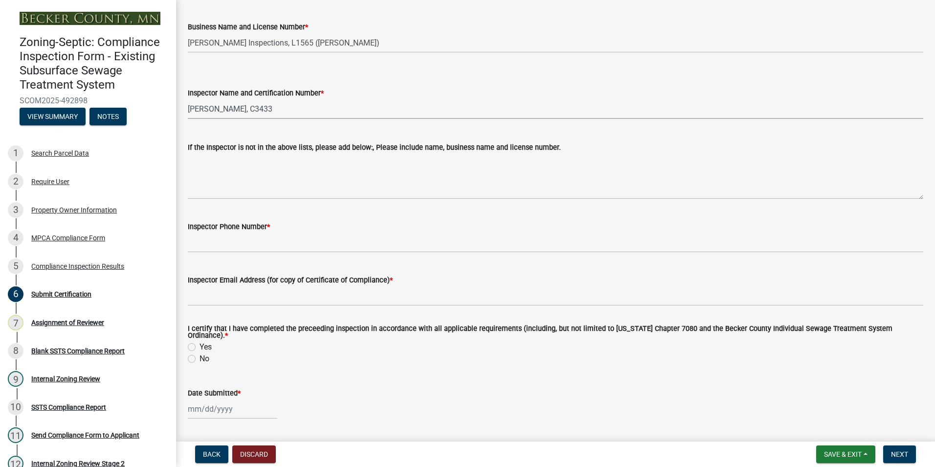
scroll to position [147, 0]
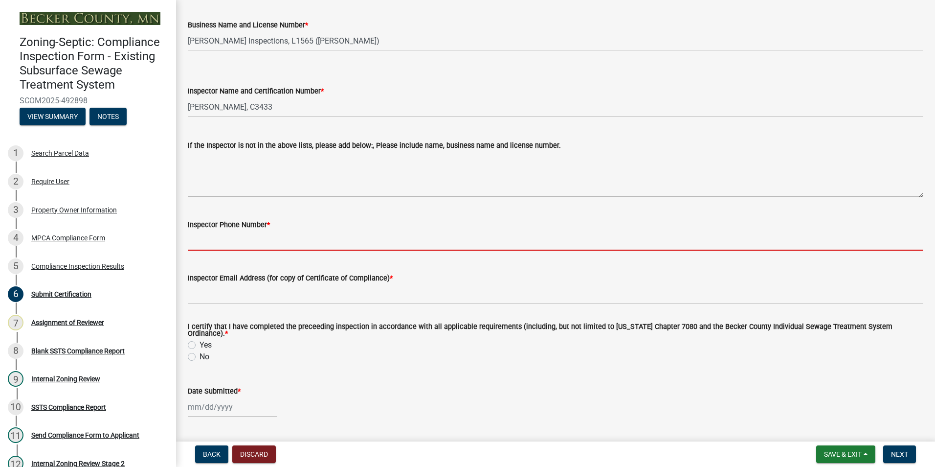
click at [197, 236] on input "Inspector Phone Number *" at bounding box center [556, 240] width 736 height 20
type input "[PHONE_NUMBER]"
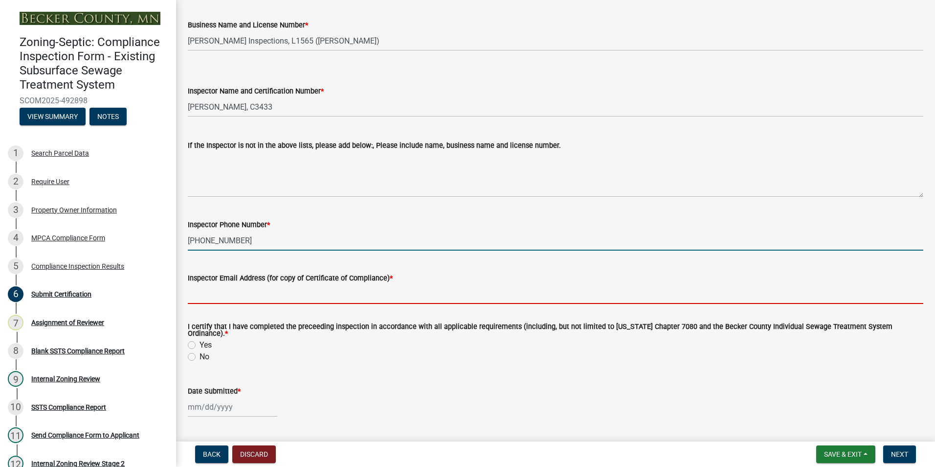
type input "NA"
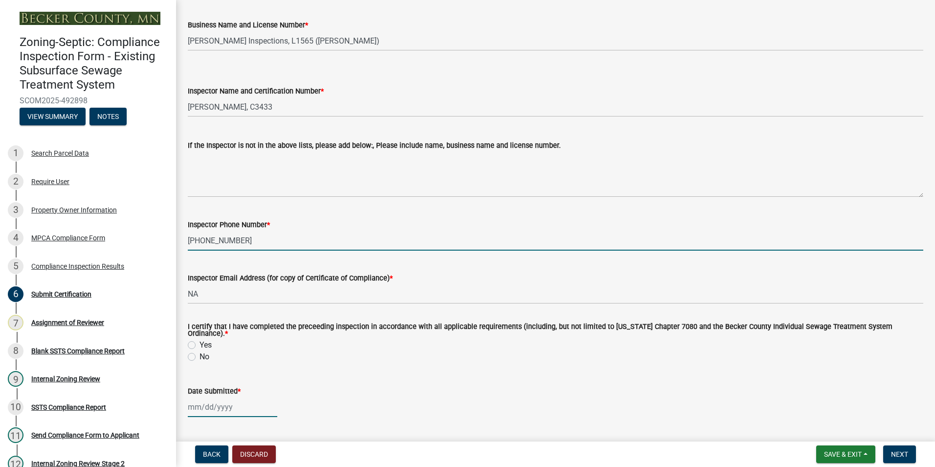
type input "[DATE]"
select select "0016247d-12af-40d0-8103-934796a3d230"
select select "10"
select select "2025"
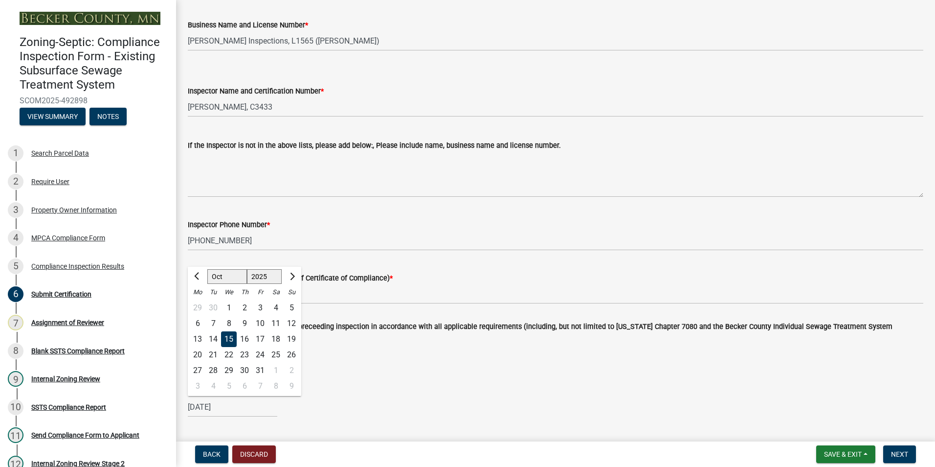
click at [349, 255] on wm-data-entity-input "Inspector Phone Number * [PHONE_NUMBER]" at bounding box center [556, 231] width 736 height 53
click at [200, 339] on label "Yes" at bounding box center [206, 345] width 12 height 12
click at [200, 339] on input "Yes" at bounding box center [203, 342] width 6 height 6
radio input "true"
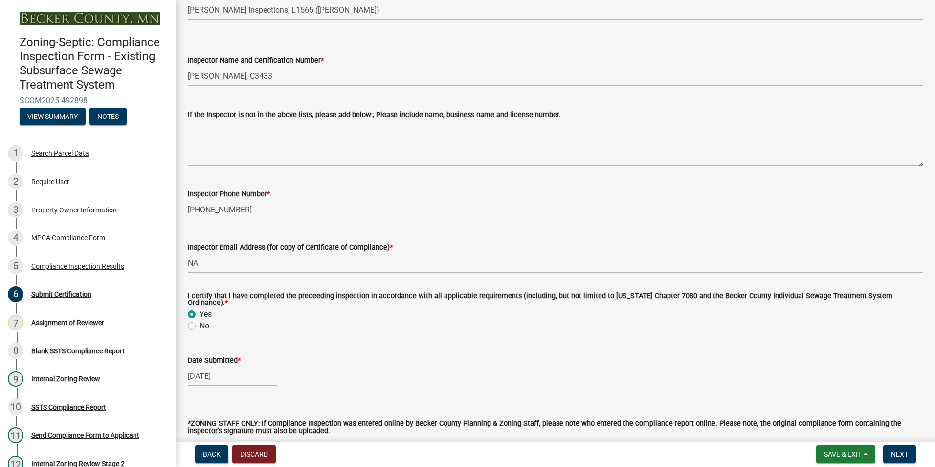
scroll to position [240, 0]
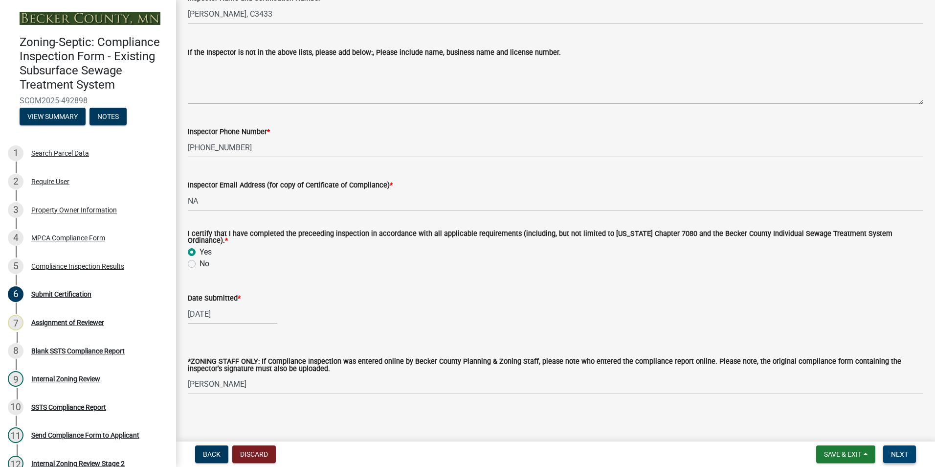
click at [904, 452] on span "Next" at bounding box center [899, 454] width 17 height 8
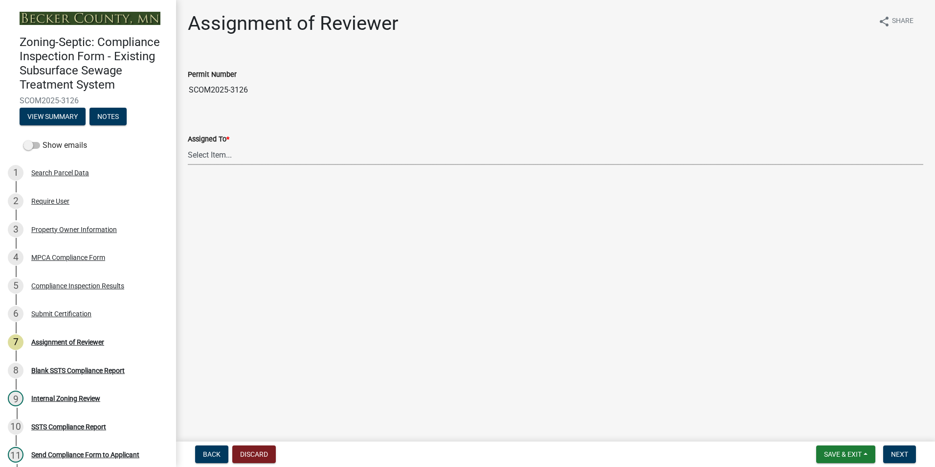
click at [201, 154] on select "Select Item... [PERSON_NAME] [PERSON_NAME] [PERSON_NAME] [PERSON_NAME] [PERSON_…" at bounding box center [556, 155] width 736 height 20
click at [188, 145] on select "Select Item... [PERSON_NAME] [PERSON_NAME] [PERSON_NAME] [PERSON_NAME] [PERSON_…" at bounding box center [556, 155] width 736 height 20
select select "0016247d-12af-40d0-8103-934796a3d230"
click at [900, 455] on span "Next" at bounding box center [899, 454] width 17 height 8
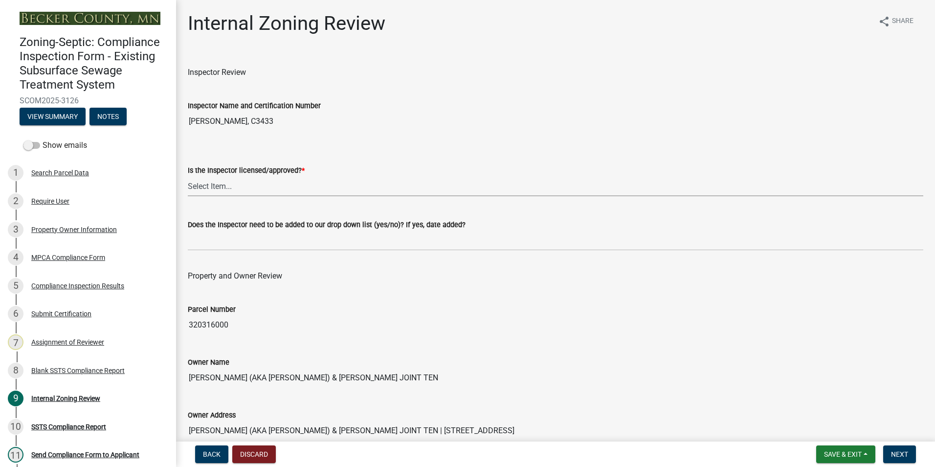
click at [214, 181] on select "Select Item... Yes No" at bounding box center [556, 186] width 736 height 20
click at [188, 176] on select "Select Item... Yes No" at bounding box center [556, 186] width 736 height 20
select select "7beb9ca5-c3cb-47d4-a805-1554d3173259"
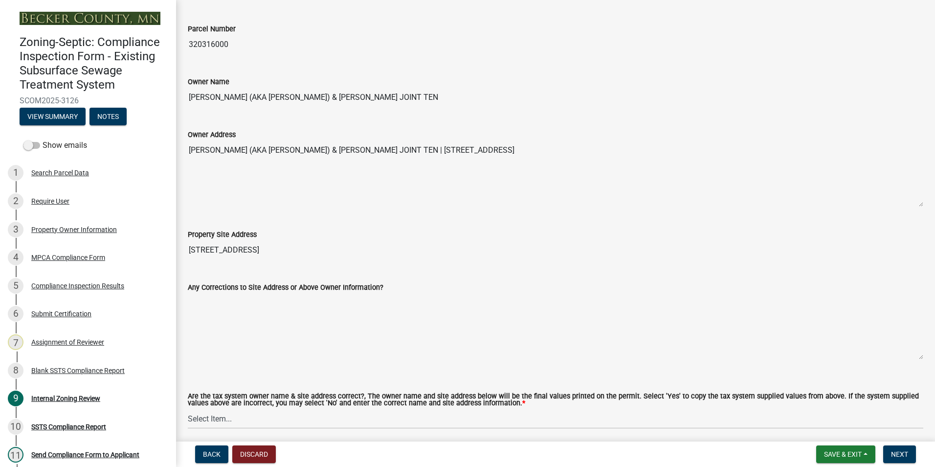
scroll to position [294, 0]
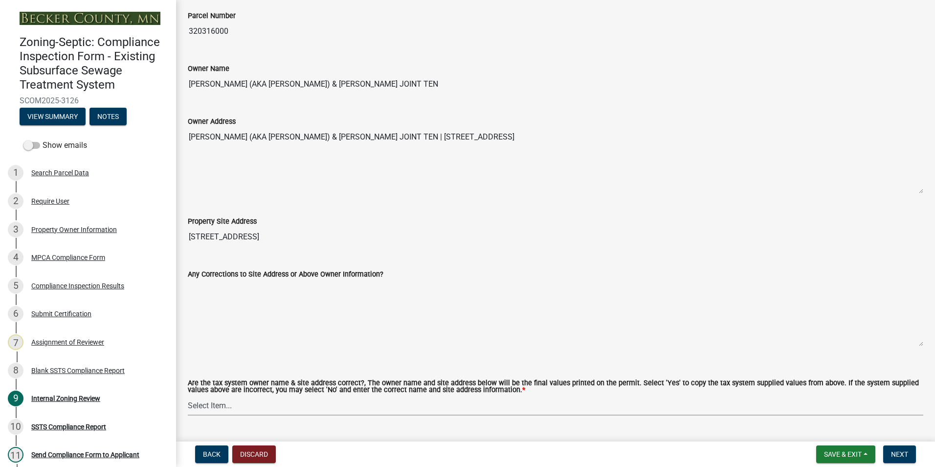
click at [215, 400] on select "Select Item... Yes No" at bounding box center [556, 405] width 736 height 20
click at [188, 396] on select "Select Item... Yes No" at bounding box center [556, 405] width 736 height 20
select select "f9f37200-9fc8-4e5e-9e7f-111cc9077d94"
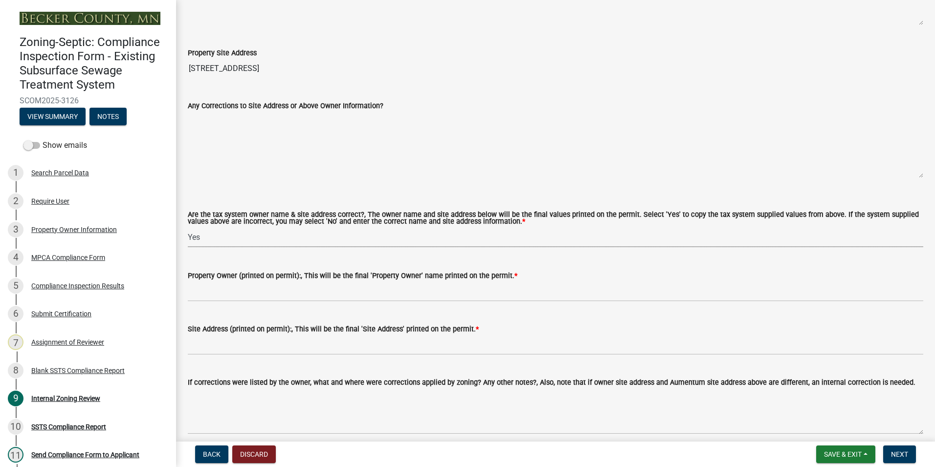
scroll to position [245, 0]
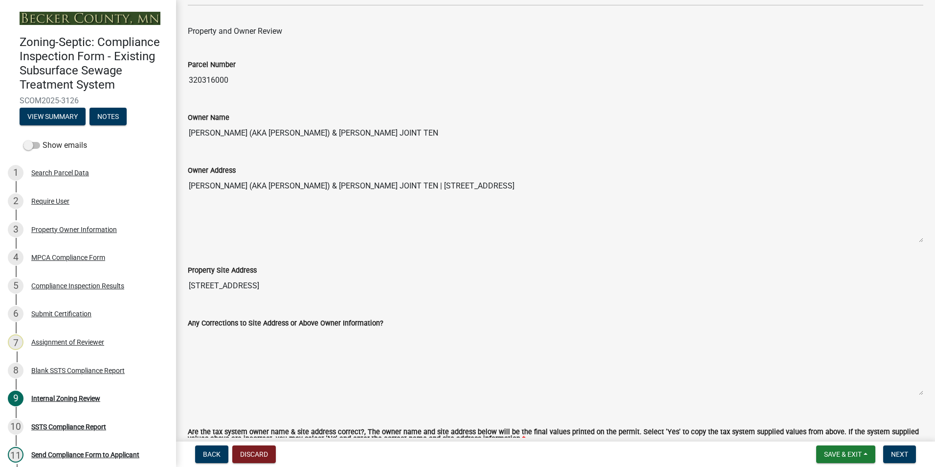
drag, startPoint x: 478, startPoint y: 129, endPoint x: 188, endPoint y: 118, distance: 289.8
click at [188, 118] on div "Owner Name [PERSON_NAME] (AKA [PERSON_NAME]) & [PERSON_NAME] JOINT TEN" at bounding box center [556, 120] width 736 height 45
drag, startPoint x: 188, startPoint y: 118, endPoint x: 253, endPoint y: 133, distance: 66.2
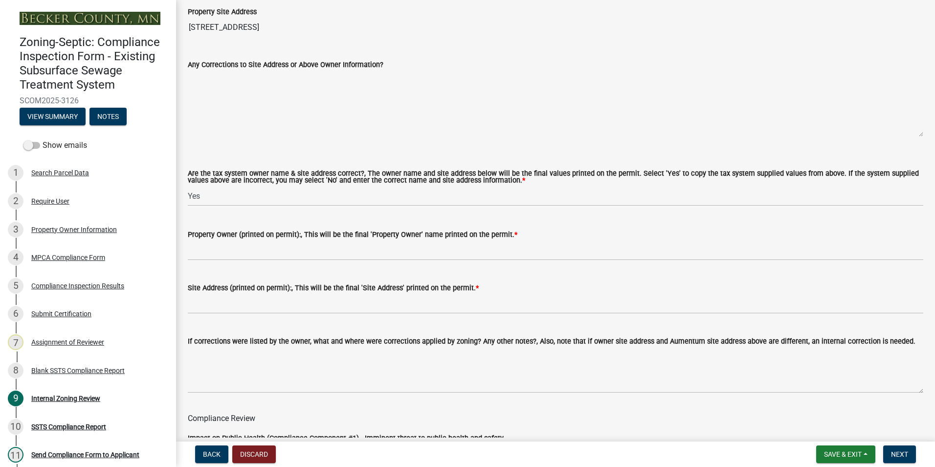
scroll to position [538, 0]
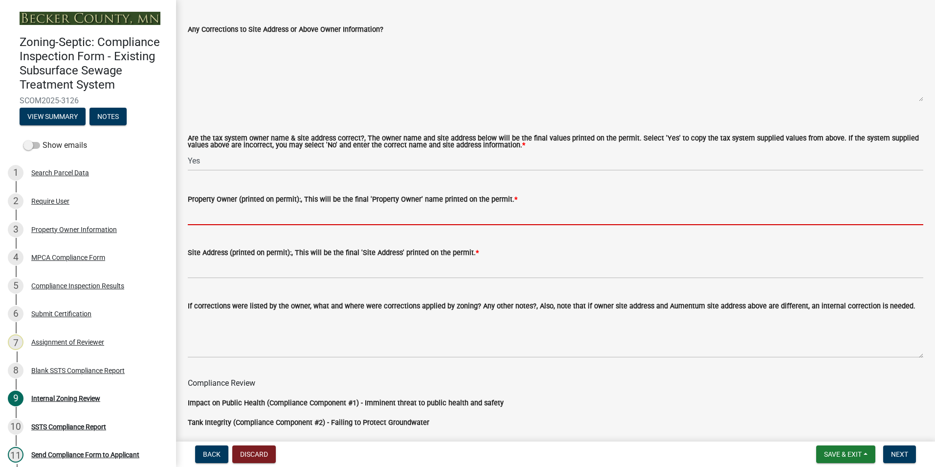
paste input "[PERSON_NAME] (AKA [PERSON_NAME]) & [PERSON_NAME] JOINT TEN"
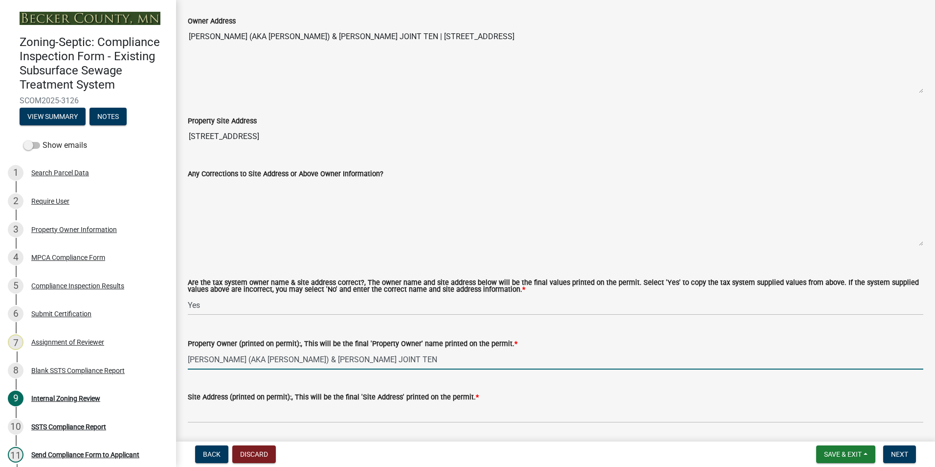
scroll to position [342, 0]
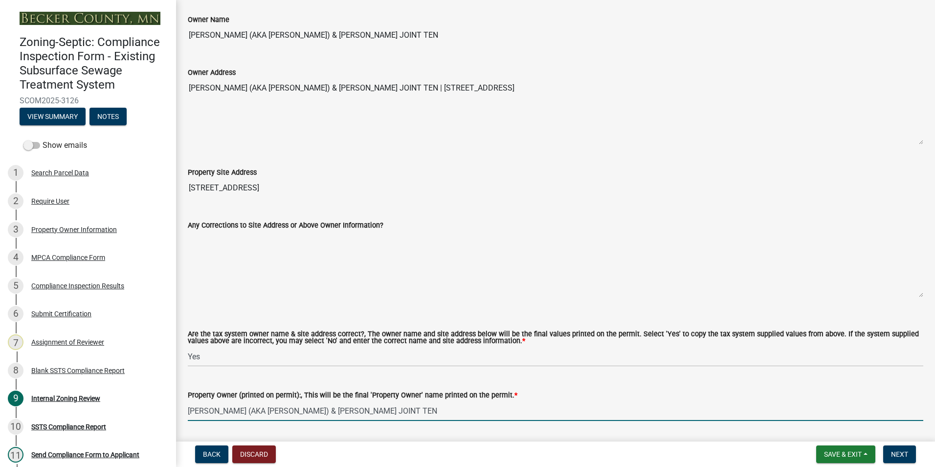
type input "[PERSON_NAME] (AKA [PERSON_NAME]) & [PERSON_NAME] JOINT TEN"
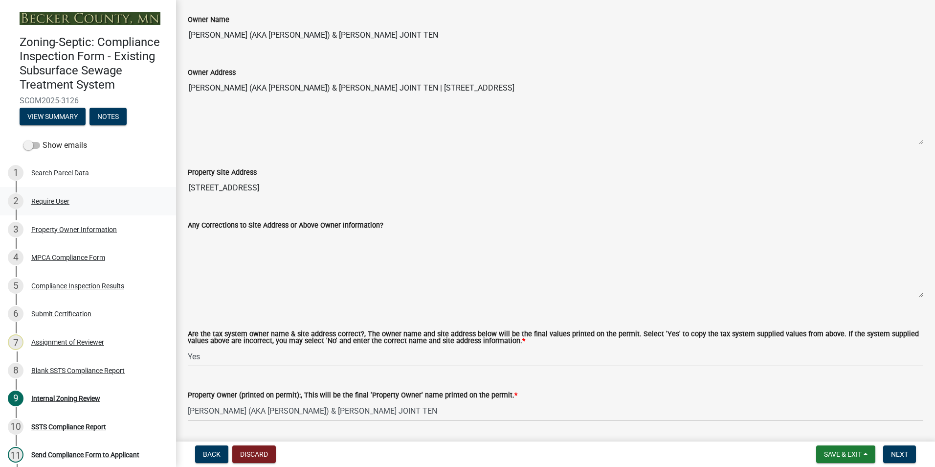
drag, startPoint x: 335, startPoint y: 186, endPoint x: 166, endPoint y: 189, distance: 168.8
click at [166, 189] on div "Zoning-Septic: Compliance Inspection Form - Existing Subsurface Sewage Treatmen…" at bounding box center [467, 233] width 935 height 467
drag, startPoint x: 166, startPoint y: 189, endPoint x: 229, endPoint y: 191, distance: 63.1
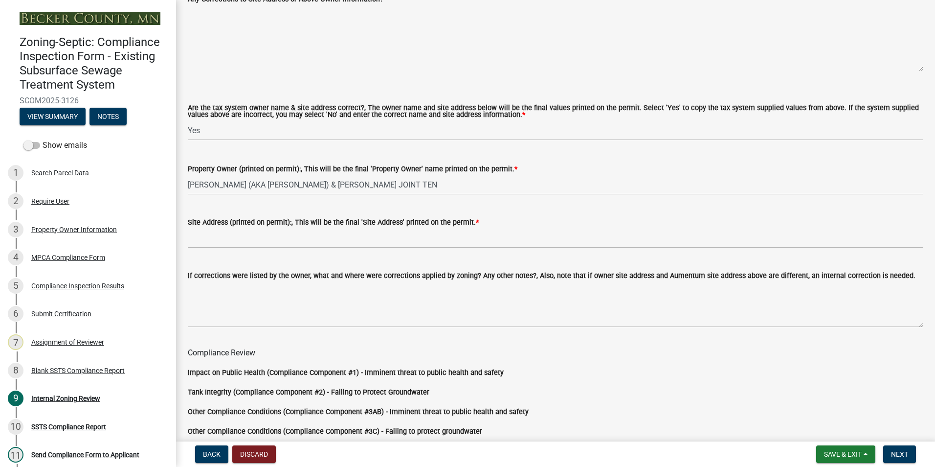
scroll to position [587, 0]
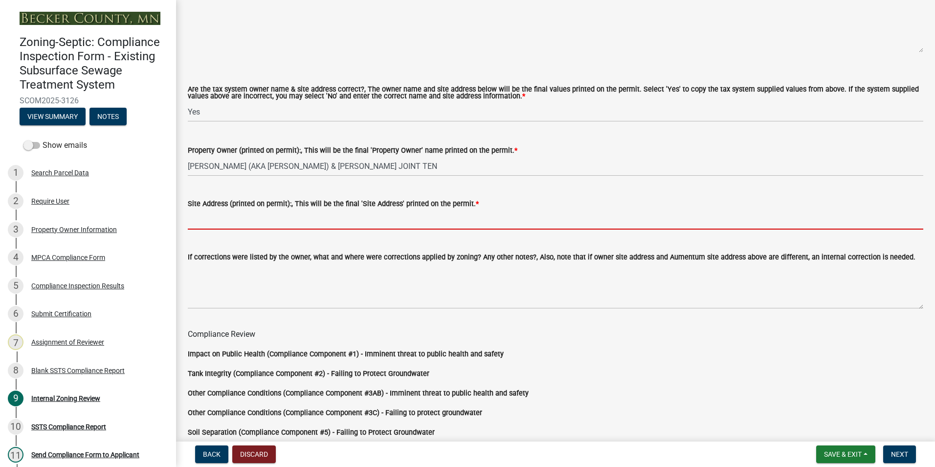
paste input "[STREET_ADDRESS]"
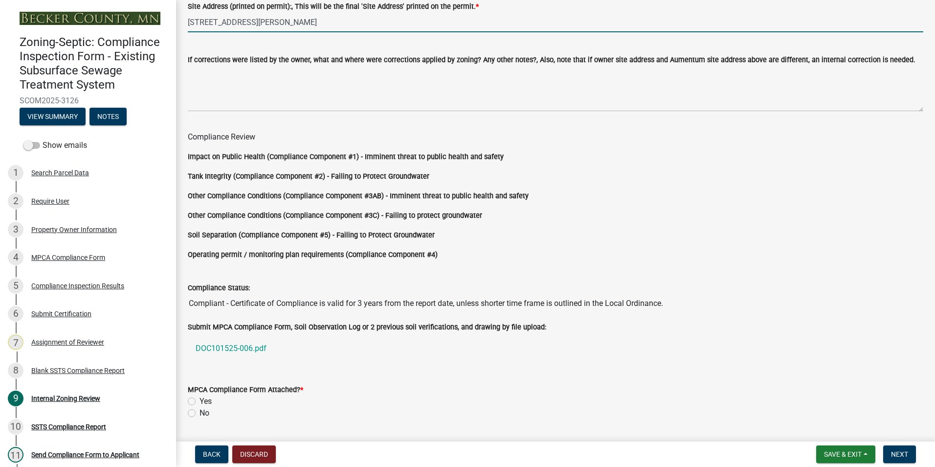
scroll to position [813, 0]
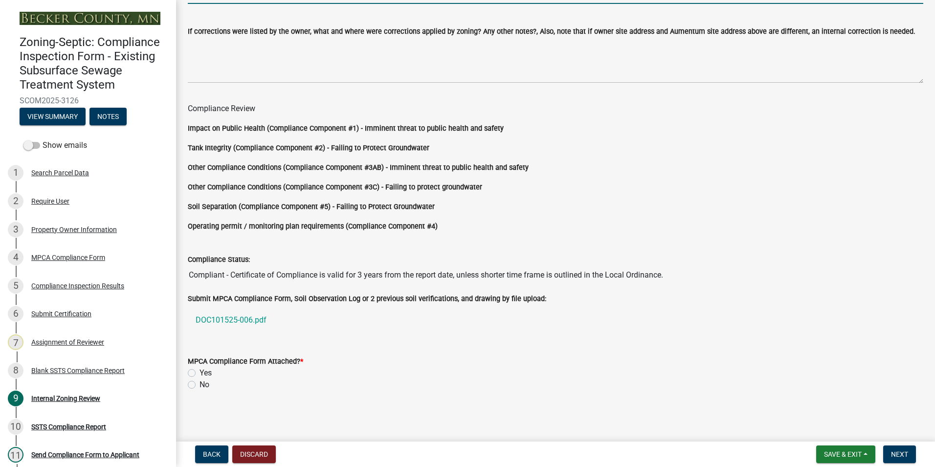
type input "[STREET_ADDRESS][PERSON_NAME]"
click at [200, 373] on label "Yes" at bounding box center [206, 373] width 12 height 12
click at [200, 373] on input "Yes" at bounding box center [203, 370] width 6 height 6
radio input "true"
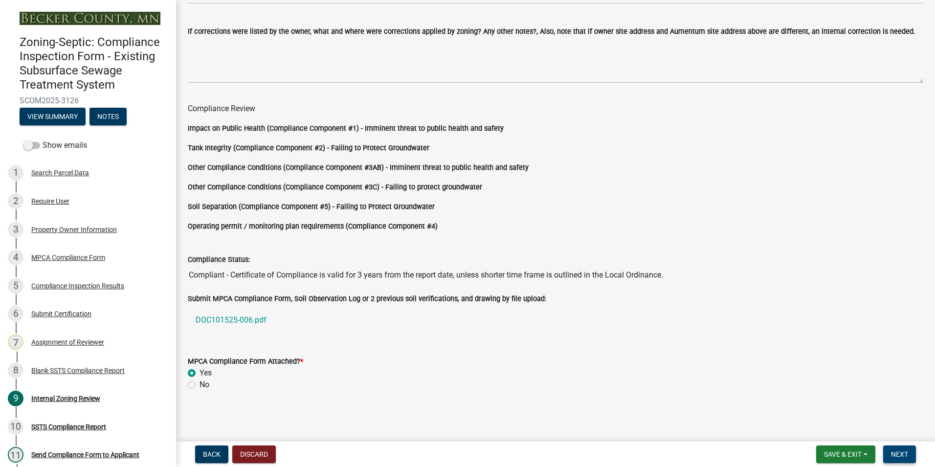
click at [901, 454] on span "Next" at bounding box center [899, 454] width 17 height 8
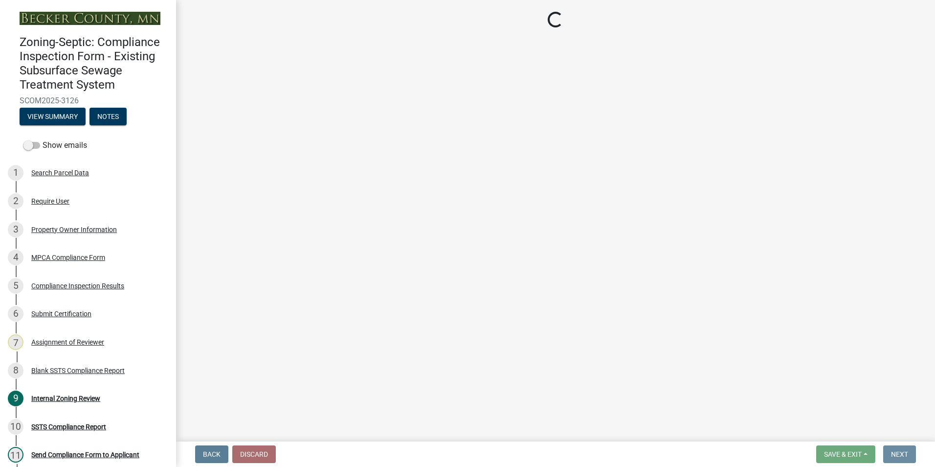
scroll to position [0, 0]
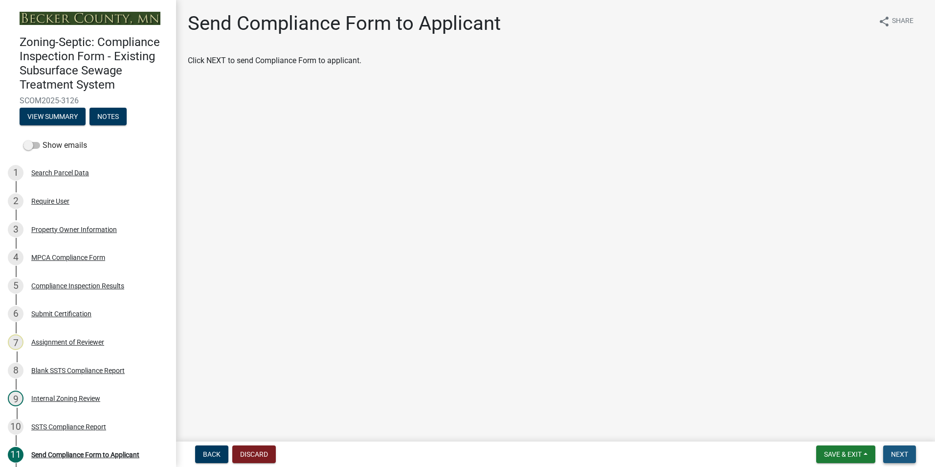
click at [905, 452] on span "Next" at bounding box center [899, 454] width 17 height 8
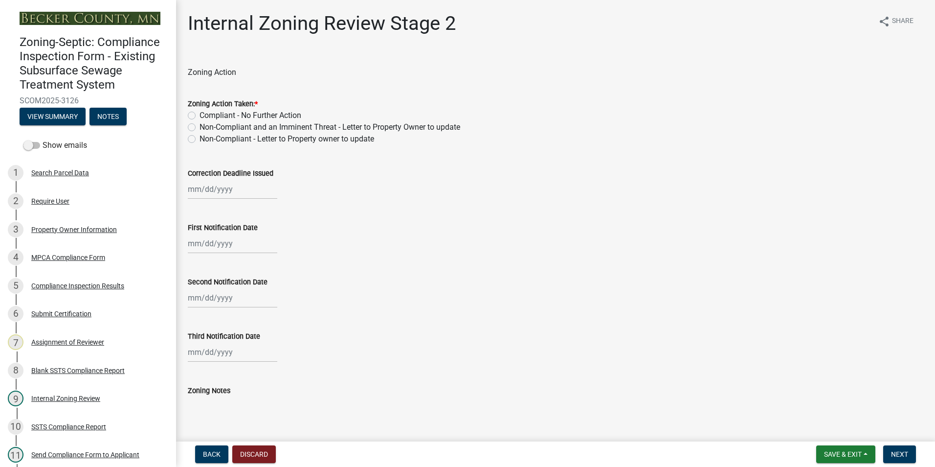
click at [200, 113] on label "Compliant - No Further Action" at bounding box center [251, 116] width 102 height 12
click at [200, 113] on input "Compliant - No Further Action" at bounding box center [203, 113] width 6 height 6
radio input "true"
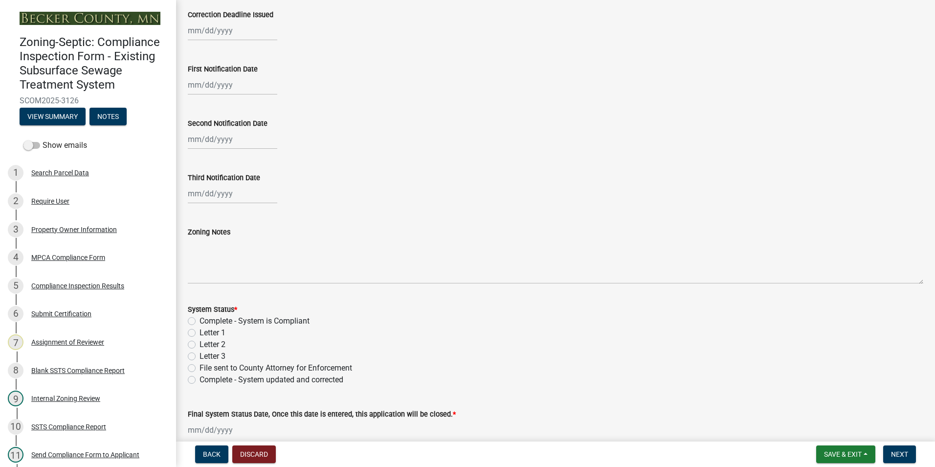
scroll to position [196, 0]
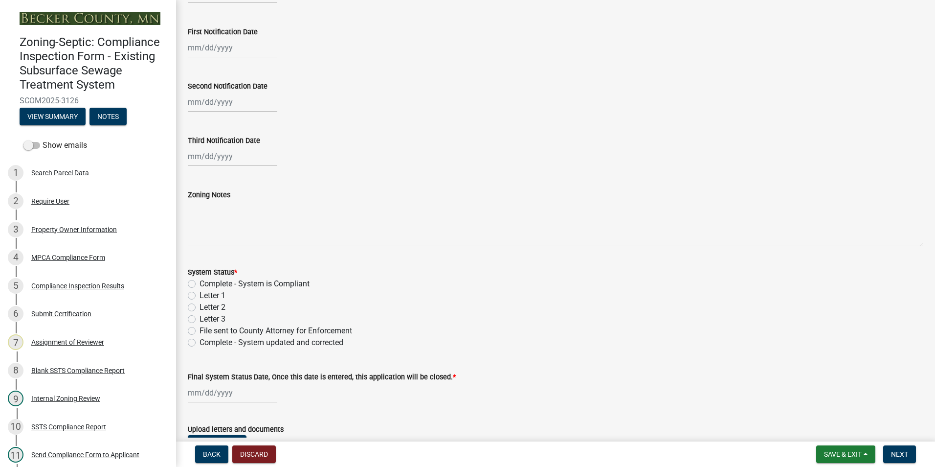
click at [200, 282] on label "Complete - System is Compliant" at bounding box center [255, 284] width 110 height 12
click at [200, 282] on input "Complete - System is Compliant" at bounding box center [203, 281] width 6 height 6
radio input "true"
click at [195, 391] on div at bounding box center [233, 393] width 90 height 20
select select "10"
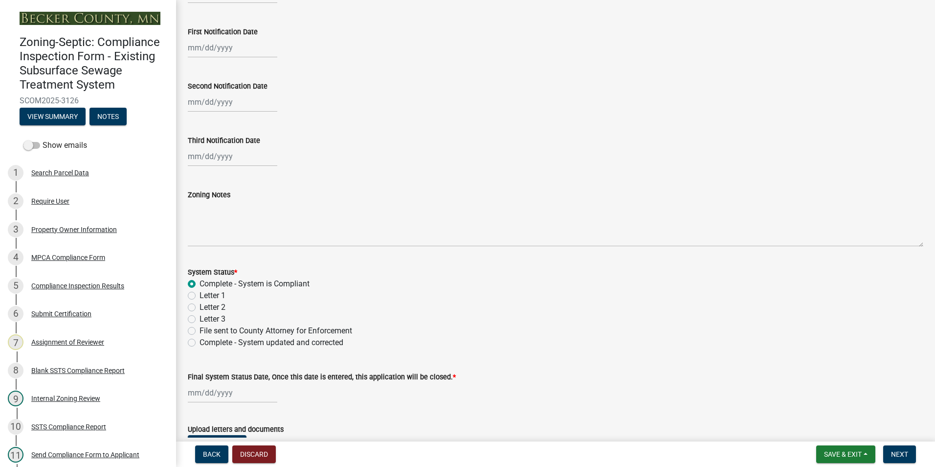
select select "2025"
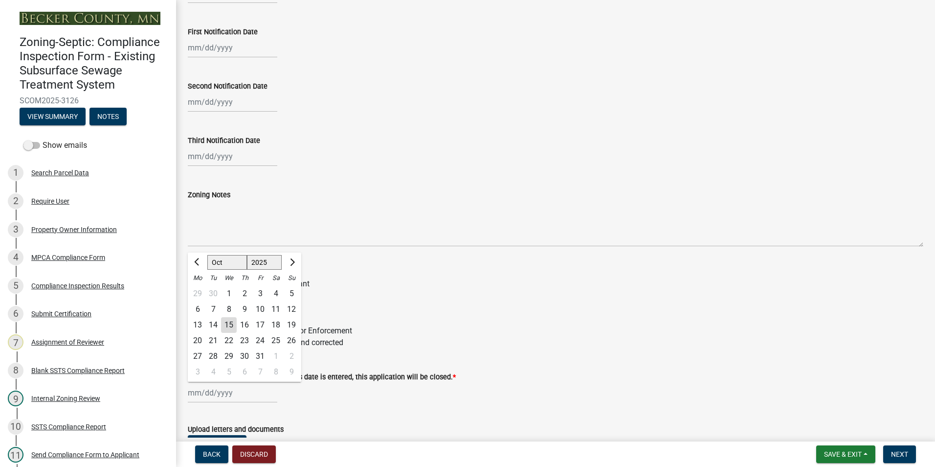
click at [227, 325] on div "15" at bounding box center [229, 325] width 16 height 16
type input "[DATE]"
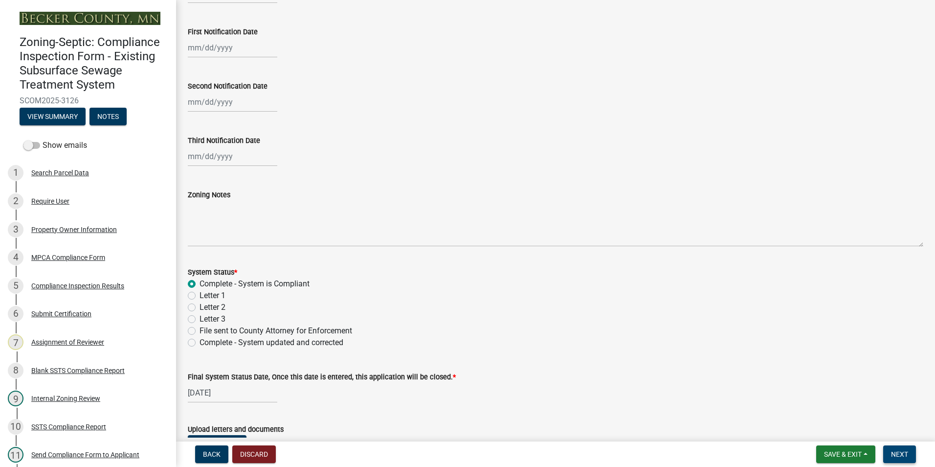
click at [899, 453] on span "Next" at bounding box center [899, 454] width 17 height 8
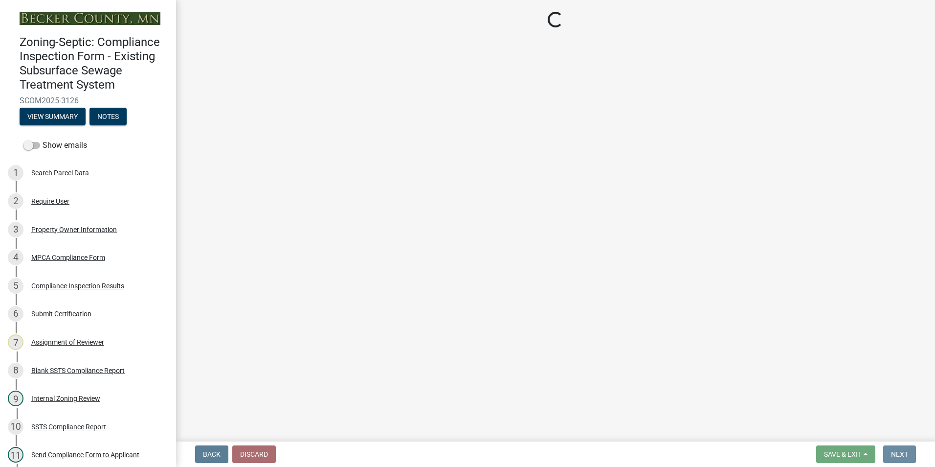
scroll to position [0, 0]
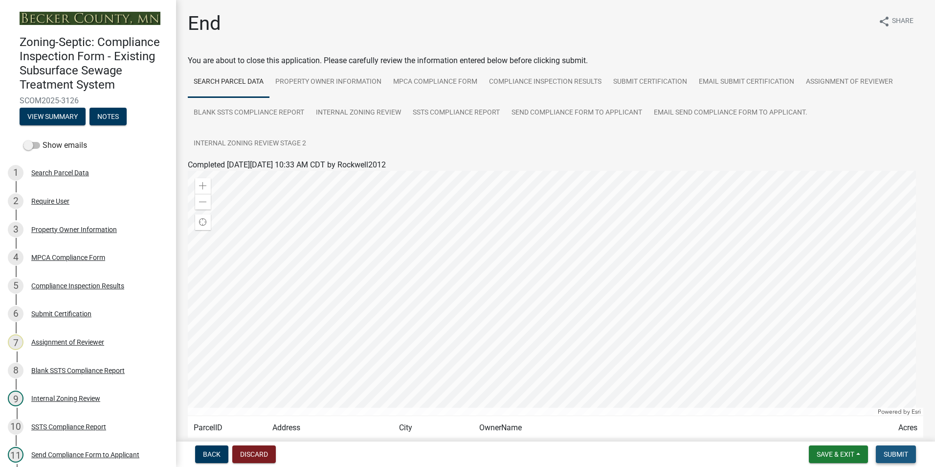
click at [905, 453] on span "Submit" at bounding box center [896, 454] width 24 height 8
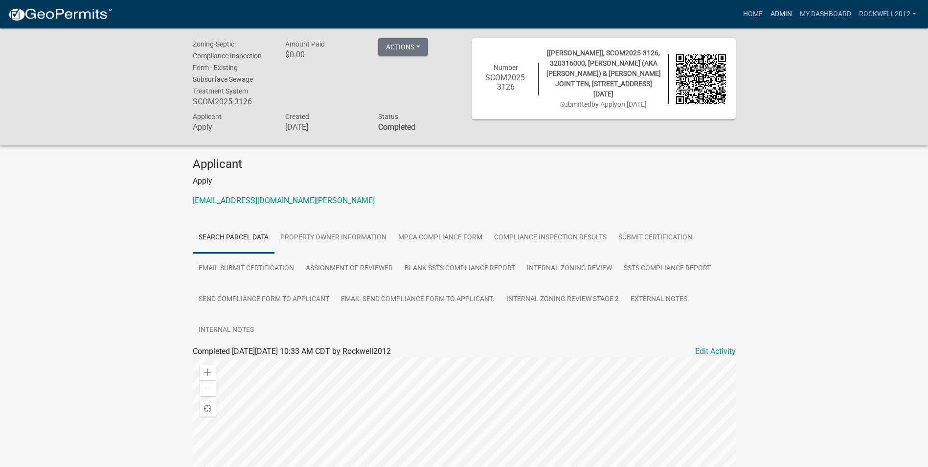
click at [778, 10] on link "Admin" at bounding box center [781, 14] width 29 height 19
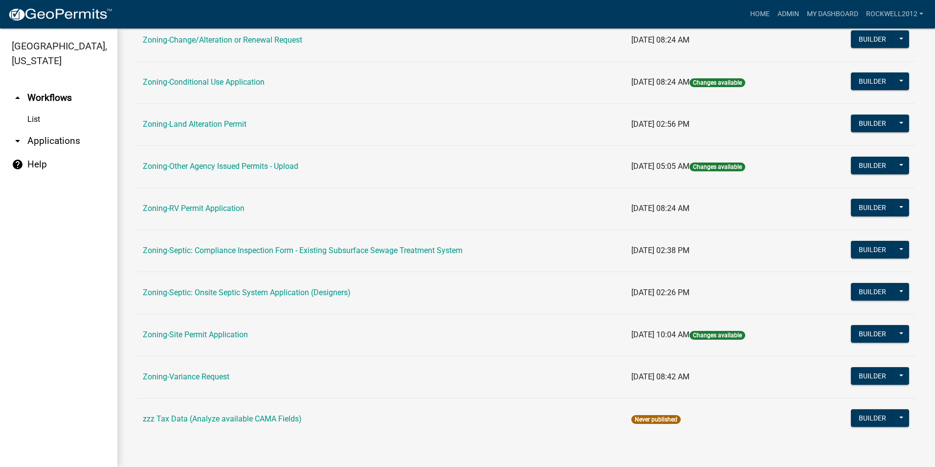
scroll to position [277, 0]
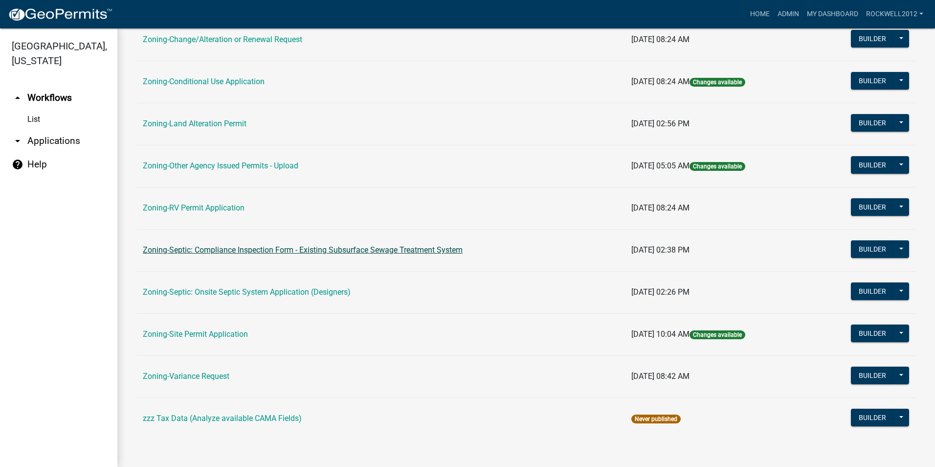
click at [355, 248] on link "Zoning-Septic: Compliance Inspection Form - Existing Subsurface Sewage Treatmen…" at bounding box center [303, 249] width 320 height 9
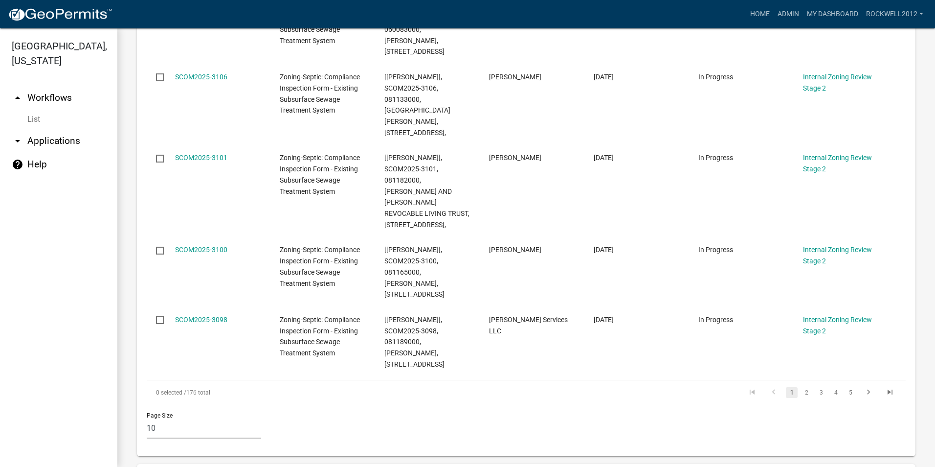
scroll to position [1380, 0]
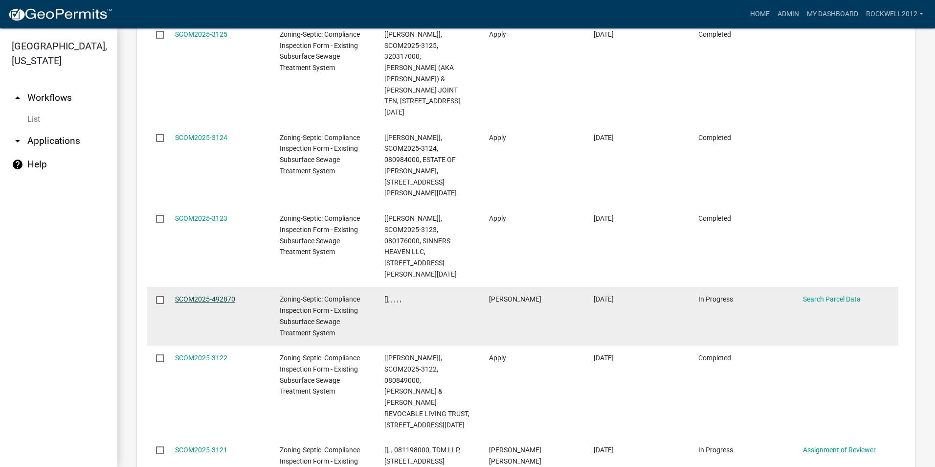
click at [187, 295] on link "SCOM2025-492870" at bounding box center [205, 299] width 60 height 8
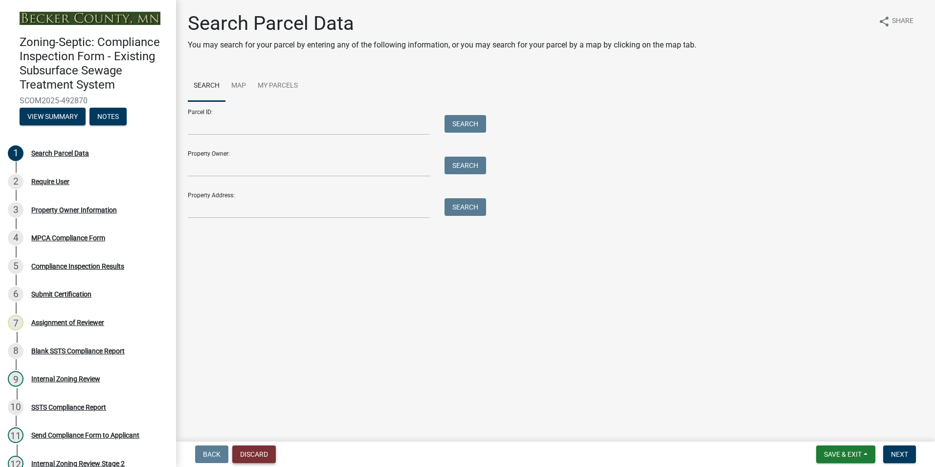
click at [256, 454] on button "Discard" at bounding box center [254, 454] width 44 height 18
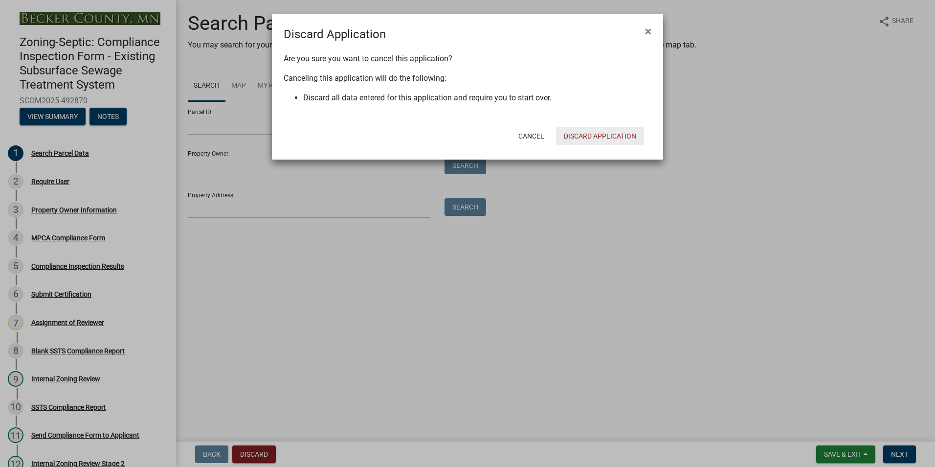
click at [594, 133] on button "Discard Application" at bounding box center [600, 136] width 88 height 18
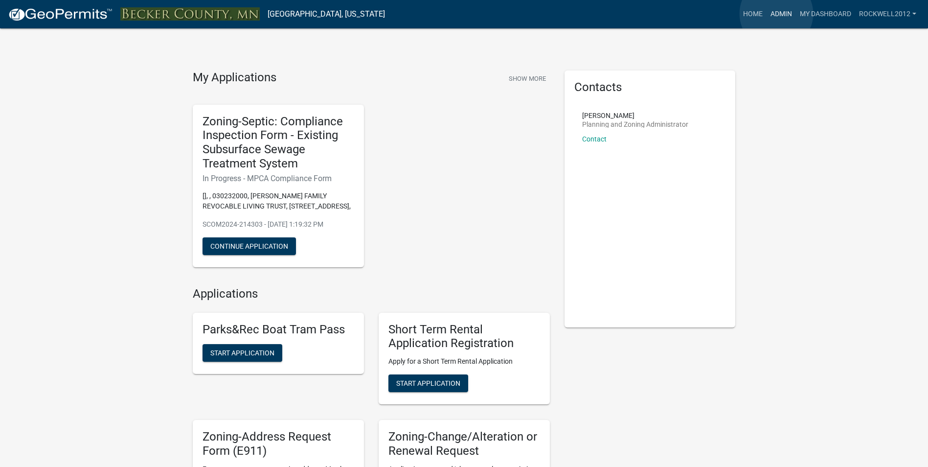
click at [776, 14] on link "Admin" at bounding box center [781, 14] width 29 height 19
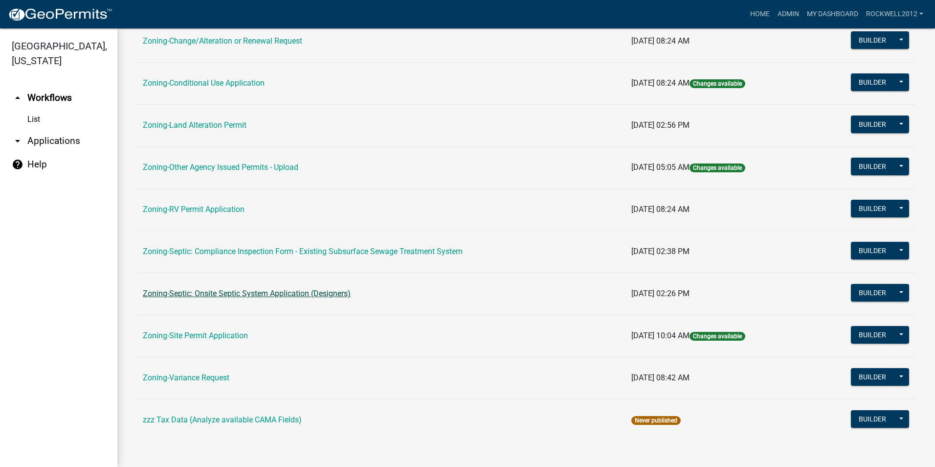
scroll to position [277, 0]
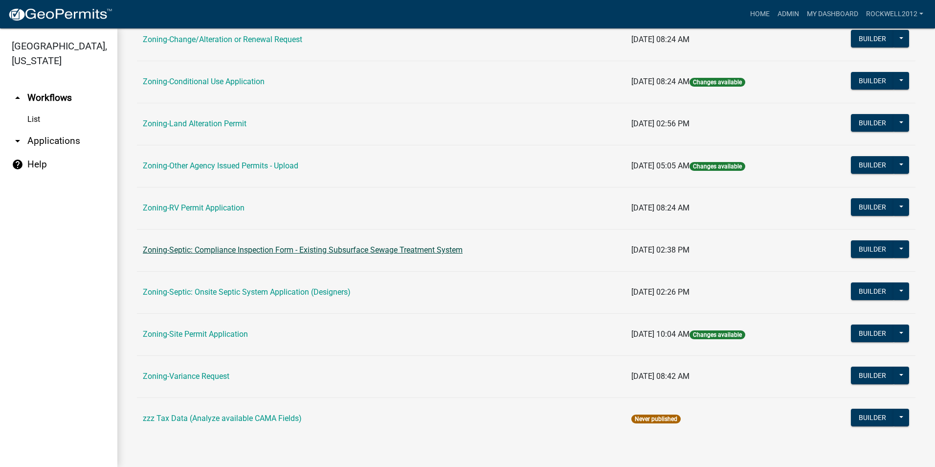
click at [365, 251] on link "Zoning-Septic: Compliance Inspection Form - Existing Subsurface Sewage Treatmen…" at bounding box center [303, 249] width 320 height 9
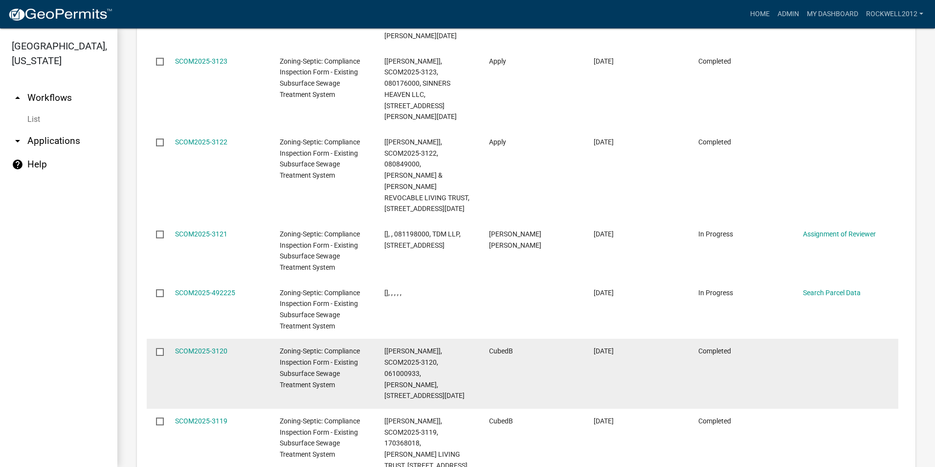
scroll to position [1565, 0]
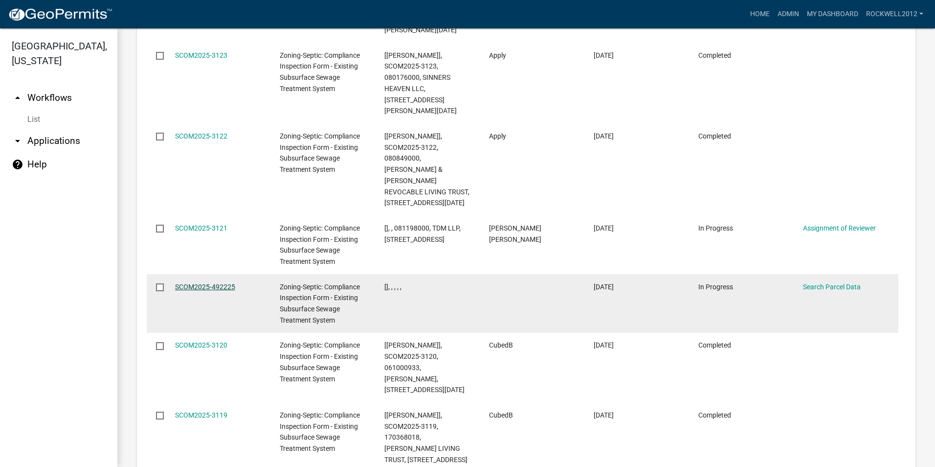
click at [198, 283] on link "SCOM2025-492225" at bounding box center [205, 287] width 60 height 8
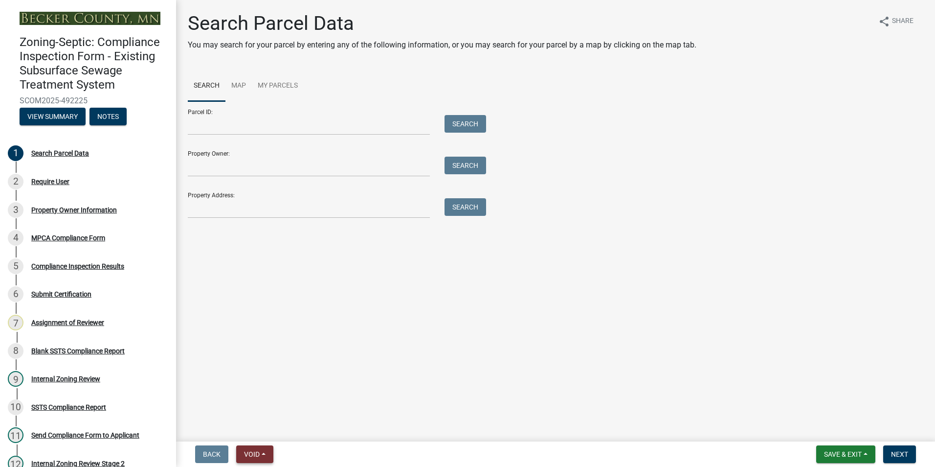
drag, startPoint x: 255, startPoint y: 451, endPoint x: 251, endPoint y: 445, distance: 6.7
click at [255, 450] on span "Void" at bounding box center [252, 454] width 16 height 8
click at [256, 423] on button "Void" at bounding box center [275, 428] width 78 height 23
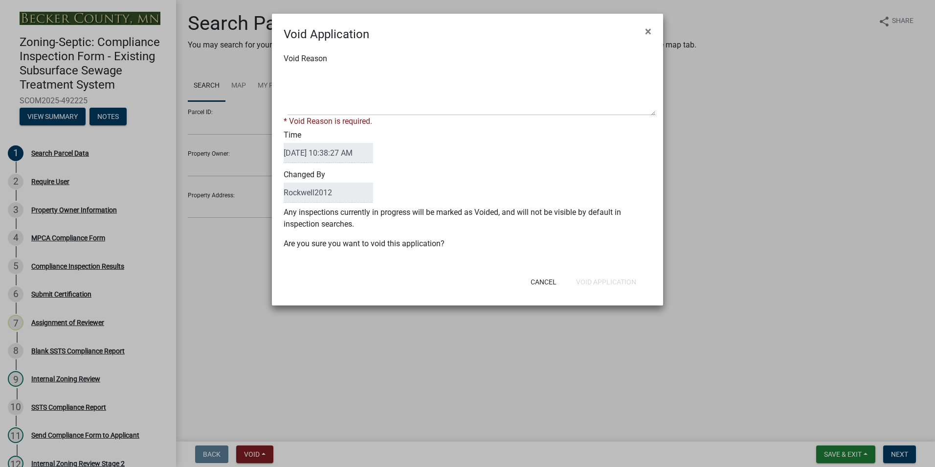
click at [303, 66] on div "Void Reason * Void Reason is required." at bounding box center [467, 90] width 383 height 74
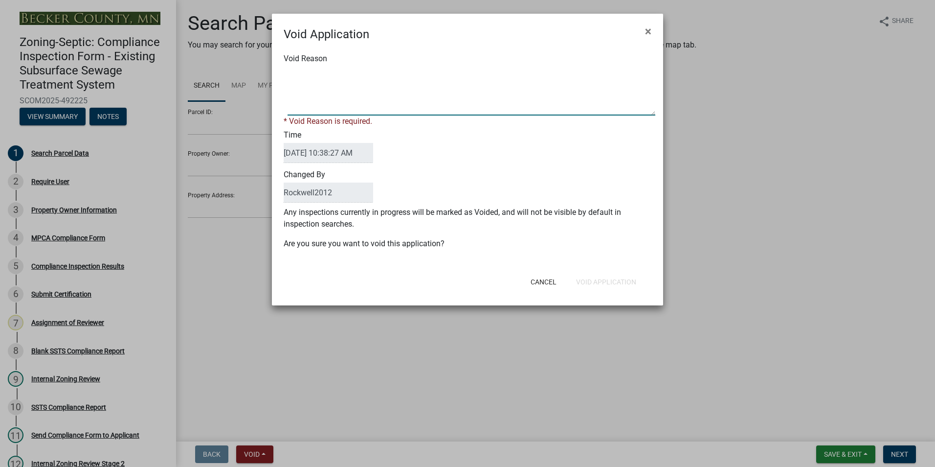
click at [293, 72] on textarea "Void Reason" at bounding box center [472, 91] width 368 height 49
type textarea "d"
type textarea "Duplicate"
click at [602, 279] on div "Cancel Void Application" at bounding box center [531, 281] width 241 height 25
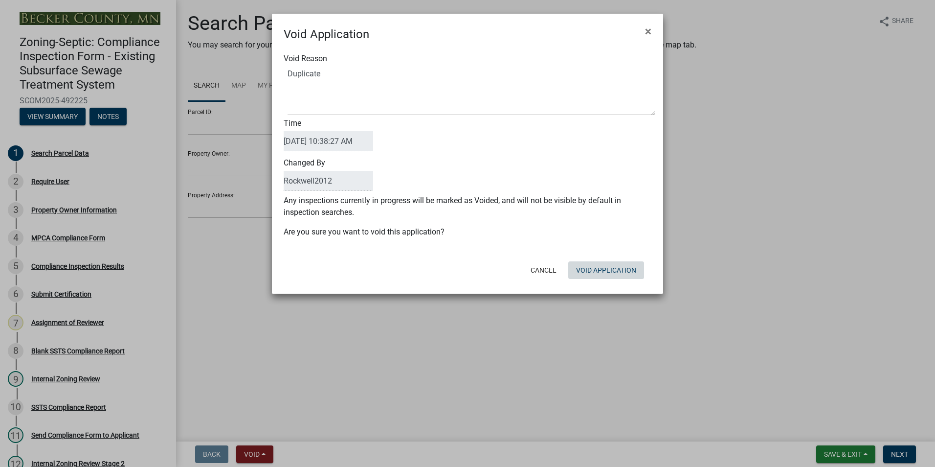
click at [596, 270] on button "Void Application" at bounding box center [606, 270] width 76 height 18
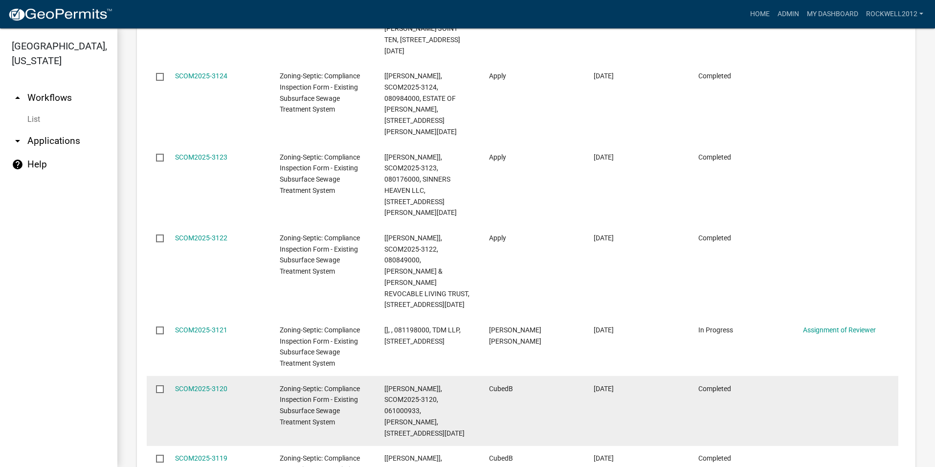
scroll to position [1468, 0]
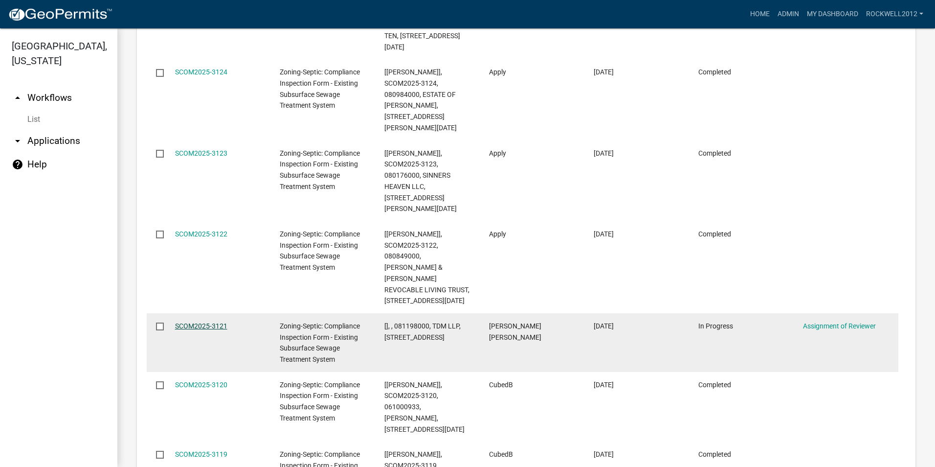
click at [188, 322] on link "SCOM2025-3121" at bounding box center [201, 326] width 52 height 8
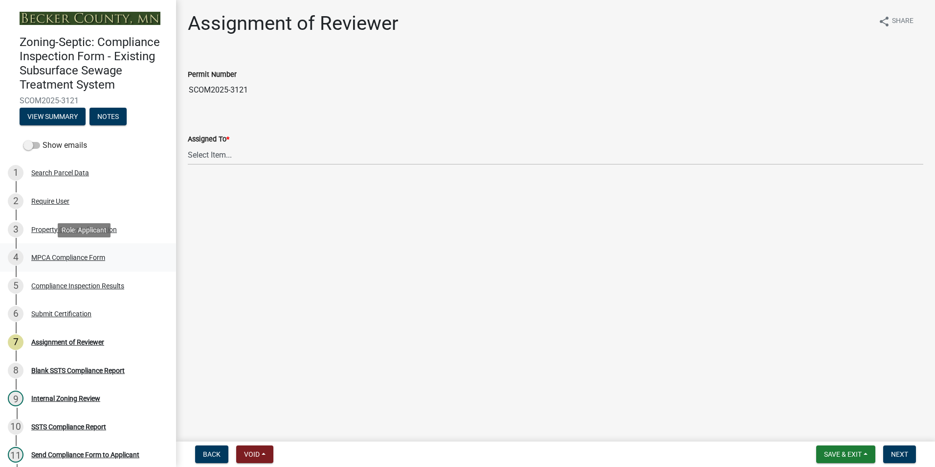
click at [70, 257] on div "MPCA Compliance Form" at bounding box center [68, 257] width 74 height 7
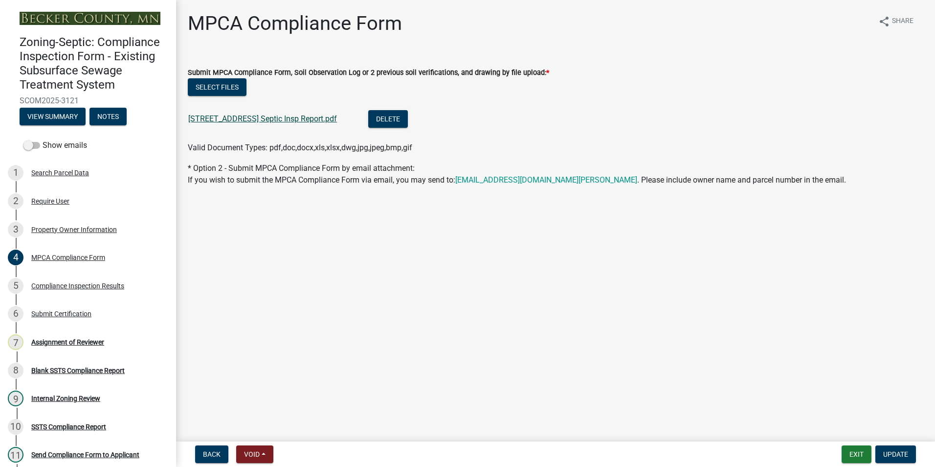
click at [281, 116] on link "[STREET_ADDRESS] Septic Insp Report.pdf" at bounding box center [262, 118] width 149 height 9
click at [74, 341] on div "Assignment of Reviewer" at bounding box center [67, 342] width 73 height 7
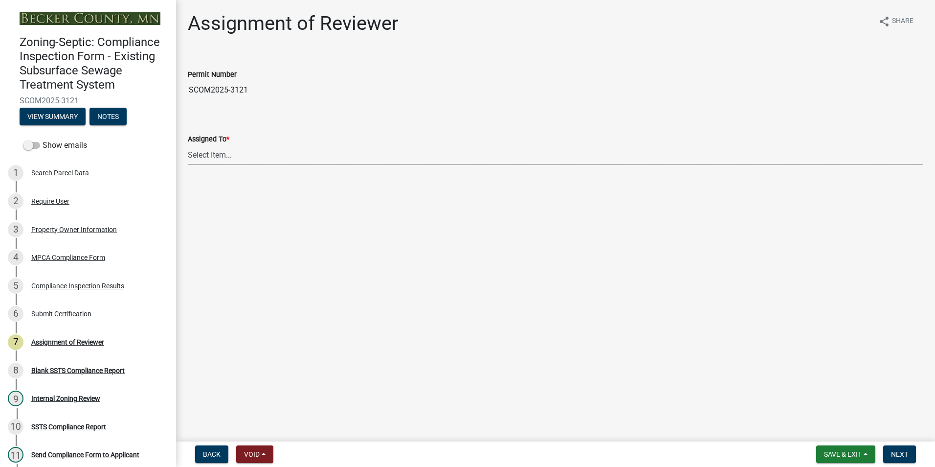
click at [211, 155] on select "Select Item... [PERSON_NAME] [PERSON_NAME] [PERSON_NAME] [PERSON_NAME] [PERSON_…" at bounding box center [556, 155] width 736 height 20
click at [188, 145] on select "Select Item... [PERSON_NAME] [PERSON_NAME] [PERSON_NAME] [PERSON_NAME] [PERSON_…" at bounding box center [556, 155] width 736 height 20
select select "0016247d-12af-40d0-8103-934796a3d230"
click at [900, 450] on span "Next" at bounding box center [899, 454] width 17 height 8
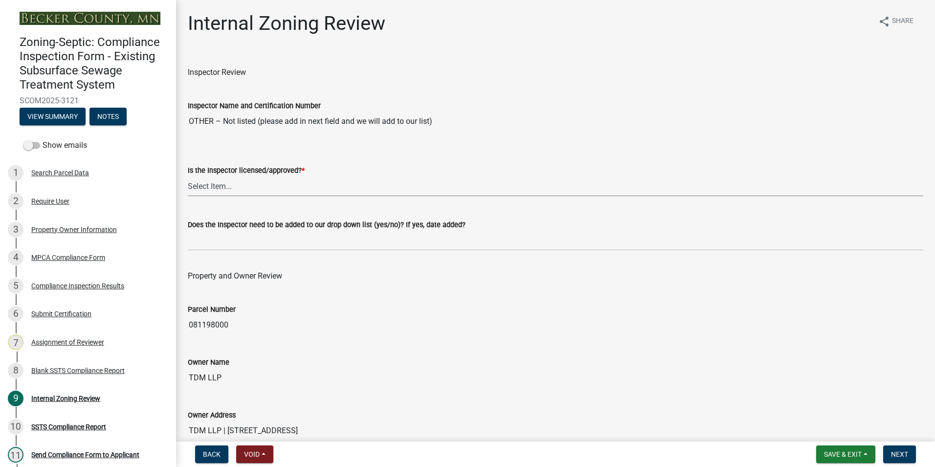
click at [212, 185] on select "Select Item... Yes No" at bounding box center [556, 186] width 736 height 20
click at [188, 176] on select "Select Item... Yes No" at bounding box center [556, 186] width 736 height 20
select select "7beb9ca5-c3cb-47d4-a805-1554d3173259"
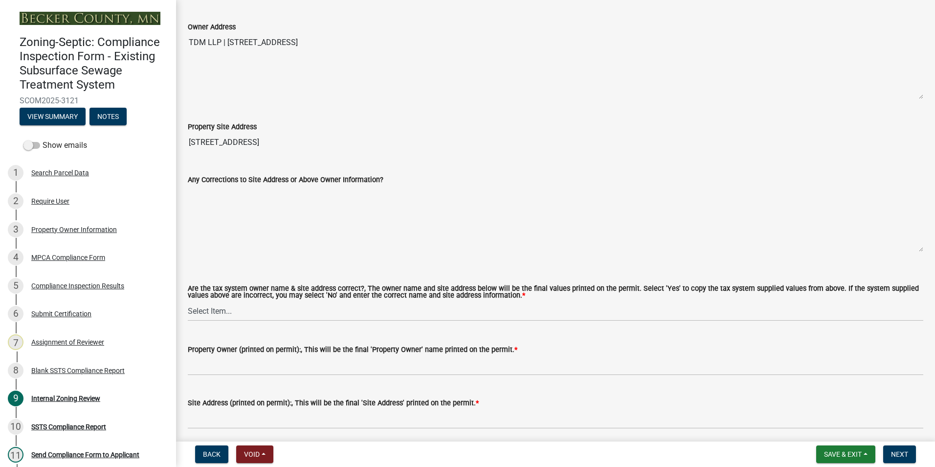
scroll to position [440, 0]
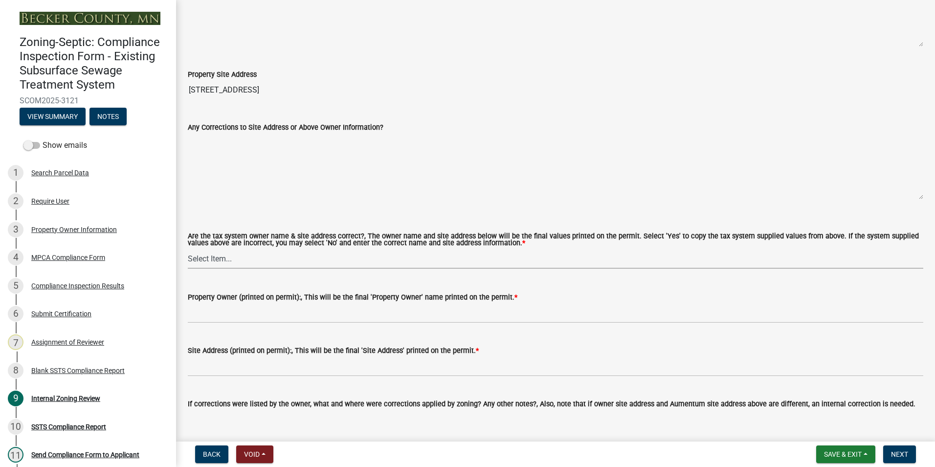
click at [214, 255] on select "Select Item... Yes No" at bounding box center [556, 259] width 736 height 20
click at [188, 249] on select "Select Item... Yes No" at bounding box center [556, 259] width 736 height 20
select select "f9f37200-9fc8-4e5e-9e7f-111cc9077d94"
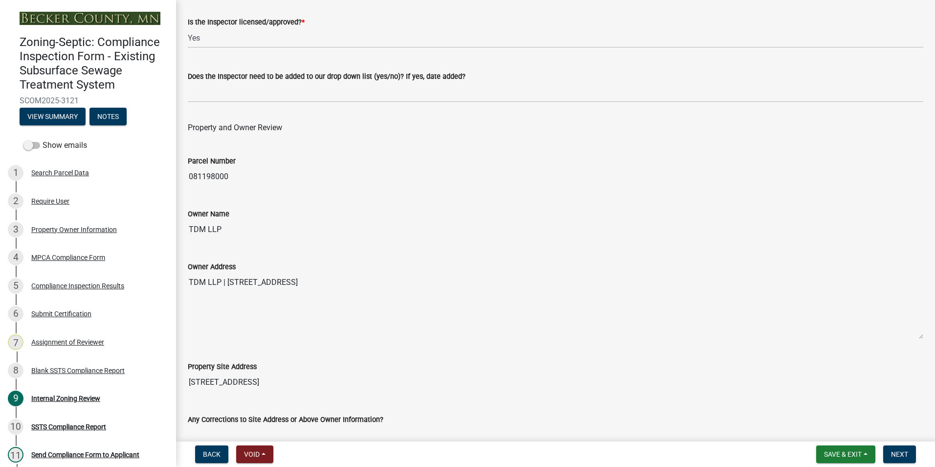
scroll to position [49, 0]
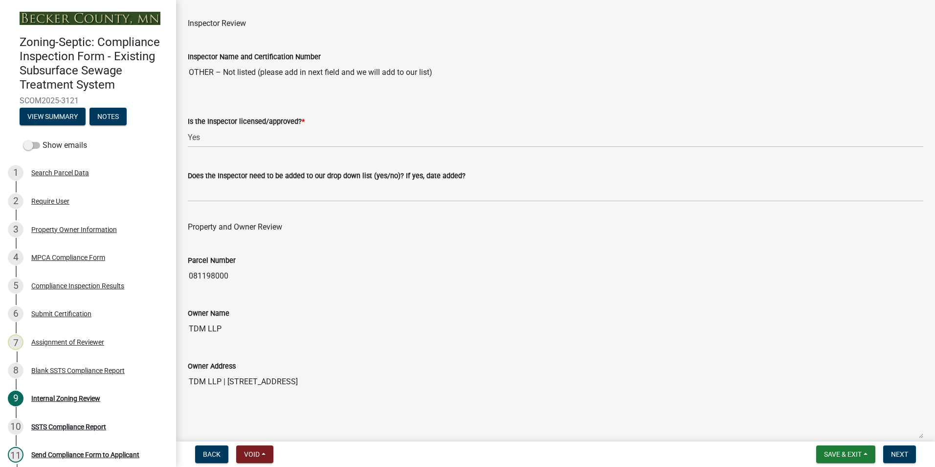
drag, startPoint x: 229, startPoint y: 328, endPoint x: 183, endPoint y: 326, distance: 46.5
click at [181, 326] on div "Owner Name TDM LLP" at bounding box center [556, 316] width 750 height 45
drag, startPoint x: 183, startPoint y: 326, endPoint x: 207, endPoint y: 329, distance: 24.7
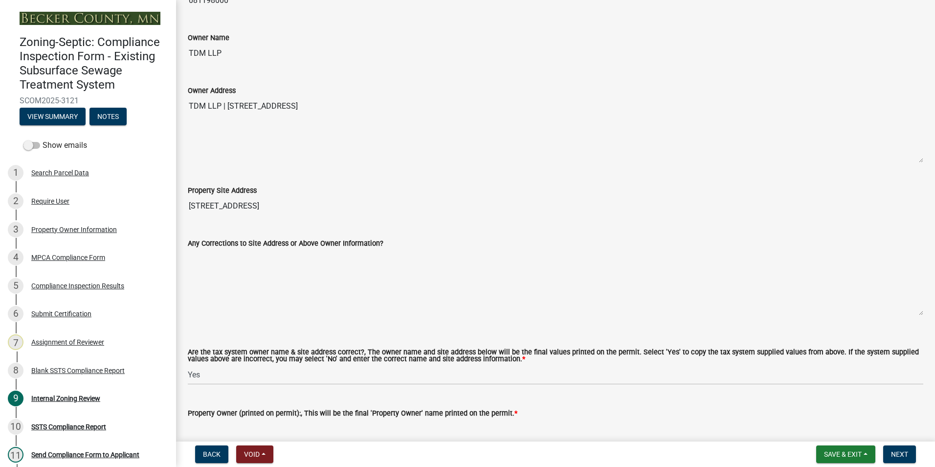
scroll to position [342, 0]
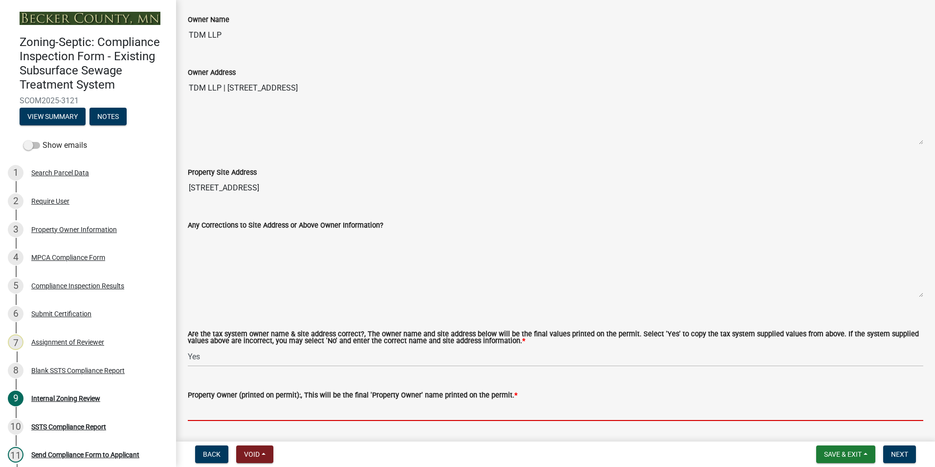
paste input "TDM LLP"
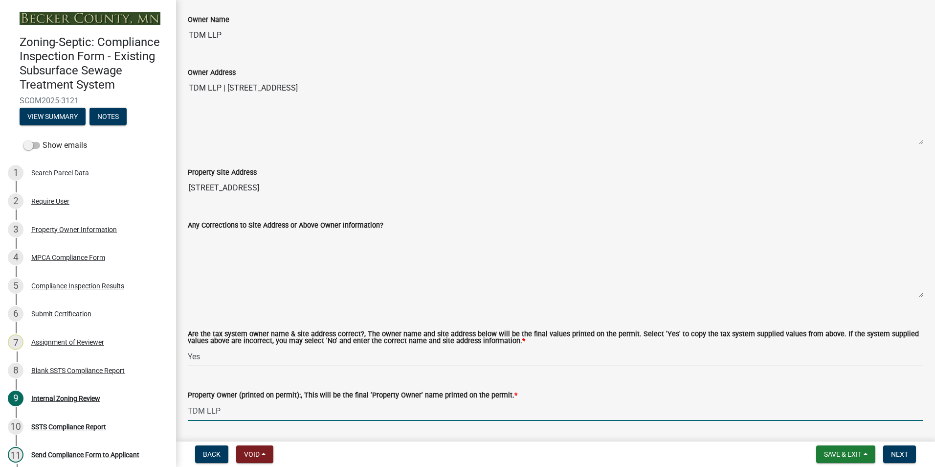
type input "TDM LLP"
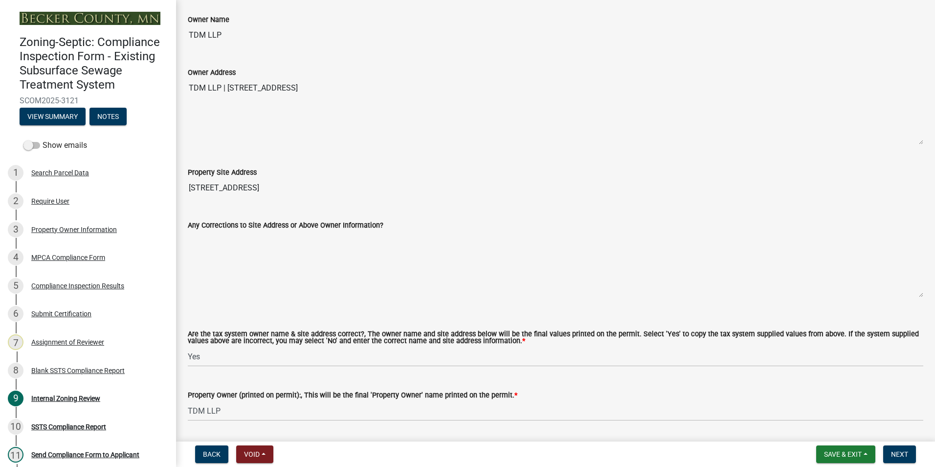
drag, startPoint x: 291, startPoint y: 184, endPoint x: 188, endPoint y: 181, distance: 102.3
click at [188, 181] on input "[STREET_ADDRESS]" at bounding box center [556, 188] width 736 height 20
drag, startPoint x: 188, startPoint y: 181, endPoint x: 207, endPoint y: 186, distance: 19.8
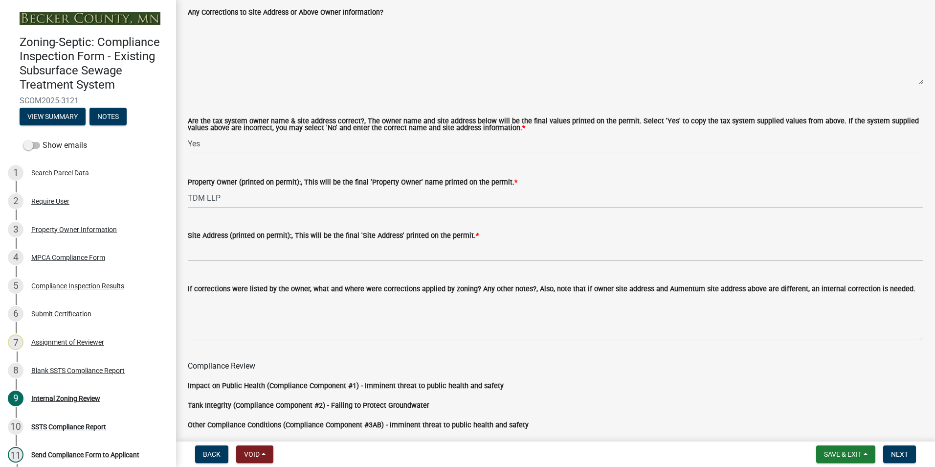
scroll to position [587, 0]
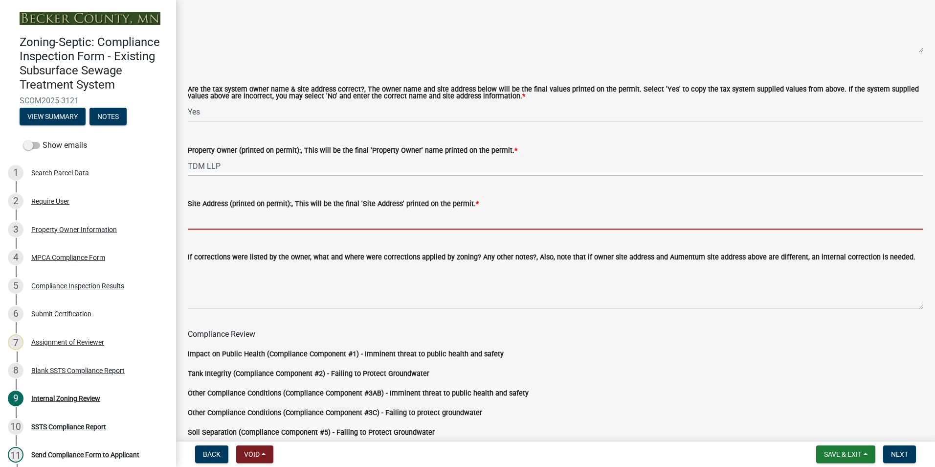
paste input "[STREET_ADDRESS]"
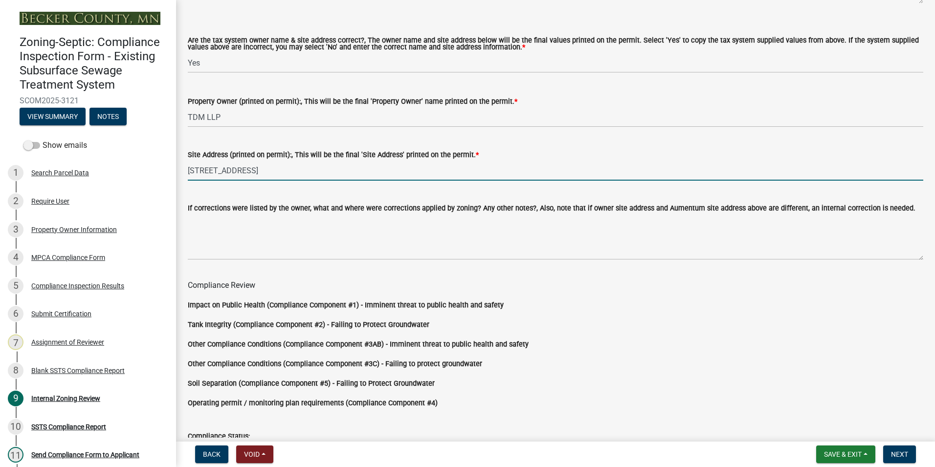
scroll to position [813, 0]
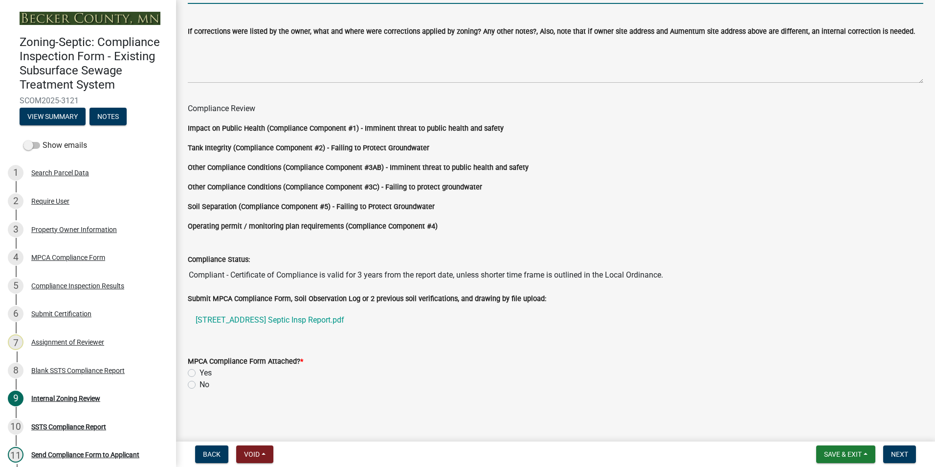
type input "[STREET_ADDRESS]"
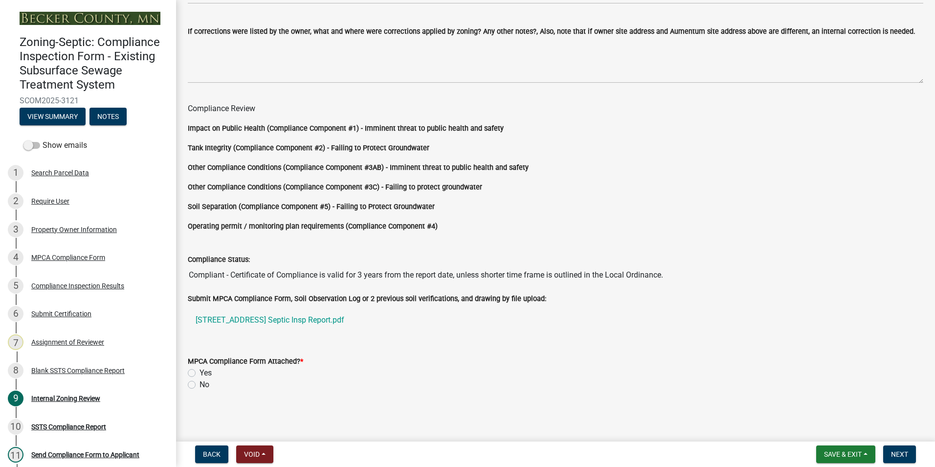
click at [200, 371] on label "Yes" at bounding box center [206, 373] width 12 height 12
click at [200, 371] on input "Yes" at bounding box center [203, 370] width 6 height 6
radio input "true"
click at [897, 454] on span "Next" at bounding box center [899, 454] width 17 height 8
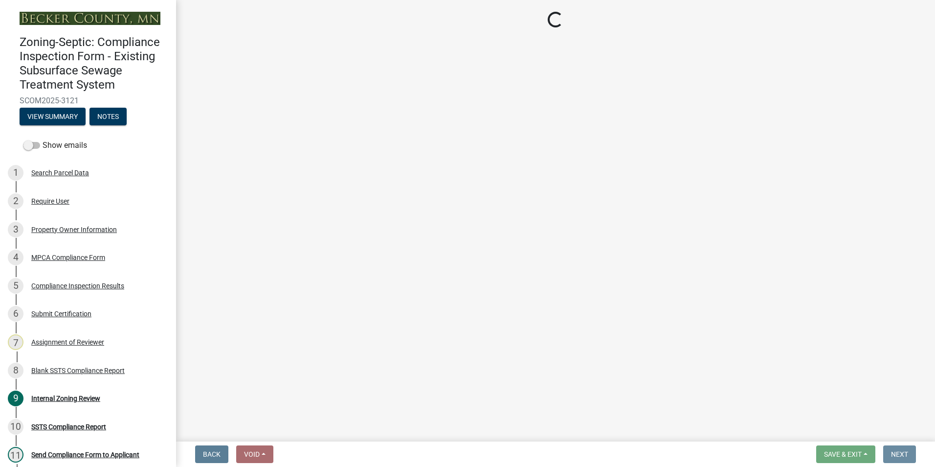
scroll to position [0, 0]
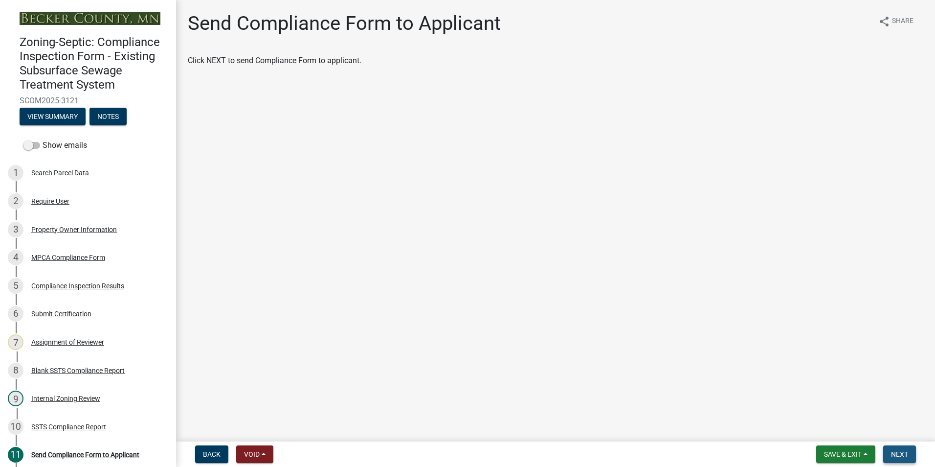
click at [892, 450] on span "Next" at bounding box center [899, 454] width 17 height 8
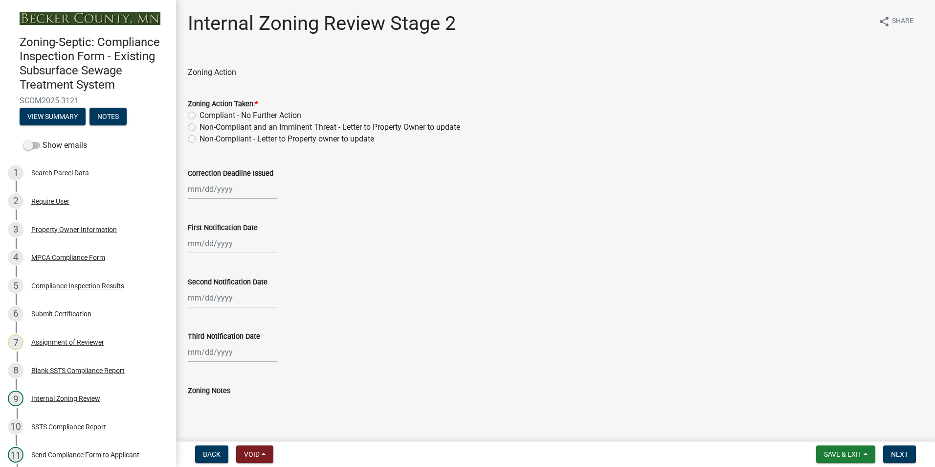
click at [200, 114] on label "Compliant - No Further Action" at bounding box center [251, 116] width 102 height 12
click at [200, 114] on input "Compliant - No Further Action" at bounding box center [203, 113] width 6 height 6
radio input "true"
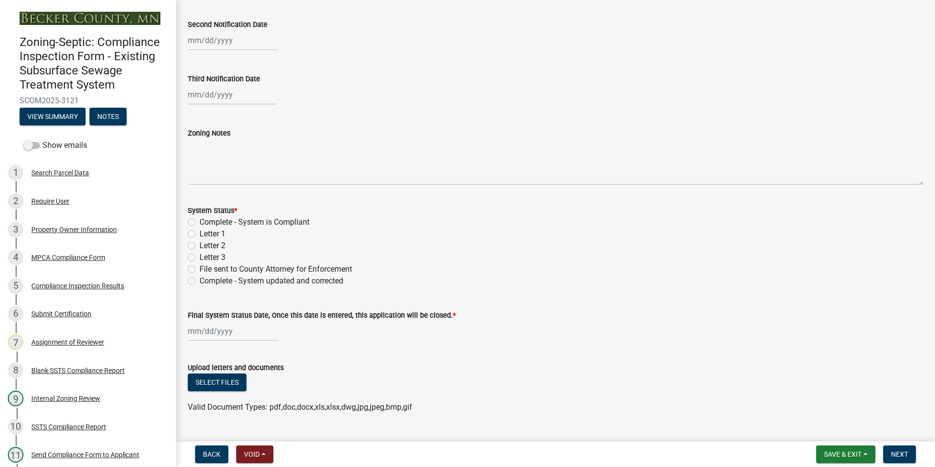
scroll to position [280, 0]
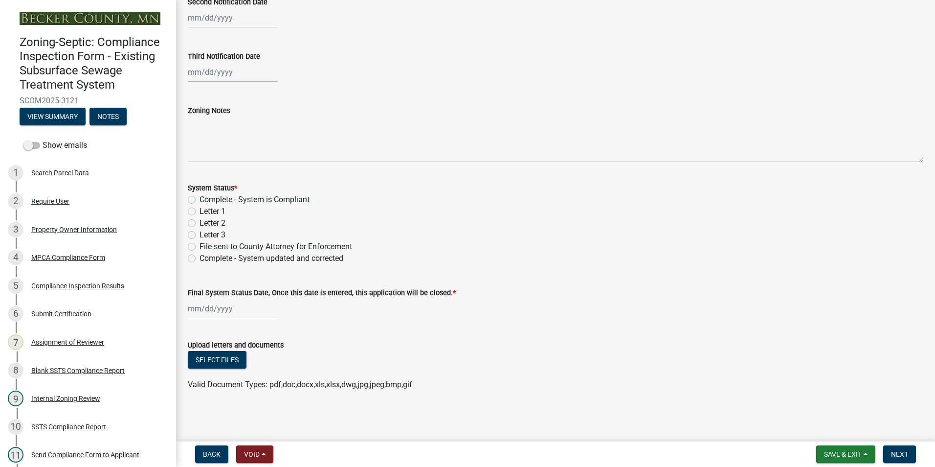
click at [200, 200] on label "Complete - System is Compliant" at bounding box center [255, 200] width 110 height 12
click at [200, 200] on input "Complete - System is Compliant" at bounding box center [203, 197] width 6 height 6
radio input "true"
click at [215, 306] on div at bounding box center [233, 308] width 90 height 20
select select "10"
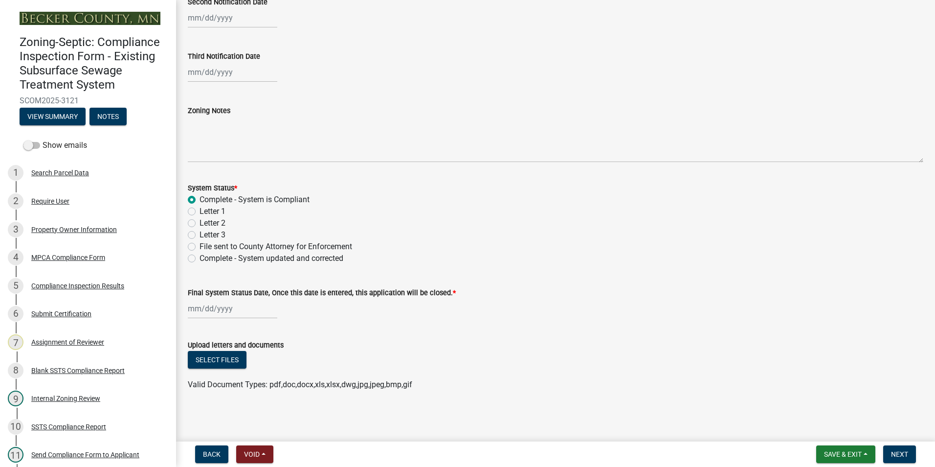
select select "2025"
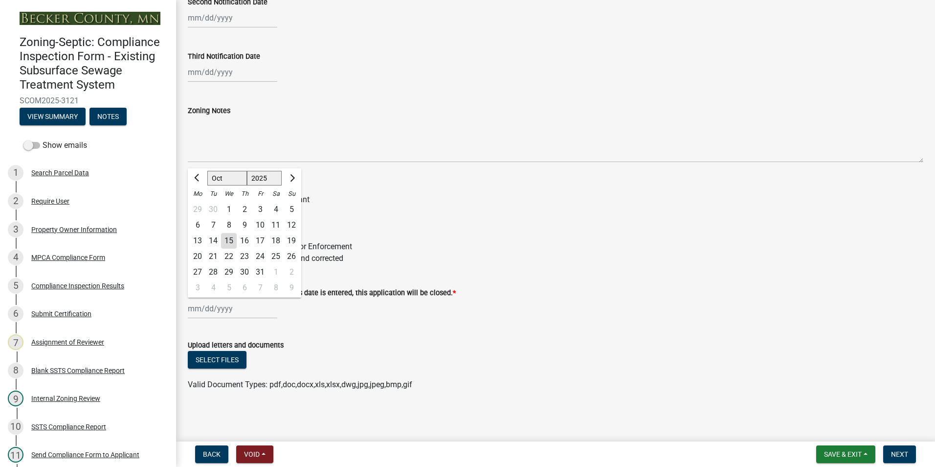
click at [226, 241] on div "15" at bounding box center [229, 241] width 16 height 16
type input "[DATE]"
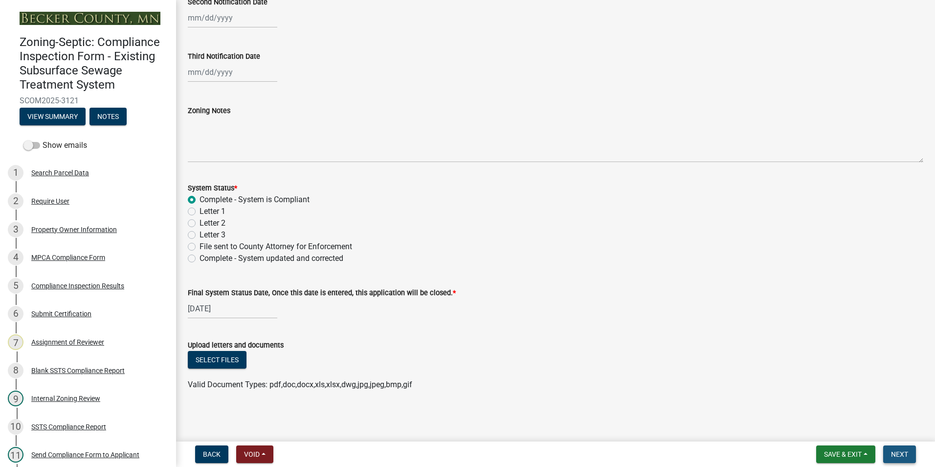
click at [900, 453] on span "Next" at bounding box center [899, 454] width 17 height 8
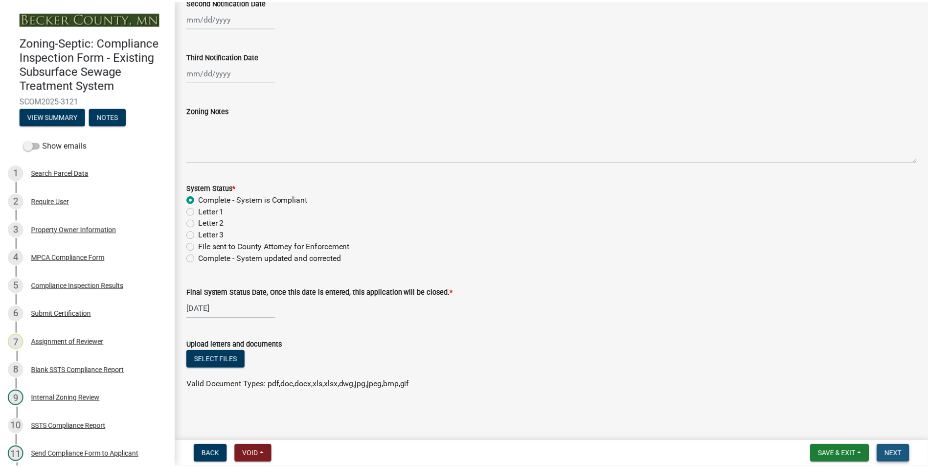
scroll to position [0, 0]
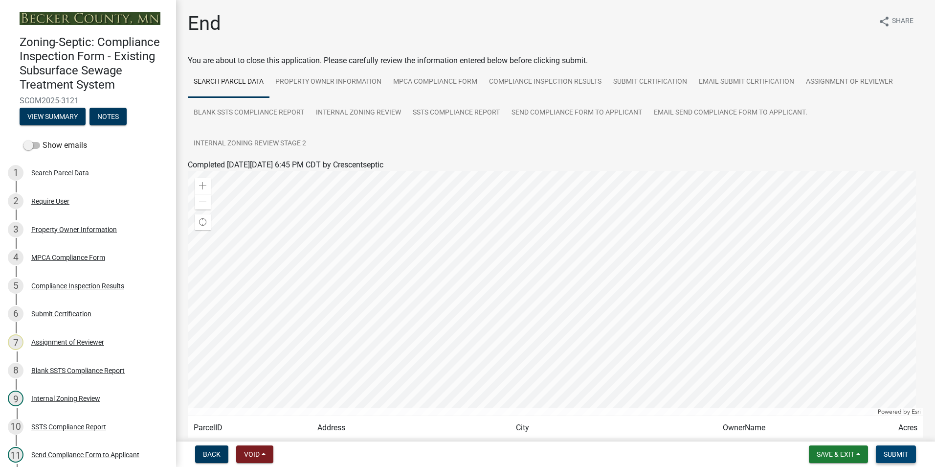
click at [896, 455] on span "Submit" at bounding box center [896, 454] width 24 height 8
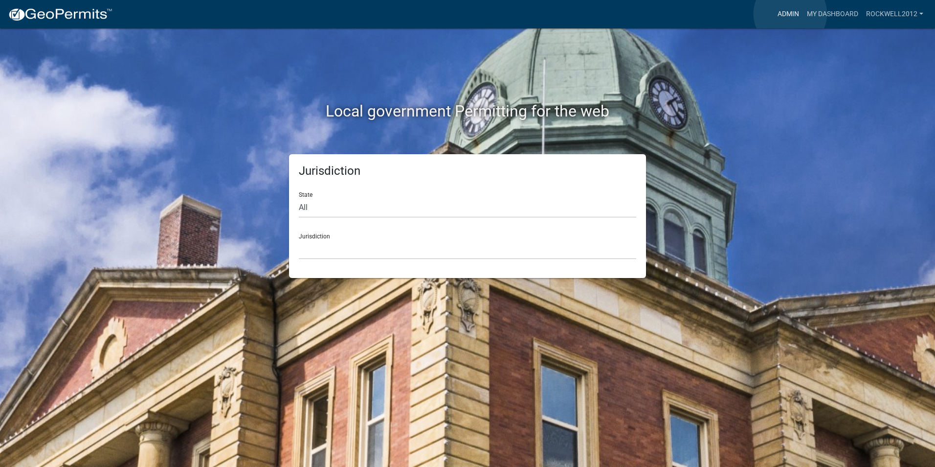
click at [791, 14] on link "Admin" at bounding box center [788, 14] width 29 height 19
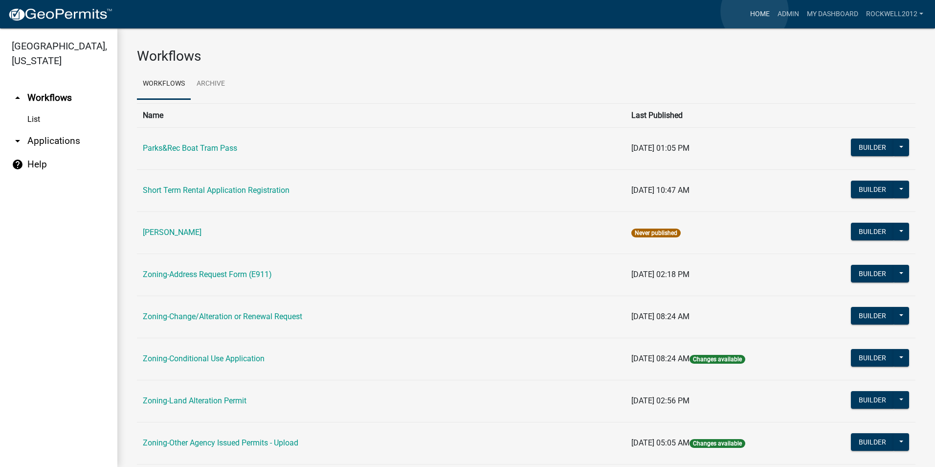
click at [755, 11] on link "Home" at bounding box center [759, 14] width 27 height 19
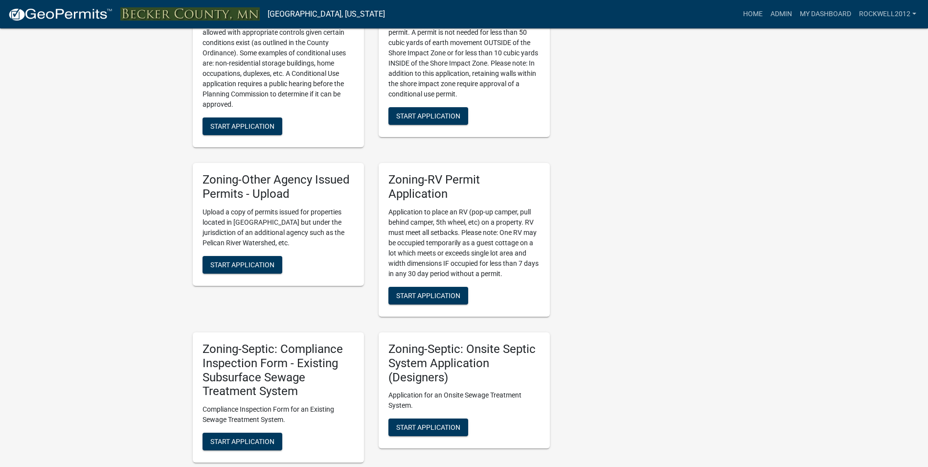
scroll to position [929, 0]
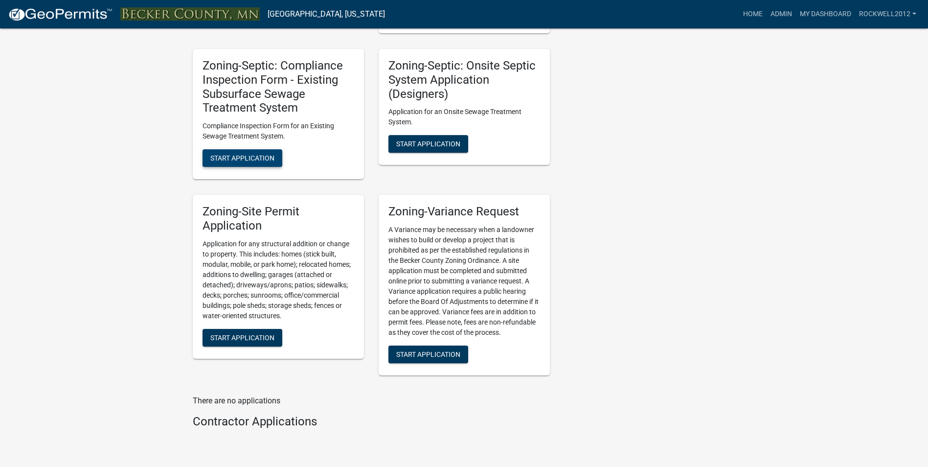
click at [238, 158] on span "Start Application" at bounding box center [242, 158] width 64 height 8
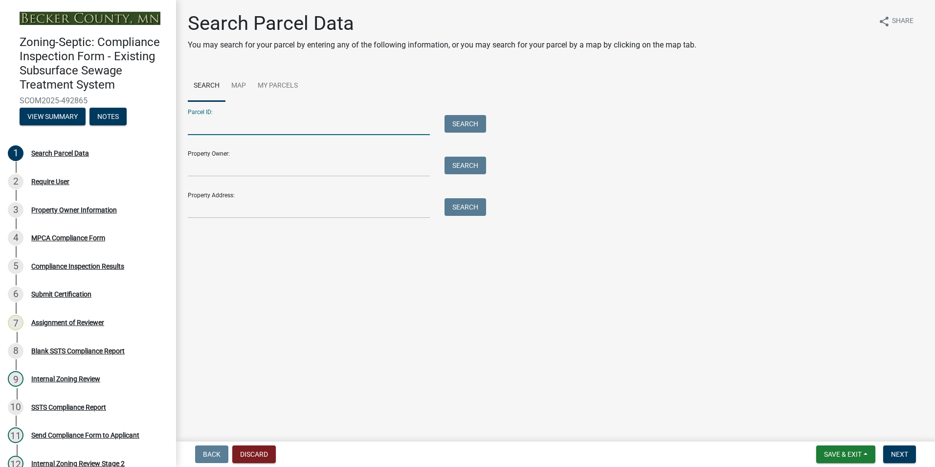
click at [219, 129] on input "Parcel ID:" at bounding box center [309, 125] width 242 height 20
type input "080849000"
click at [462, 121] on button "Search" at bounding box center [466, 124] width 42 height 18
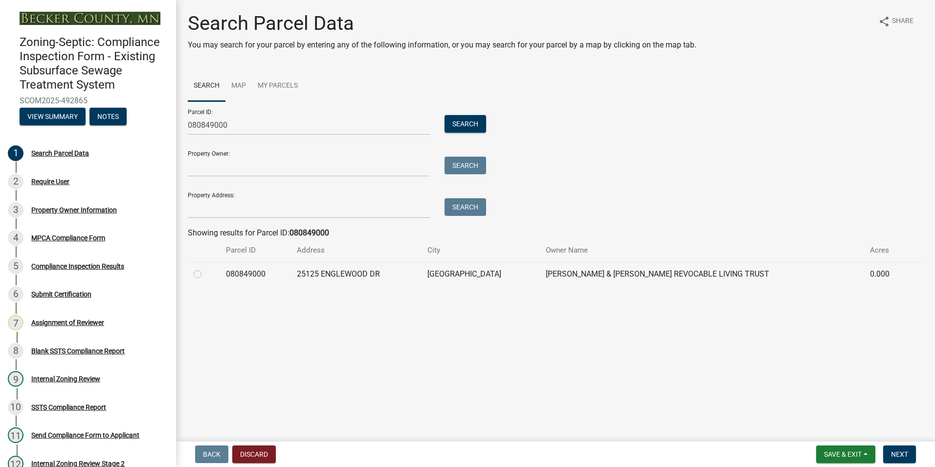
click at [205, 268] on label at bounding box center [205, 268] width 0 height 0
click at [205, 273] on input "radio" at bounding box center [208, 271] width 6 height 6
radio input "true"
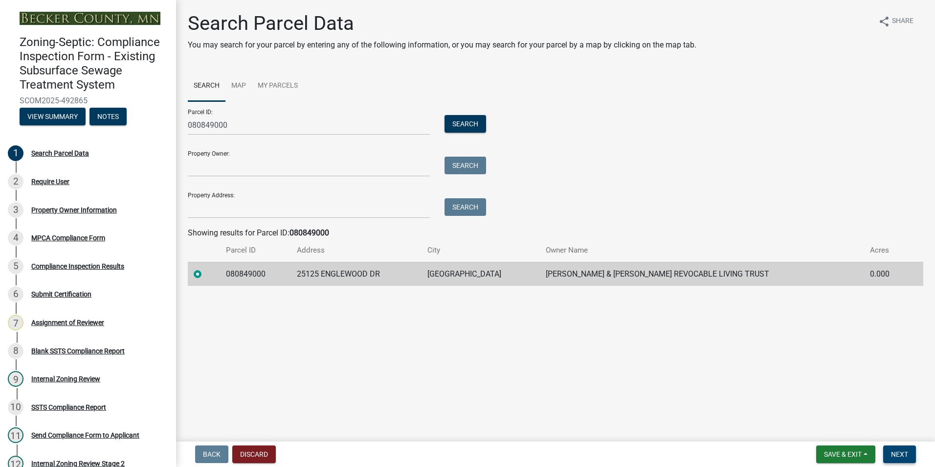
click at [900, 457] on span "Next" at bounding box center [899, 454] width 17 height 8
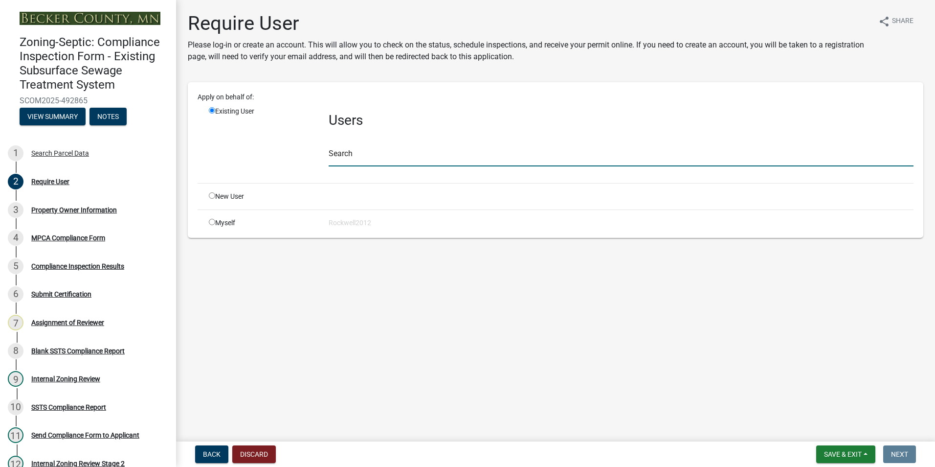
click at [376, 153] on input "text" at bounding box center [621, 156] width 585 height 20
type input "apply"
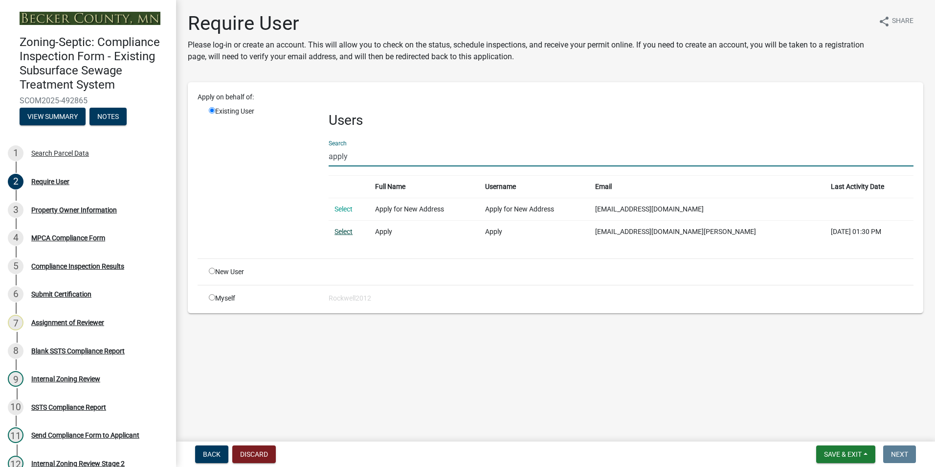
click at [341, 230] on link "Select" at bounding box center [344, 231] width 18 height 8
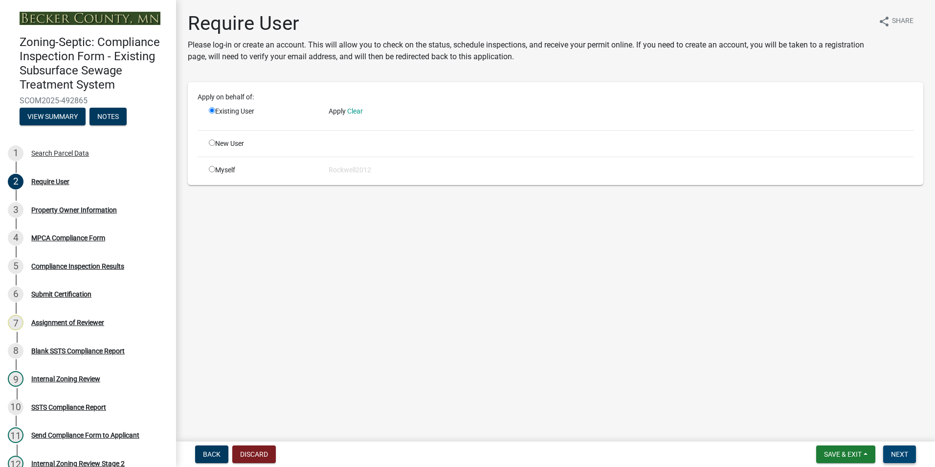
click at [894, 455] on span "Next" at bounding box center [899, 454] width 17 height 8
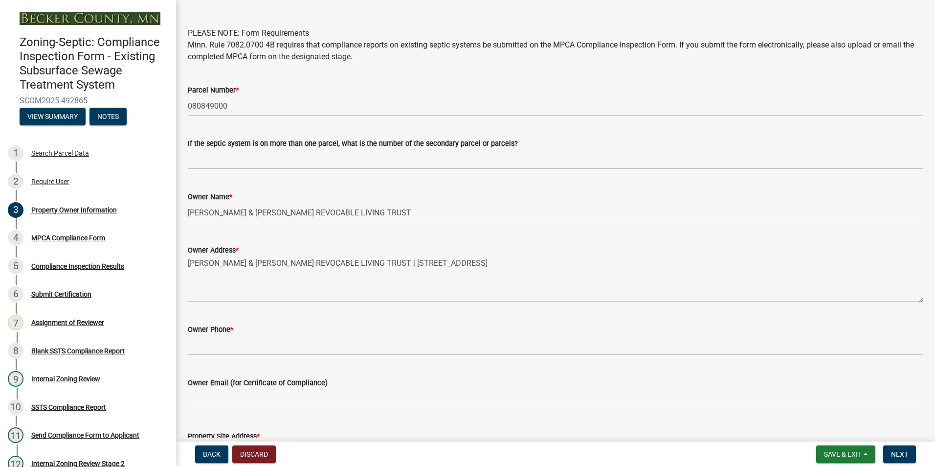
scroll to position [98, 0]
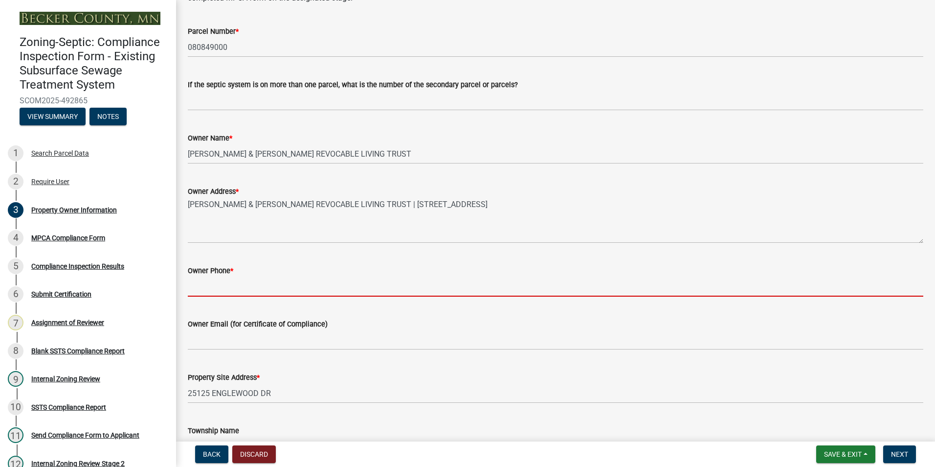
click at [195, 288] on input "Owner Phone *" at bounding box center [556, 286] width 736 height 20
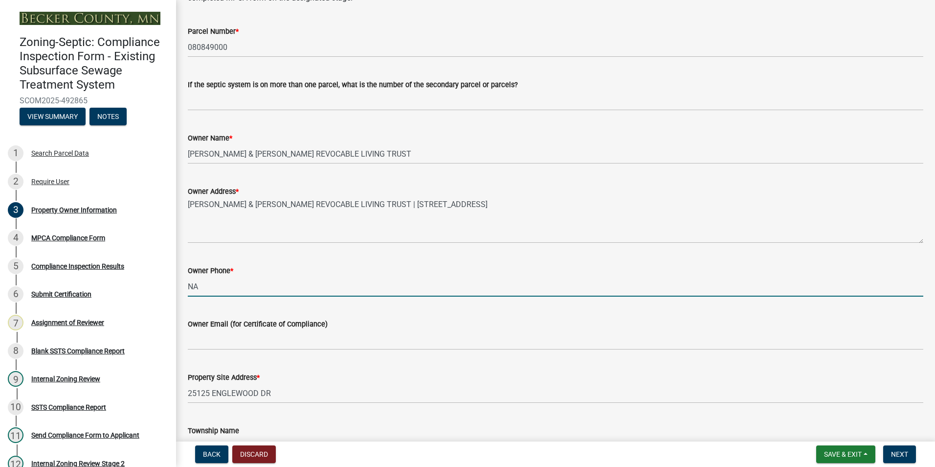
type input "NA"
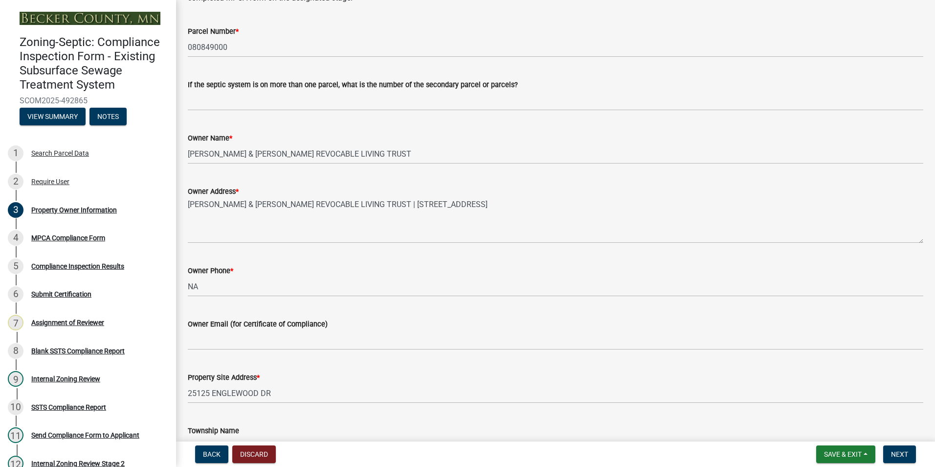
click at [402, 314] on div "Owner Email (for Certificate of Compliance)" at bounding box center [556, 326] width 736 height 45
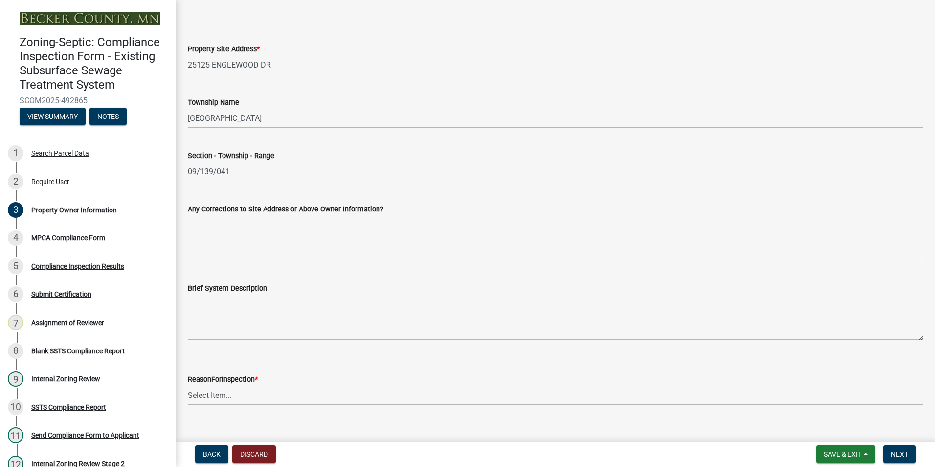
scroll to position [441, 0]
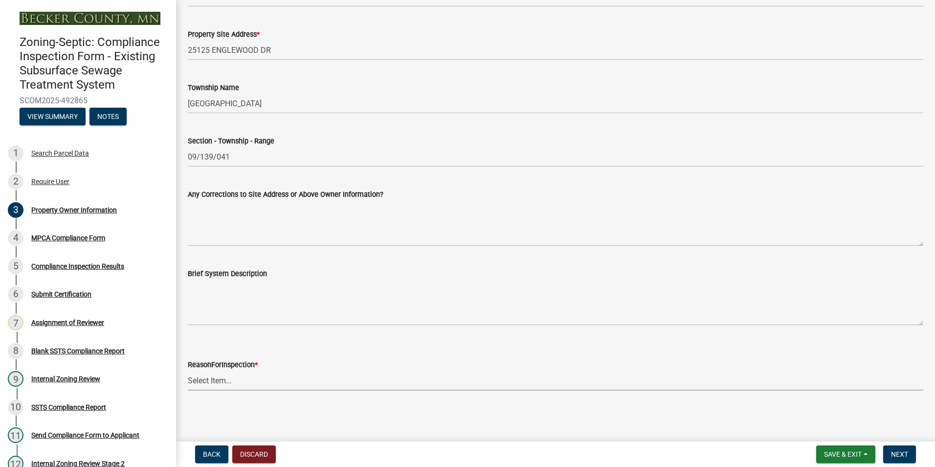
click at [211, 376] on select "Select Item... Property Sale Lake Study Required for Permit Other" at bounding box center [556, 380] width 736 height 20
click at [188, 370] on select "Select Item... Property Sale Lake Study Required for Permit Other" at bounding box center [556, 380] width 736 height 20
select select "3e6c5637-c66b-418d-927c-69aaf39ab5a9"
click at [906, 450] on span "Next" at bounding box center [899, 454] width 17 height 8
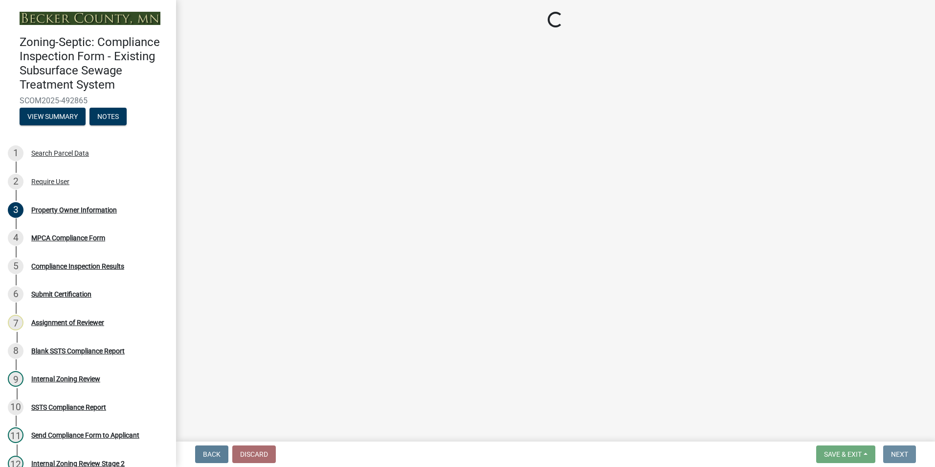
scroll to position [0, 0]
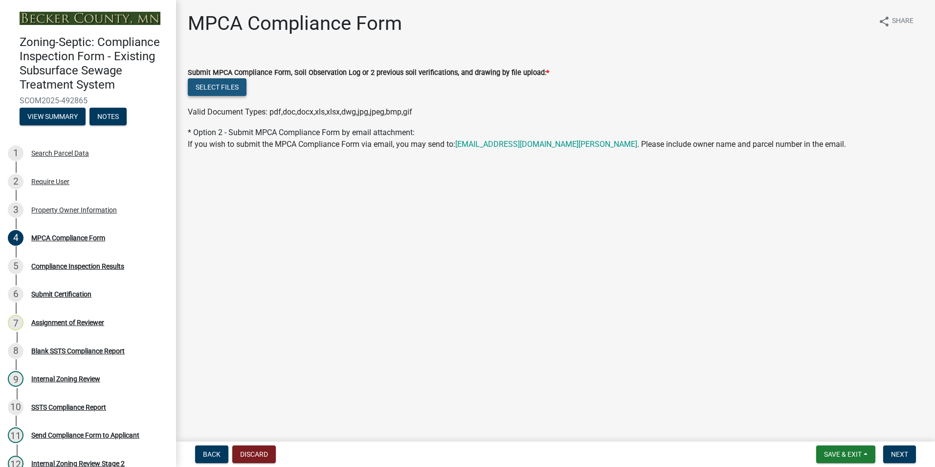
click at [217, 82] on button "Select files" at bounding box center [217, 87] width 59 height 18
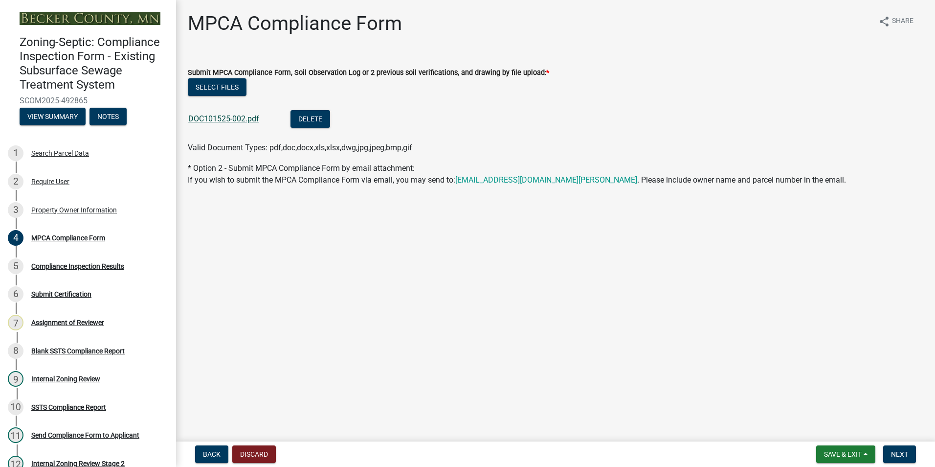
click at [226, 118] on link "DOC101525-002.pdf" at bounding box center [223, 118] width 71 height 9
click at [899, 450] on span "Next" at bounding box center [899, 454] width 17 height 8
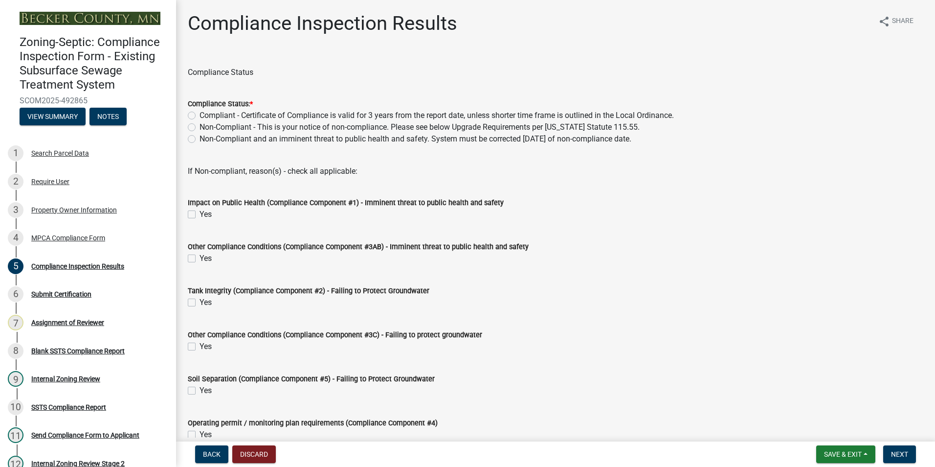
click at [200, 112] on label "Compliant - Certificate of Compliance is valid for 3 years from the report date…" at bounding box center [437, 116] width 475 height 12
click at [200, 112] on input "Compliant - Certificate of Compliance is valid for 3 years from the report date…" at bounding box center [203, 113] width 6 height 6
radio input "true"
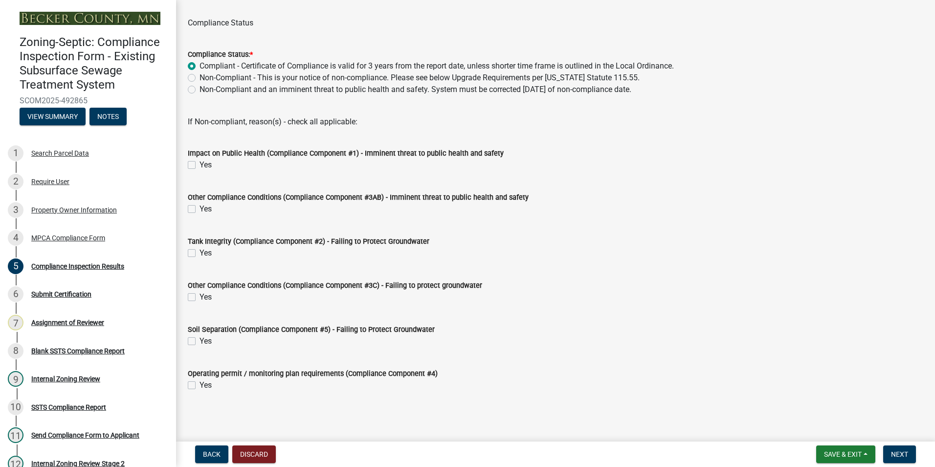
scroll to position [50, 0]
click at [894, 451] on span "Next" at bounding box center [899, 454] width 17 height 8
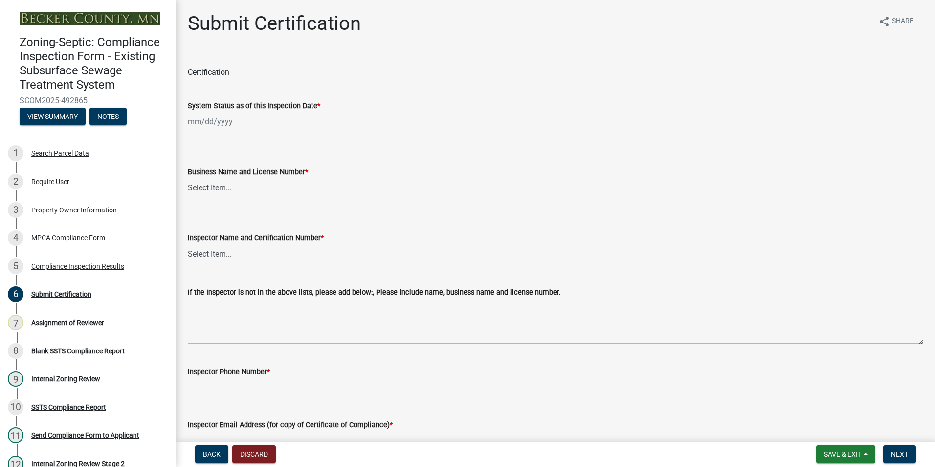
click at [214, 122] on div at bounding box center [233, 122] width 90 height 20
select select "10"
select select "2025"
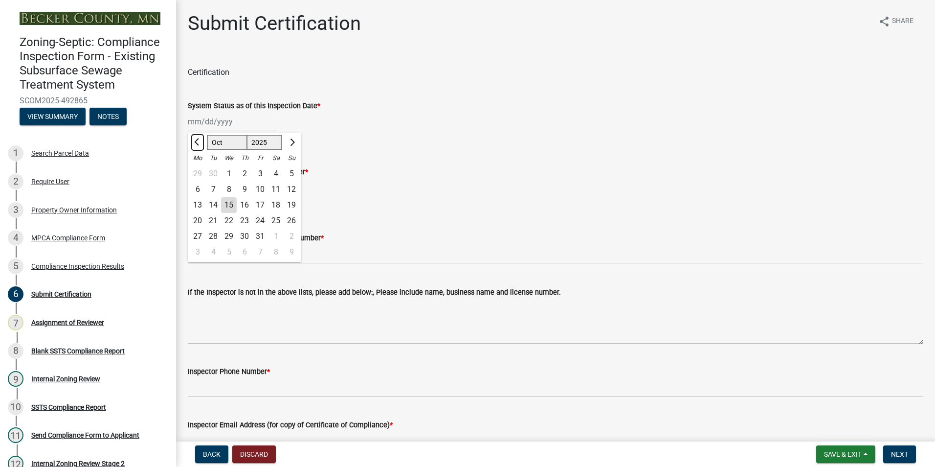
click at [195, 138] on button "Previous month" at bounding box center [198, 143] width 12 height 16
select select "8"
click at [259, 219] on div "22" at bounding box center [260, 221] width 16 height 16
type input "08/22/2025"
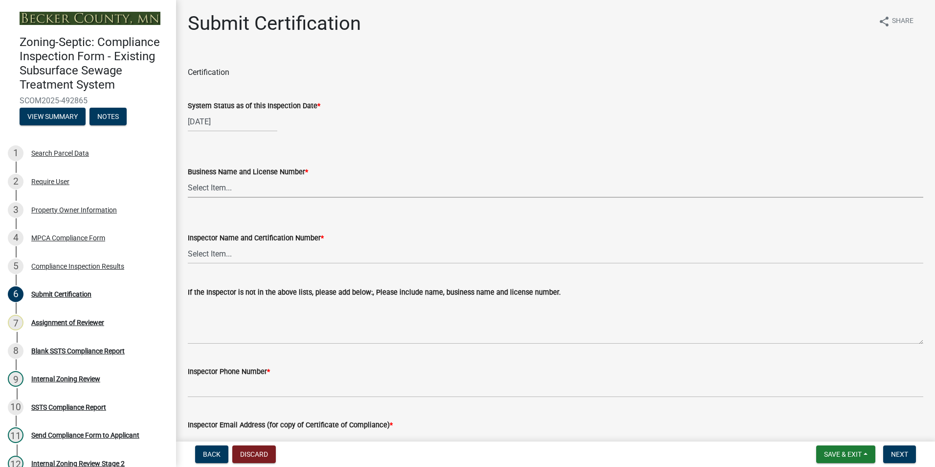
click at [211, 186] on select "Select Item... OTHER – Not listed (please add in next field and we will add to …" at bounding box center [556, 188] width 736 height 20
click at [188, 178] on select "Select Item... OTHER – Not listed (please add in next field and we will add to …" at bounding box center [556, 188] width 736 height 20
select select "7440d259-1201-4c64-ba99-166cf881d0bd"
click at [198, 253] on select "Select Item... OTHER – Not listed (please add in next field and we will add to …" at bounding box center [556, 254] width 736 height 20
click at [188, 244] on select "Select Item... OTHER – Not listed (please add in next field and we will add to …" at bounding box center [556, 254] width 736 height 20
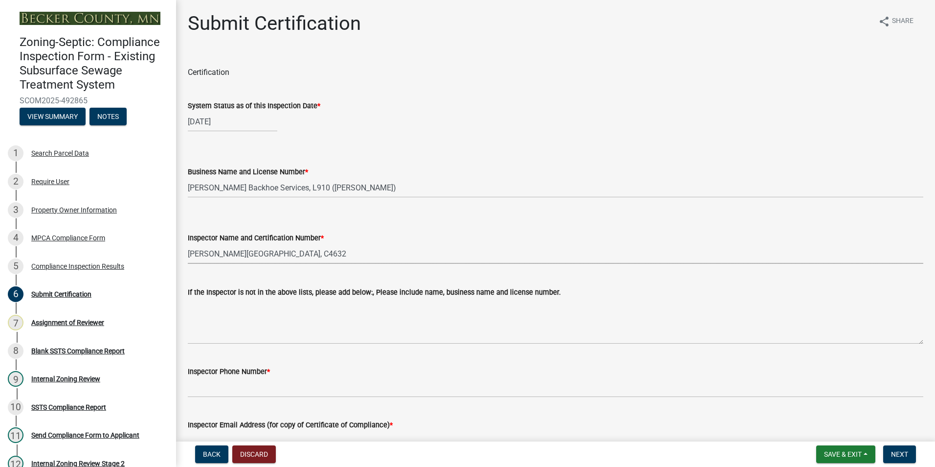
select select "a30454b6-1790-4cc5-bb29-370e5ff6fcb4"
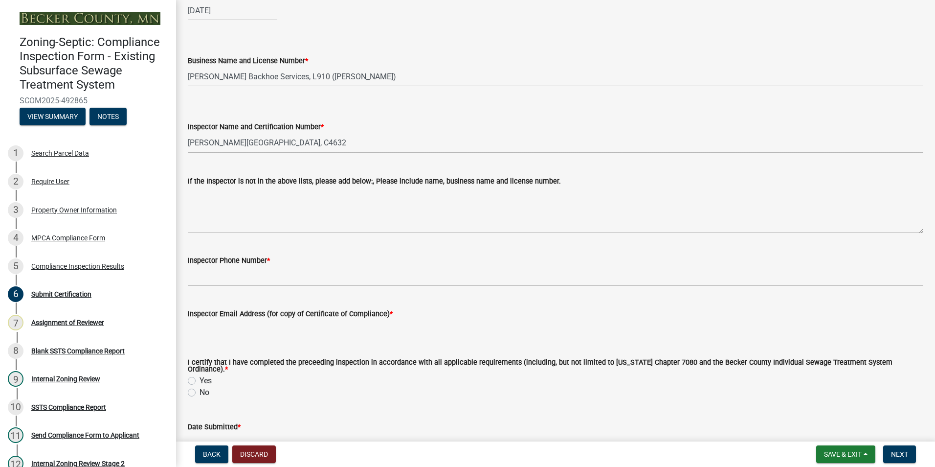
scroll to position [147, 0]
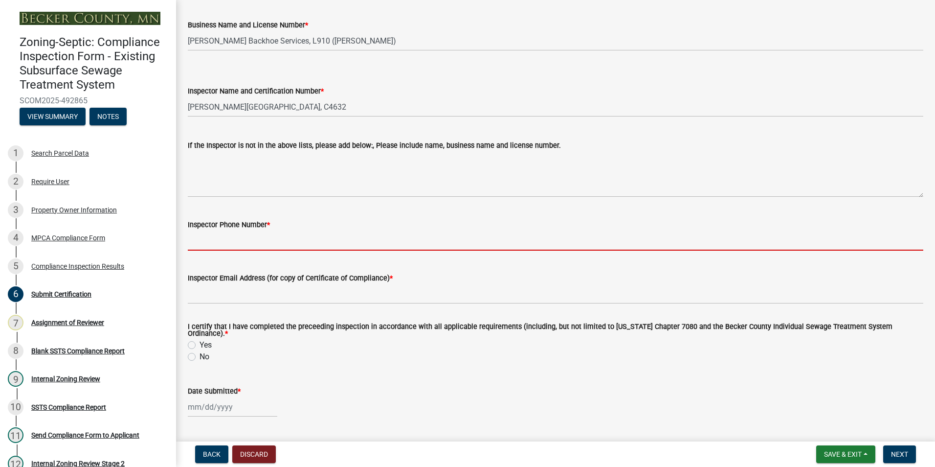
click at [198, 238] on input "Inspector Phone Number *" at bounding box center [556, 240] width 736 height 20
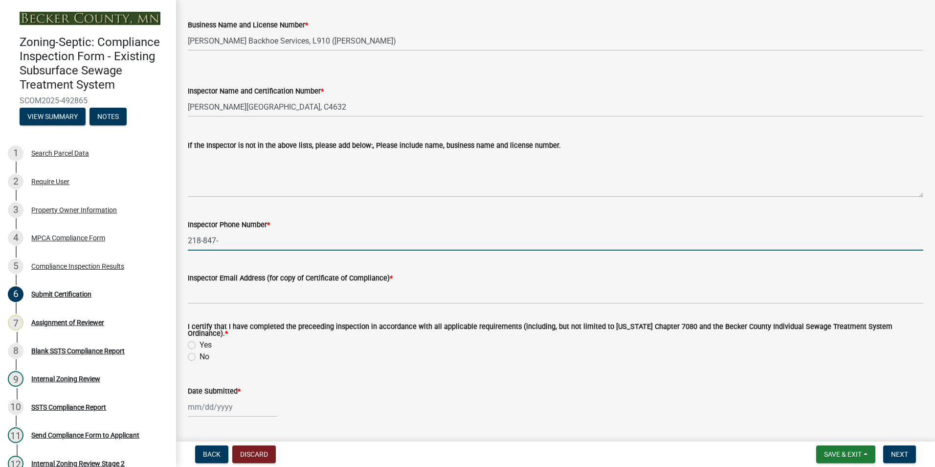
type input "[PHONE_NUMBER]"
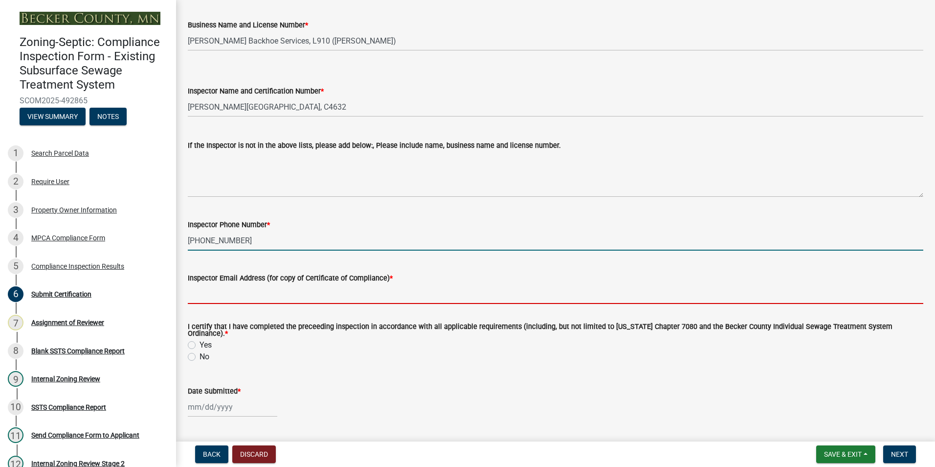
click at [204, 293] on input "Inspector Email Address (for copy of Certificate of Compliance) *" at bounding box center [556, 294] width 736 height 20
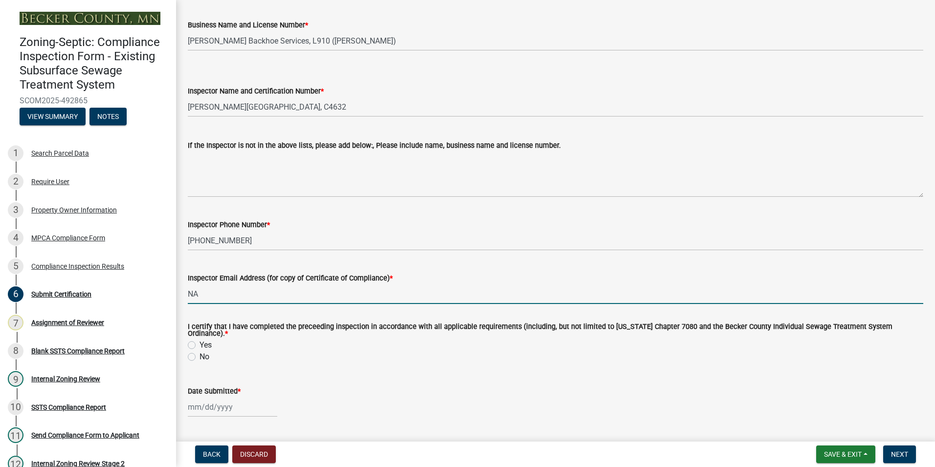
type input "NA"
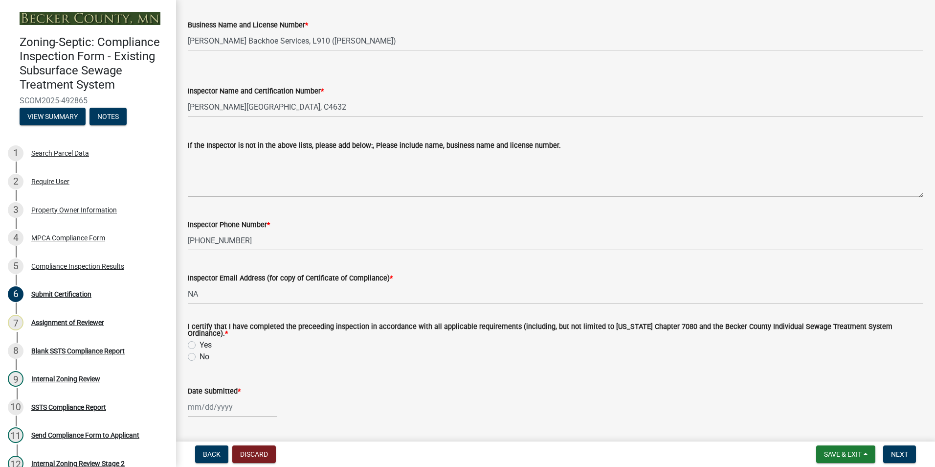
click at [200, 339] on label "Yes" at bounding box center [206, 345] width 12 height 12
click at [200, 339] on input "Yes" at bounding box center [203, 342] width 6 height 6
radio input "true"
click at [192, 403] on div at bounding box center [233, 407] width 90 height 20
select select "10"
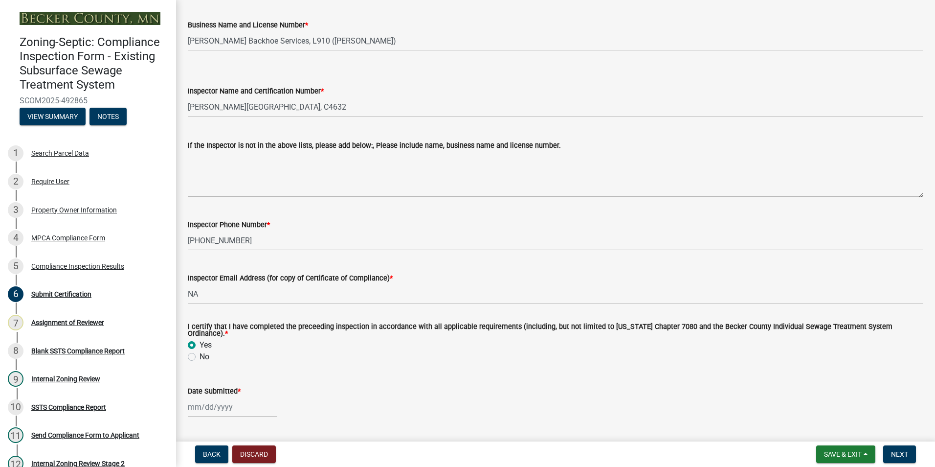
select select "2025"
click at [230, 332] on div "15" at bounding box center [229, 339] width 16 height 16
type input "[DATE]"
click at [909, 454] on button "Next" at bounding box center [899, 454] width 33 height 18
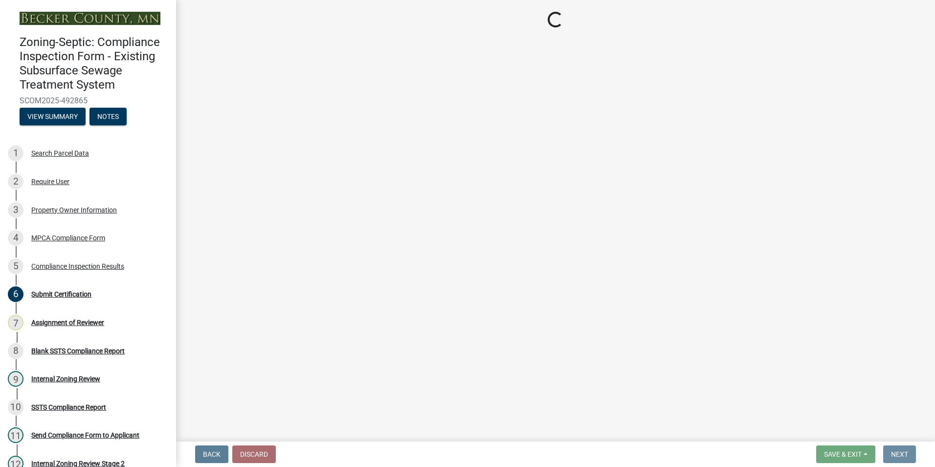
scroll to position [0, 0]
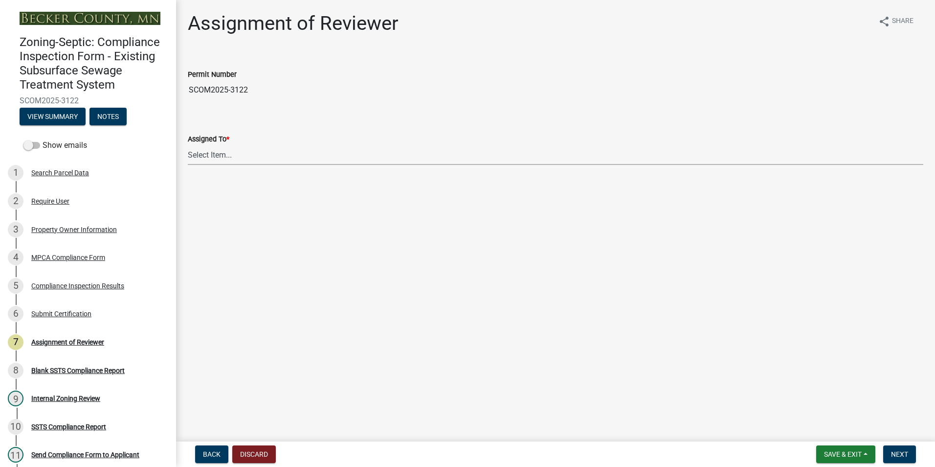
click at [220, 153] on select "Select Item... [PERSON_NAME] [PERSON_NAME] [PERSON_NAME] [PERSON_NAME] [PERSON_…" at bounding box center [556, 155] width 736 height 20
click at [188, 145] on select "Select Item... [PERSON_NAME] [PERSON_NAME] [PERSON_NAME] [PERSON_NAME] [PERSON_…" at bounding box center [556, 155] width 736 height 20
select select "0016247d-12af-40d0-8103-934796a3d230"
click at [895, 454] on span "Next" at bounding box center [899, 454] width 17 height 8
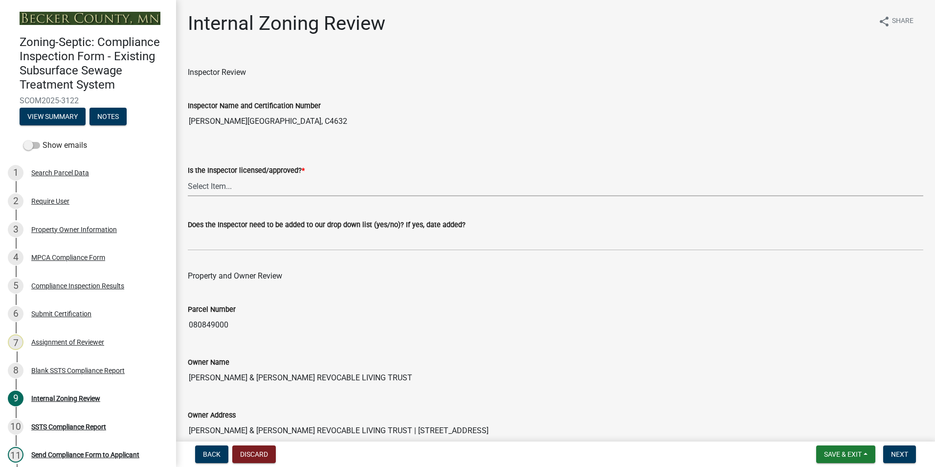
click at [211, 185] on select "Select Item... Yes No" at bounding box center [556, 186] width 736 height 20
click at [188, 176] on select "Select Item... Yes No" at bounding box center [556, 186] width 736 height 20
select select "7beb9ca5-c3cb-47d4-a805-1554d3173259"
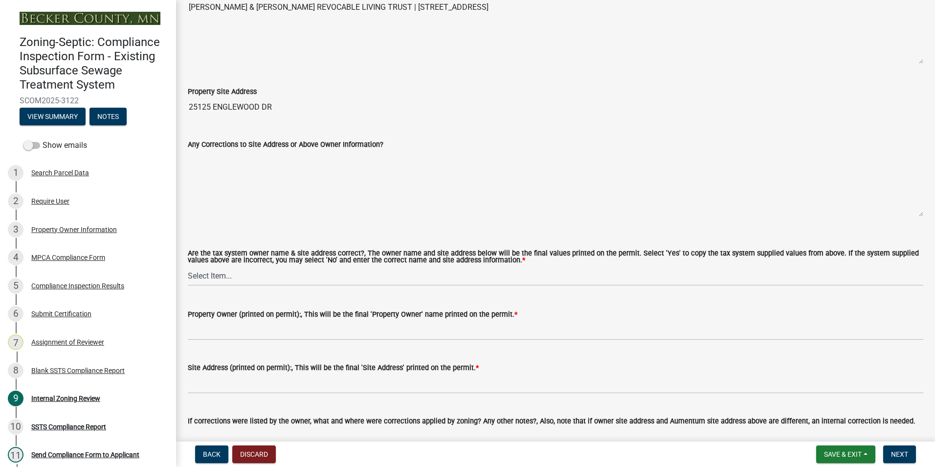
scroll to position [489, 0]
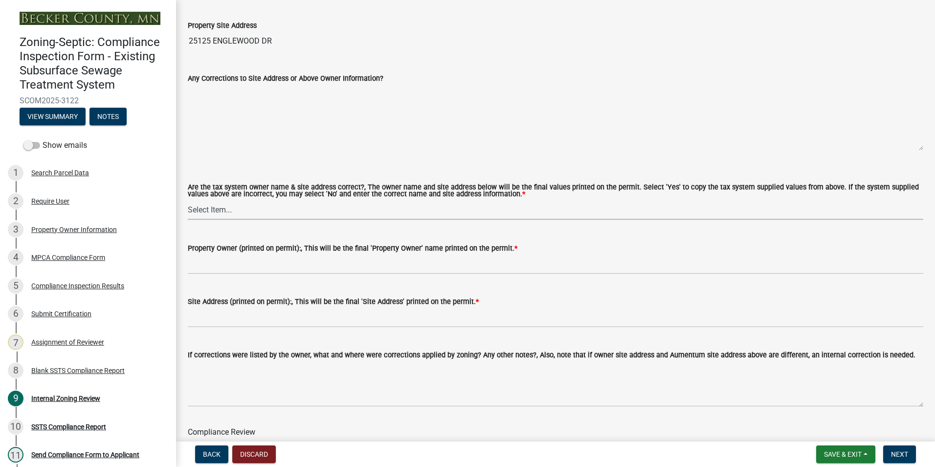
click at [209, 204] on select "Select Item... Yes No" at bounding box center [556, 210] width 736 height 20
click at [188, 200] on select "Select Item... Yes No" at bounding box center [556, 210] width 736 height 20
select select "f9f37200-9fc8-4e5e-9e7f-111cc9077d94"
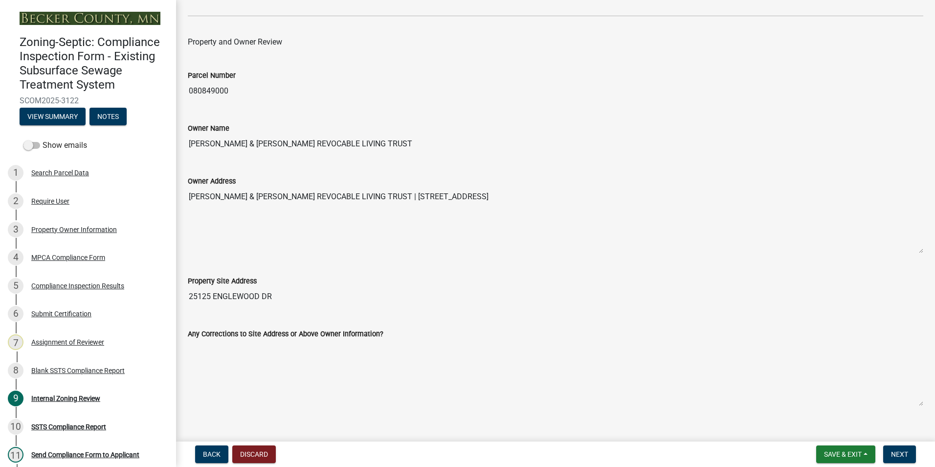
scroll to position [196, 0]
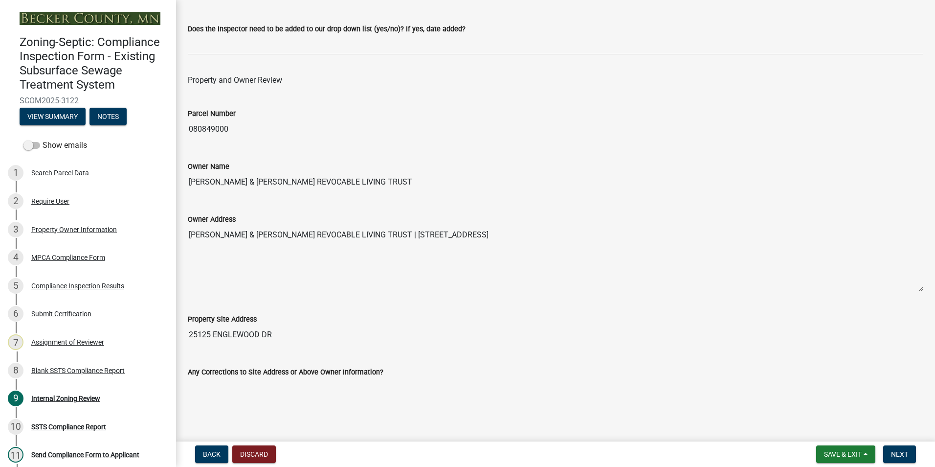
drag, startPoint x: 411, startPoint y: 180, endPoint x: 182, endPoint y: 182, distance: 228.5
click at [182, 182] on div "Owner Name MARK I WAIND & CINDY A WAIND REVOCABLE LIVING TRUST" at bounding box center [556, 169] width 750 height 45
drag, startPoint x: 182, startPoint y: 182, endPoint x: 243, endPoint y: 181, distance: 60.7
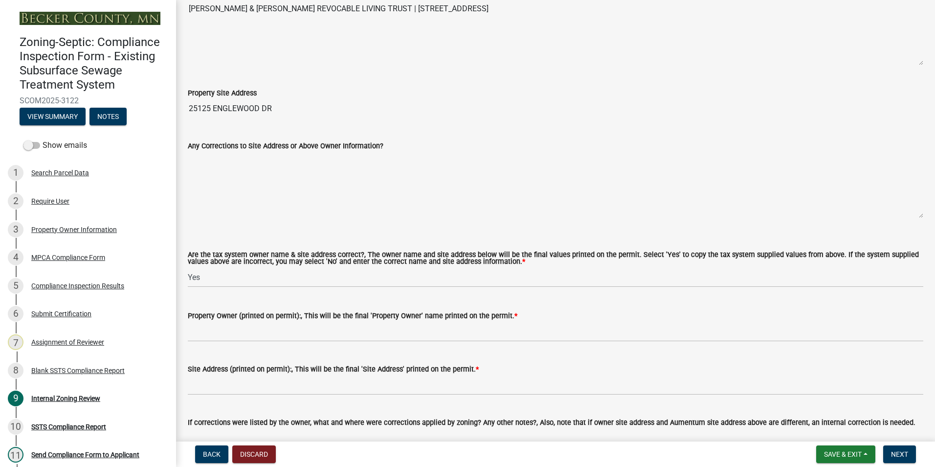
scroll to position [489, 0]
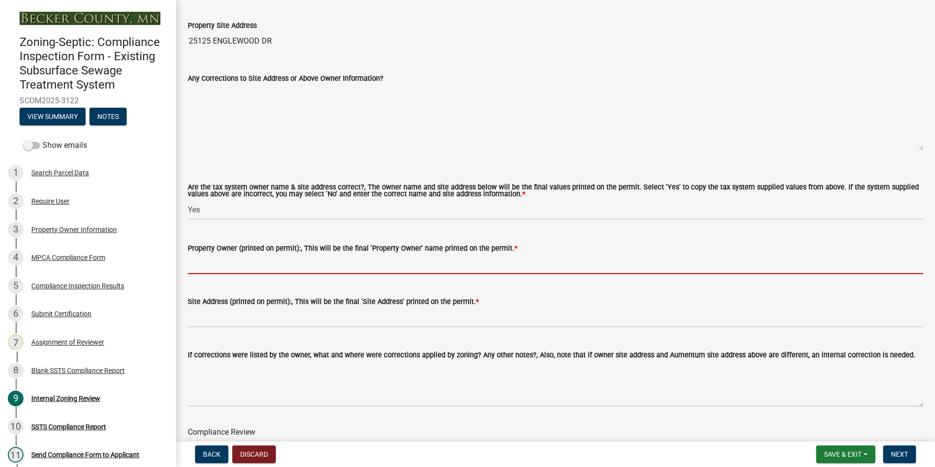
paste input "MARK I WAIND & CINDY A WAIND REVOCABLE LIVING TRUST"
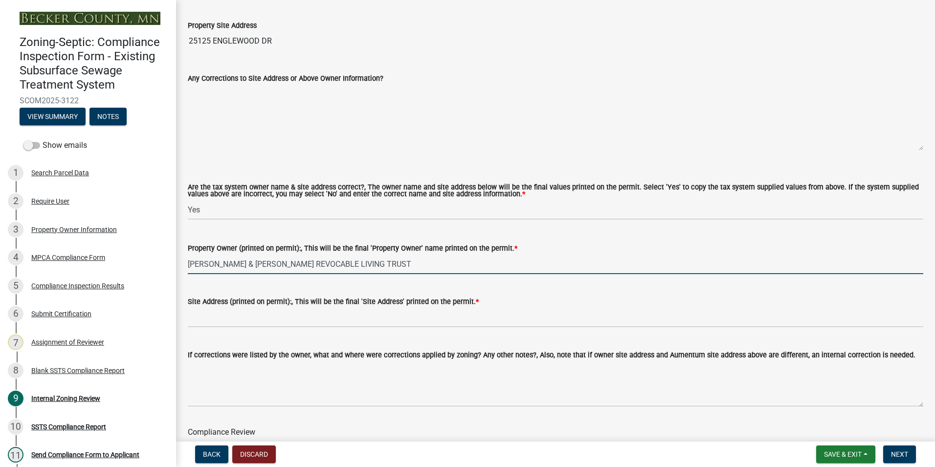
click at [215, 265] on input "MARK I WAIND & CINDY A WAIND REVOCABLE LIVING TRUST" at bounding box center [556, 264] width 736 height 20
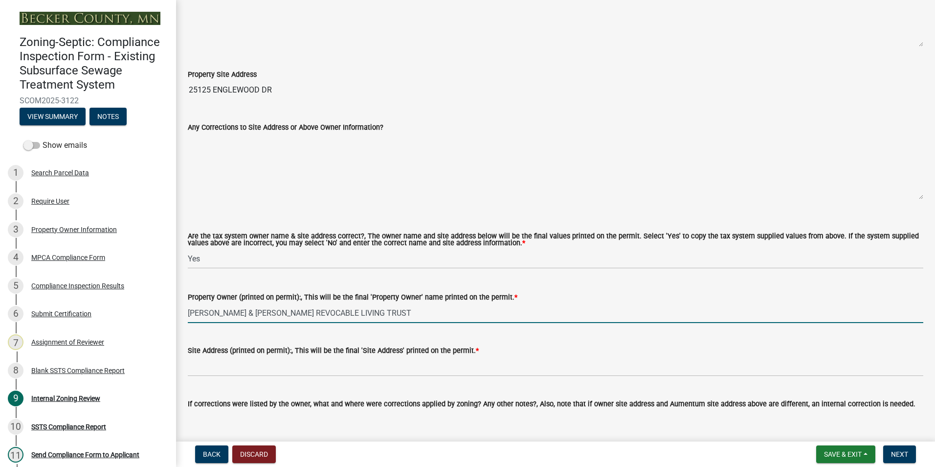
scroll to position [245, 0]
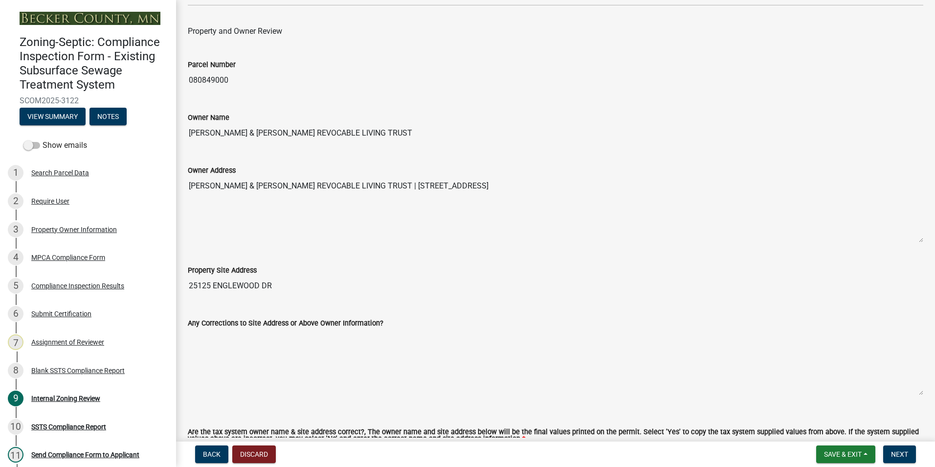
type input "MARK WAIND & CINDY A WAIND REVOCABLE LIVING TRUST"
drag, startPoint x: 278, startPoint y: 286, endPoint x: 187, endPoint y: 291, distance: 91.6
click at [187, 291] on div "Property Site Address 25125 ENGLEWOOD DR" at bounding box center [556, 272] width 750 height 45
drag, startPoint x: 187, startPoint y: 291, endPoint x: 225, endPoint y: 284, distance: 38.8
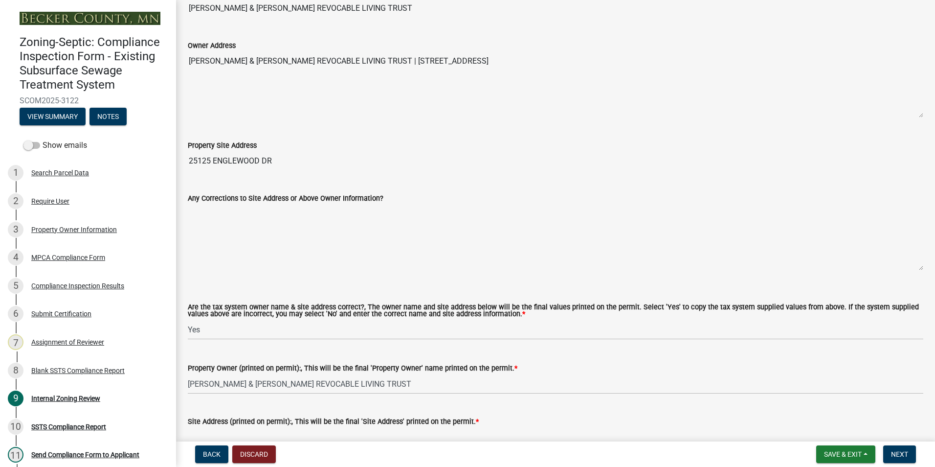
scroll to position [538, 0]
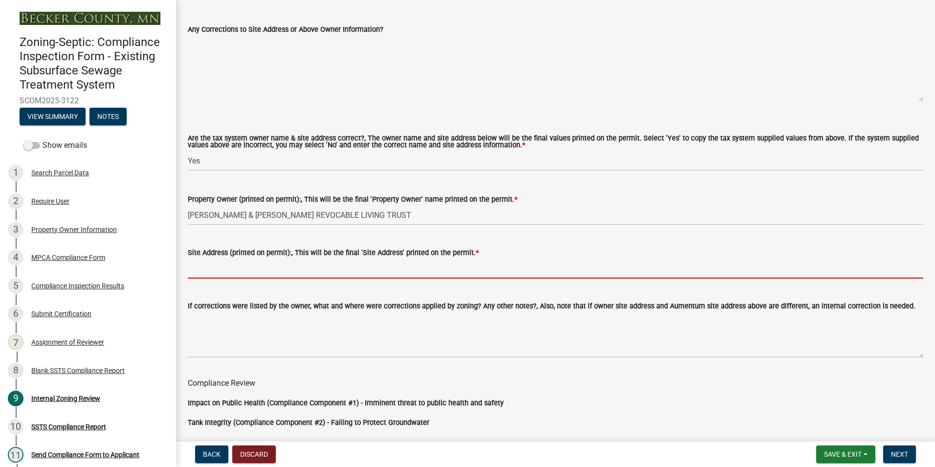
paste input "25125 ENGLEWOOD DR"
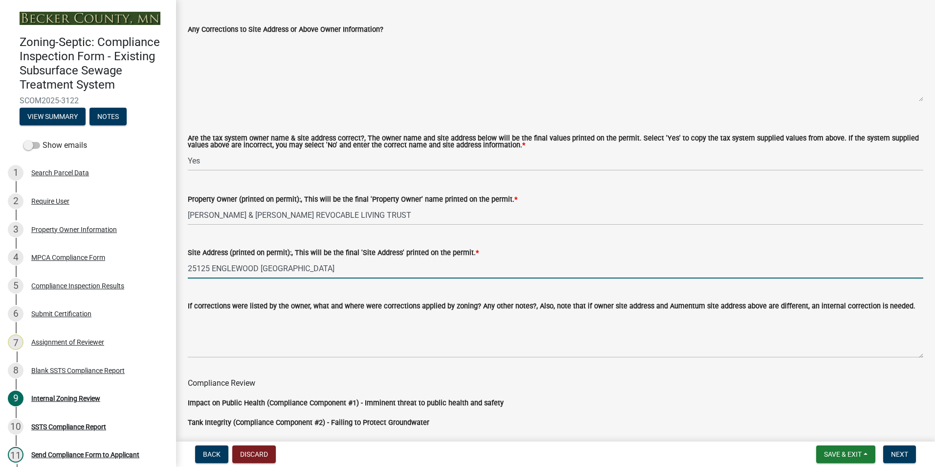
type input "25125 ENGLEWOOD DR DETROIT LAKES MN"
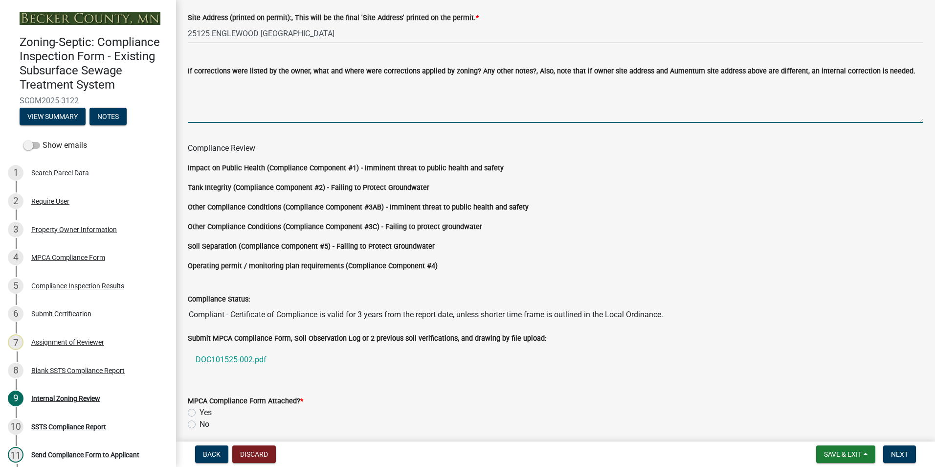
scroll to position [813, 0]
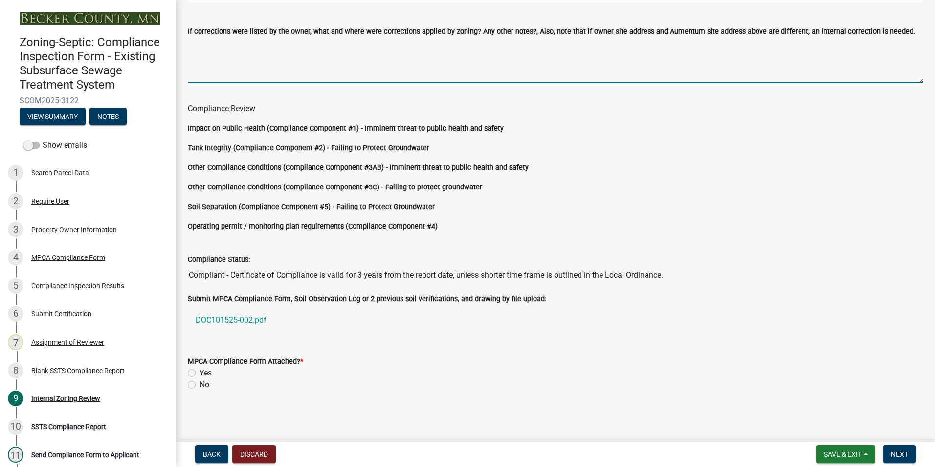
click at [200, 374] on label "Yes" at bounding box center [206, 373] width 12 height 12
click at [200, 373] on input "Yes" at bounding box center [203, 370] width 6 height 6
radio input "true"
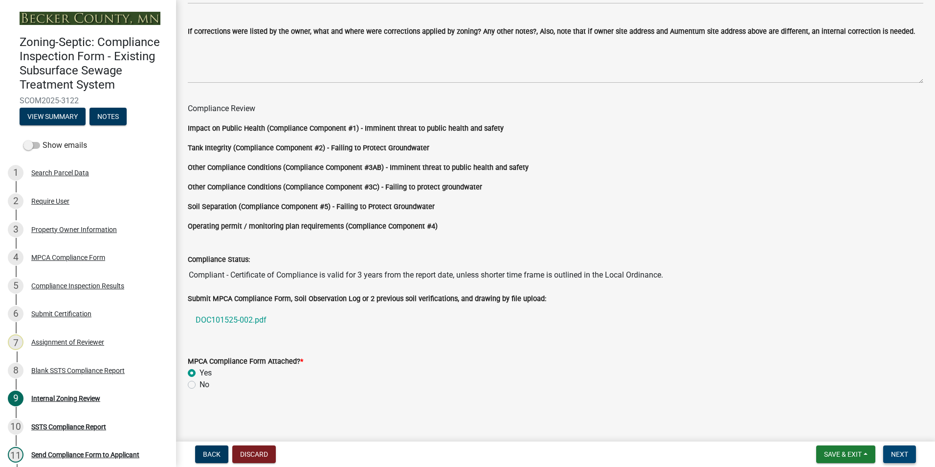
click at [897, 453] on span "Next" at bounding box center [899, 454] width 17 height 8
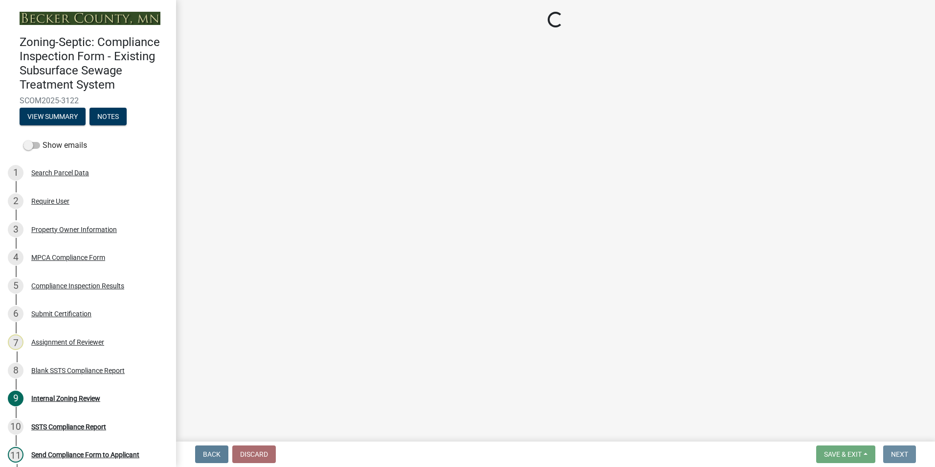
scroll to position [0, 0]
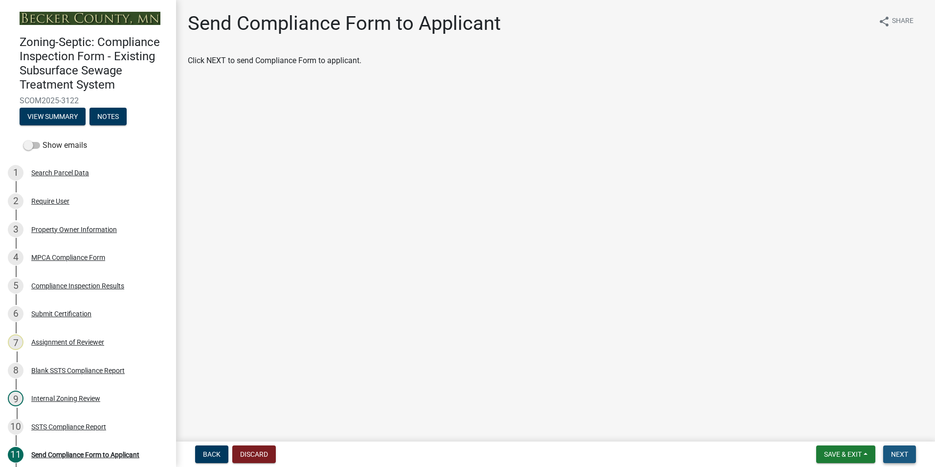
click at [896, 457] on span "Next" at bounding box center [899, 454] width 17 height 8
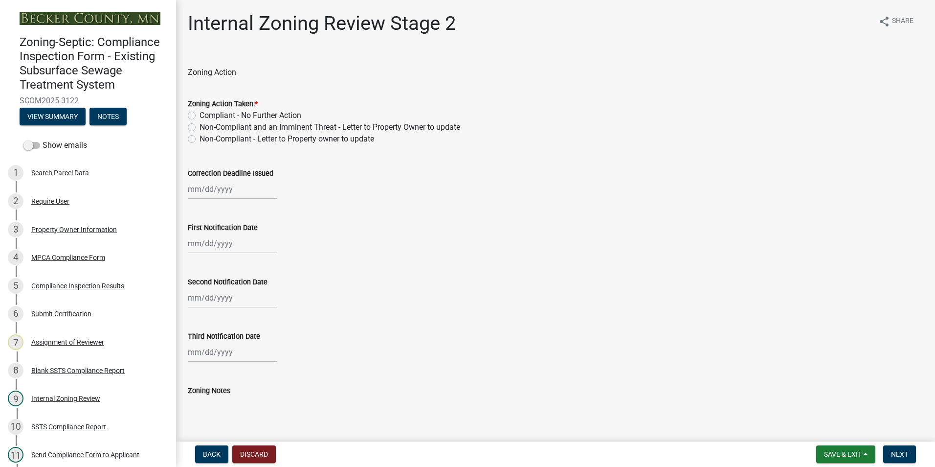
click at [200, 114] on label "Compliant - No Further Action" at bounding box center [251, 116] width 102 height 12
click at [200, 114] on input "Compliant - No Further Action" at bounding box center [203, 113] width 6 height 6
radio input "true"
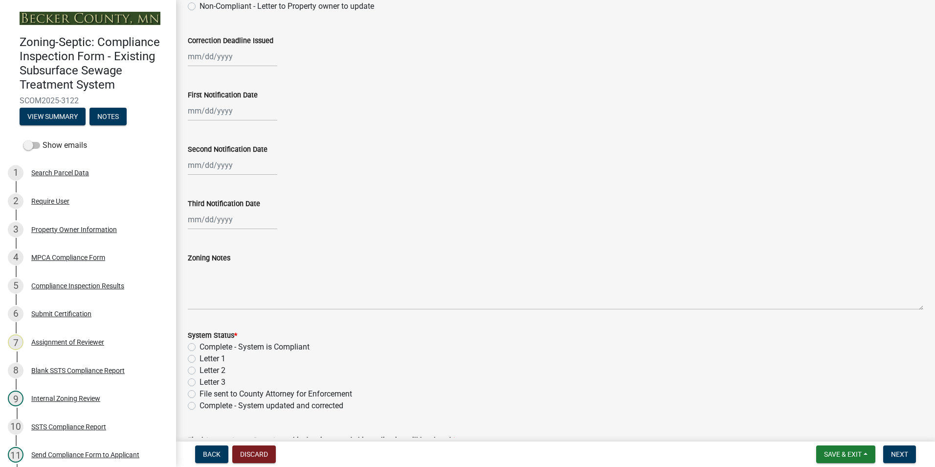
scroll to position [147, 0]
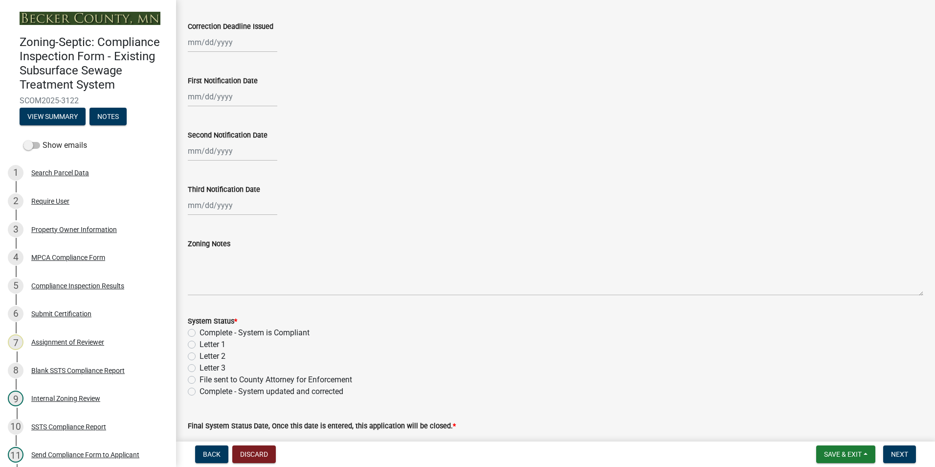
click at [200, 333] on label "Complete - System is Compliant" at bounding box center [255, 333] width 110 height 12
click at [200, 333] on input "Complete - System is Compliant" at bounding box center [203, 330] width 6 height 6
radio input "true"
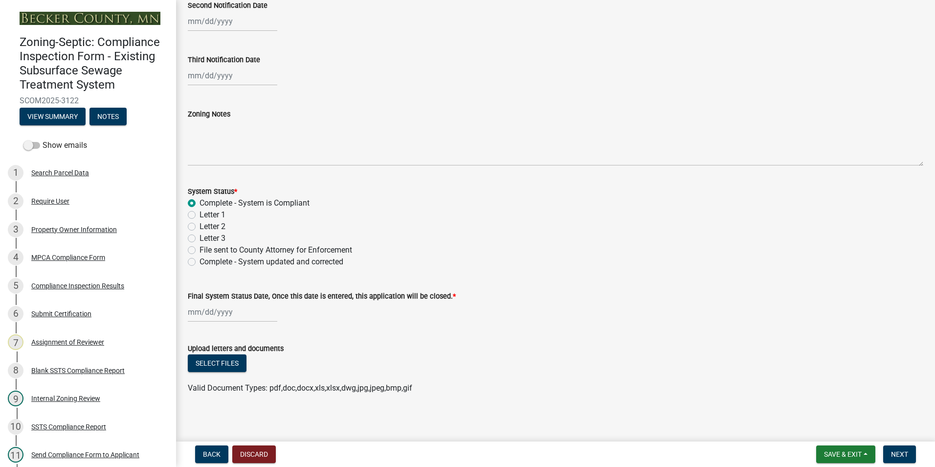
scroll to position [280, 0]
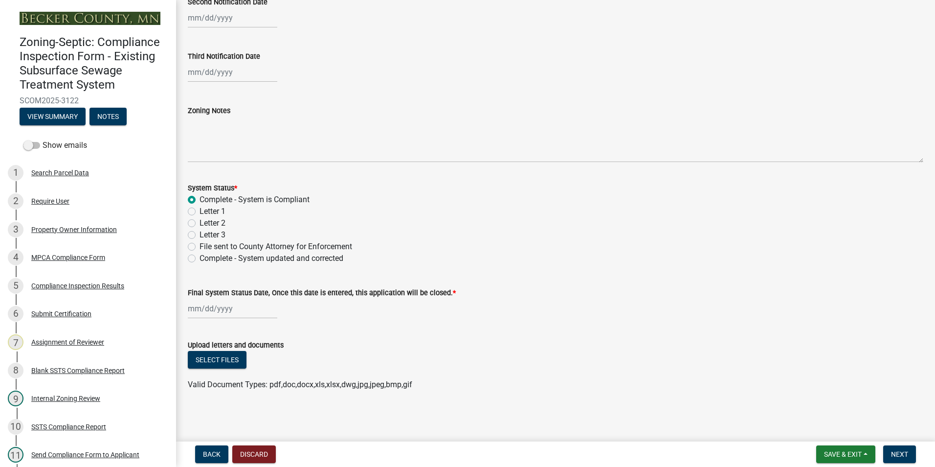
click at [222, 309] on div at bounding box center [233, 308] width 90 height 20
select select "10"
select select "2025"
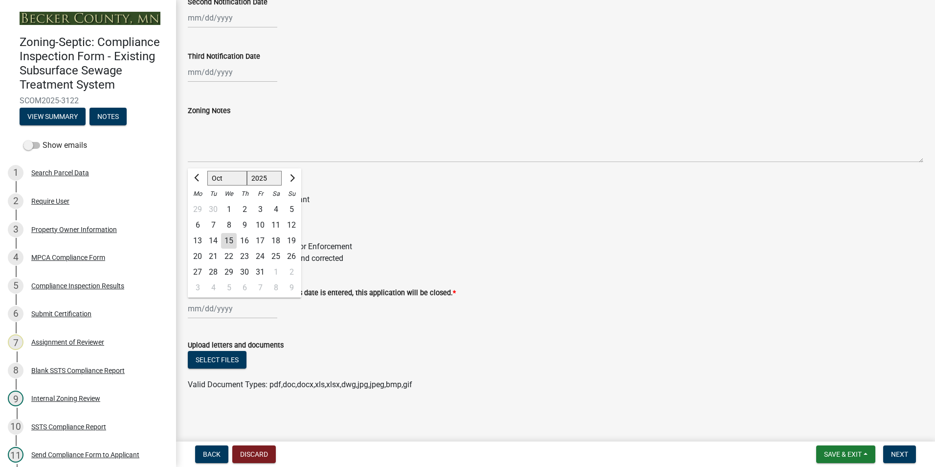
click at [230, 237] on div "15" at bounding box center [229, 241] width 16 height 16
type input "[DATE]"
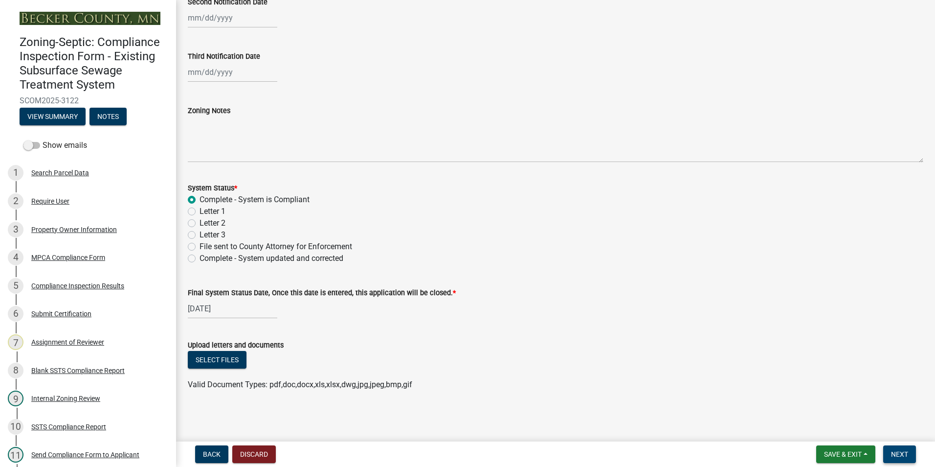
click at [901, 454] on span "Next" at bounding box center [899, 454] width 17 height 8
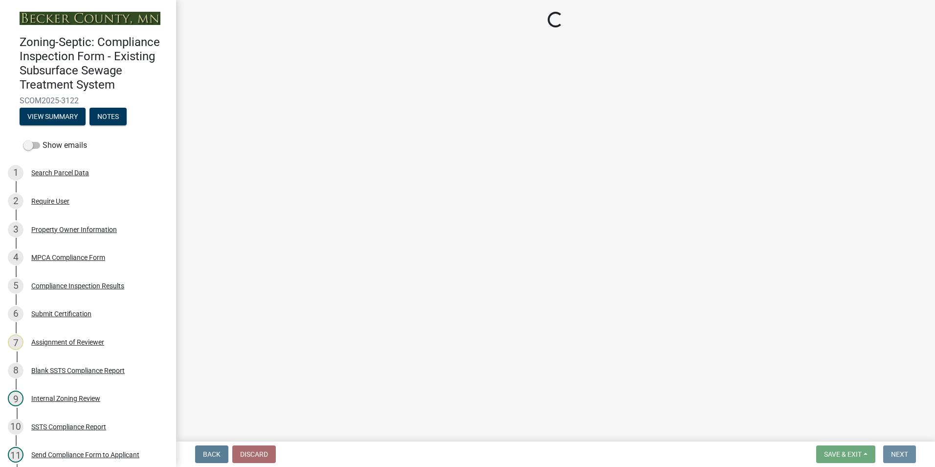
scroll to position [0, 0]
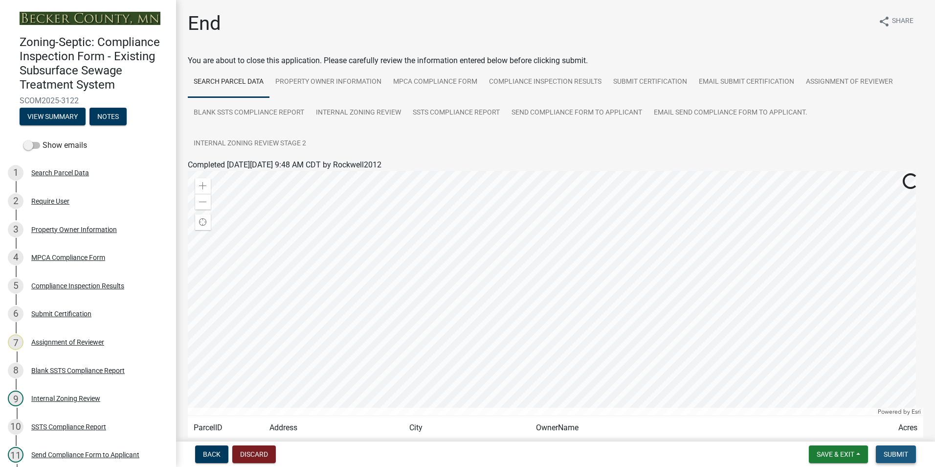
click at [899, 452] on span "Submit" at bounding box center [896, 454] width 24 height 8
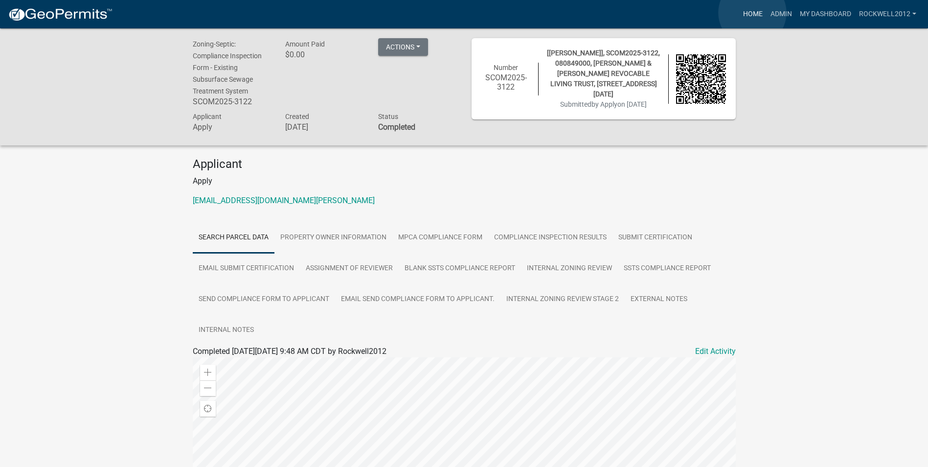
click at [752, 13] on link "Home" at bounding box center [752, 14] width 27 height 19
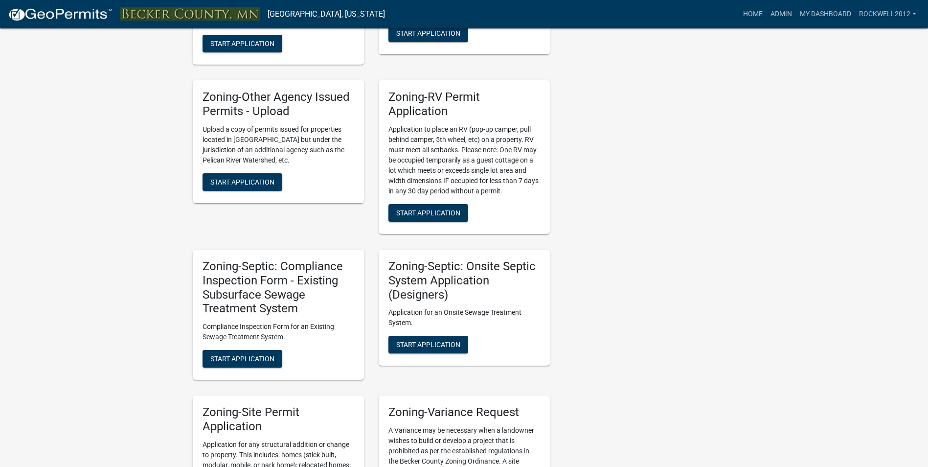
scroll to position [727, 0]
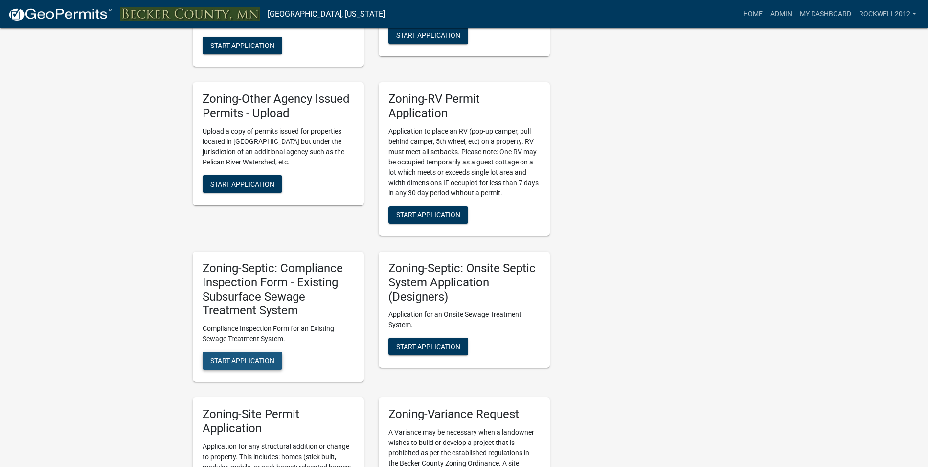
click at [241, 357] on span "Start Application" at bounding box center [242, 361] width 64 height 8
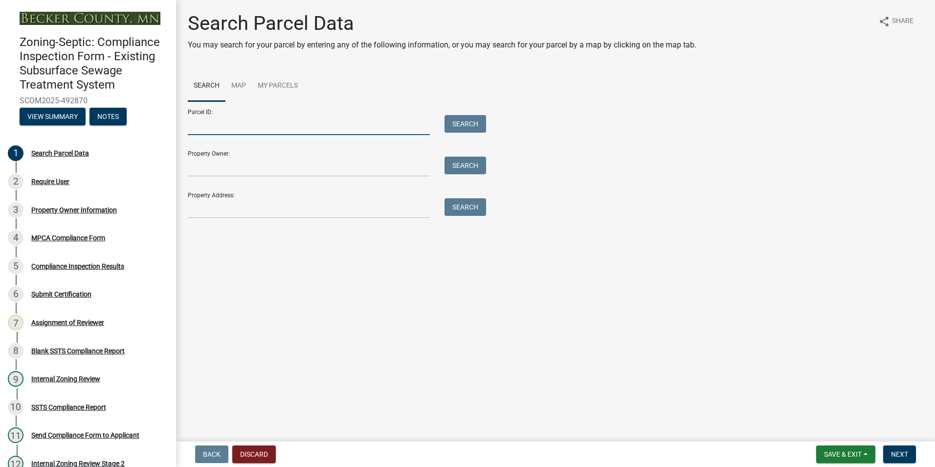
click at [204, 117] on input "Parcel ID:" at bounding box center [309, 125] width 242 height 20
type input "080"
